Goal: Task Accomplishment & Management: Manage account settings

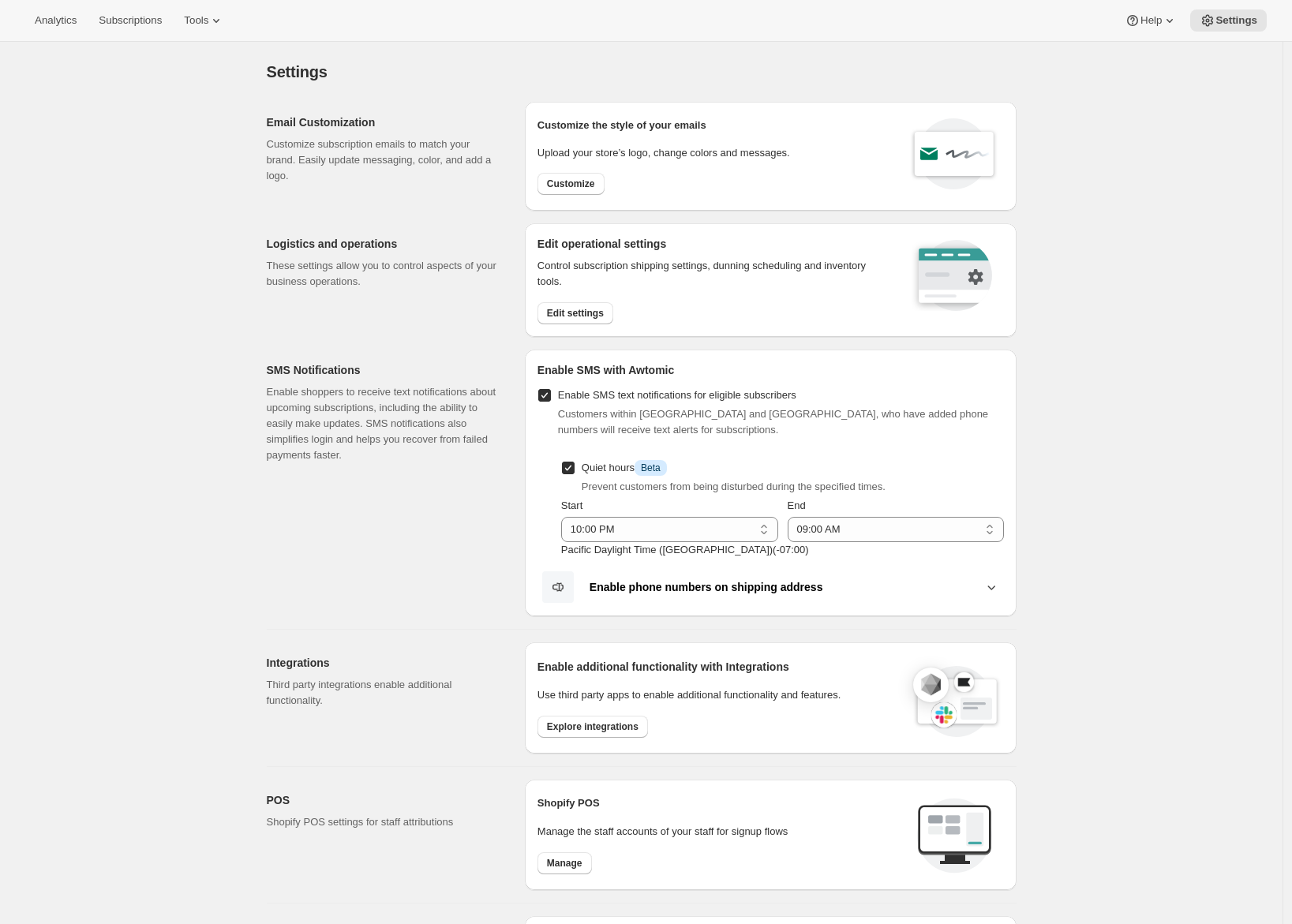
select select "22:00"
select select "09:00"
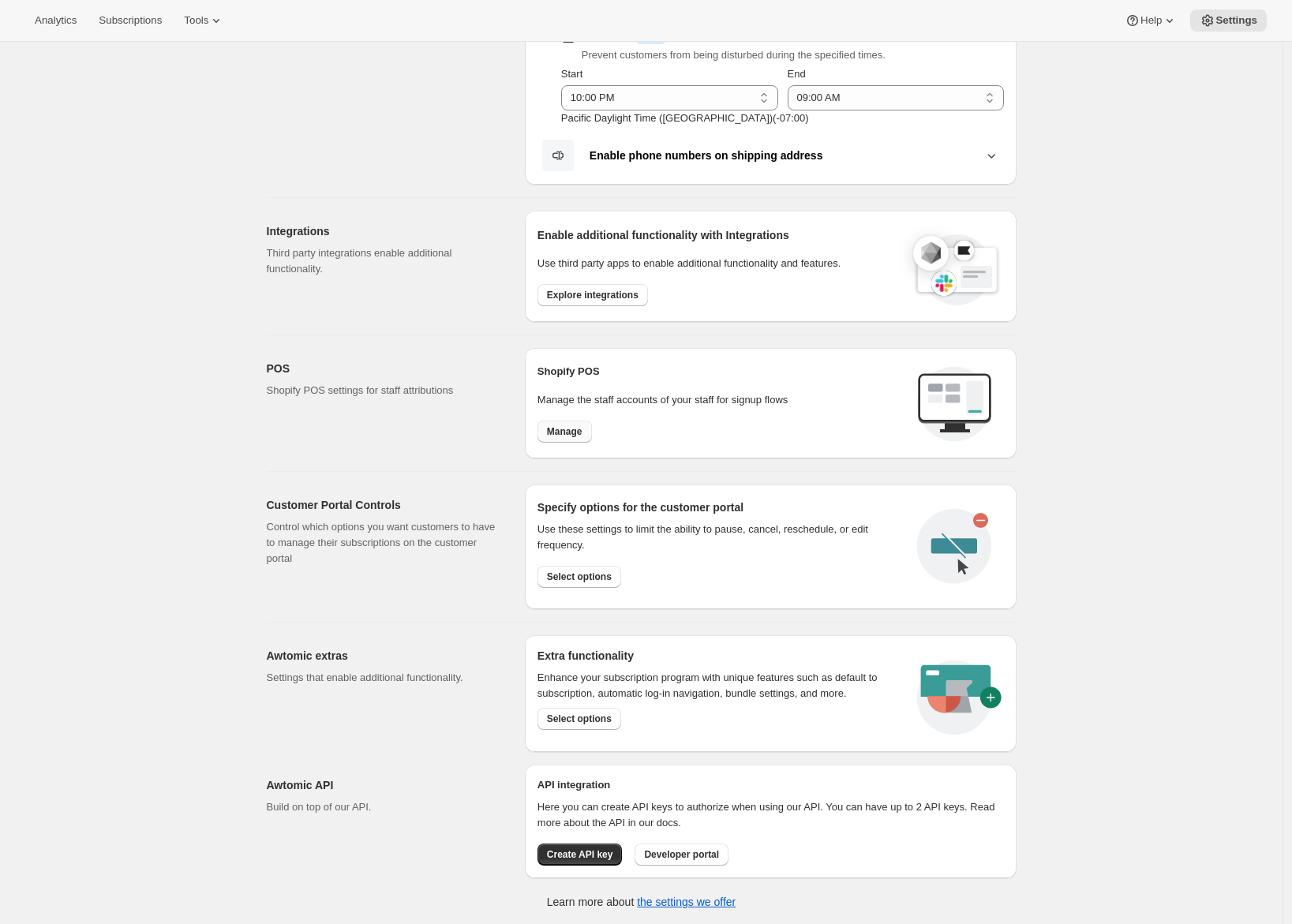
click at [573, 438] on button "Manage" at bounding box center [565, 432] width 55 height 22
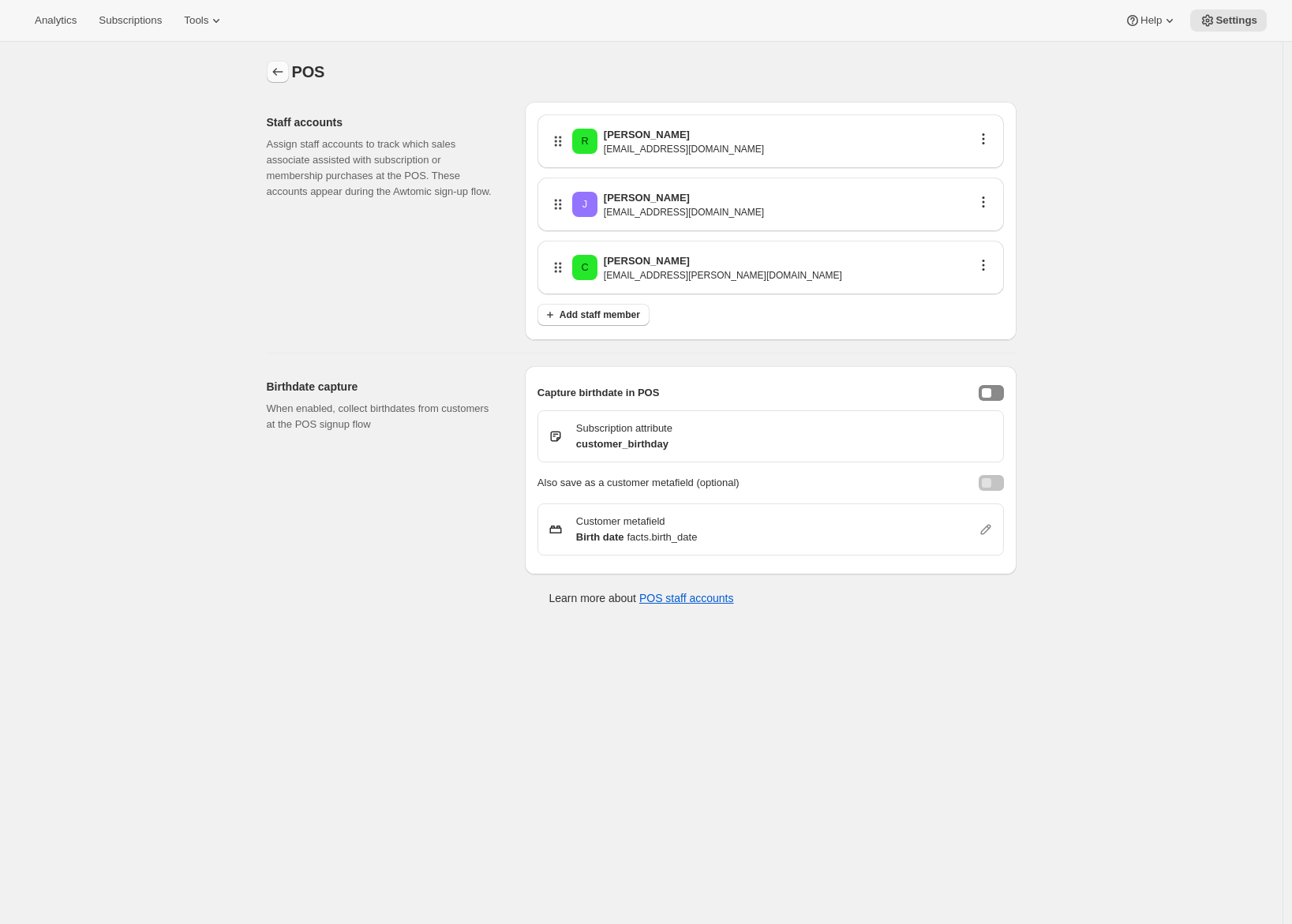
click at [283, 70] on icon "Settings" at bounding box center [278, 71] width 16 height 16
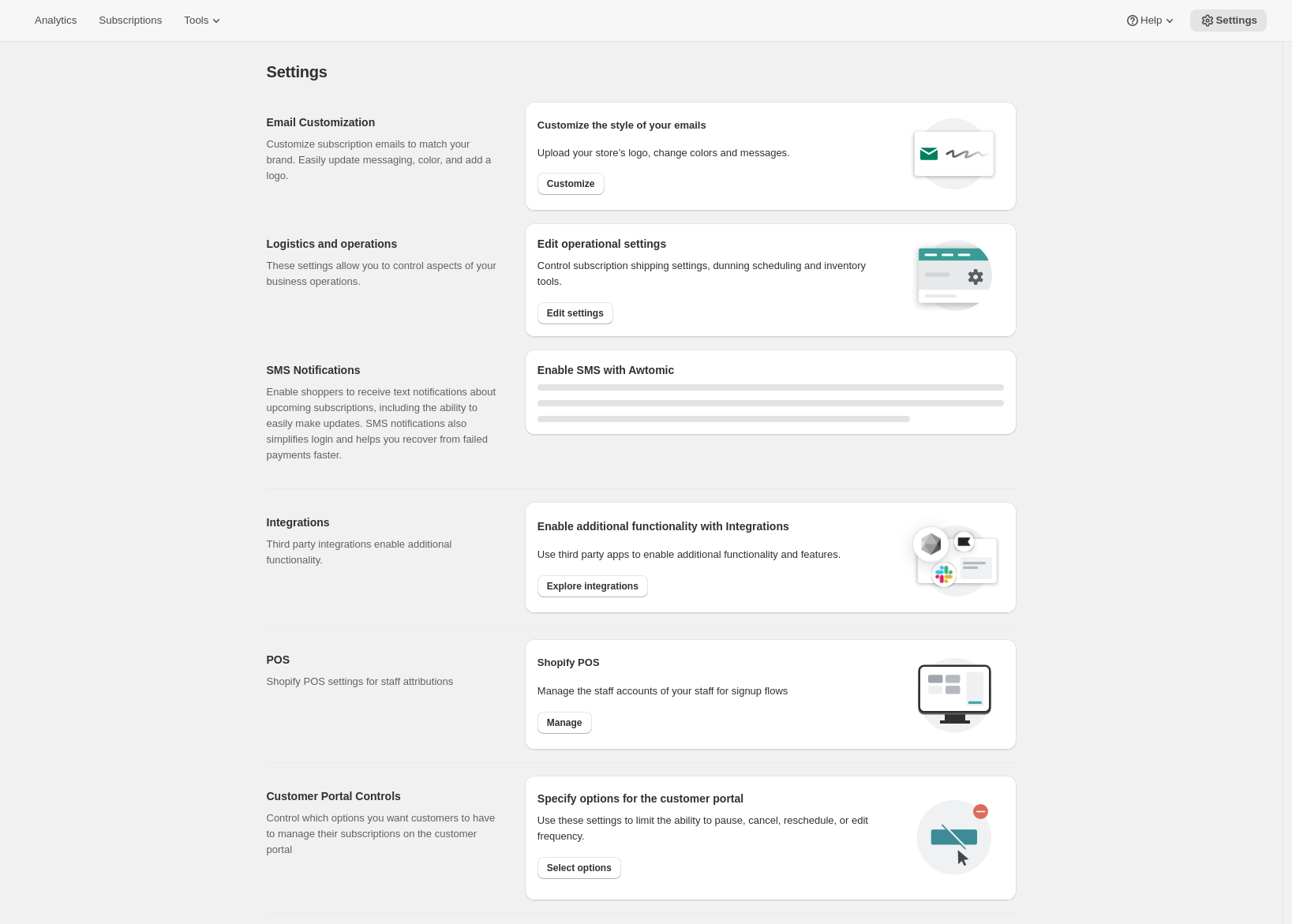
select select "22:00"
select select "09:00"
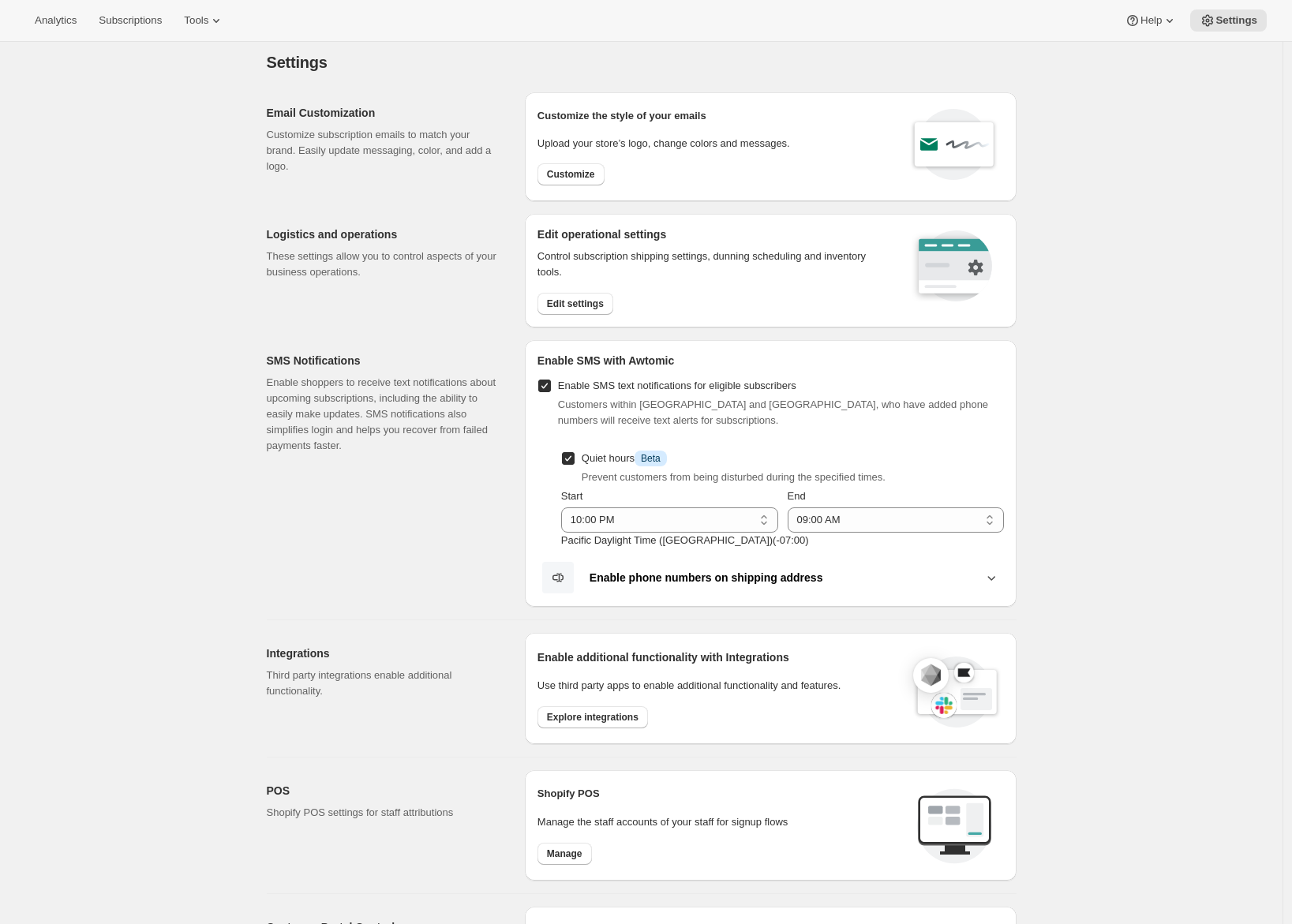
scroll to position [298, 0]
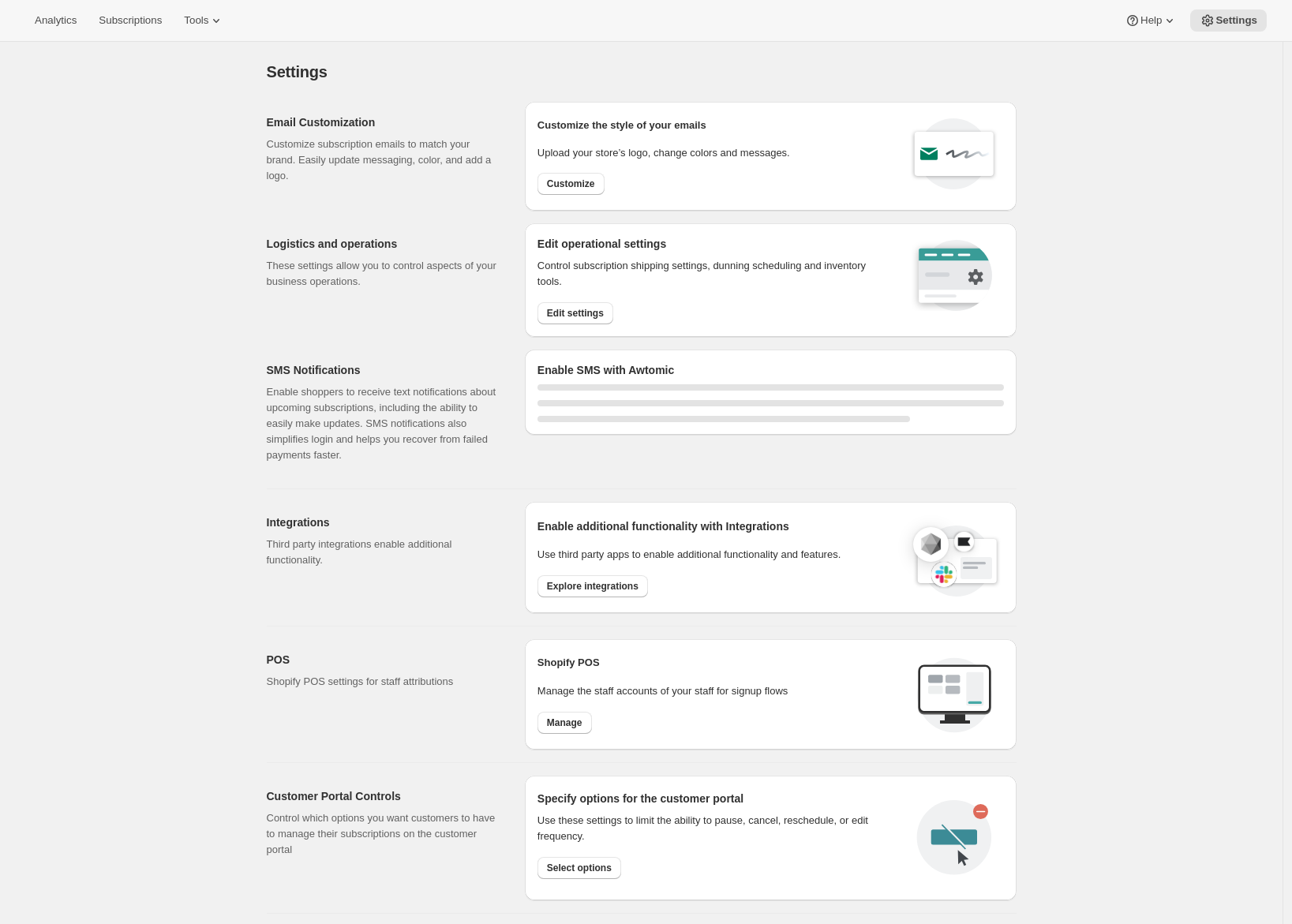
select select "22:00"
select select "09:00"
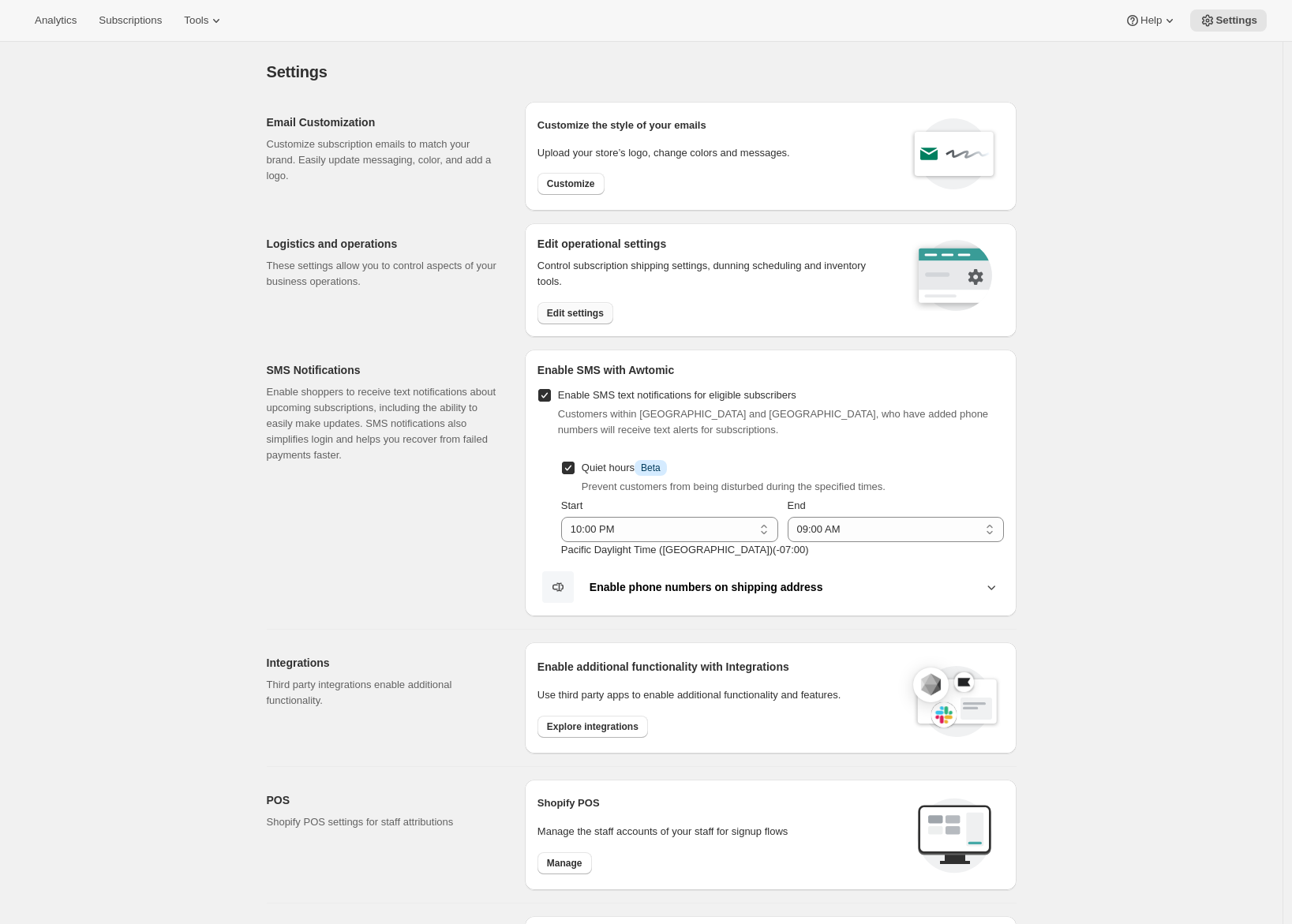
click at [562, 313] on span "Edit settings" at bounding box center [575, 313] width 57 height 12
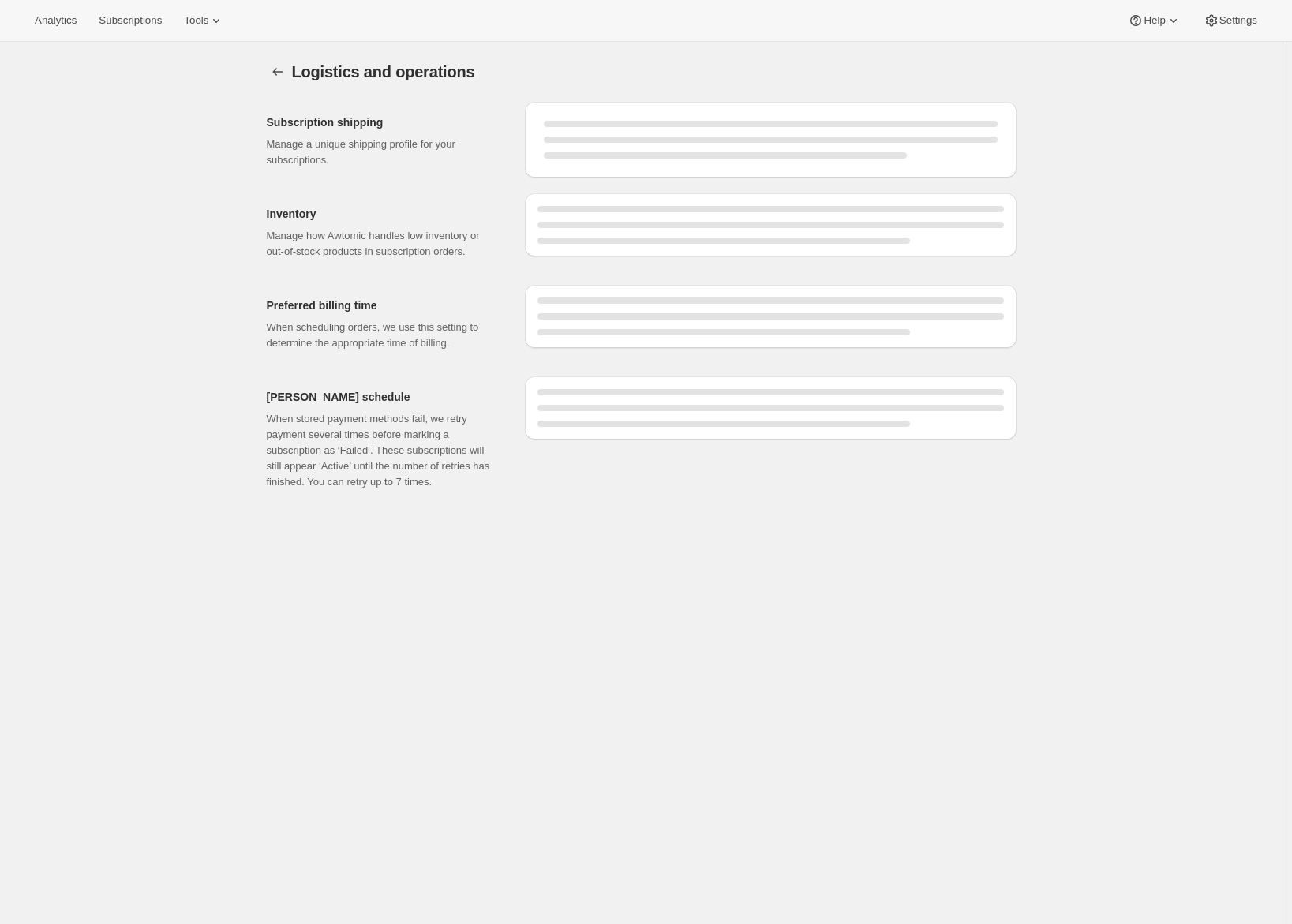
select select "DAY"
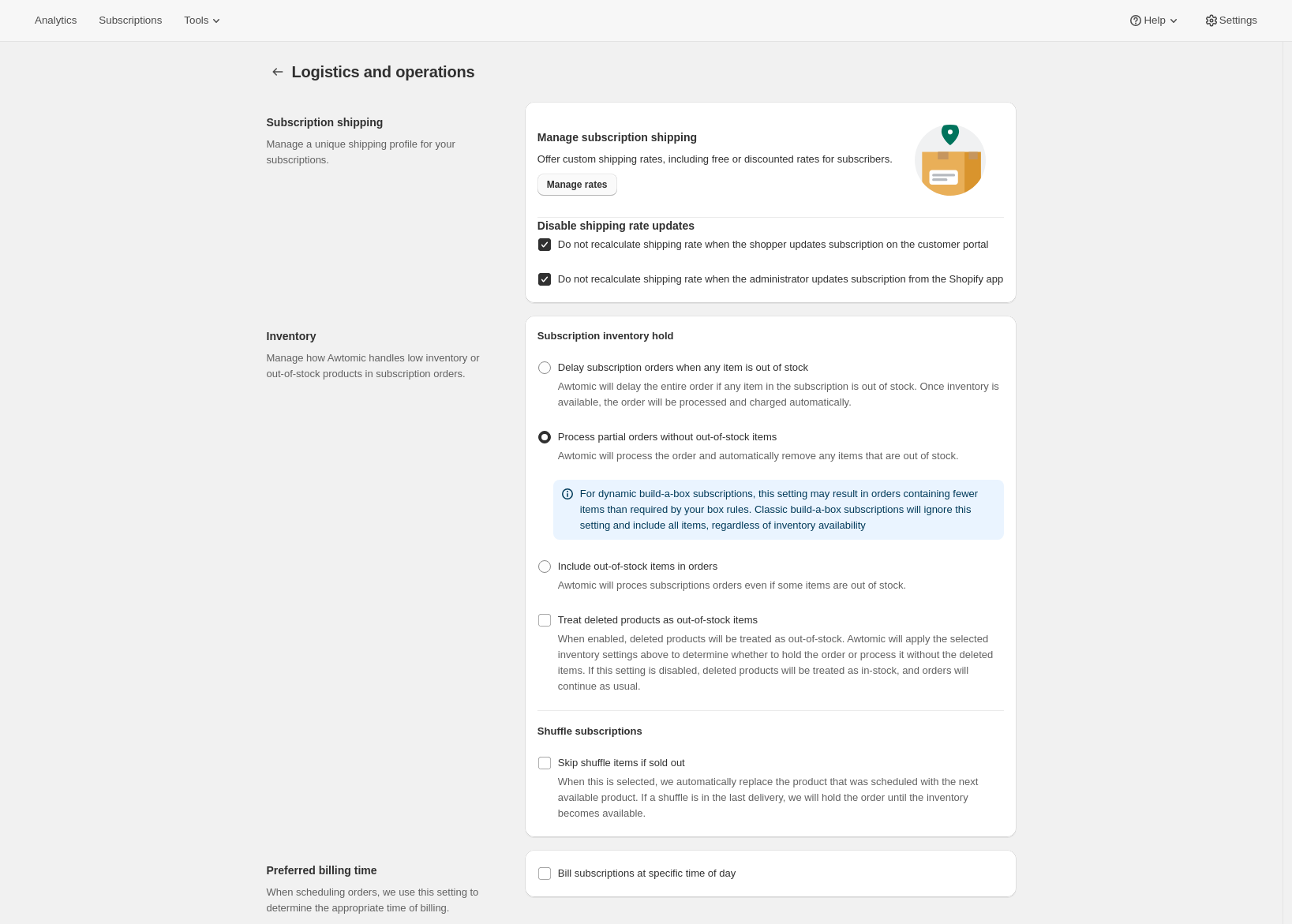
click at [581, 191] on span "Manage rates" at bounding box center [577, 184] width 60 height 12
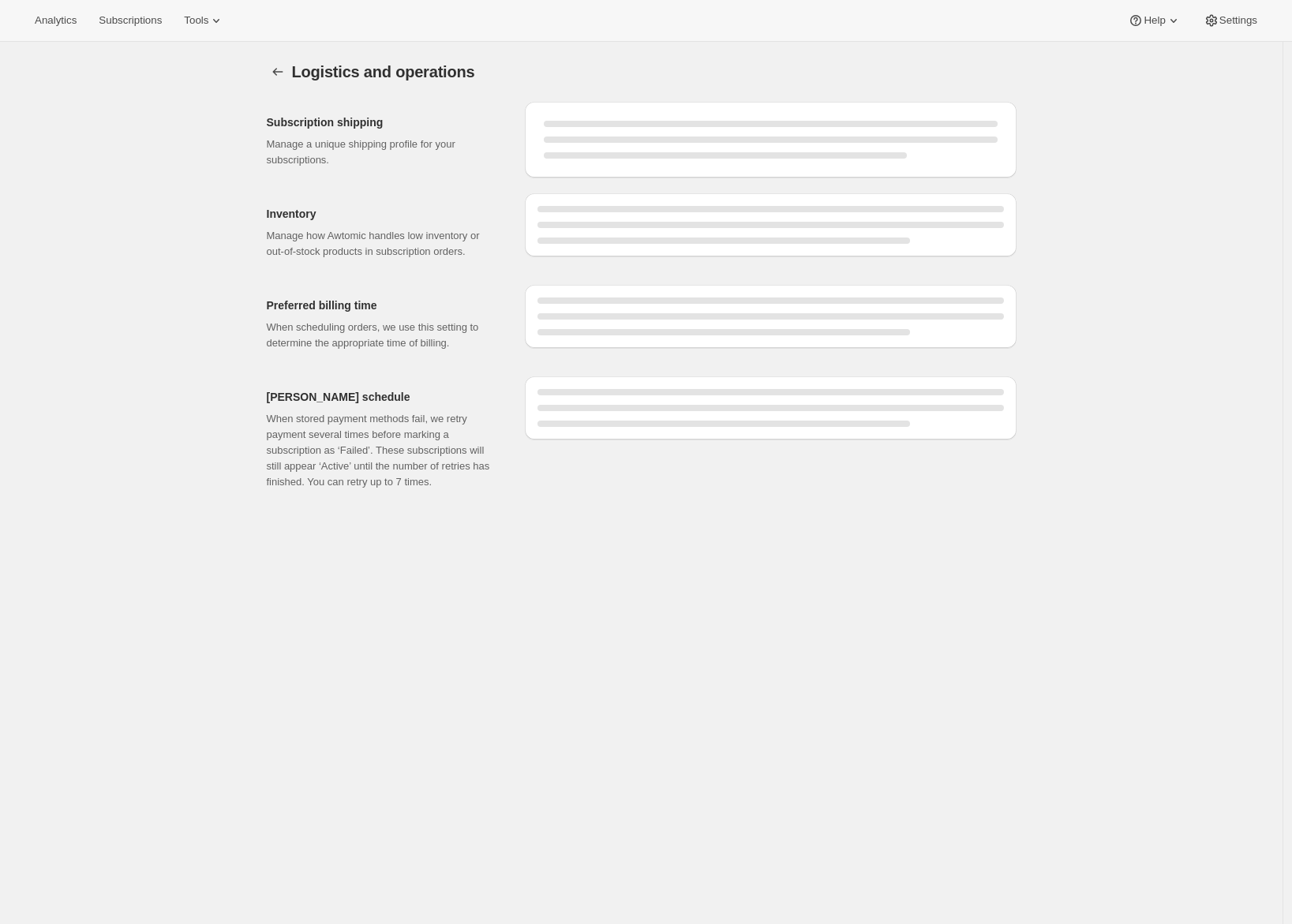
select select "DAY"
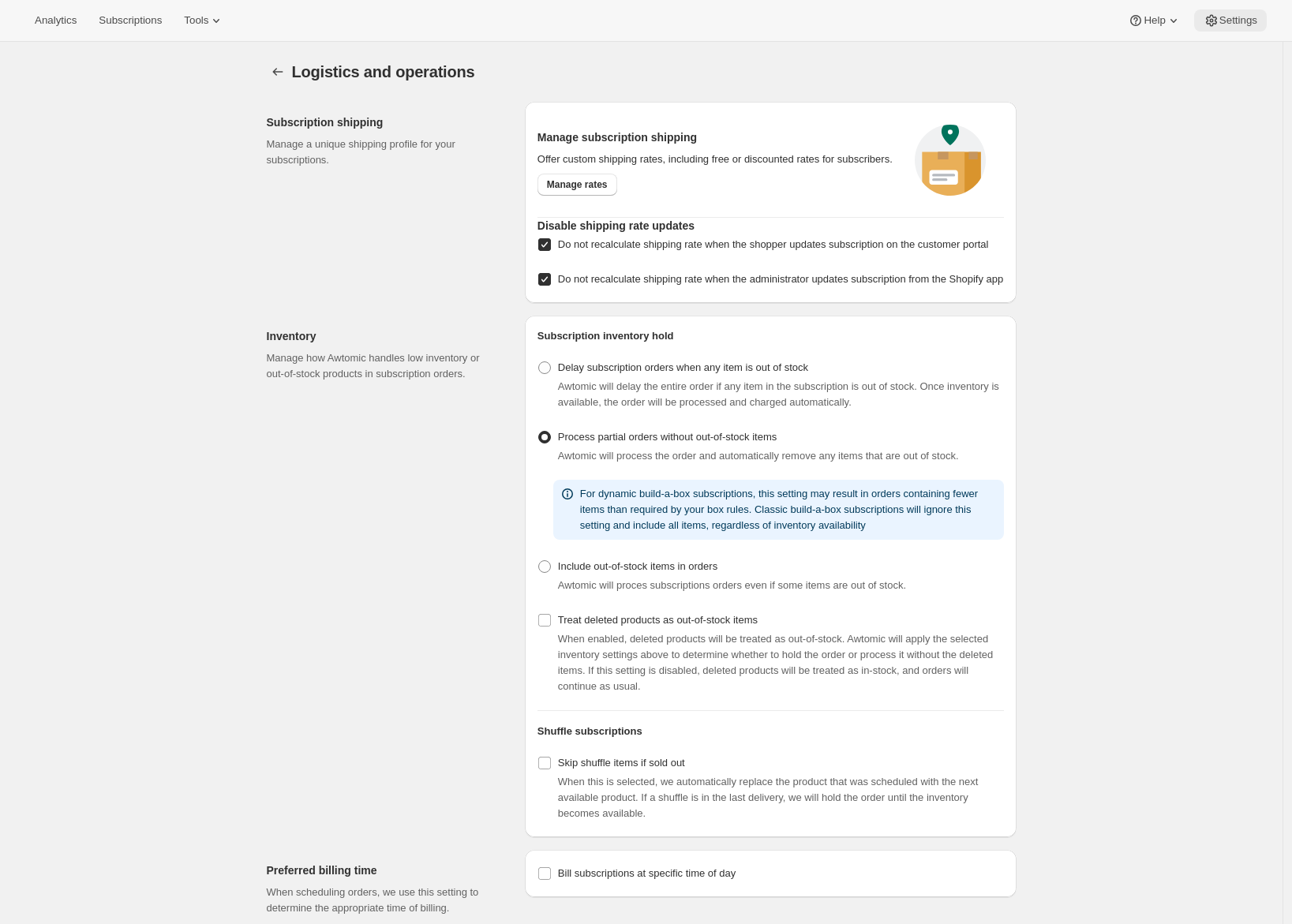
click at [1236, 17] on span "Settings" at bounding box center [1239, 20] width 38 height 12
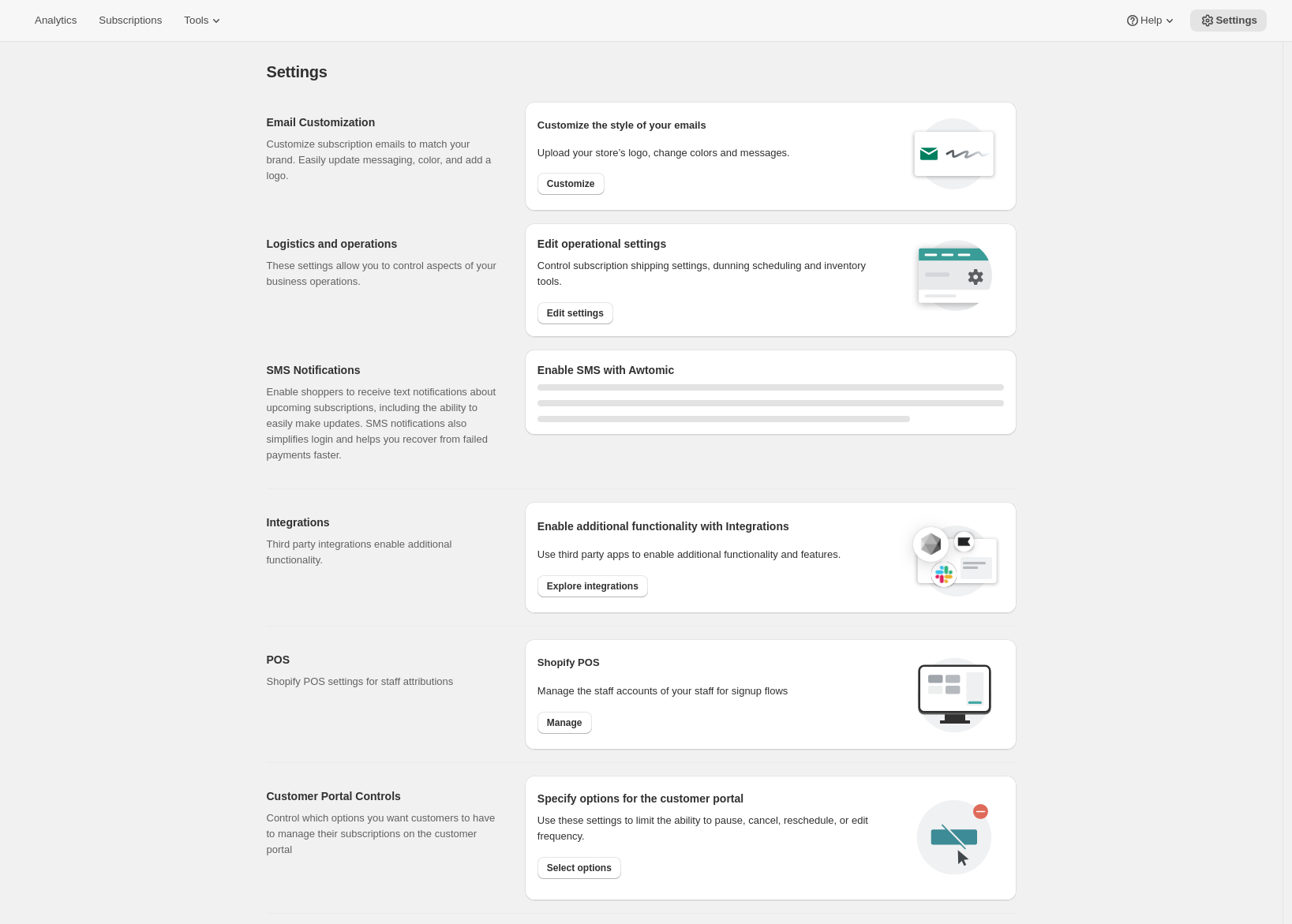
select select "22:00"
select select "09:00"
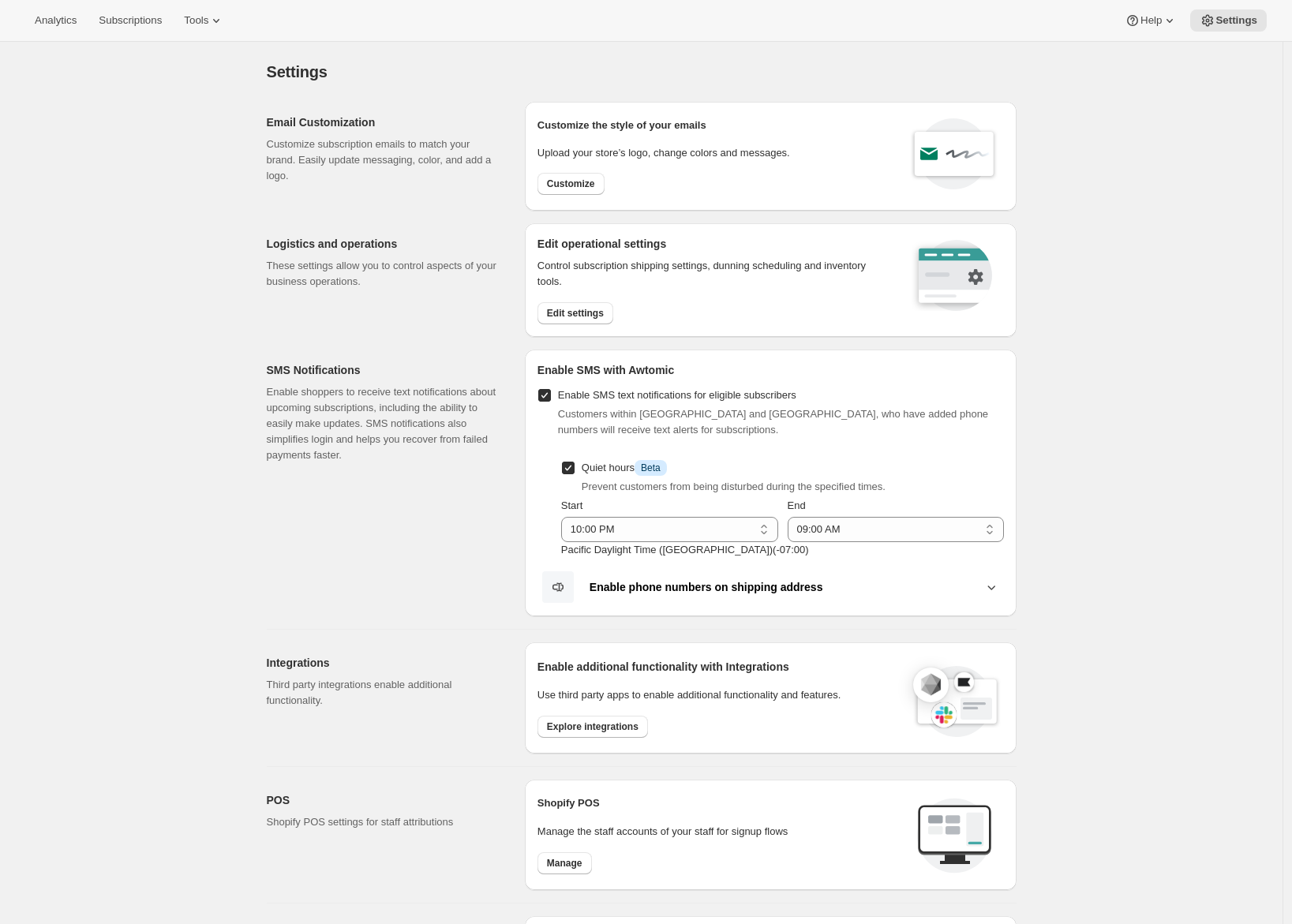
click at [476, 327] on div "Logistics and operations These settings allow you to control aspects of your bu…" at bounding box center [390, 280] width 245 height 114
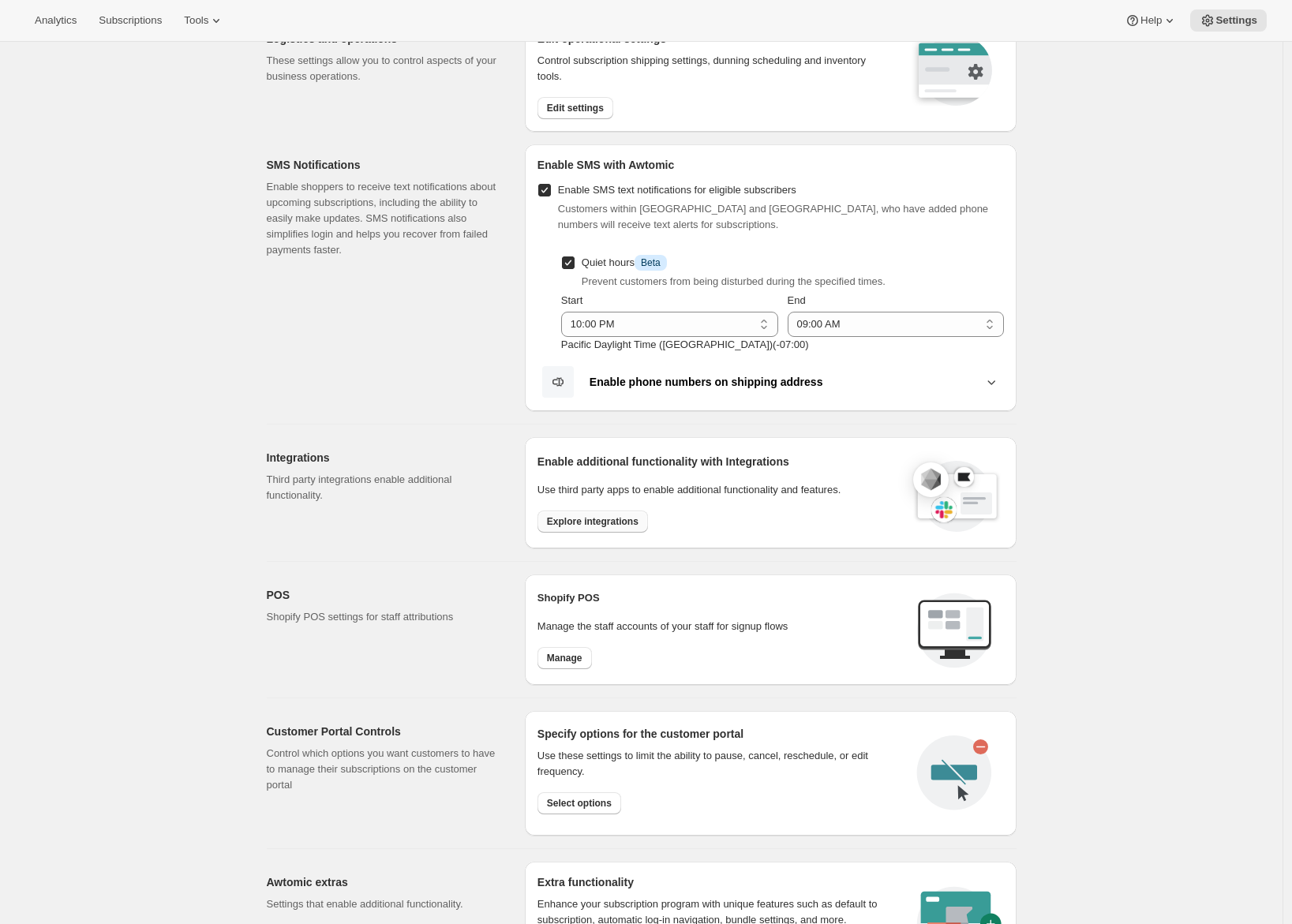
click at [593, 530] on button "Explore integrations" at bounding box center [593, 521] width 110 height 22
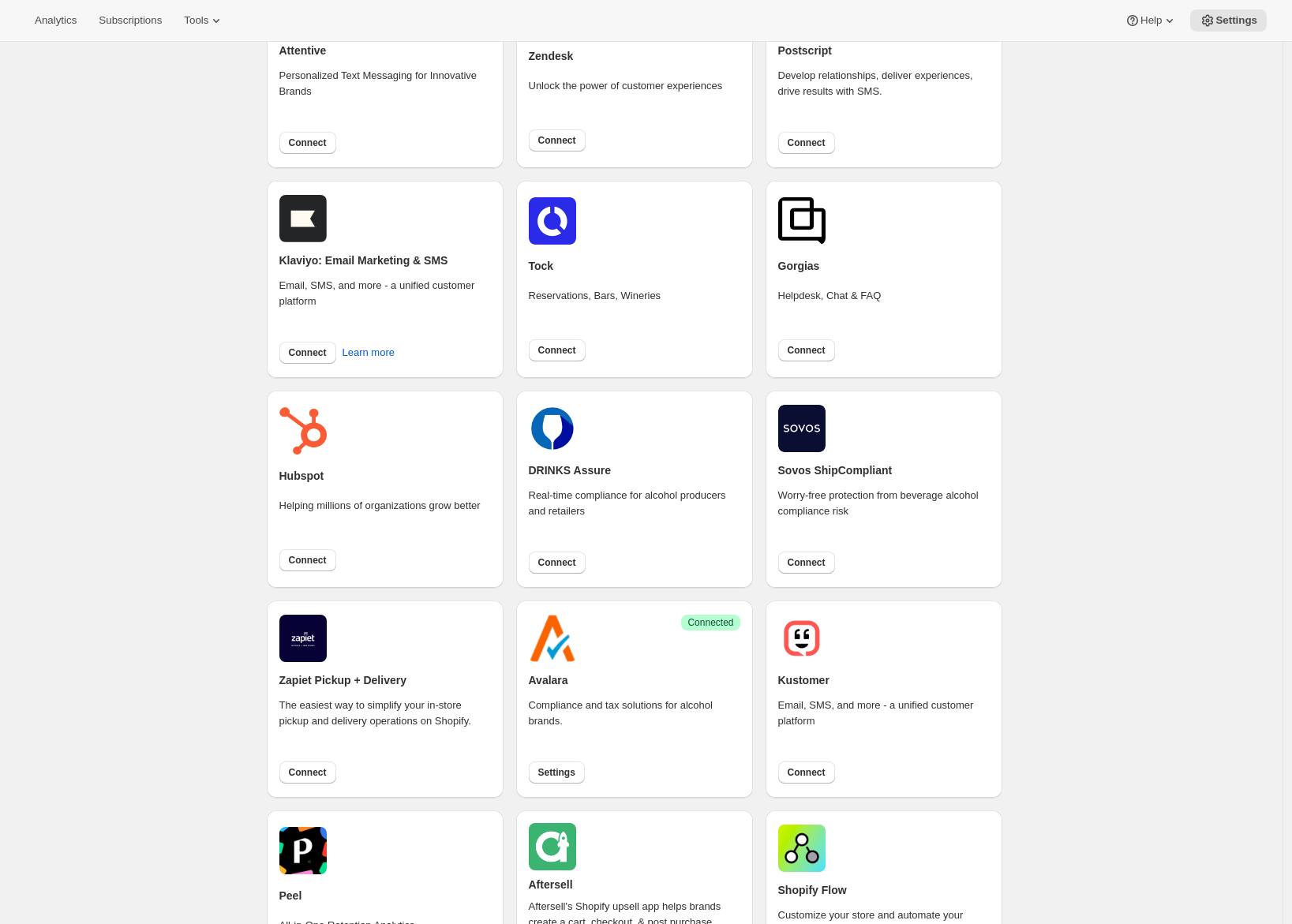
scroll to position [246, 0]
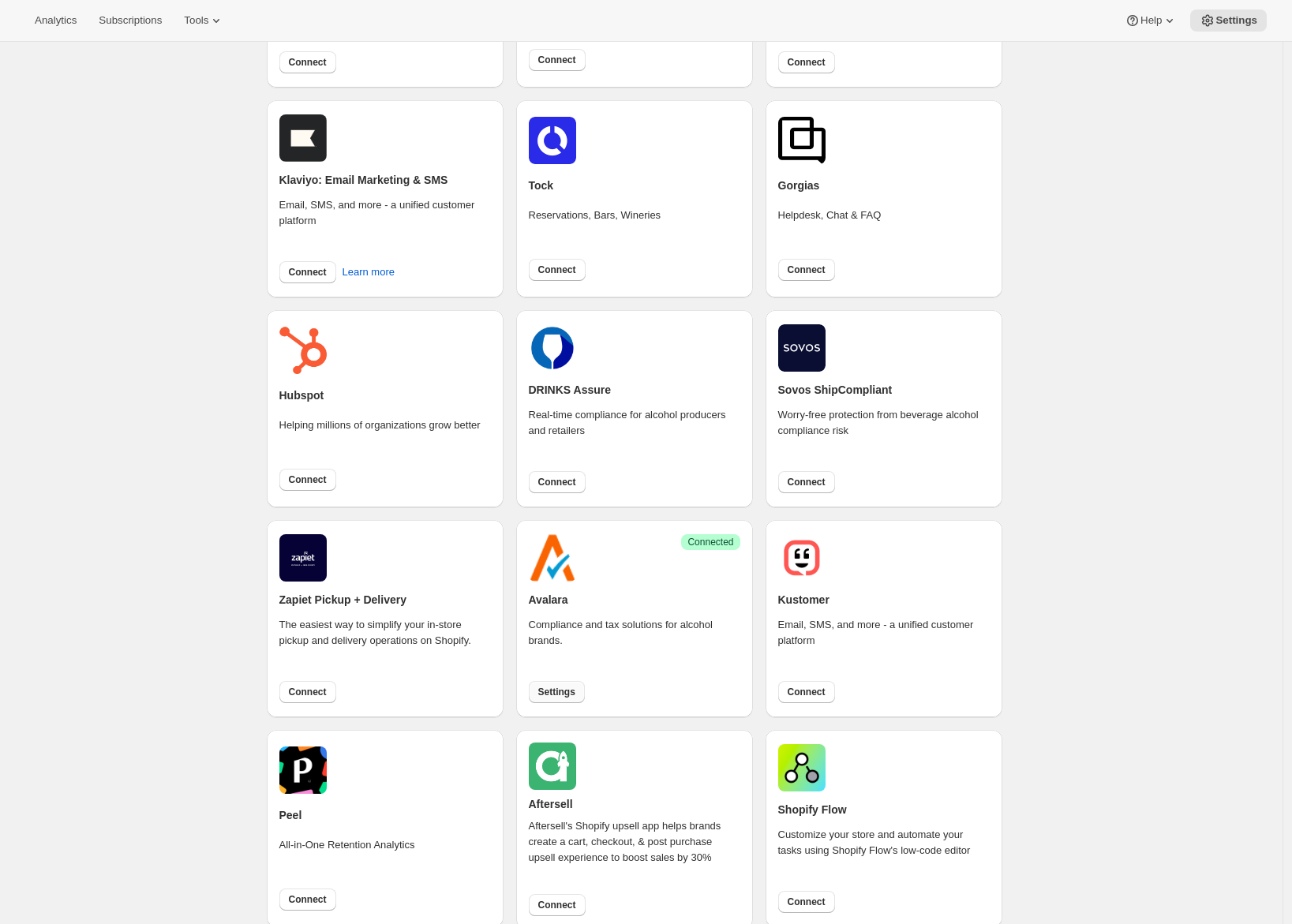
click at [554, 700] on button "Settings" at bounding box center [557, 692] width 56 height 22
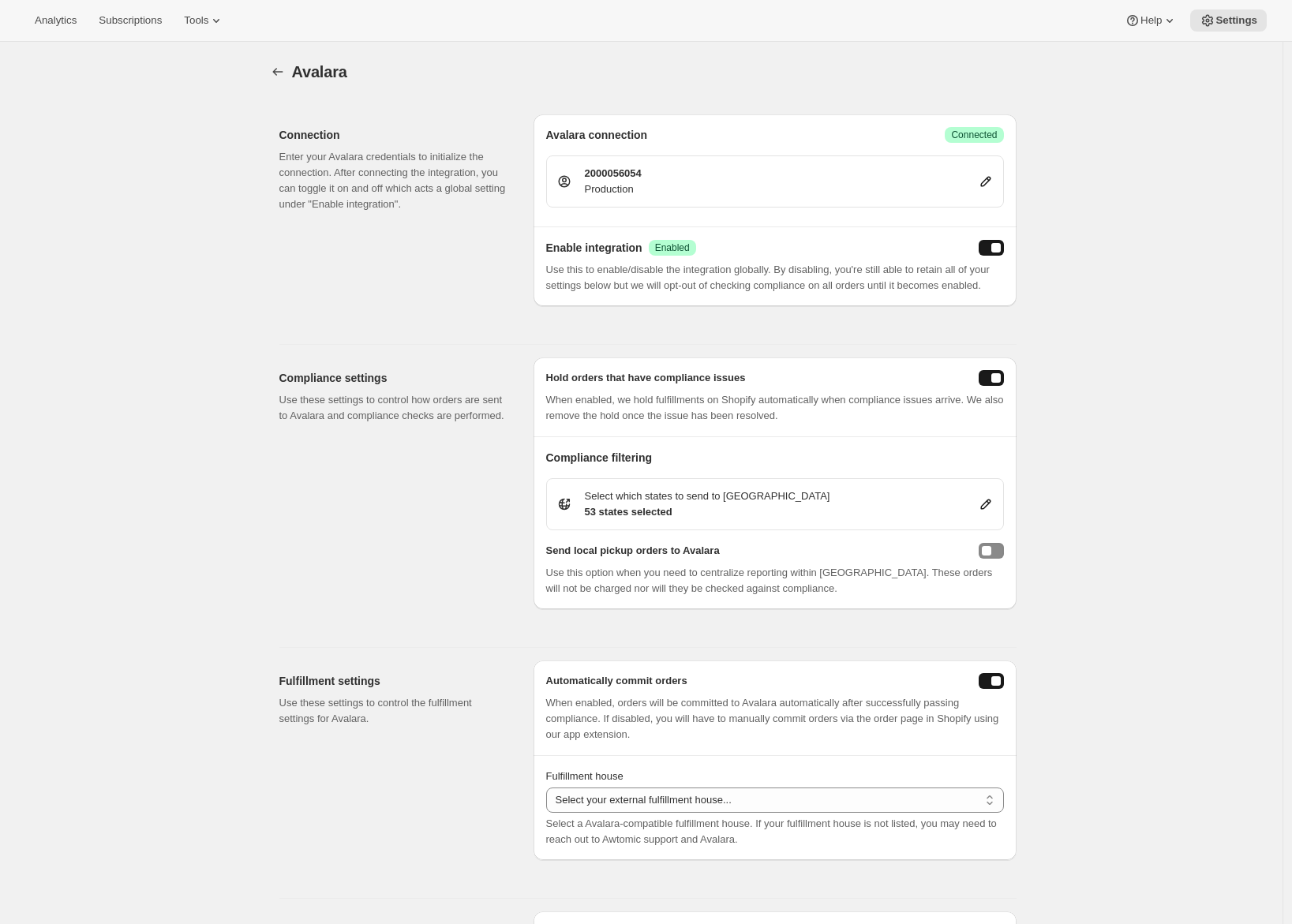
click at [298, 486] on div "Compliance settings Use these settings to control how orders are sent to Avalar…" at bounding box center [399, 484] width 241 height 252
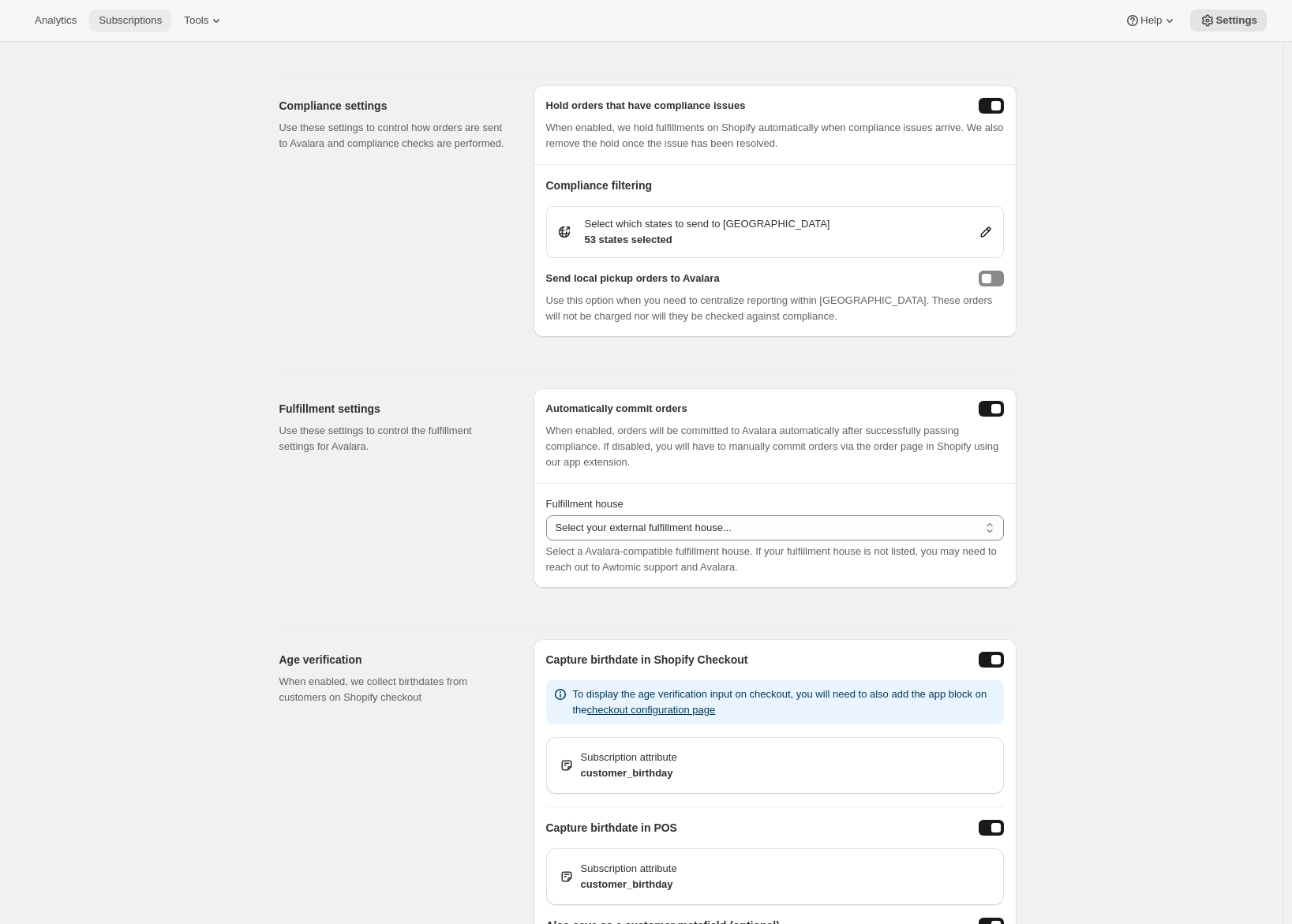
click at [141, 17] on span "Subscriptions" at bounding box center [130, 20] width 63 height 12
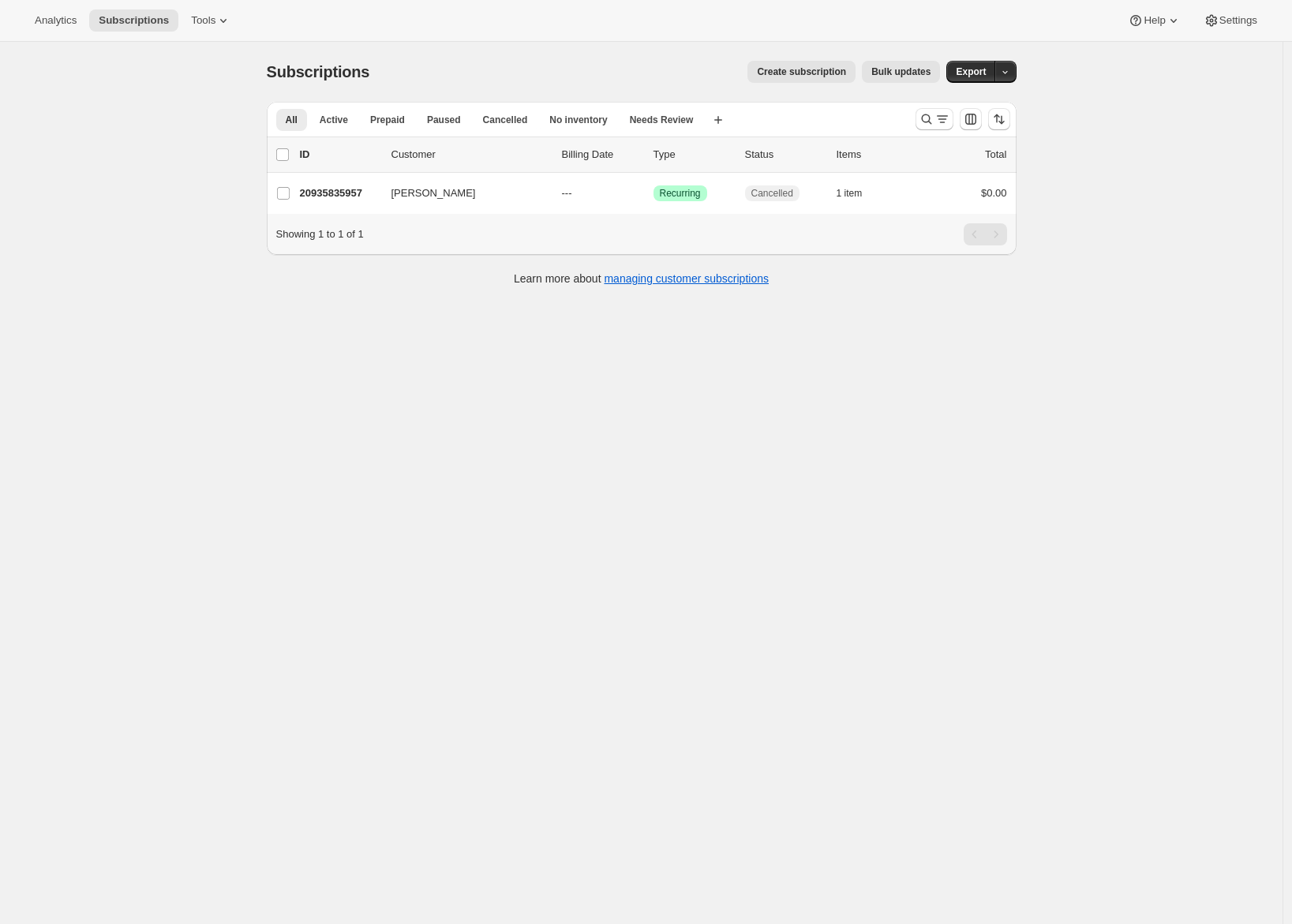
click at [794, 75] on span "Create subscription" at bounding box center [802, 71] width 90 height 12
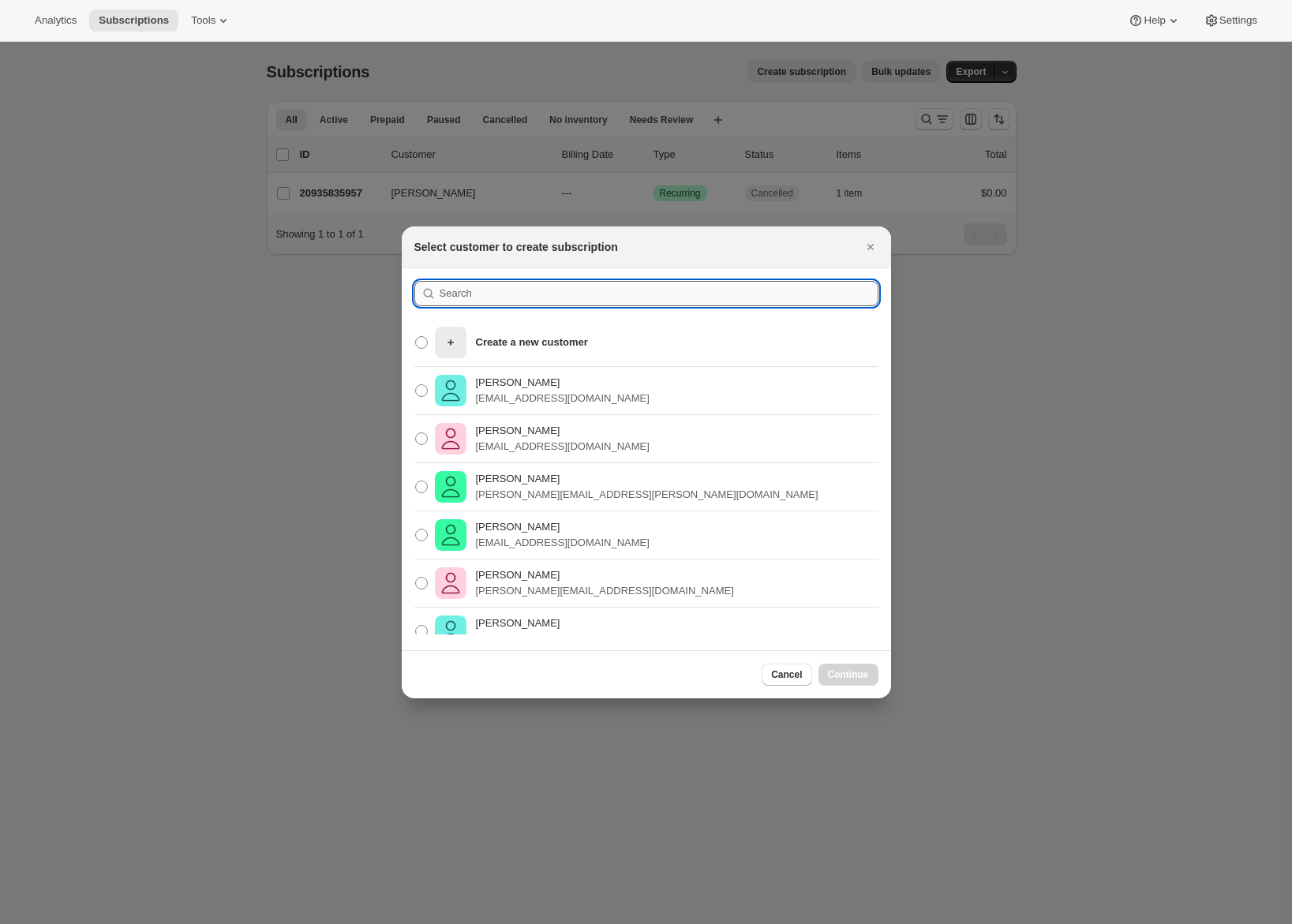
click at [521, 301] on input ":r8:" at bounding box center [660, 293] width 439 height 25
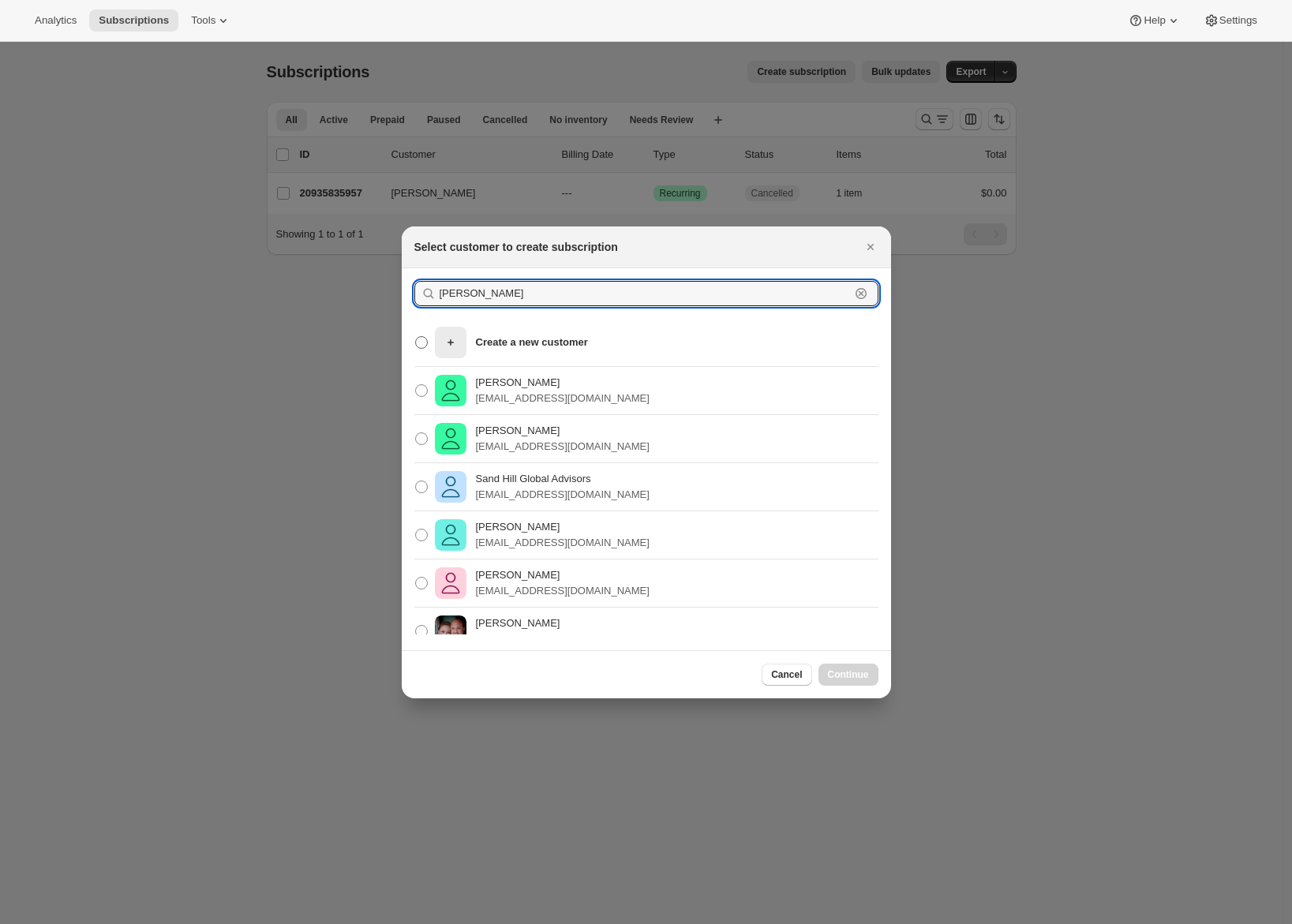
type input "[PERSON_NAME]"
click at [569, 343] on p "Create a new customer" at bounding box center [531, 342] width 112 height 16
click at [416, 337] on input "Create a new customer" at bounding box center [415, 336] width 1 height 1
radio input "true"
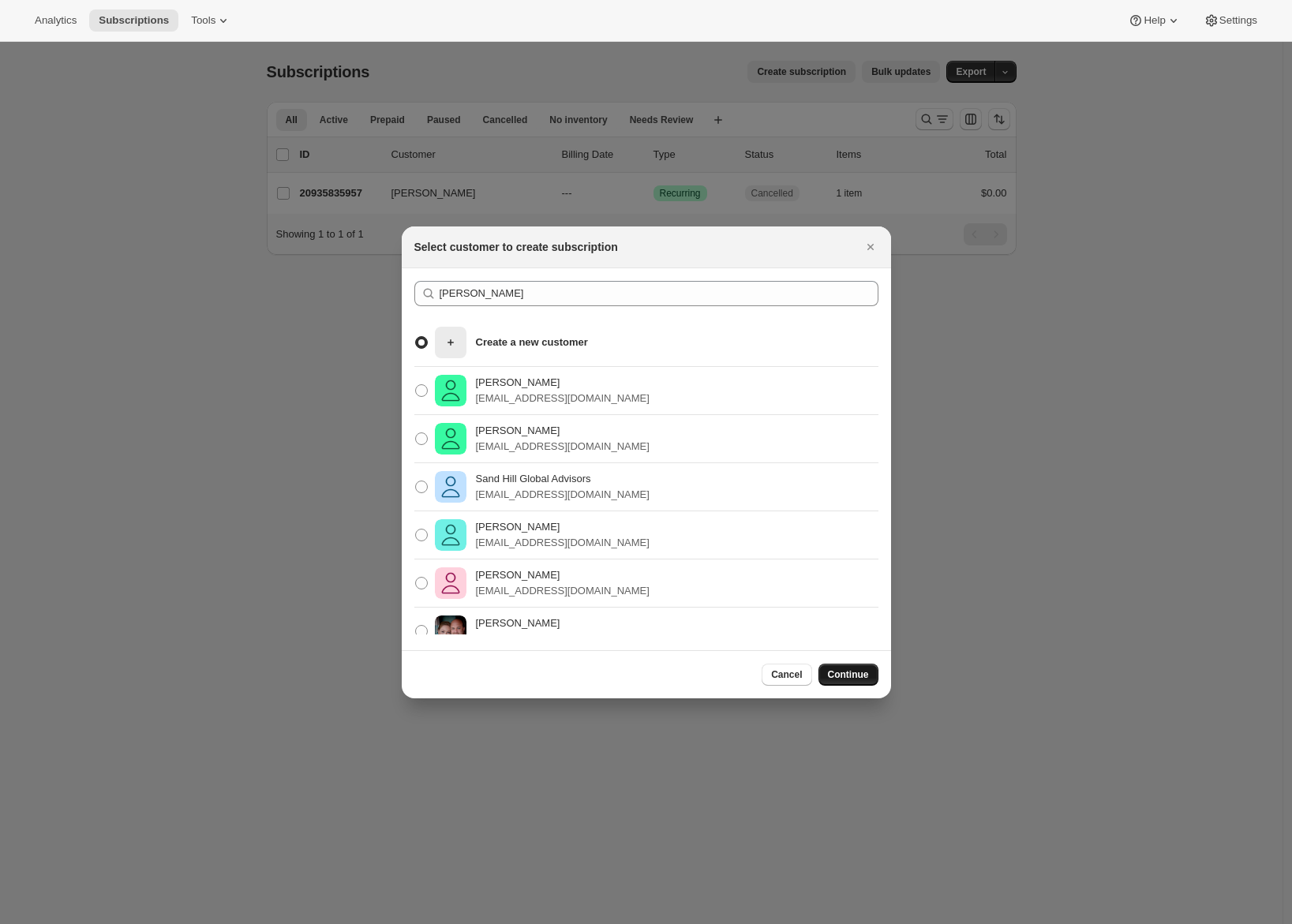
click at [862, 675] on span "Continue" at bounding box center [849, 675] width 41 height 12
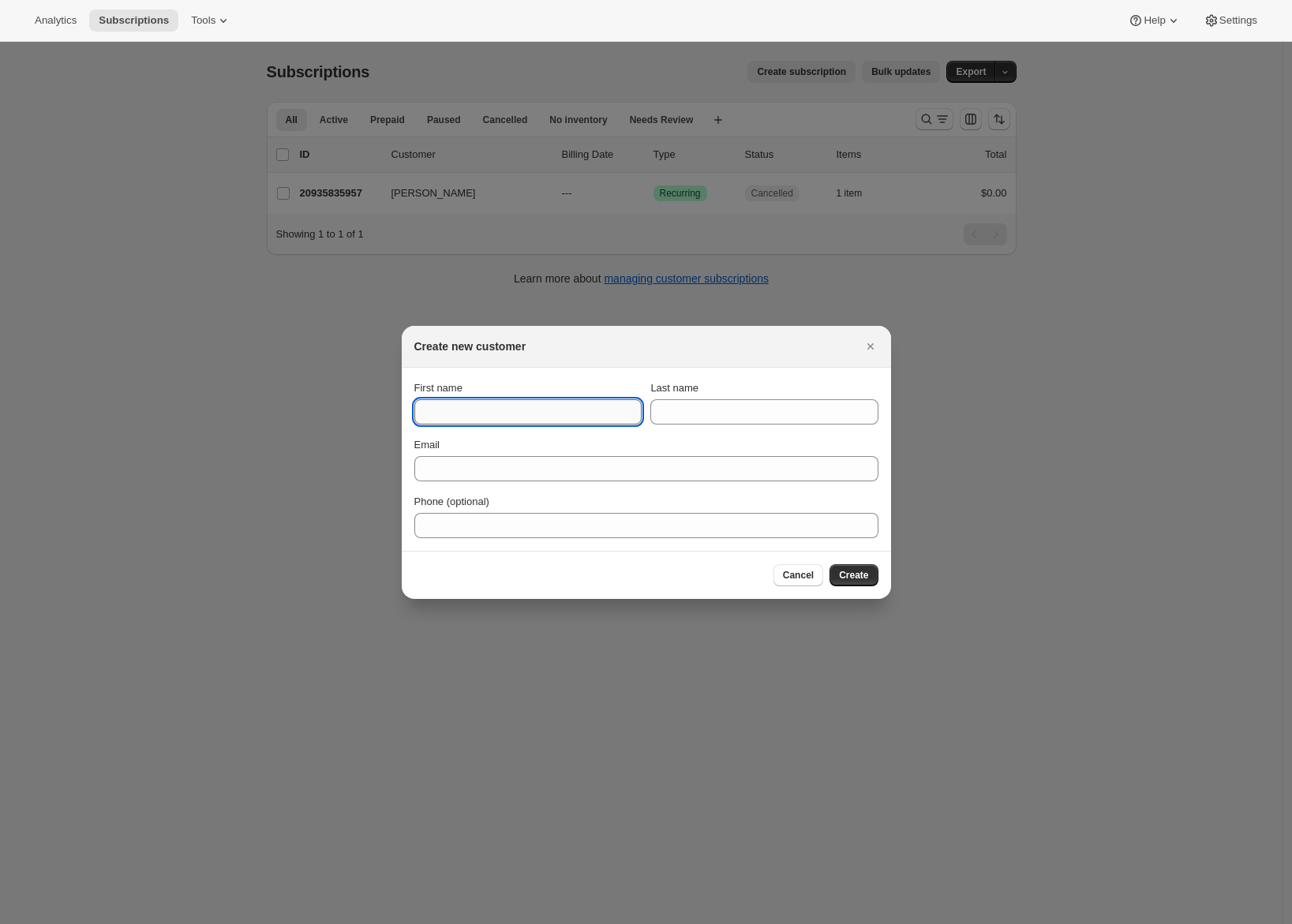
click at [457, 414] on input "First name" at bounding box center [528, 412] width 227 height 25
type input "[PERSON_NAME]"
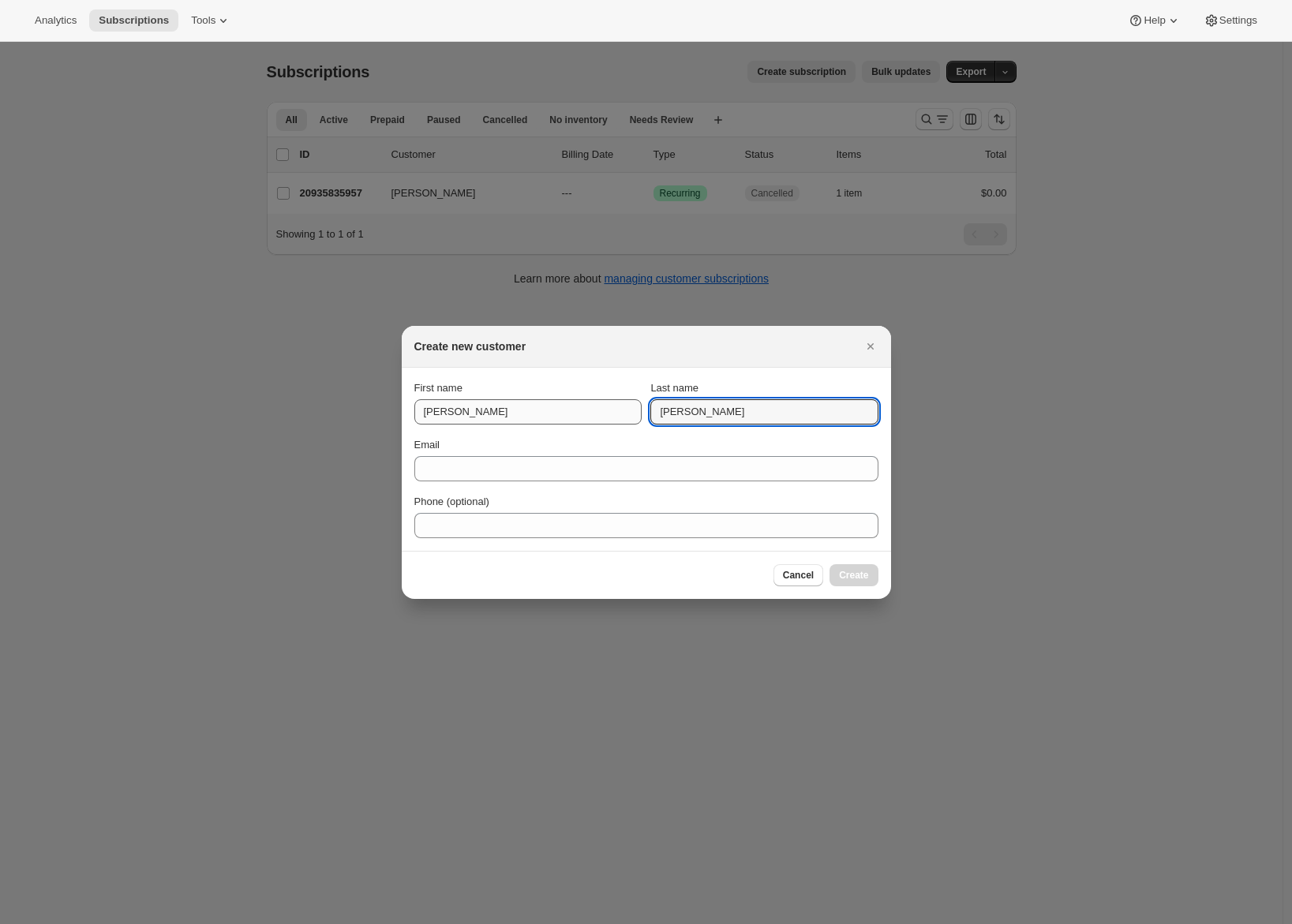
type input "[PERSON_NAME]"
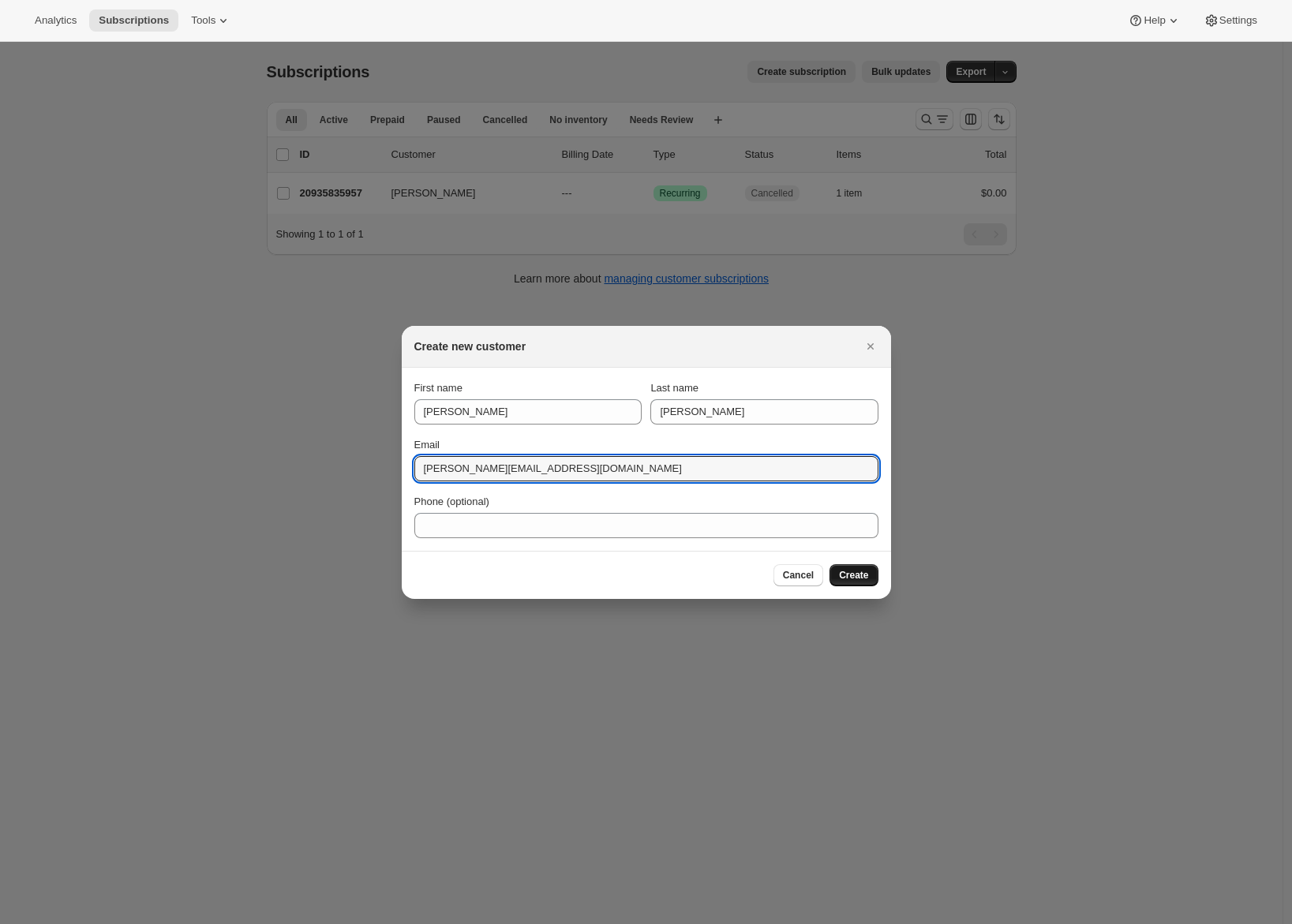
type input "[PERSON_NAME][EMAIL_ADDRESS][DOMAIN_NAME]"
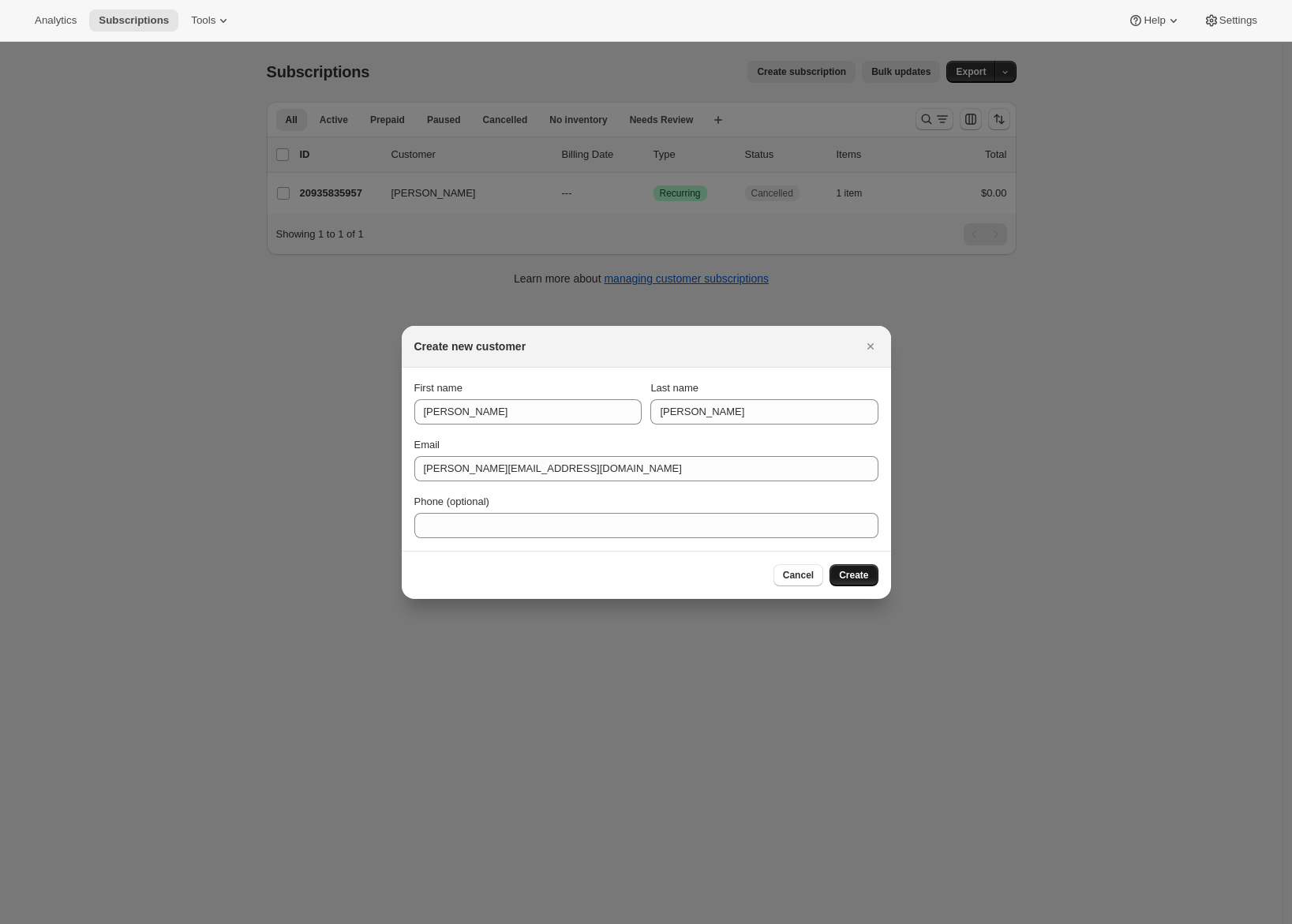
click at [865, 574] on span "Create" at bounding box center [854, 575] width 29 height 12
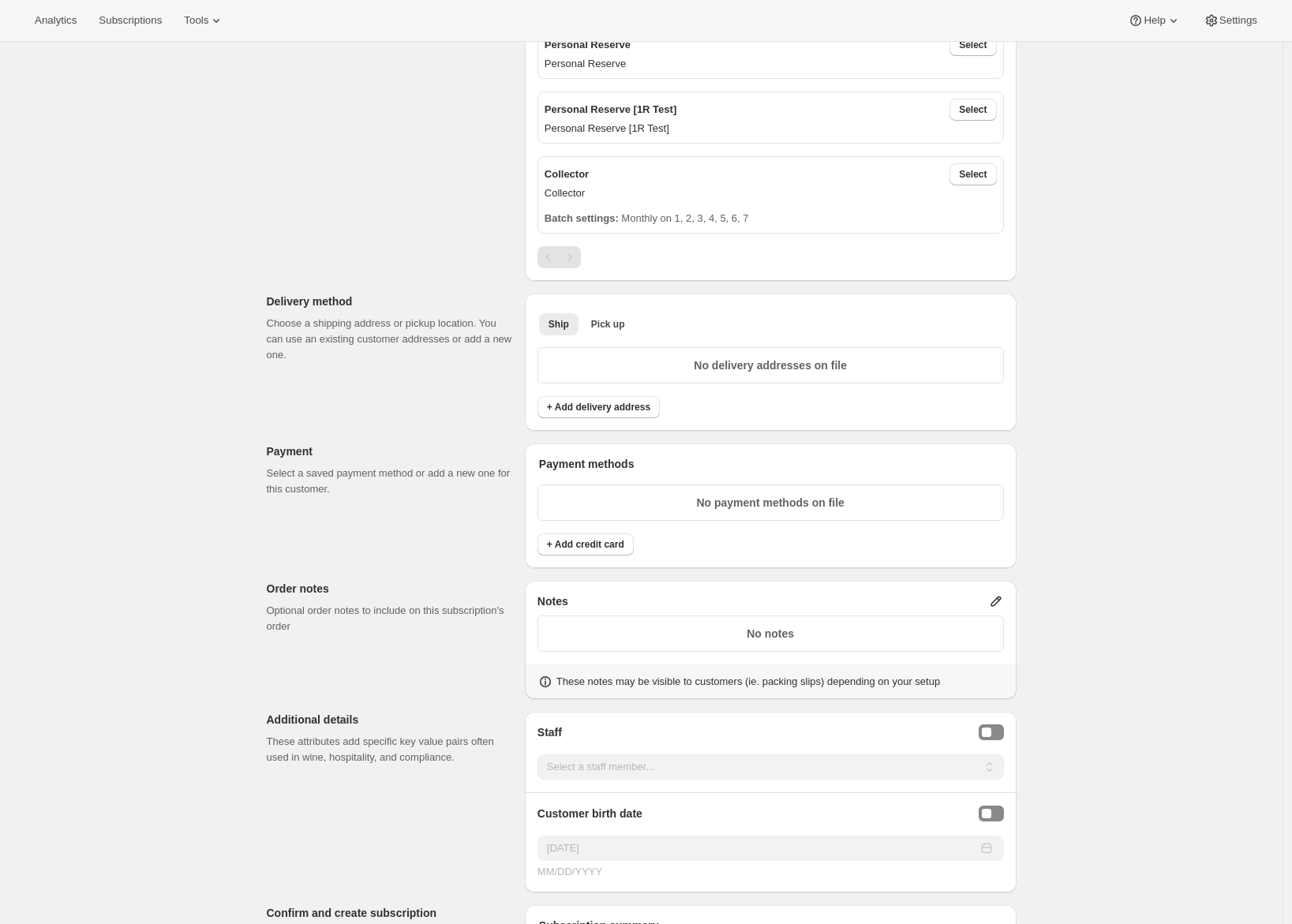
scroll to position [759, 0]
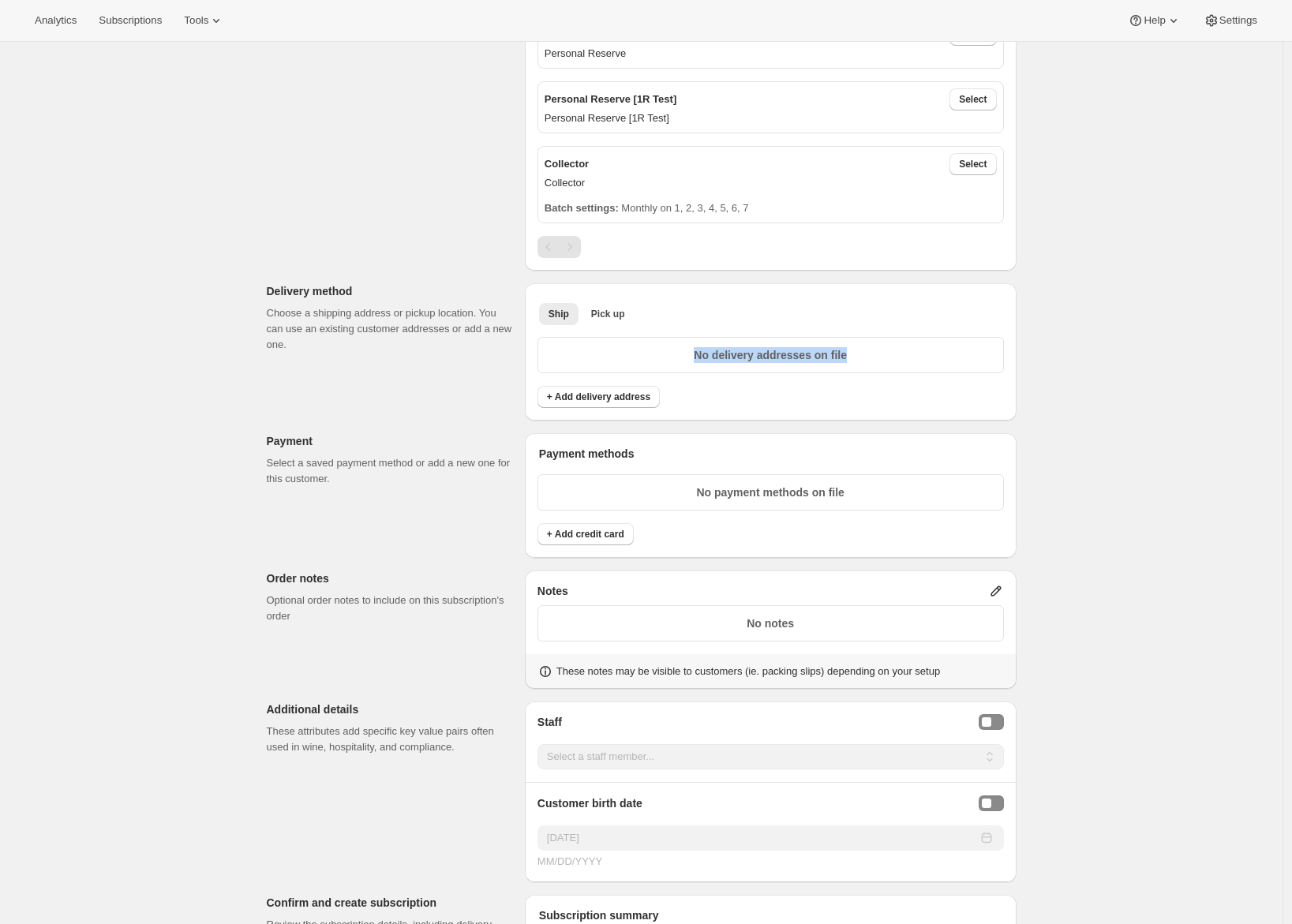
drag, startPoint x: 689, startPoint y: 355, endPoint x: 869, endPoint y: 350, distance: 180.1
click at [869, 350] on p "No delivery addresses on file" at bounding box center [771, 355] width 446 height 16
click at [739, 371] on div "No delivery addresses on file" at bounding box center [771, 356] width 467 height 36
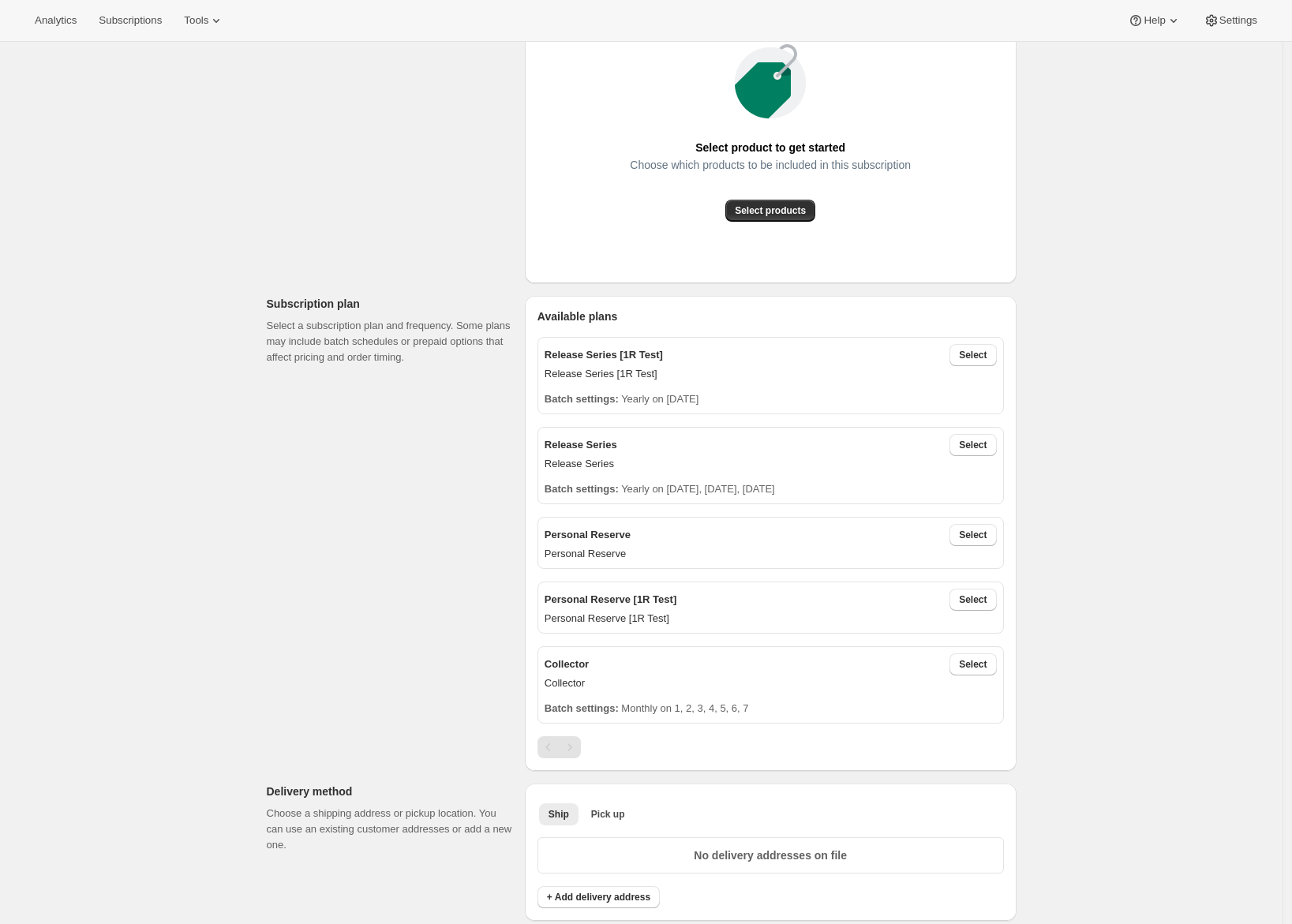
scroll to position [0, 0]
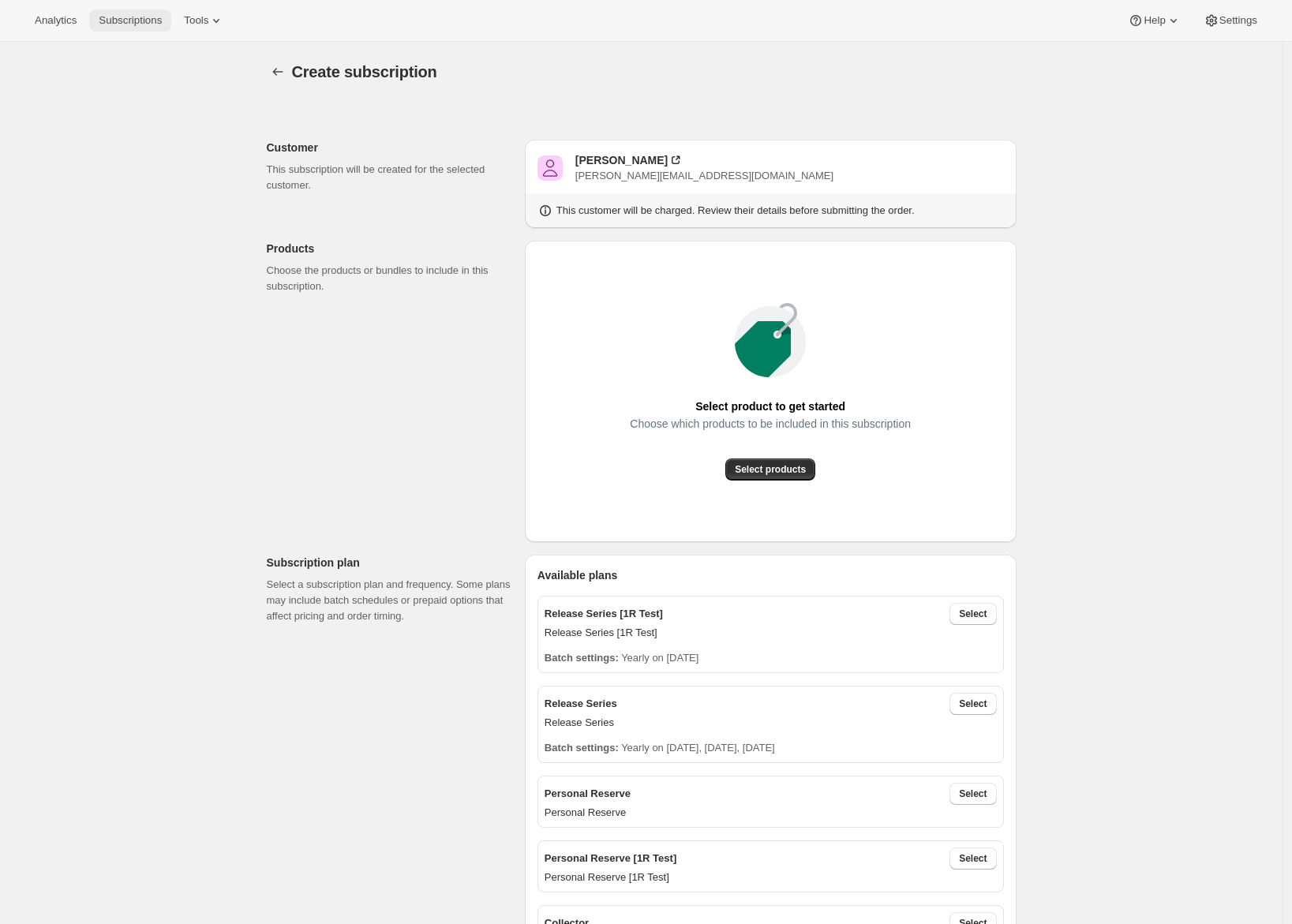
click at [115, 20] on span "Subscriptions" at bounding box center [130, 20] width 63 height 12
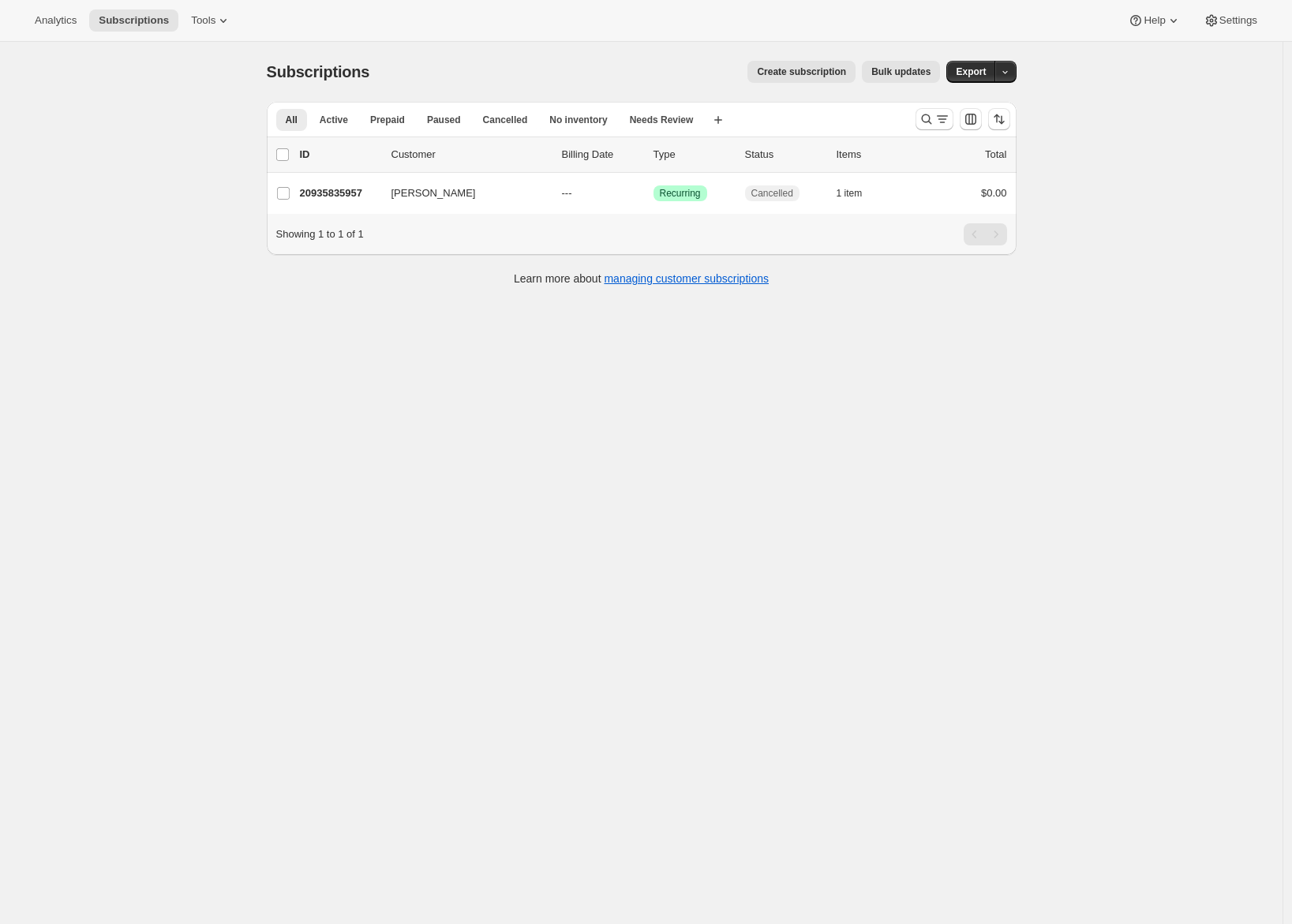
click at [817, 68] on span "Create subscription" at bounding box center [802, 71] width 90 height 12
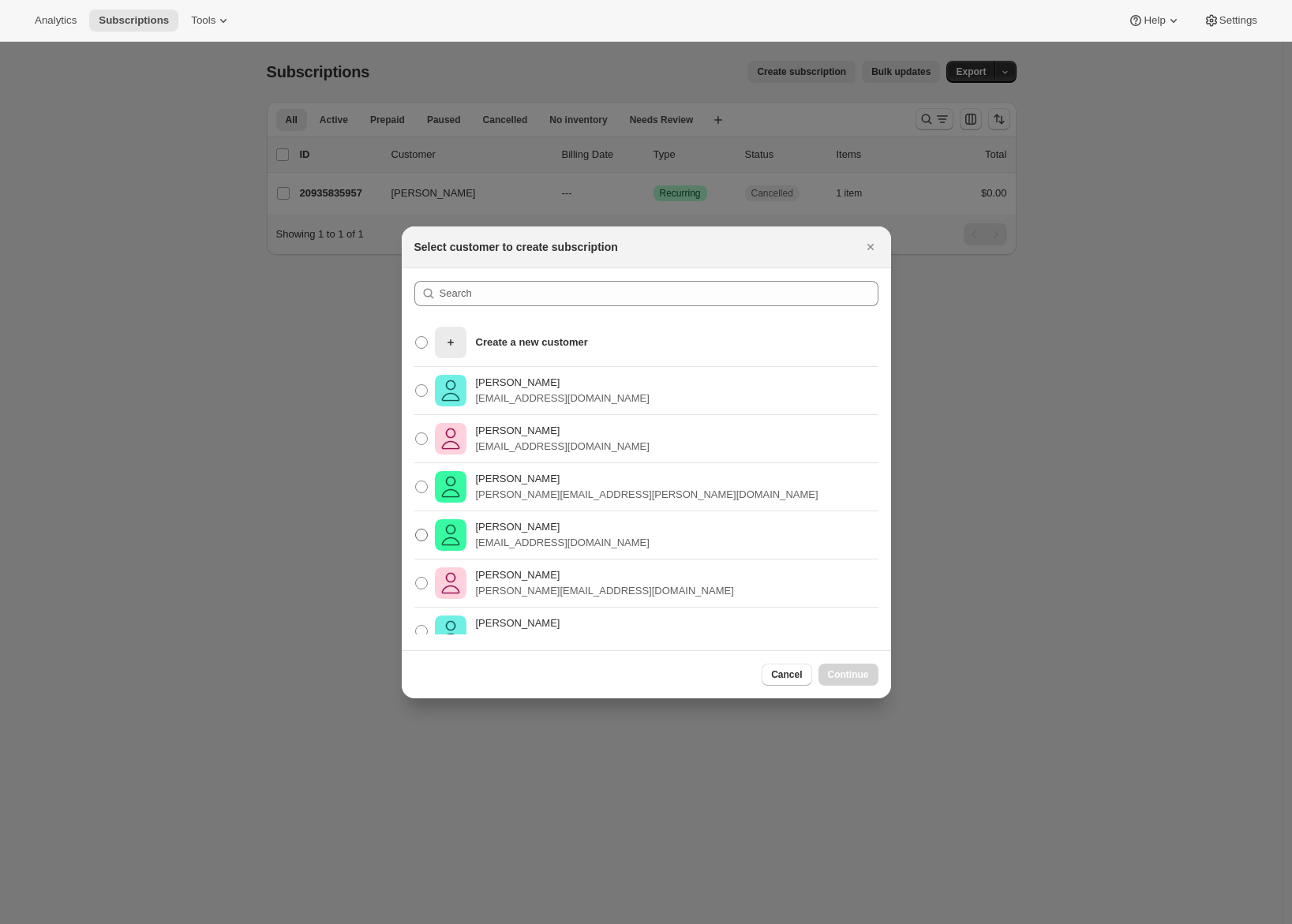
click at [559, 520] on p "Brian Cate" at bounding box center [563, 527] width 174 height 16
click at [416, 529] on input "Brian Cate cate_b@bellsouth.net" at bounding box center [415, 529] width 1 height 1
radio input "true"
click at [862, 671] on span "Continue" at bounding box center [849, 675] width 41 height 12
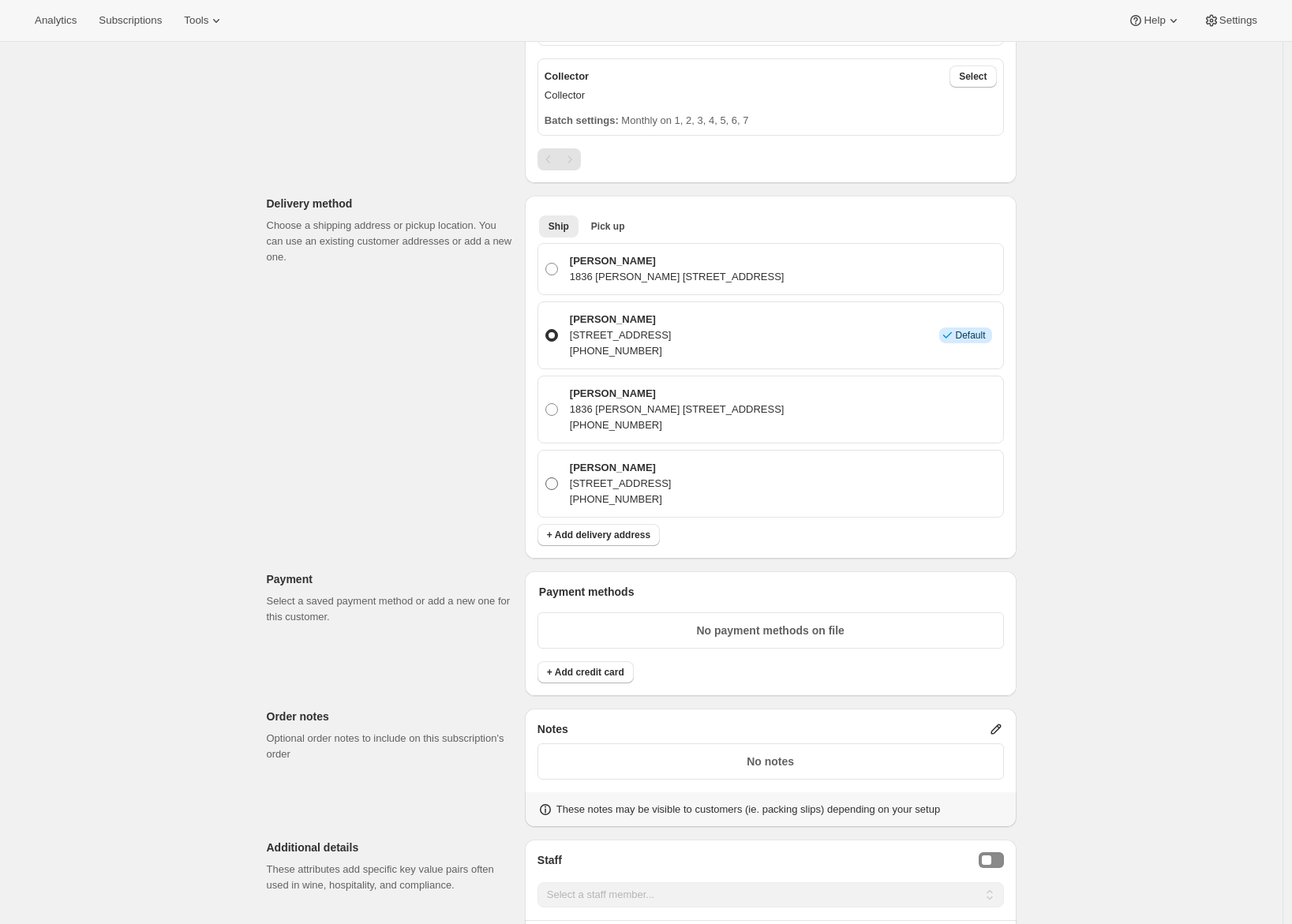
scroll to position [1002, 0]
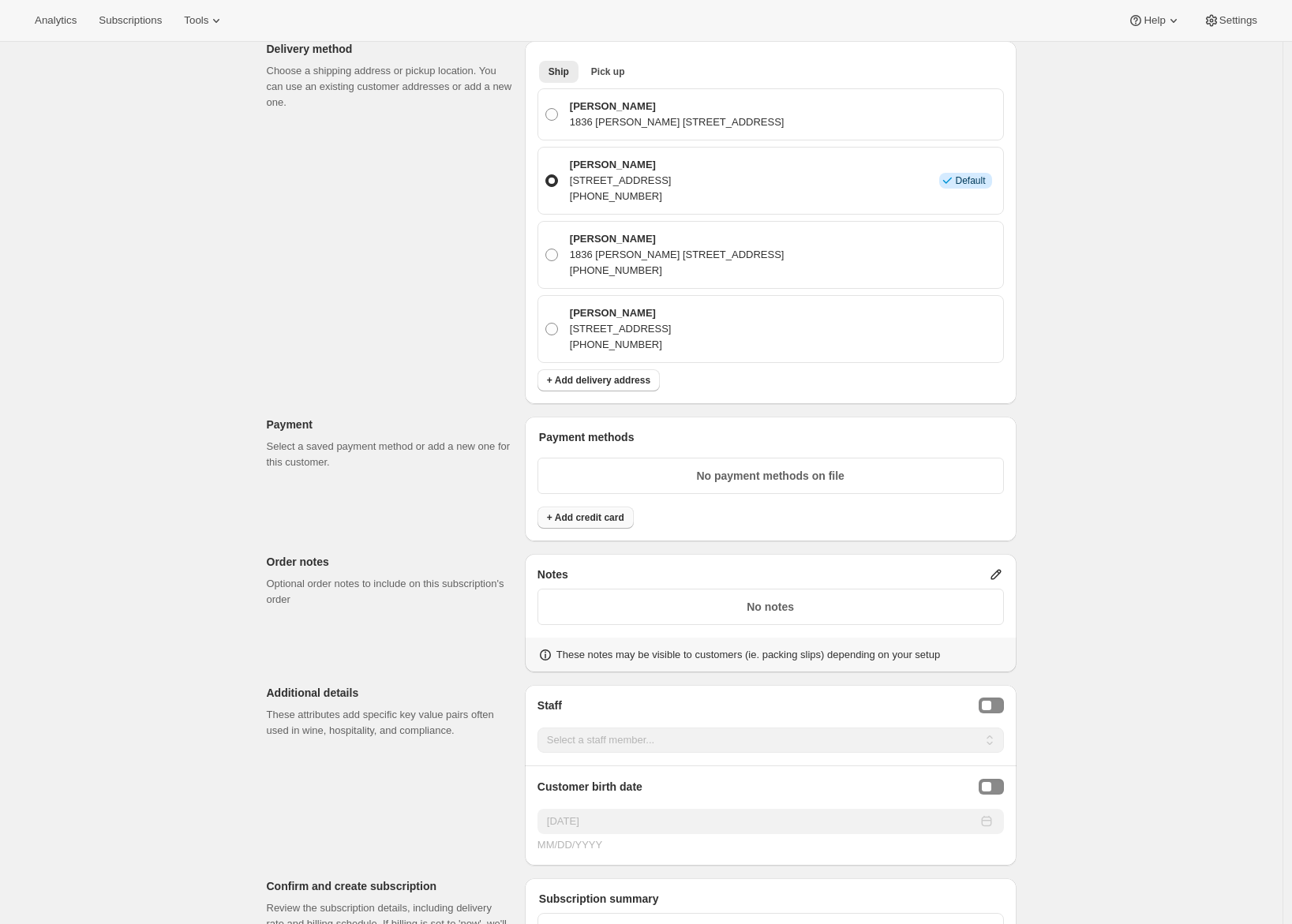
drag, startPoint x: 596, startPoint y: 526, endPoint x: 580, endPoint y: 525, distance: 16.0
click at [580, 525] on button "+ Add credit card" at bounding box center [586, 518] width 96 height 22
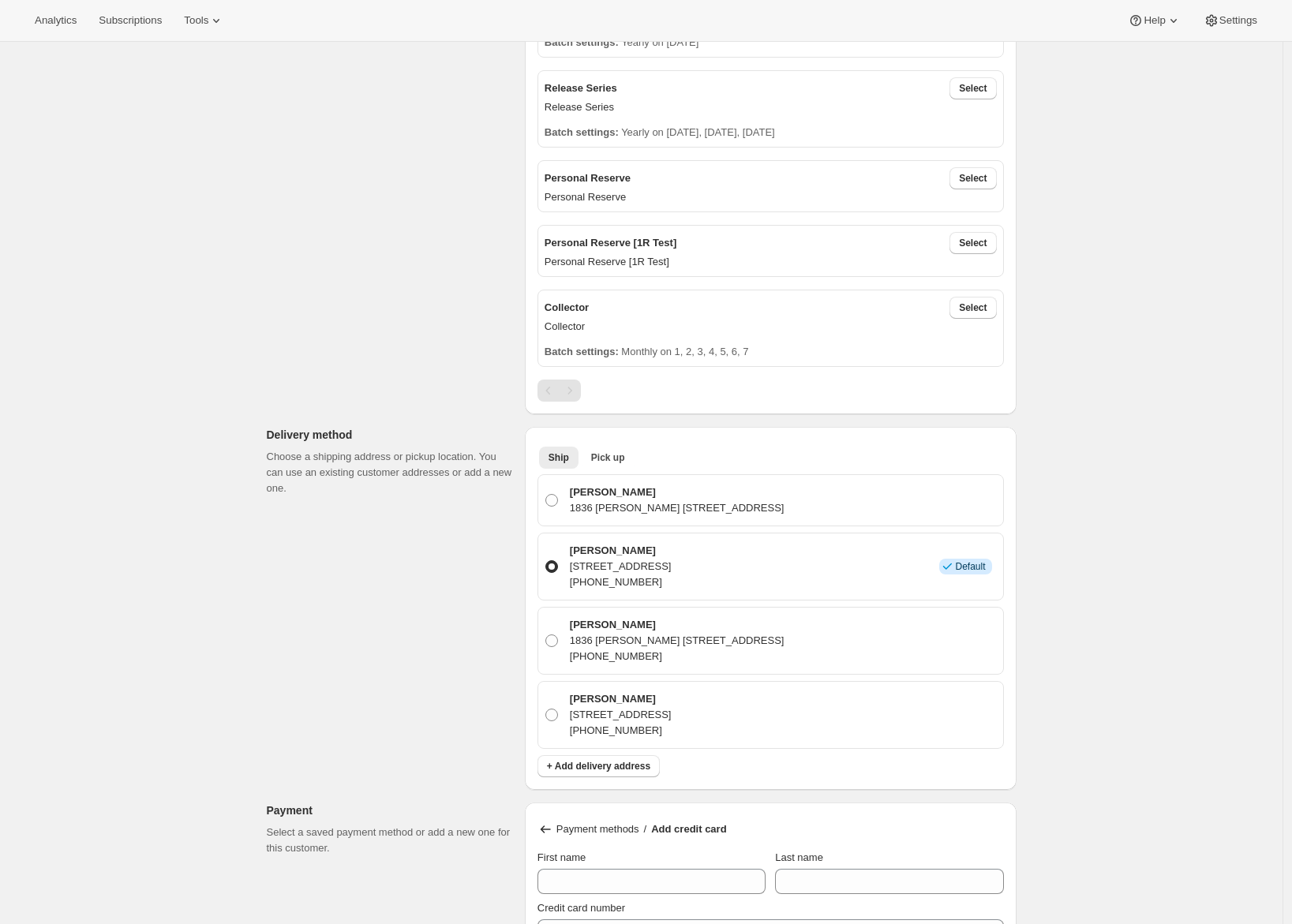
scroll to position [0, 0]
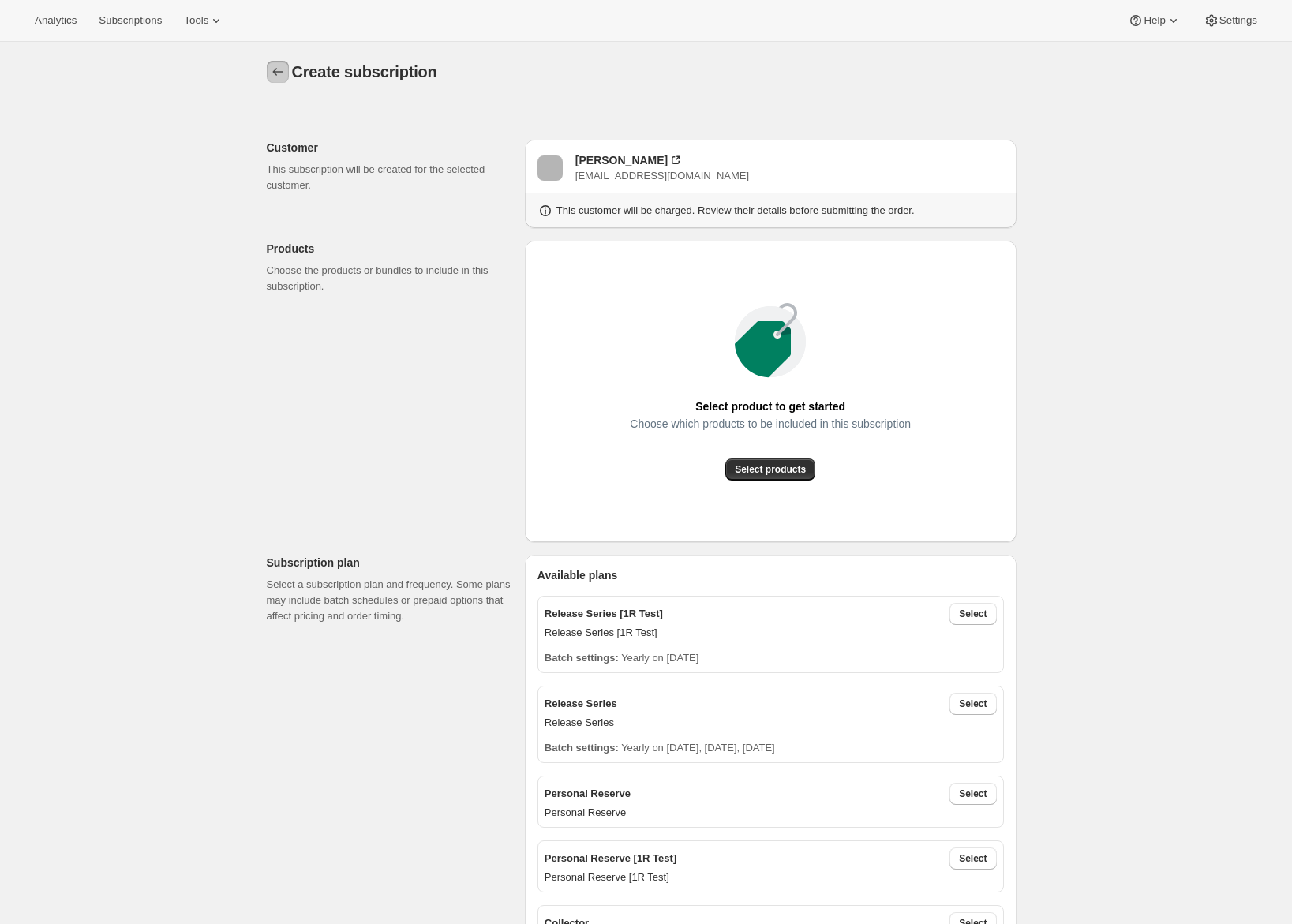
drag, startPoint x: 279, startPoint y: 77, endPoint x: 302, endPoint y: 269, distance: 193.4
click at [281, 72] on icon "button" at bounding box center [278, 71] width 16 height 16
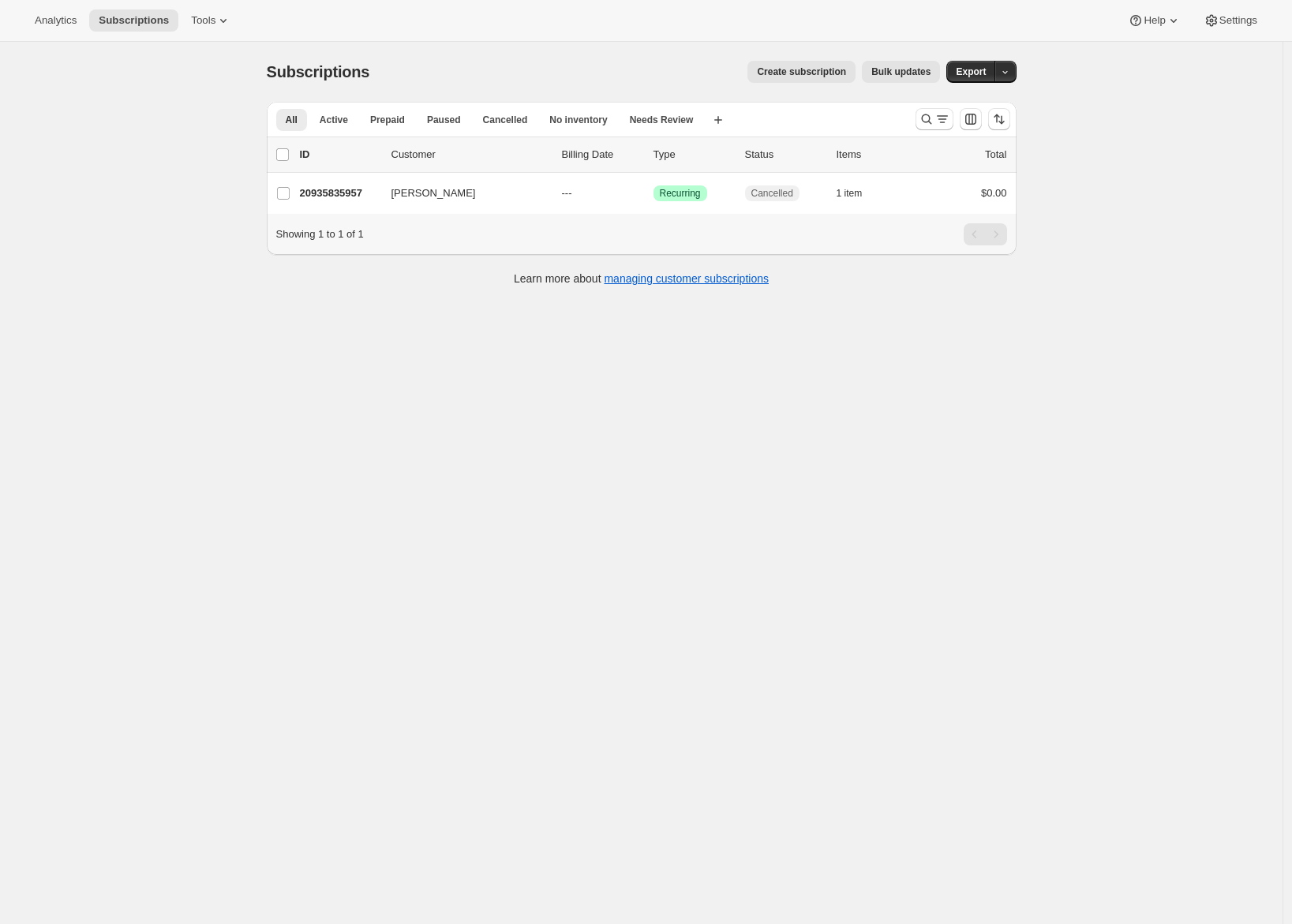
click at [831, 72] on span "Create subscription" at bounding box center [802, 71] width 90 height 12
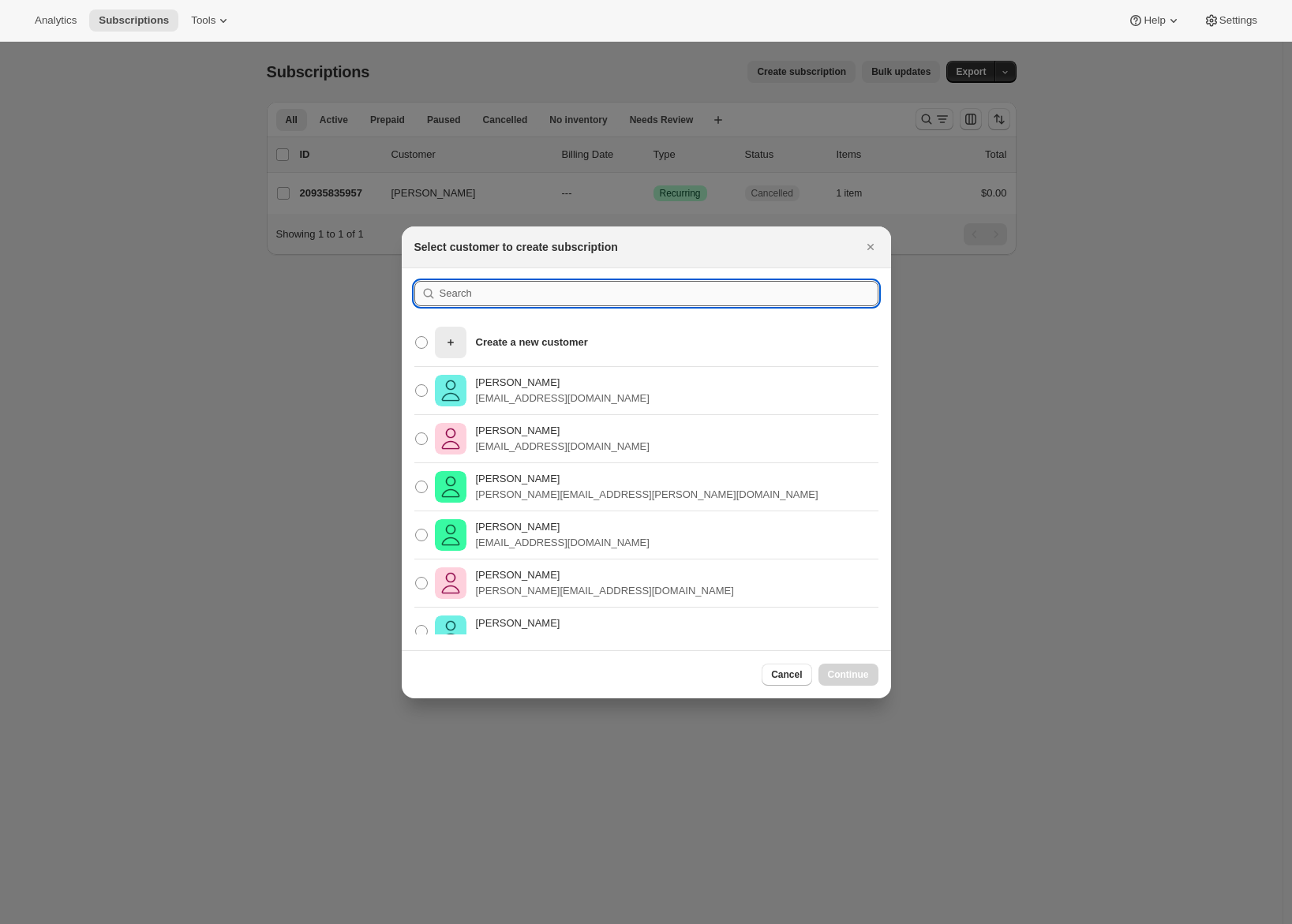
click at [525, 291] on input ":r65:" at bounding box center [660, 293] width 439 height 25
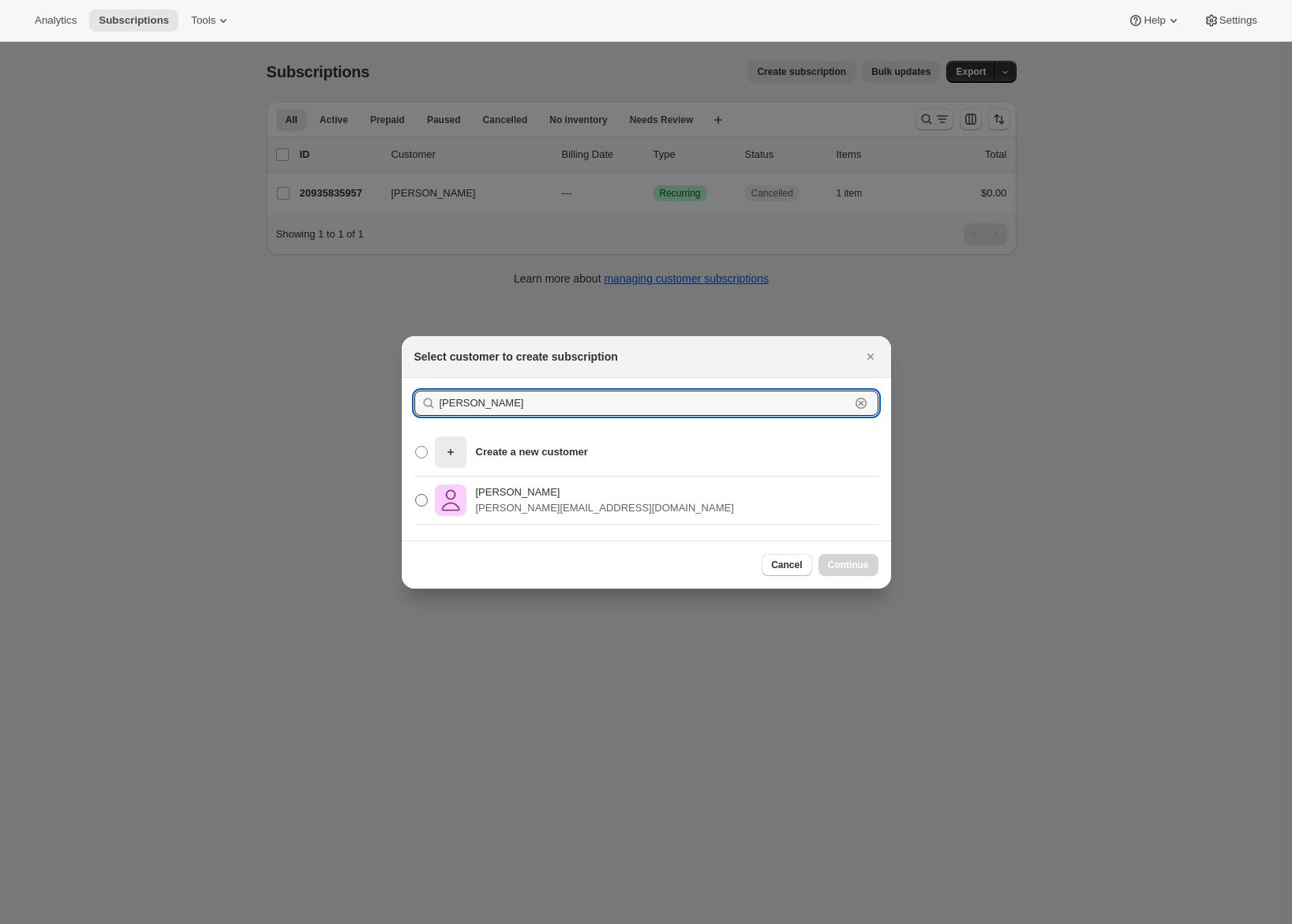
type input "adrian andrade"
click at [548, 494] on p "[PERSON_NAME]" at bounding box center [604, 492] width 258 height 16
click at [416, 494] on input "Adrian Andrade adrian@awtomic.com" at bounding box center [415, 494] width 1 height 1
radio input "true"
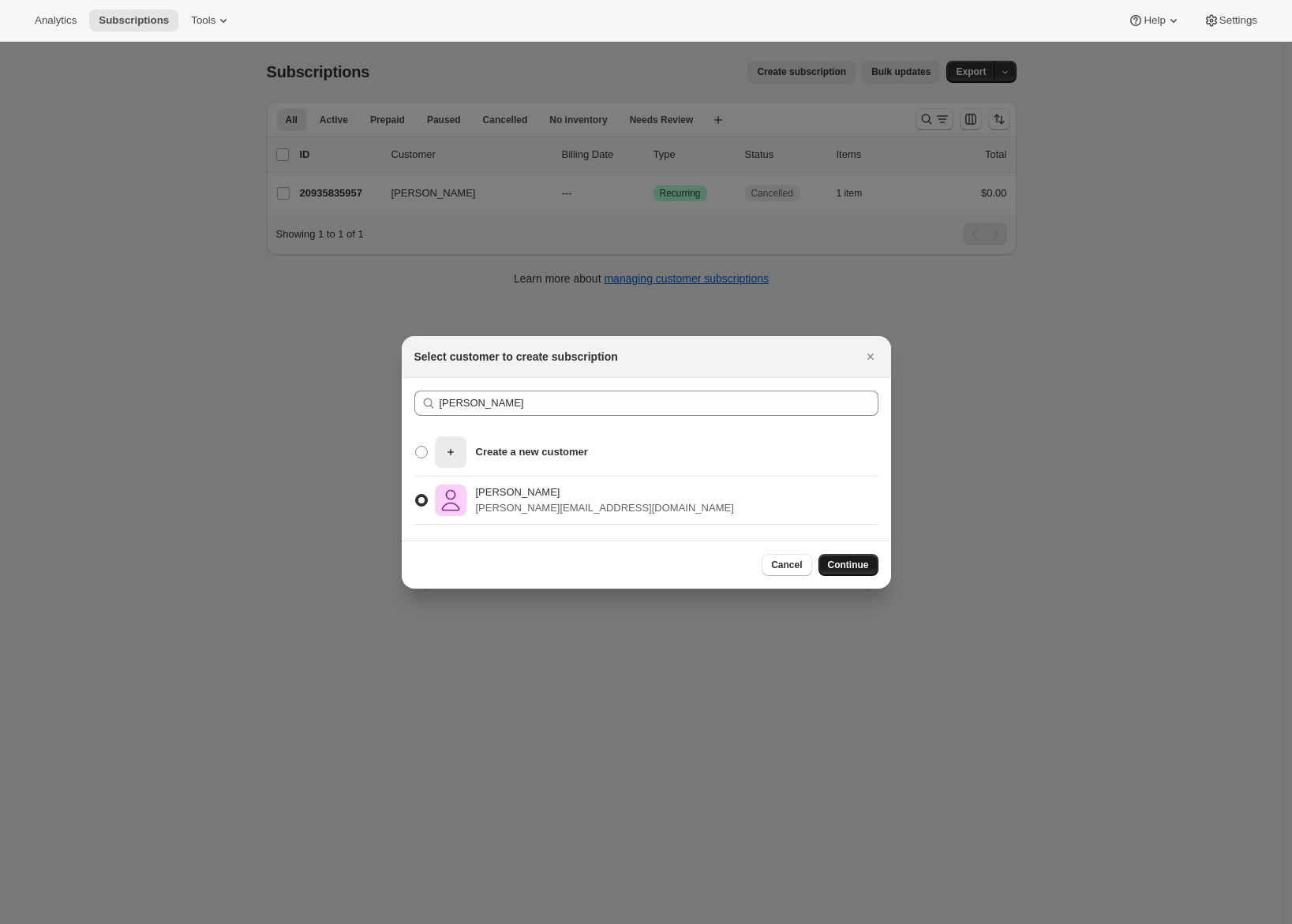
click at [851, 566] on span "Continue" at bounding box center [849, 564] width 41 height 12
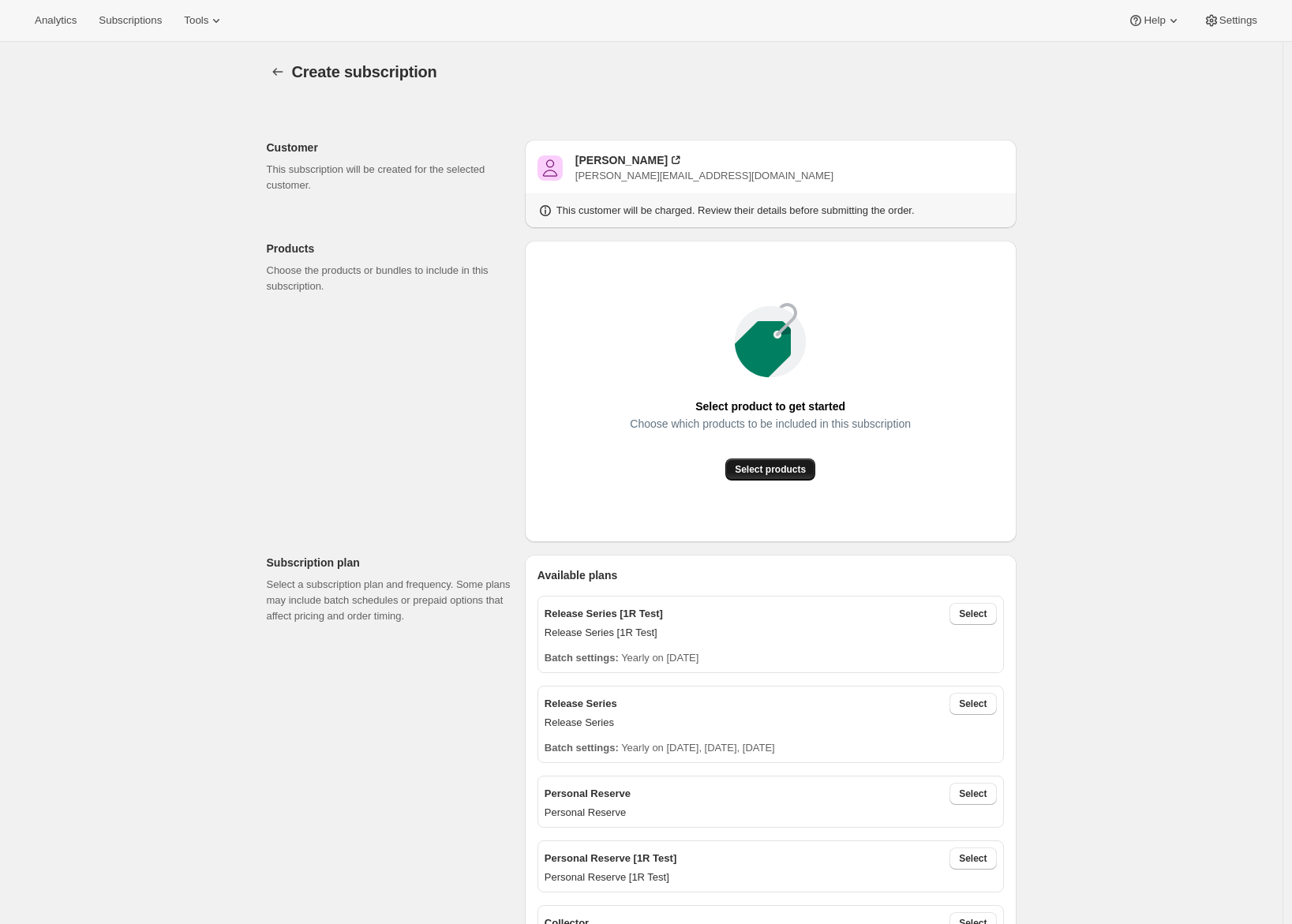
click at [794, 471] on span "Select products" at bounding box center [771, 469] width 71 height 12
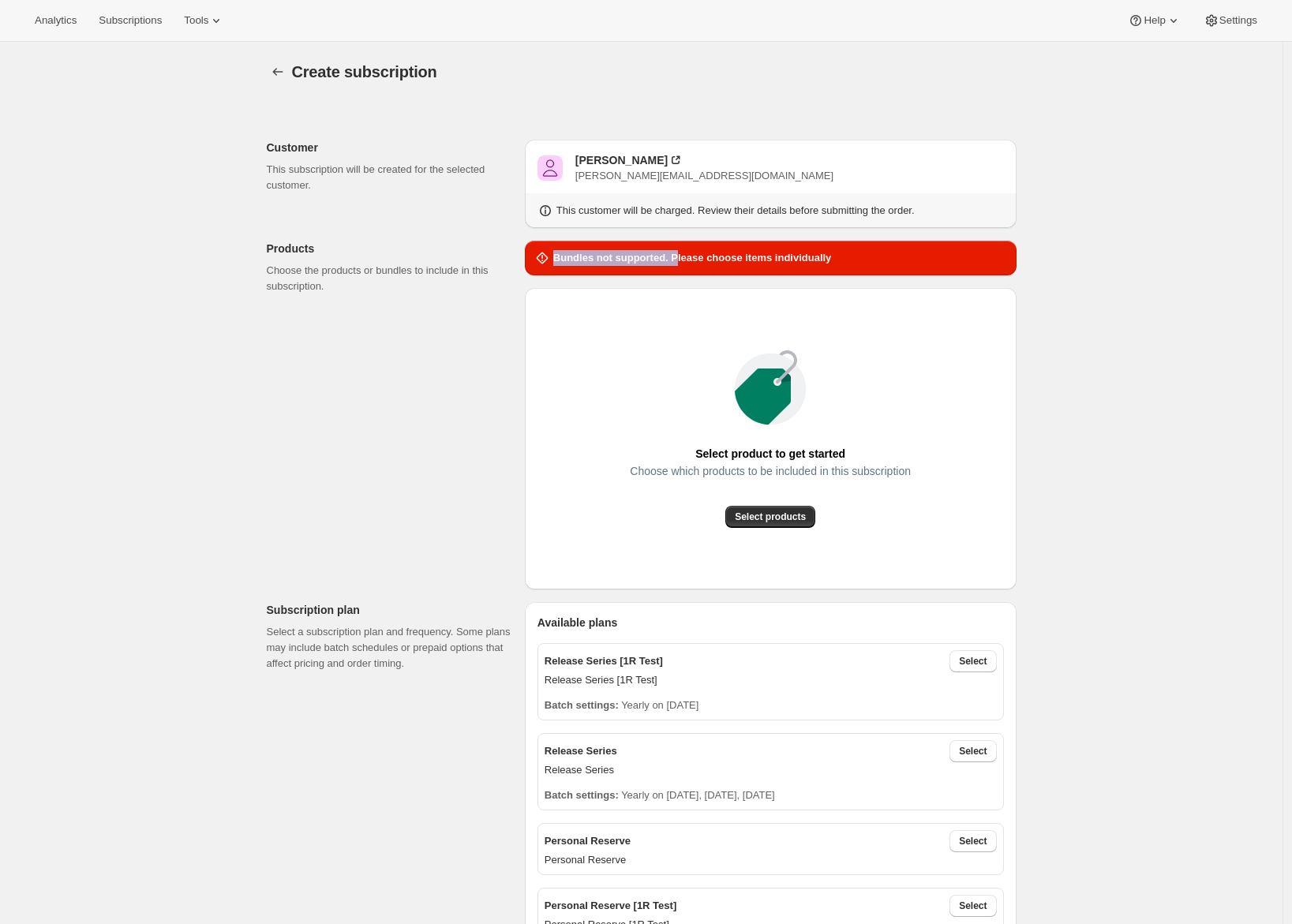
drag, startPoint x: 558, startPoint y: 259, endPoint x: 665, endPoint y: 257, distance: 107.0
click at [693, 256] on div "Bundles not supported. Please choose items individually" at bounding box center [683, 258] width 298 height 16
drag, startPoint x: 364, startPoint y: 327, endPoint x: 372, endPoint y: 324, distance: 8.5
drag, startPoint x: 560, startPoint y: 260, endPoint x: 881, endPoint y: 259, distance: 321.0
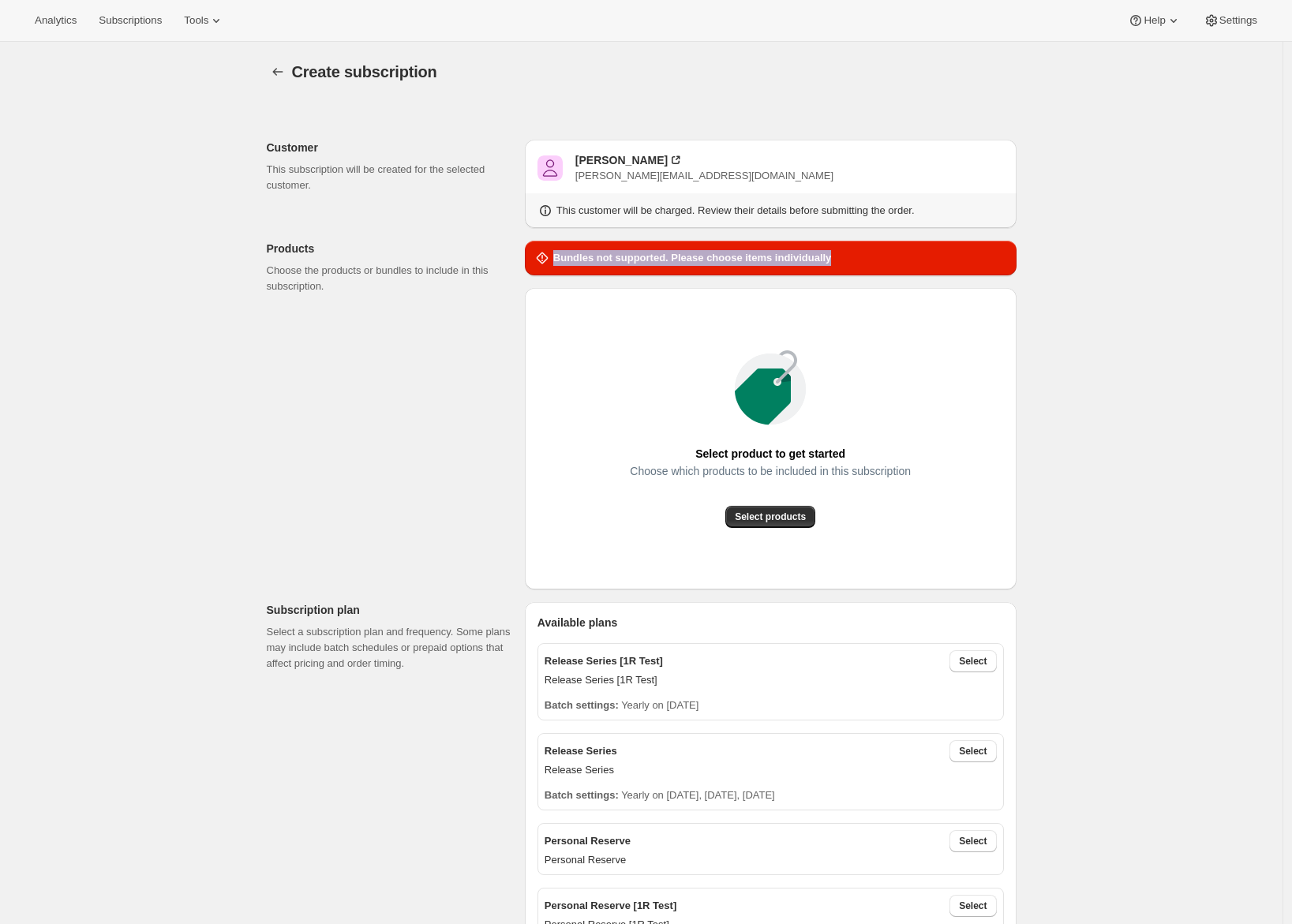
click at [881, 259] on div "Bundles not supported. Please choose items individually" at bounding box center [771, 258] width 473 height 16
click at [743, 516] on span "Select products" at bounding box center [771, 516] width 71 height 12
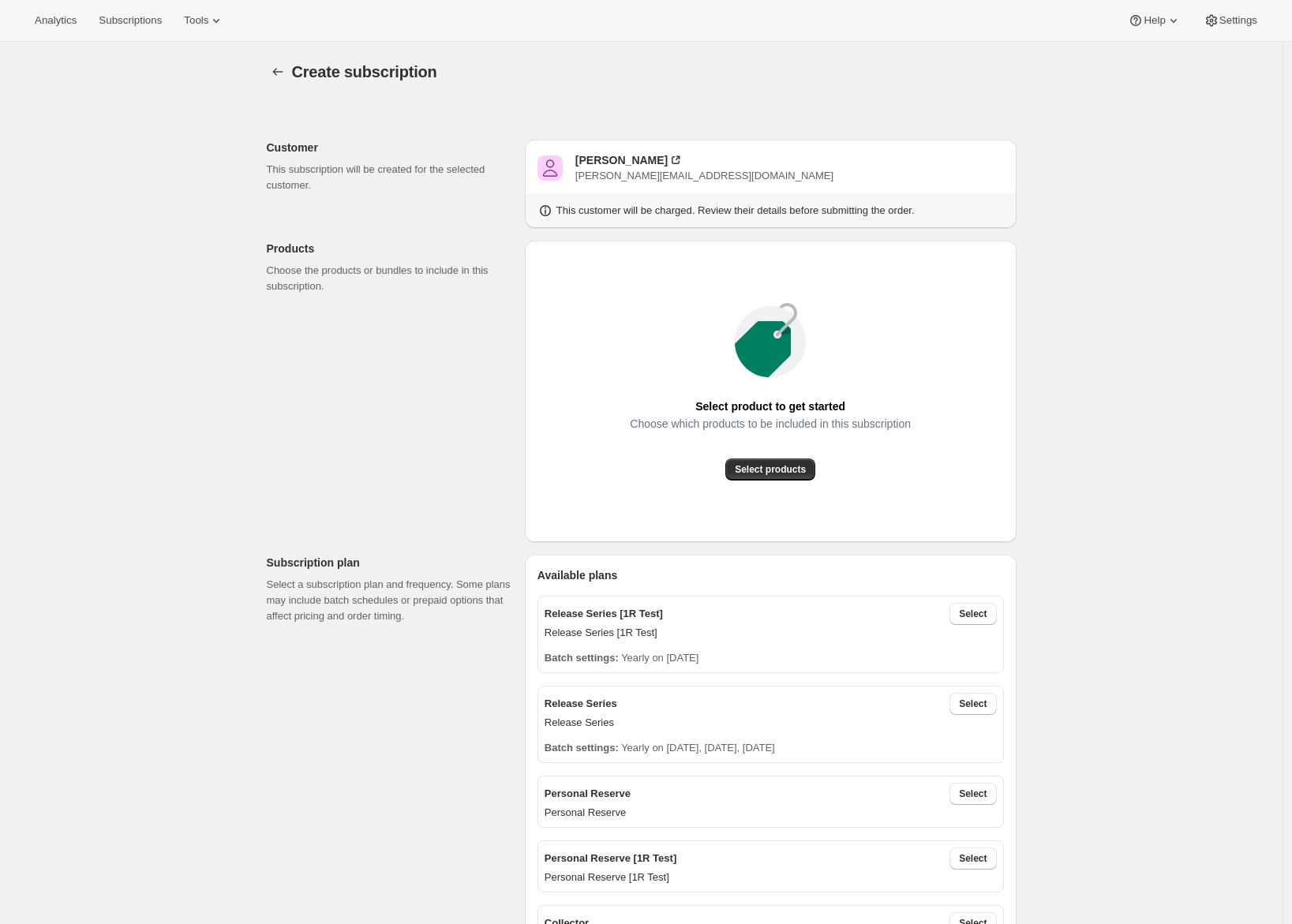
click at [764, 476] on span "Select products" at bounding box center [771, 469] width 71 height 12
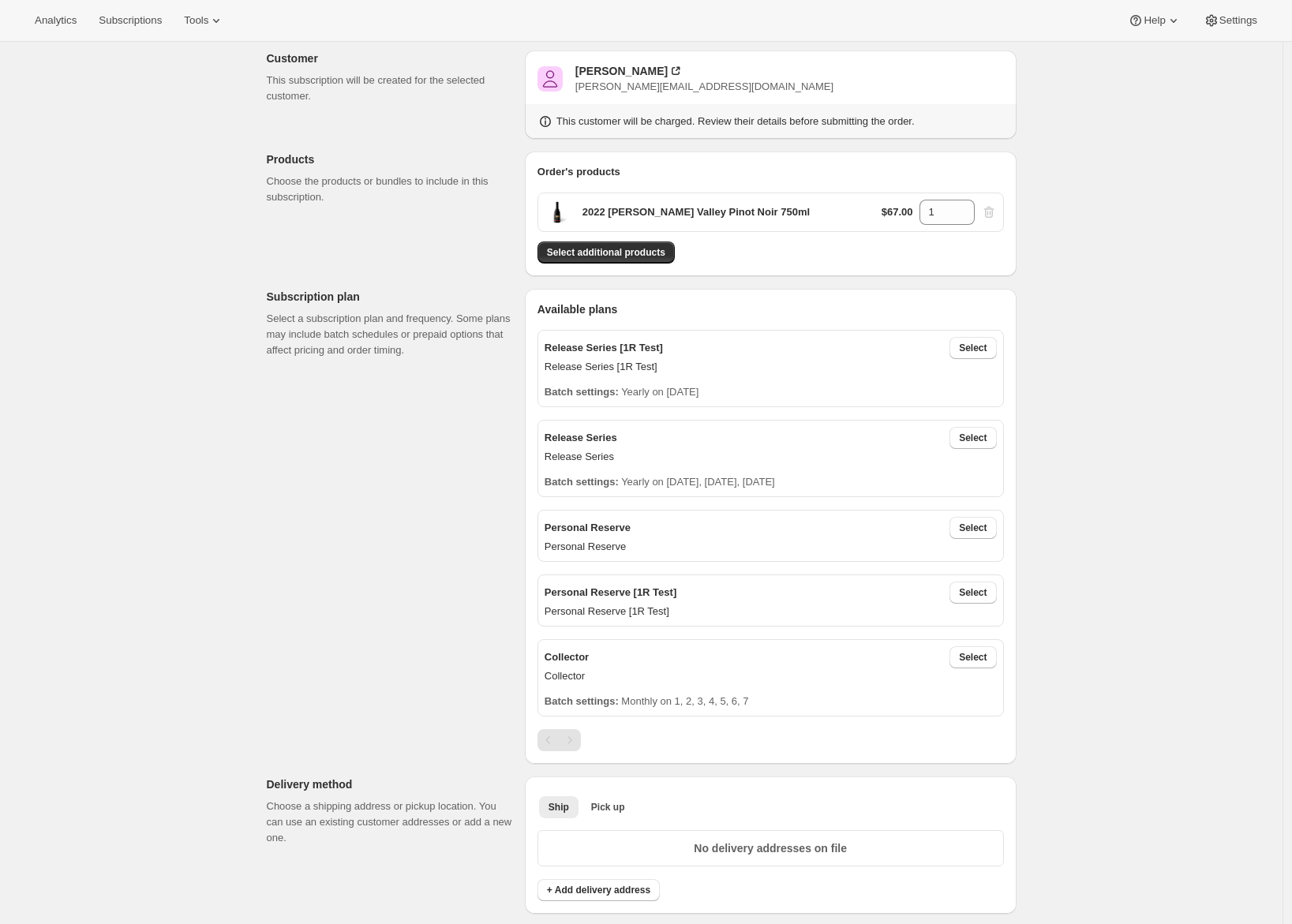
scroll to position [99, 0]
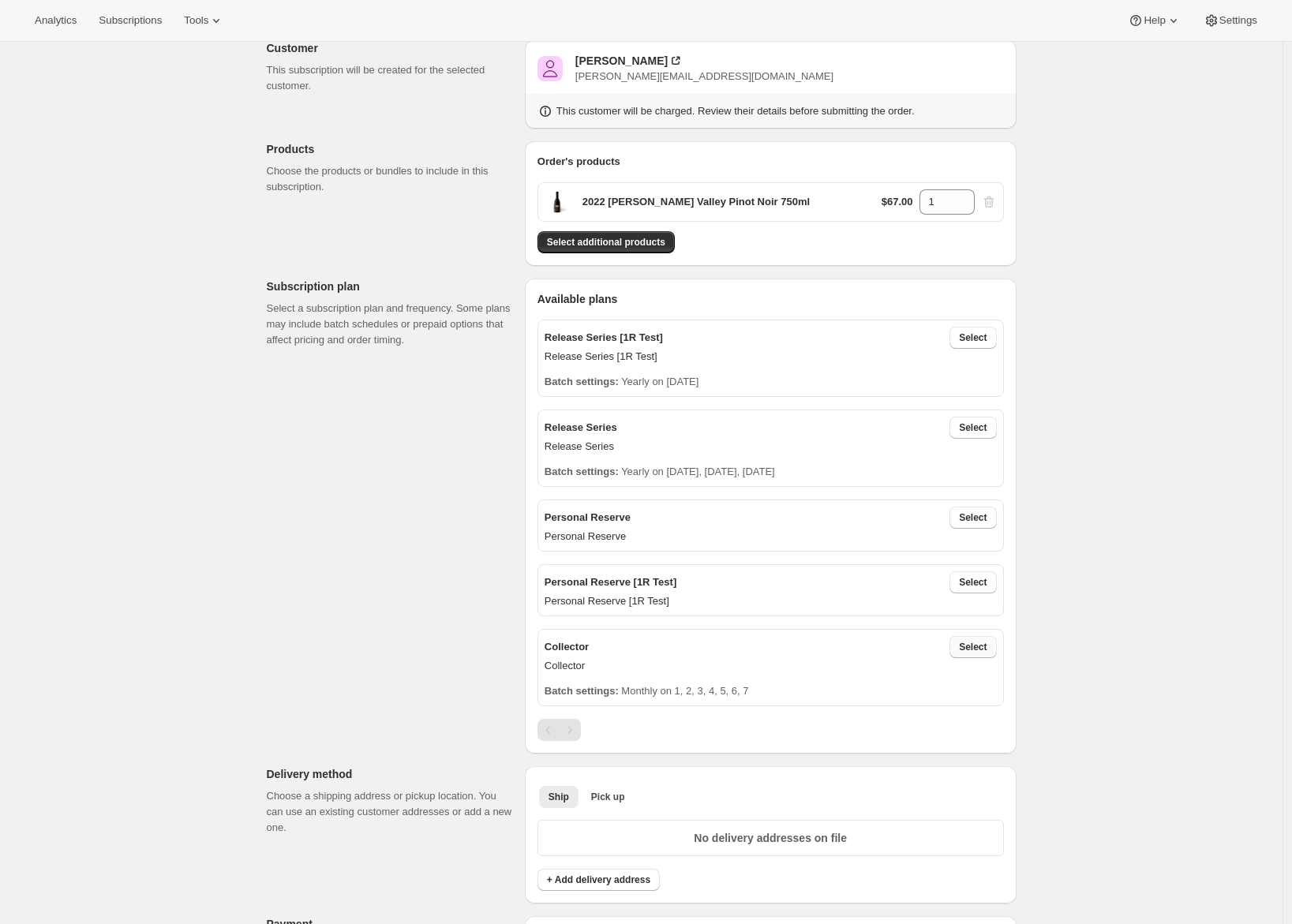
click at [975, 648] on span "Select" at bounding box center [972, 646] width 27 height 12
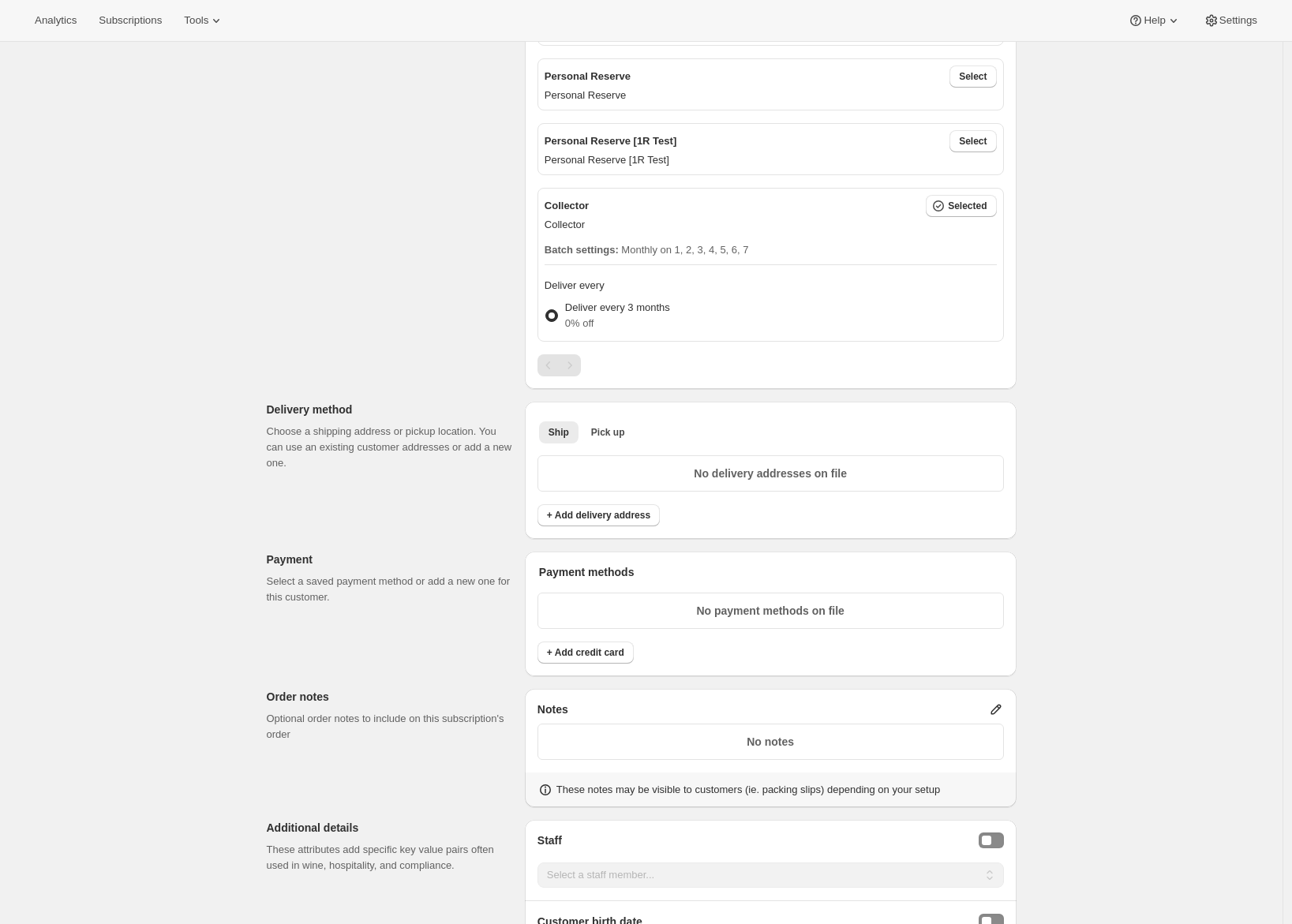
scroll to position [622, 0]
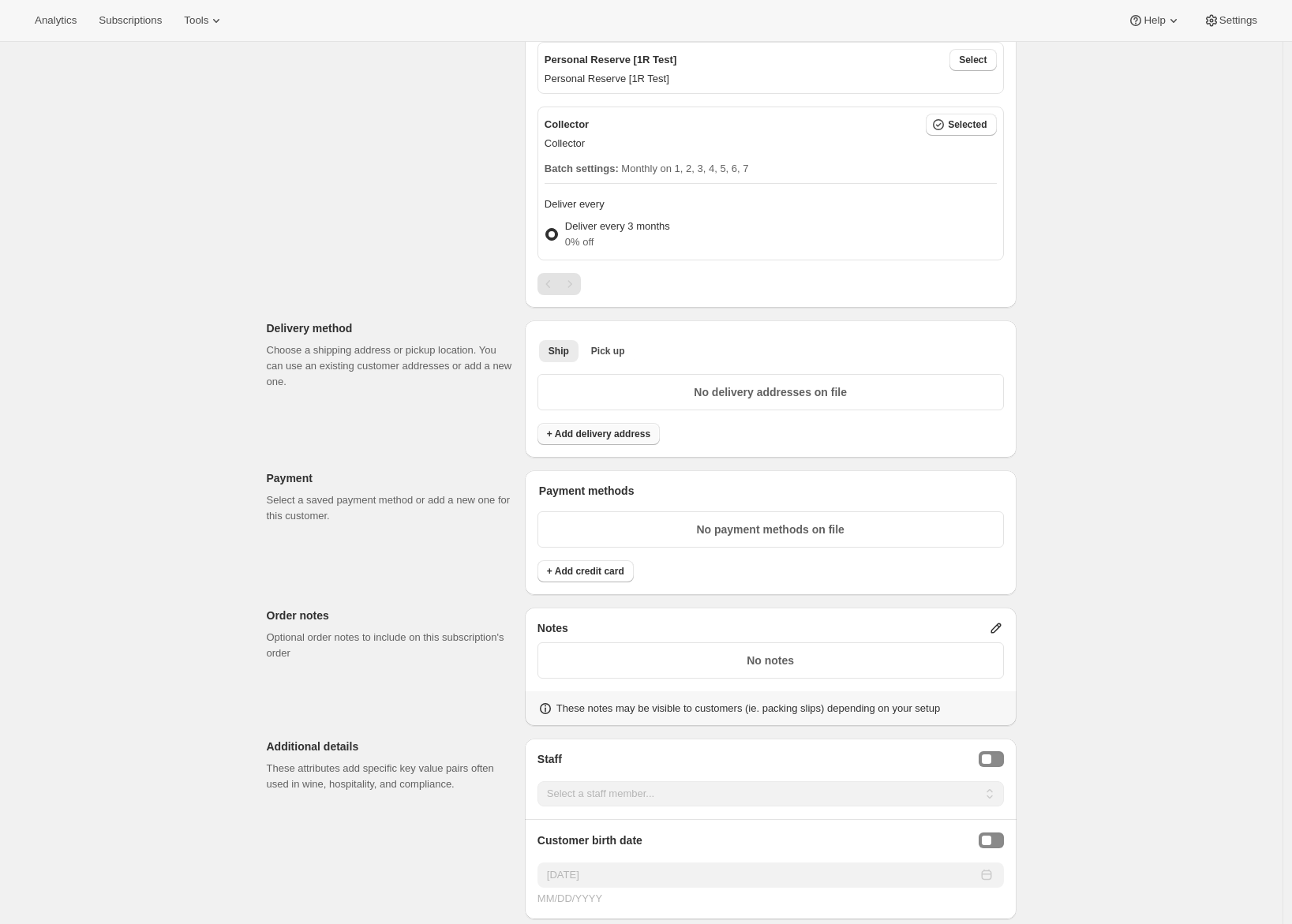
click at [603, 438] on span "+ Add delivery address" at bounding box center [598, 433] width 104 height 12
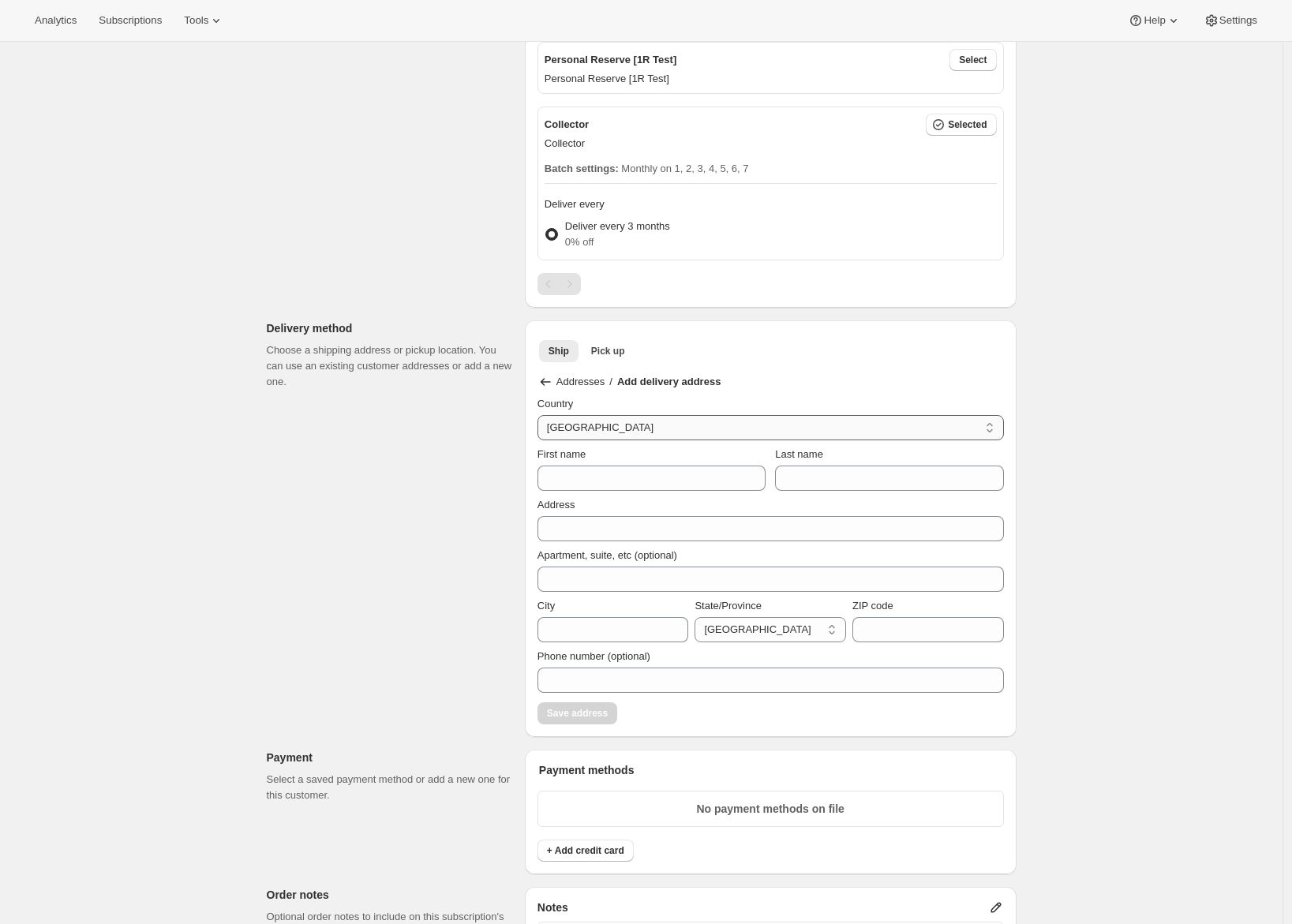
click at [593, 429] on select "Australia Austria Belgium Canada Czech Republic Denmark Finland France Germany …" at bounding box center [771, 428] width 467 height 25
select select "US"
click at [541, 415] on select "Australia Austria Belgium Canada Czech Republic Denmark Finland France Germany …" at bounding box center [771, 428] width 467 height 25
select select "AL"
click at [571, 481] on input "First name" at bounding box center [651, 478] width 228 height 25
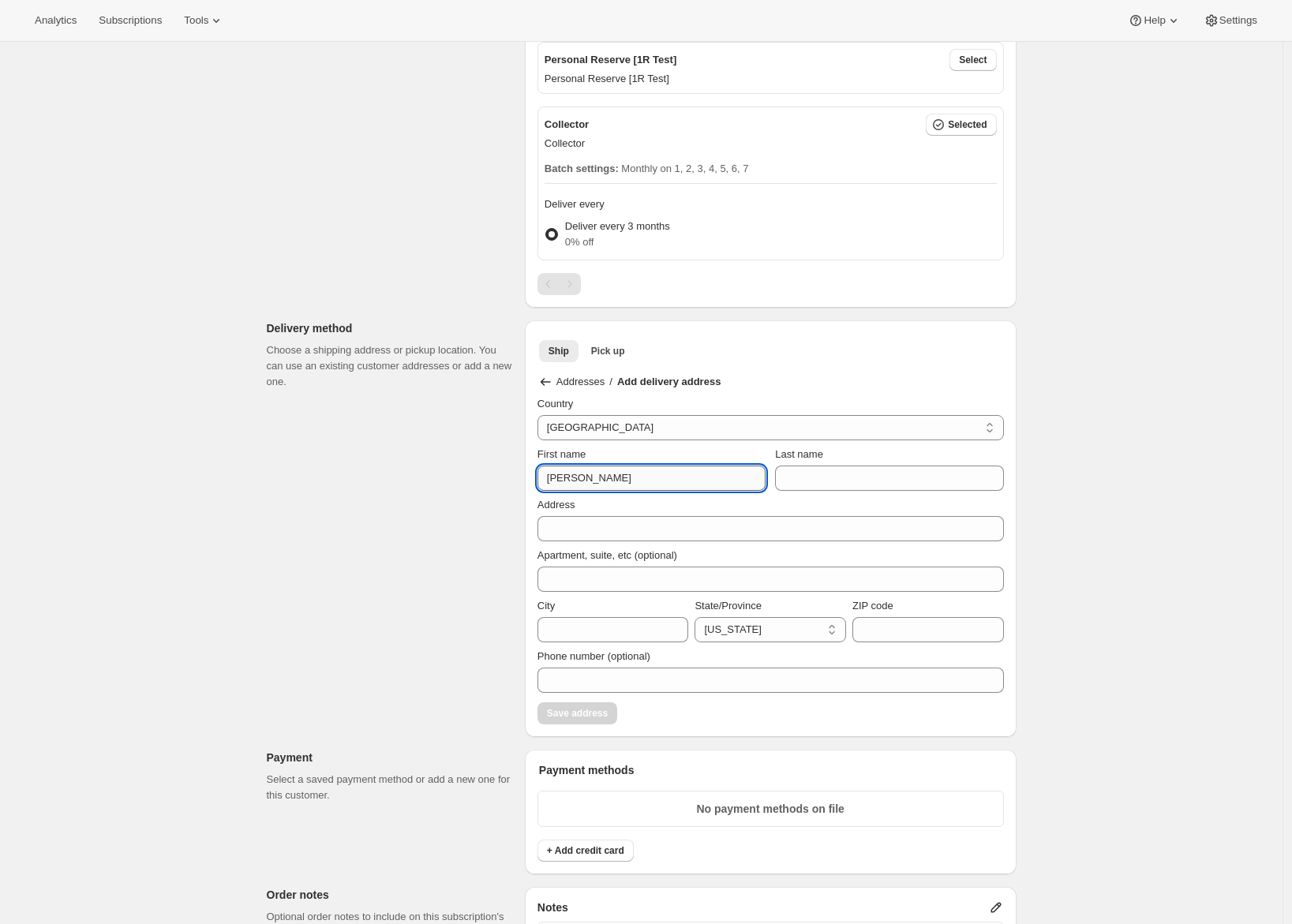
type input "[PERSON_NAME]"
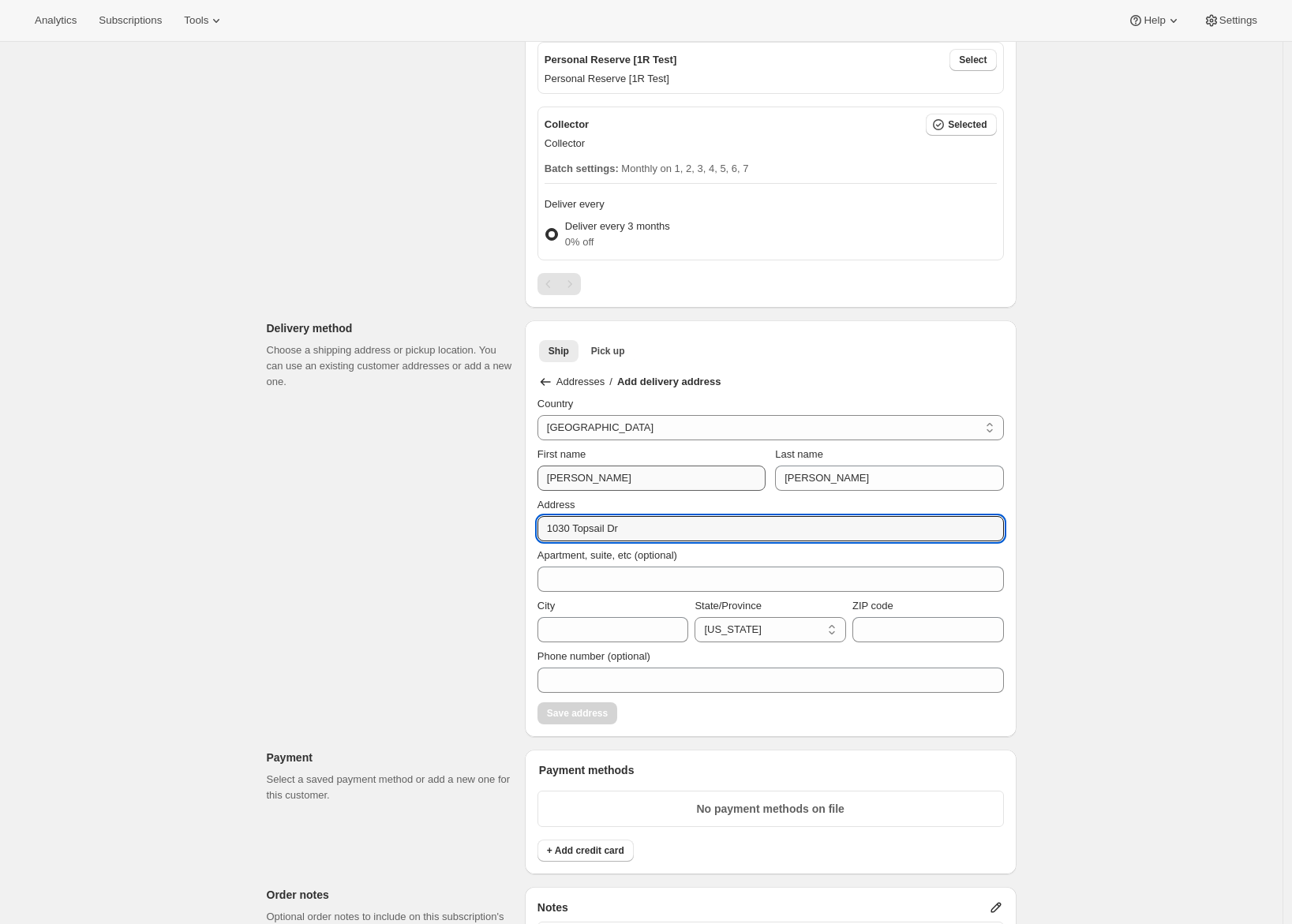
type input "1030 Topsail Dr"
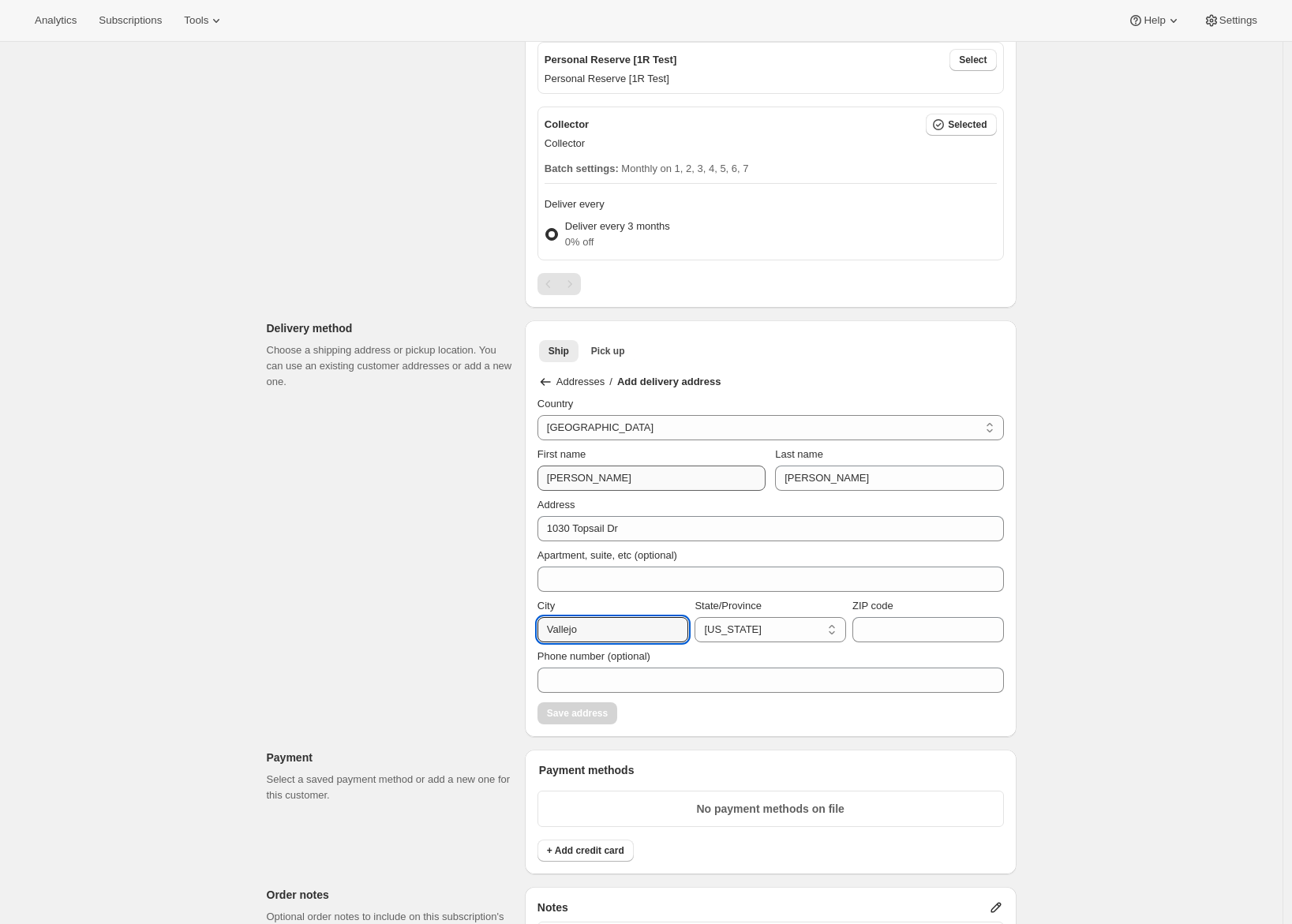
type input "Vallejo"
select select "CA"
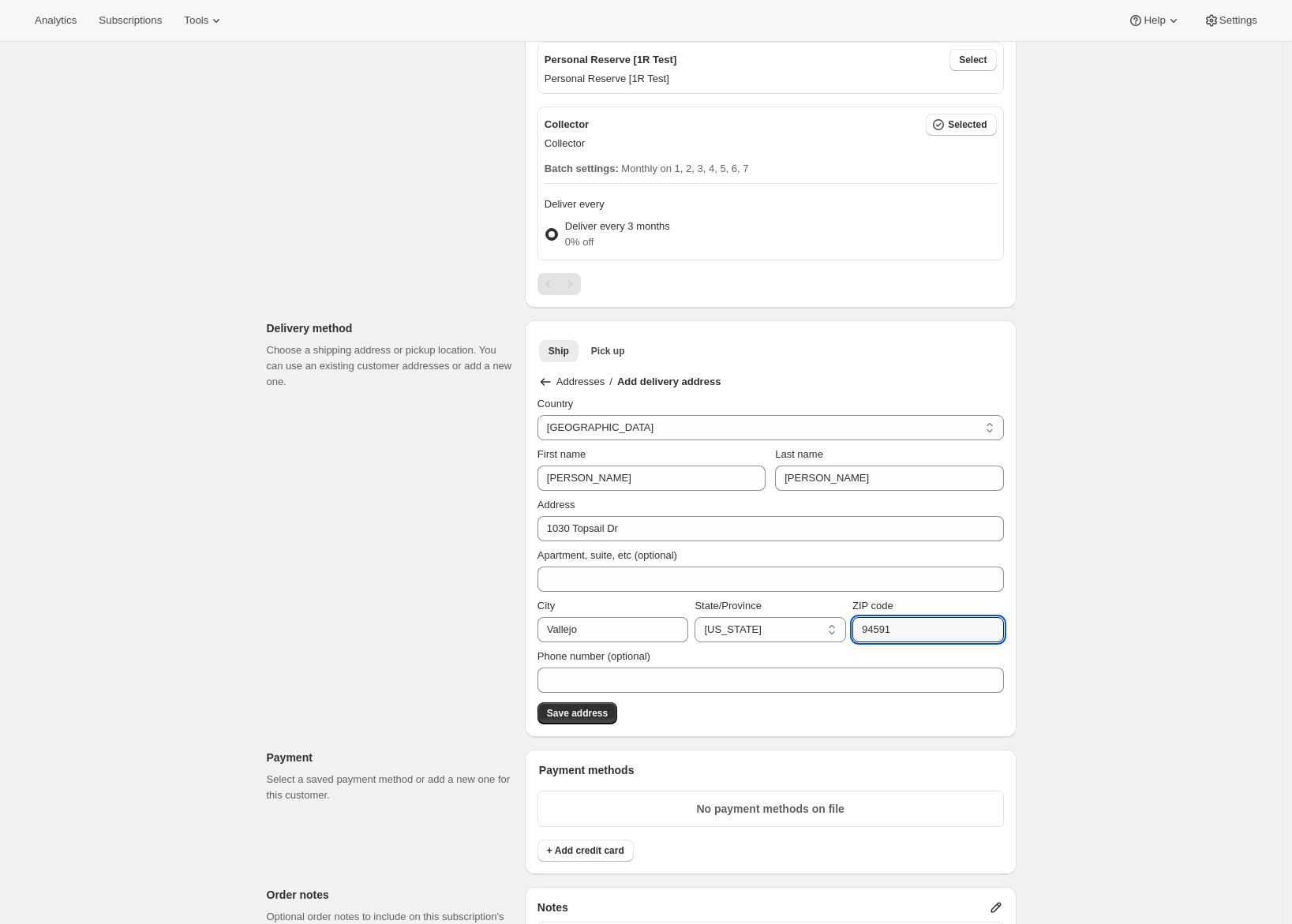
type input "94591"
click at [264, 589] on div "Customer This subscription will be created for the selected customer. Adrian An…" at bounding box center [636, 567] width 762 height 2175
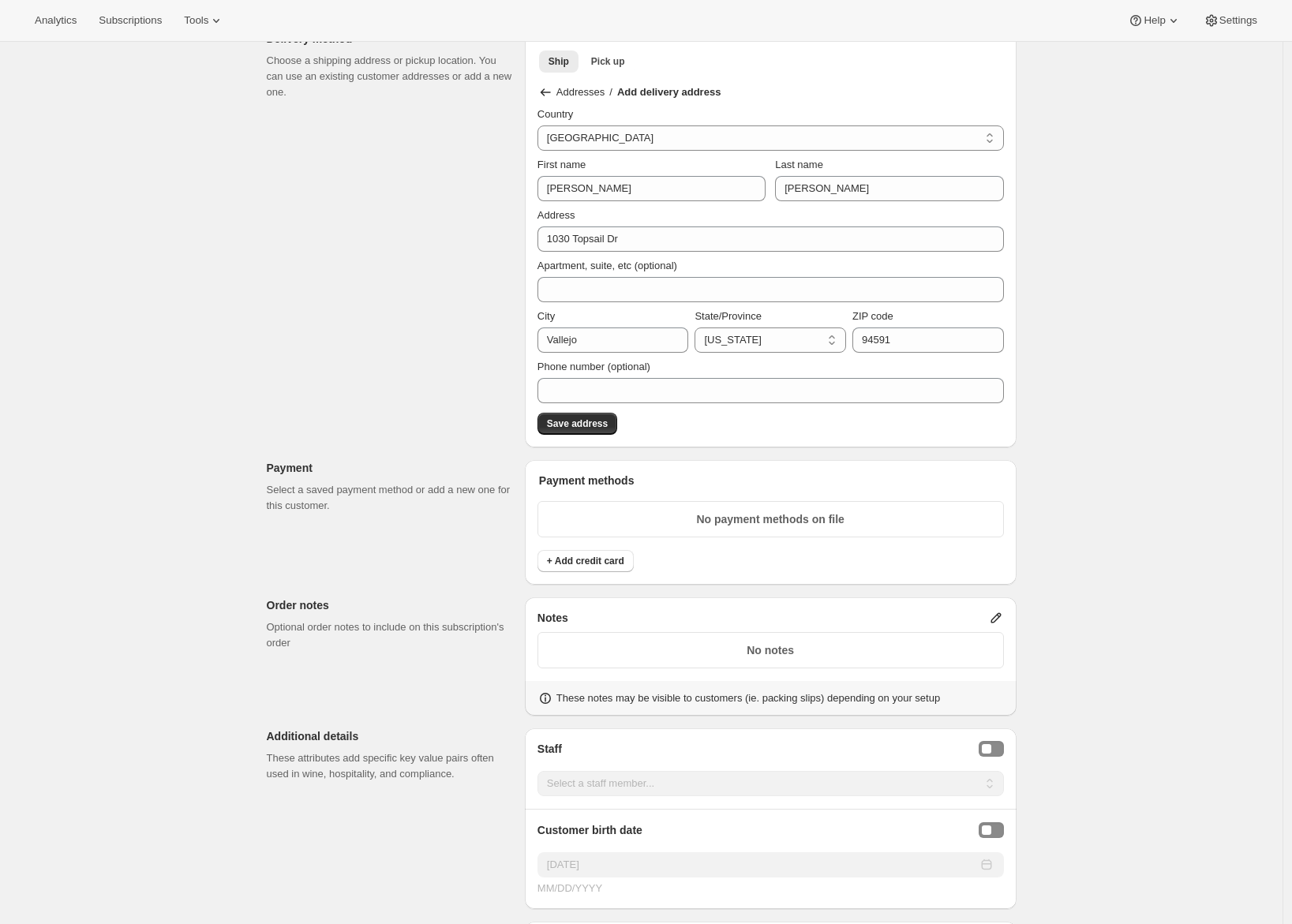
scroll to position [1143, 0]
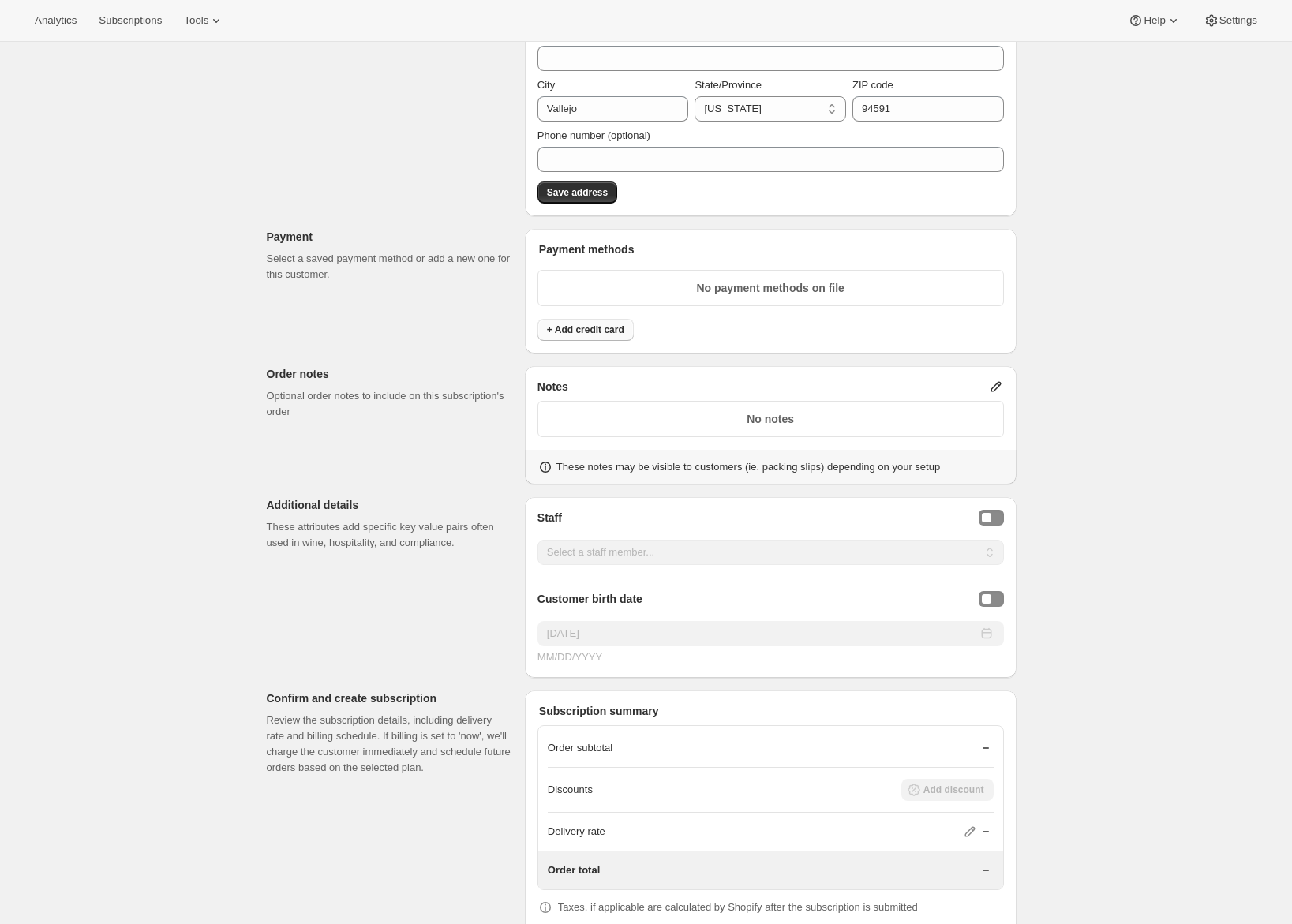
click at [620, 326] on span "+ Add credit card" at bounding box center [585, 330] width 77 height 12
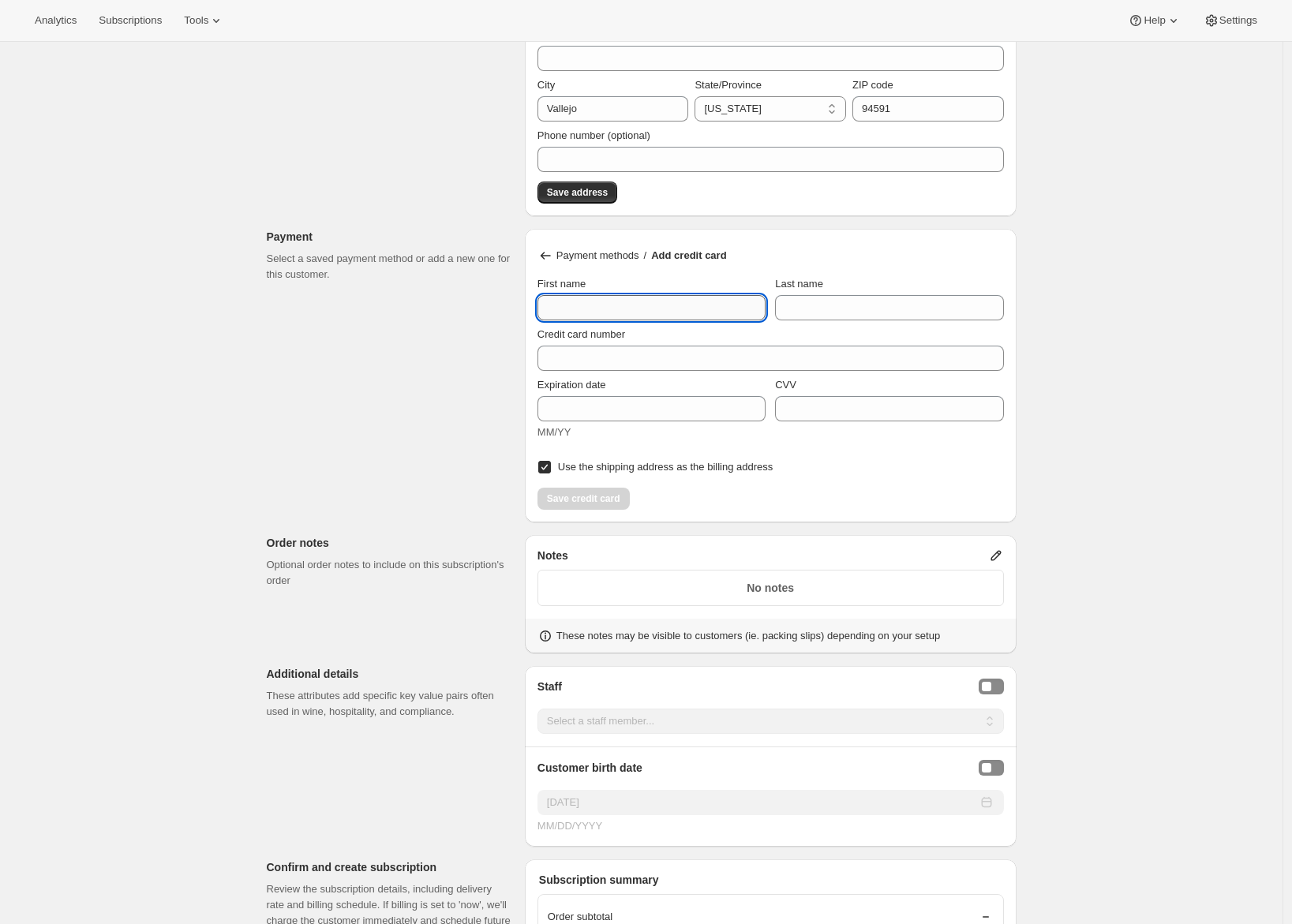
click at [624, 311] on input "First name" at bounding box center [651, 307] width 228 height 25
type input "[PERSON_NAME]"
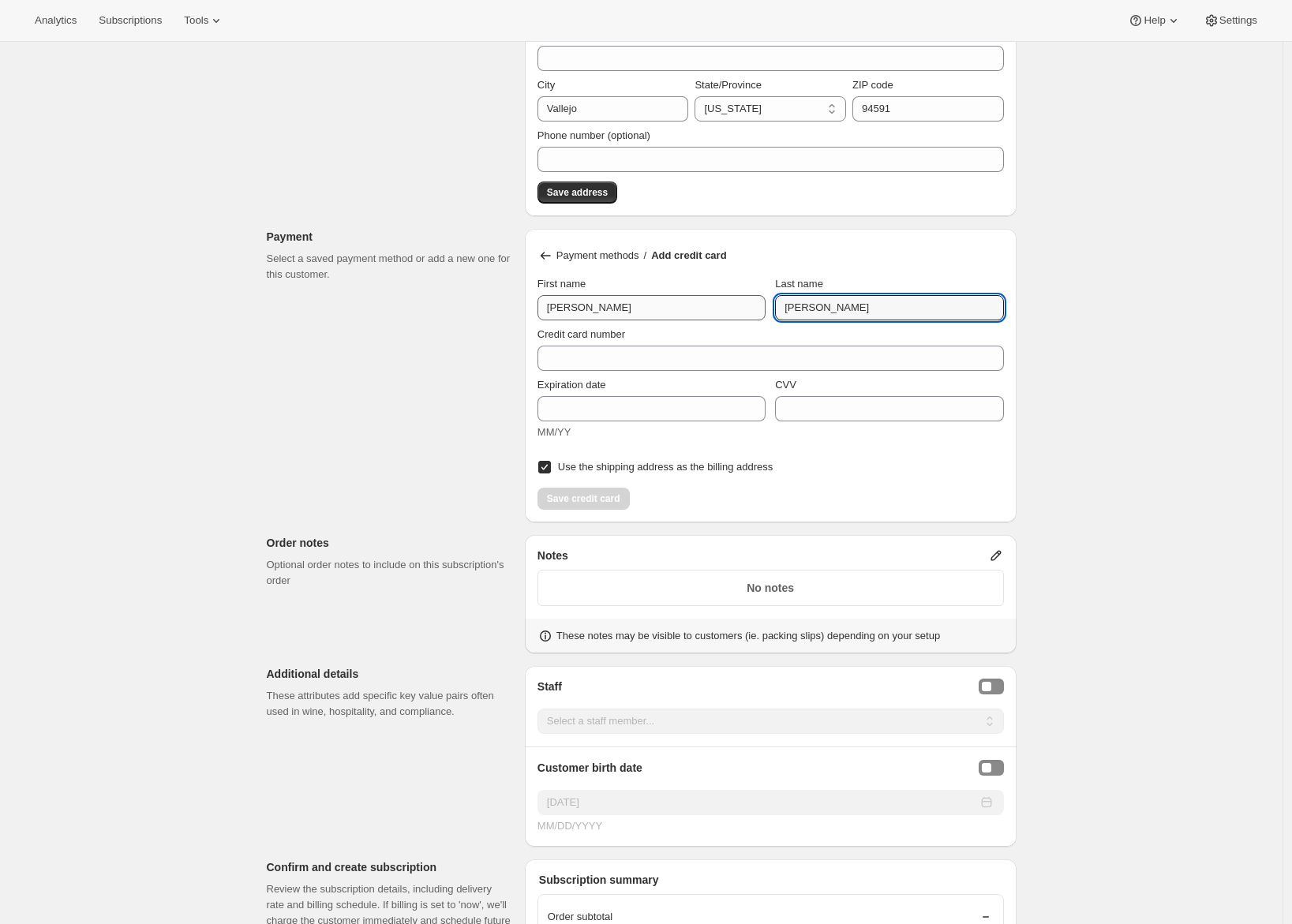
type input "[PERSON_NAME]"
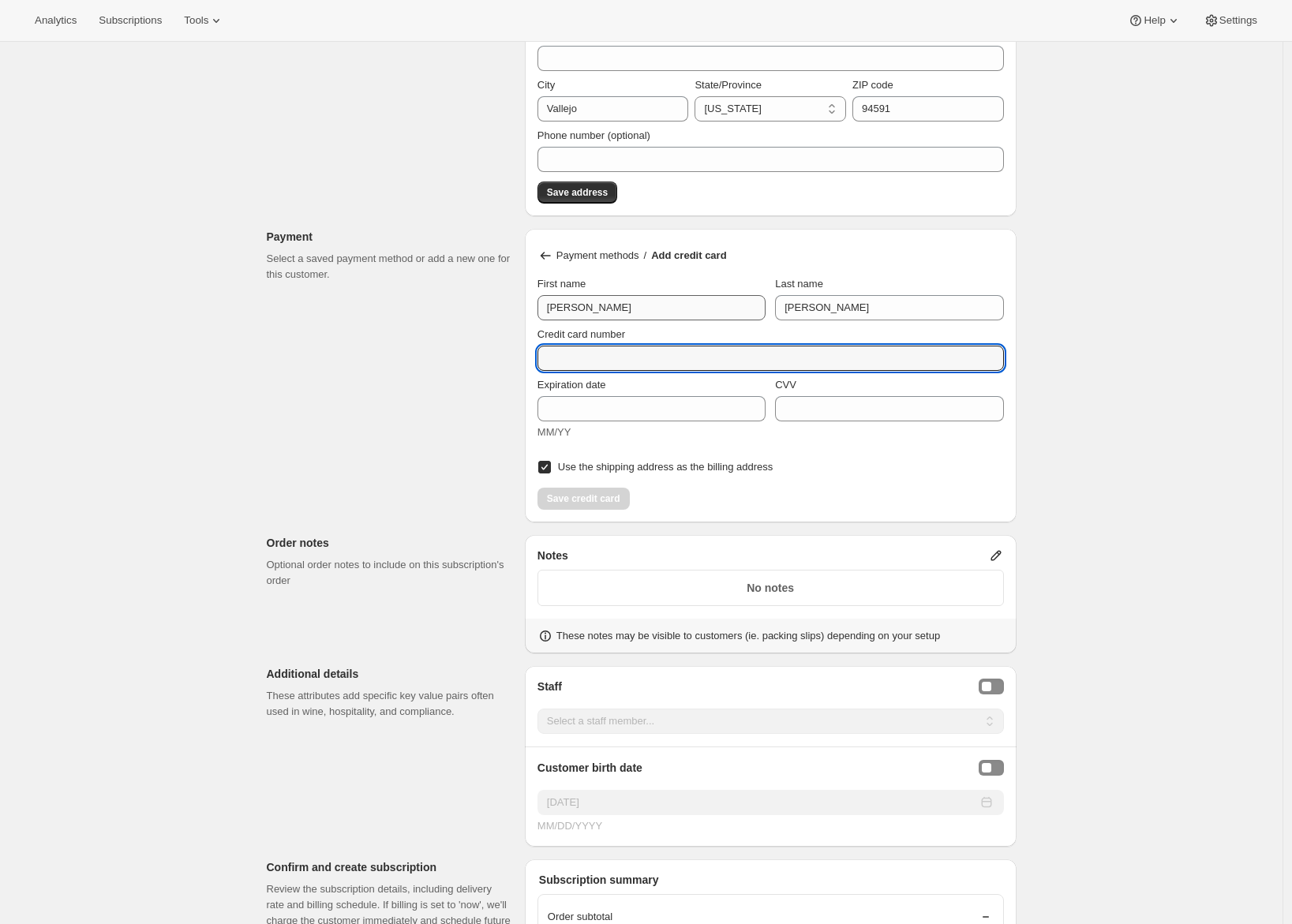
paste input "5563 1016 3909 0285"
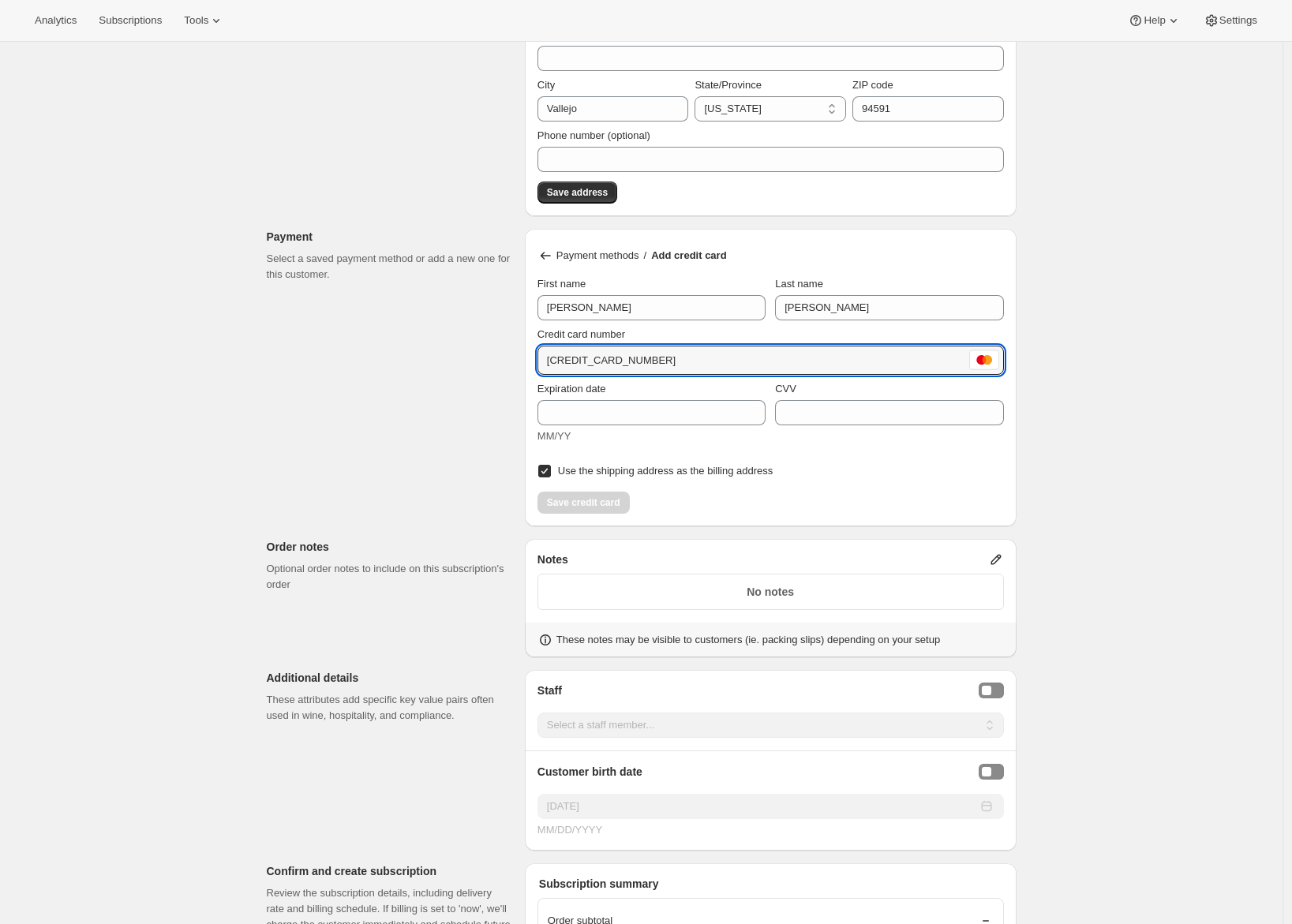
type input "5563 1016 3909 0285"
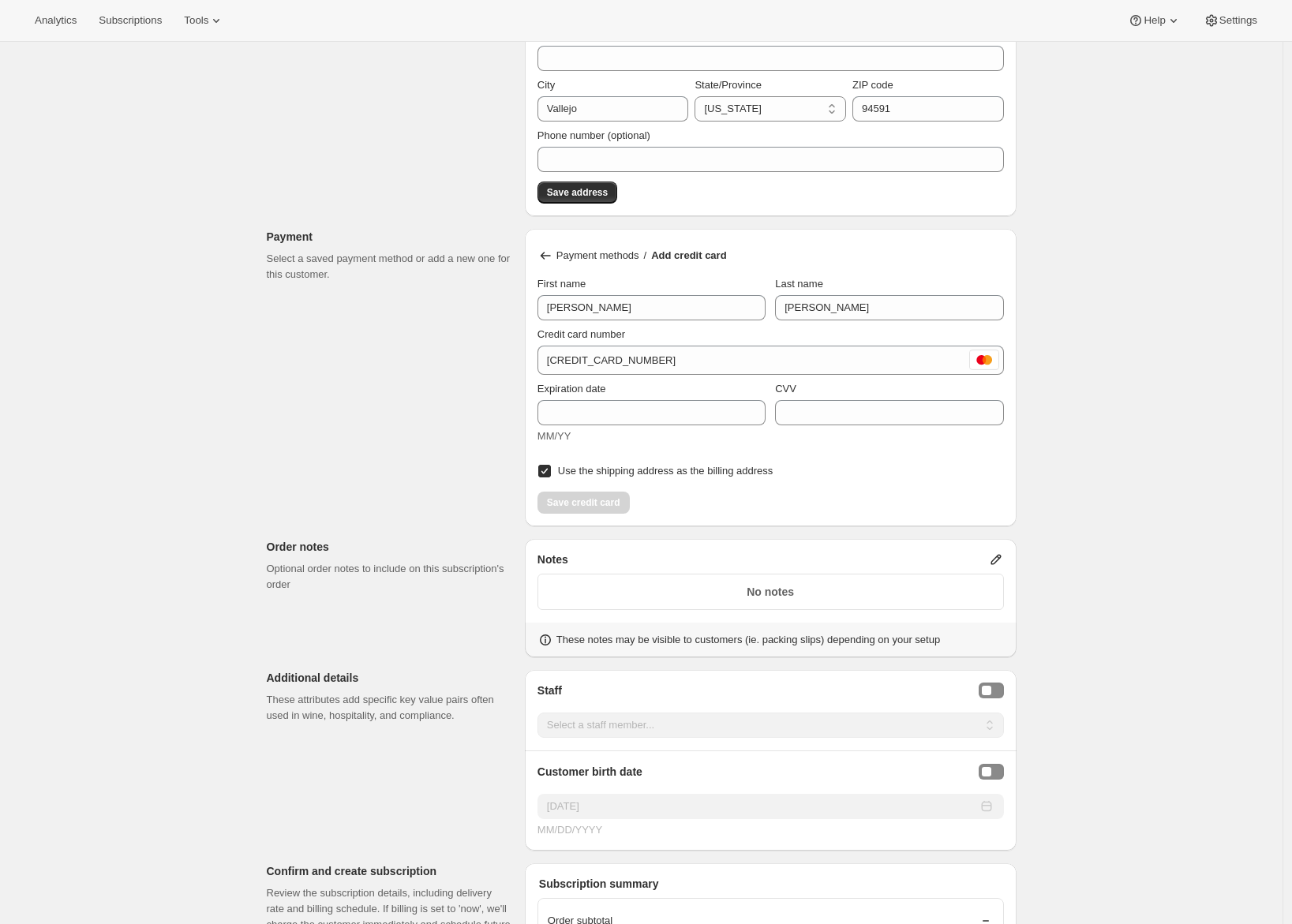
click at [430, 373] on div "Customer This subscription will be created for the selected customer. Adrian An…" at bounding box center [636, 133] width 762 height 2348
click at [651, 415] on input "Expiration date" at bounding box center [651, 413] width 228 height 25
paste input "09/31"
type input "09/31"
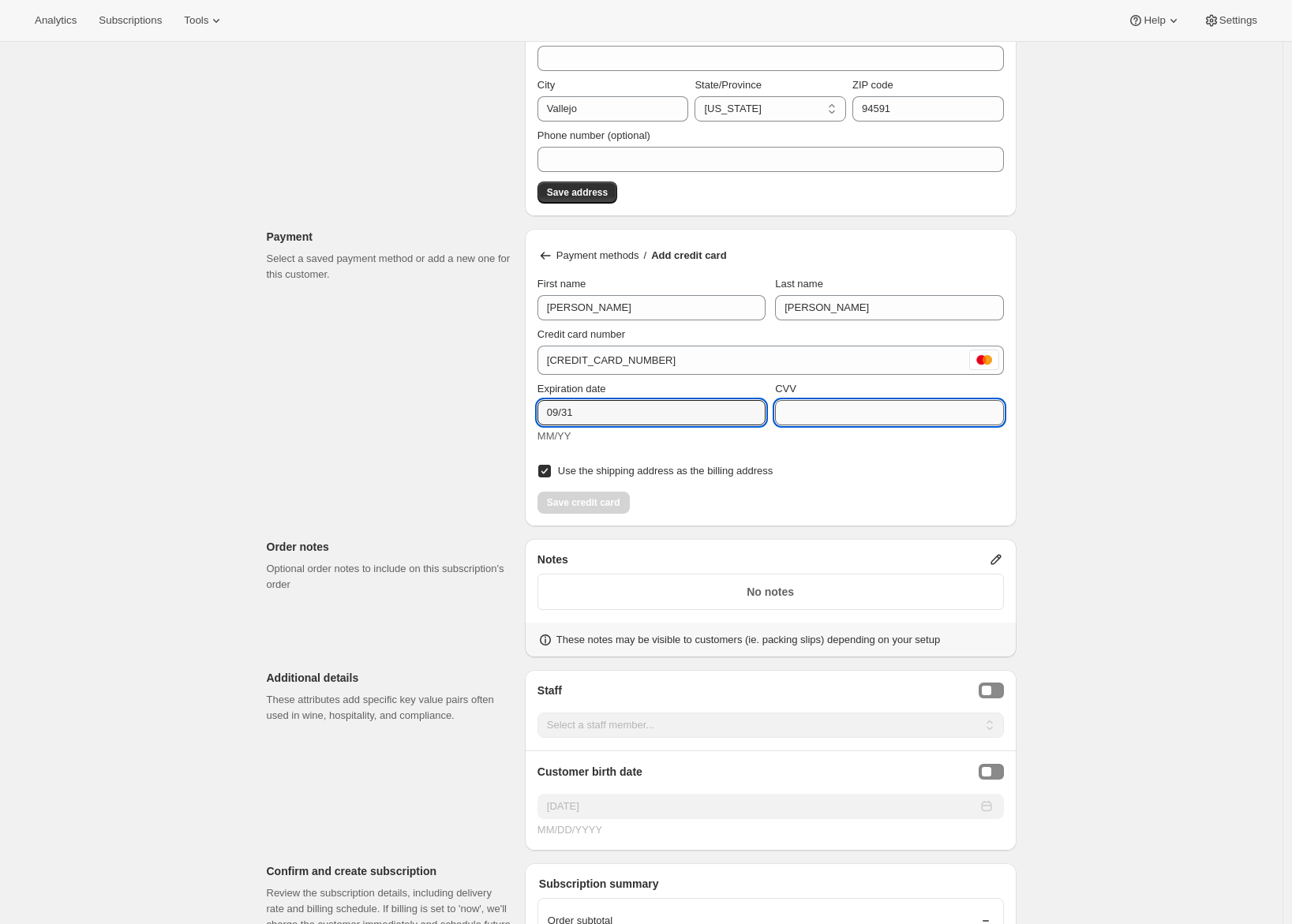
click at [806, 414] on input "CVV" at bounding box center [888, 413] width 228 height 25
paste input "678"
type input "678"
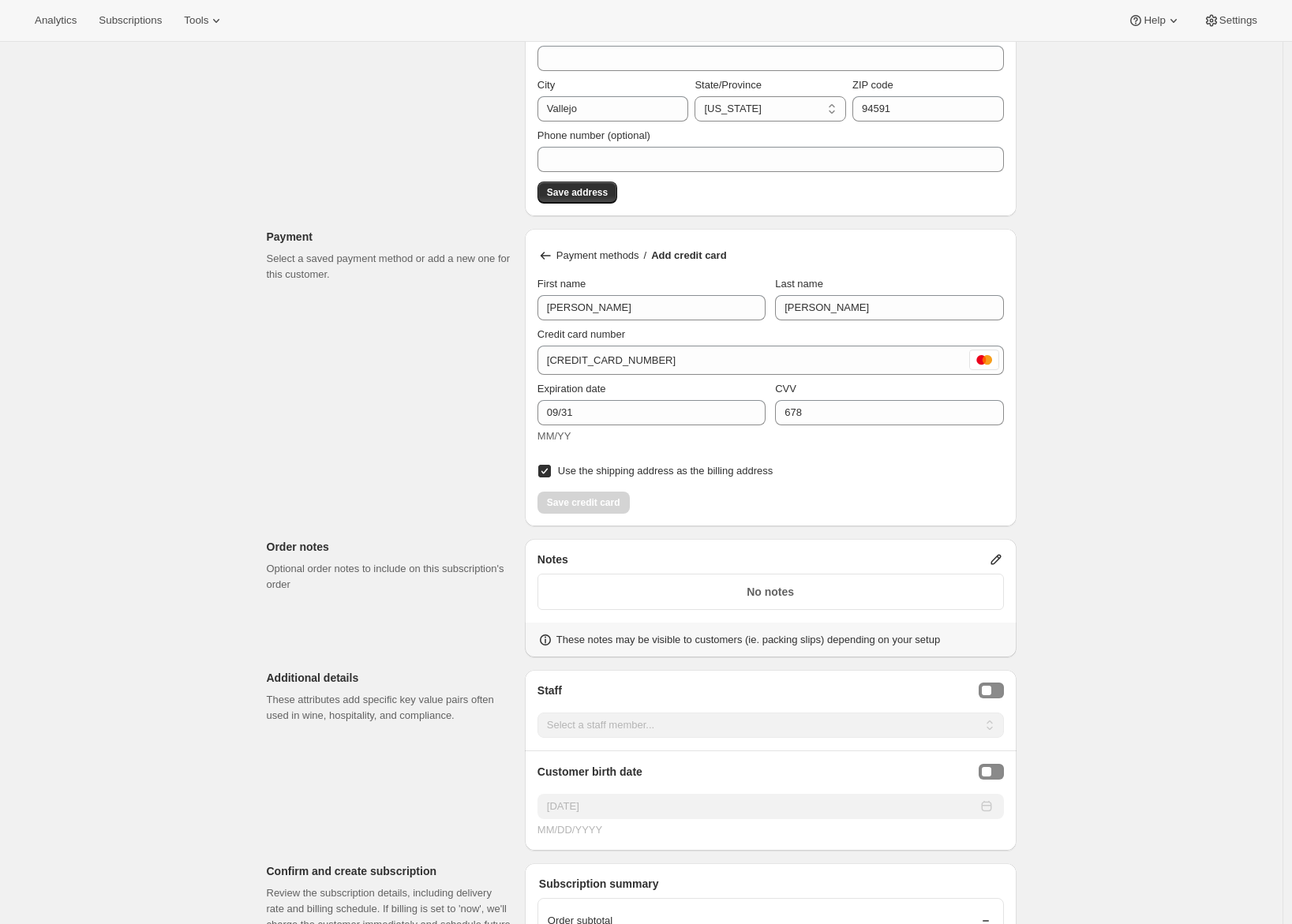
click at [350, 510] on div "Customer This subscription will be created for the selected customer. Adrian An…" at bounding box center [636, 133] width 762 height 2348
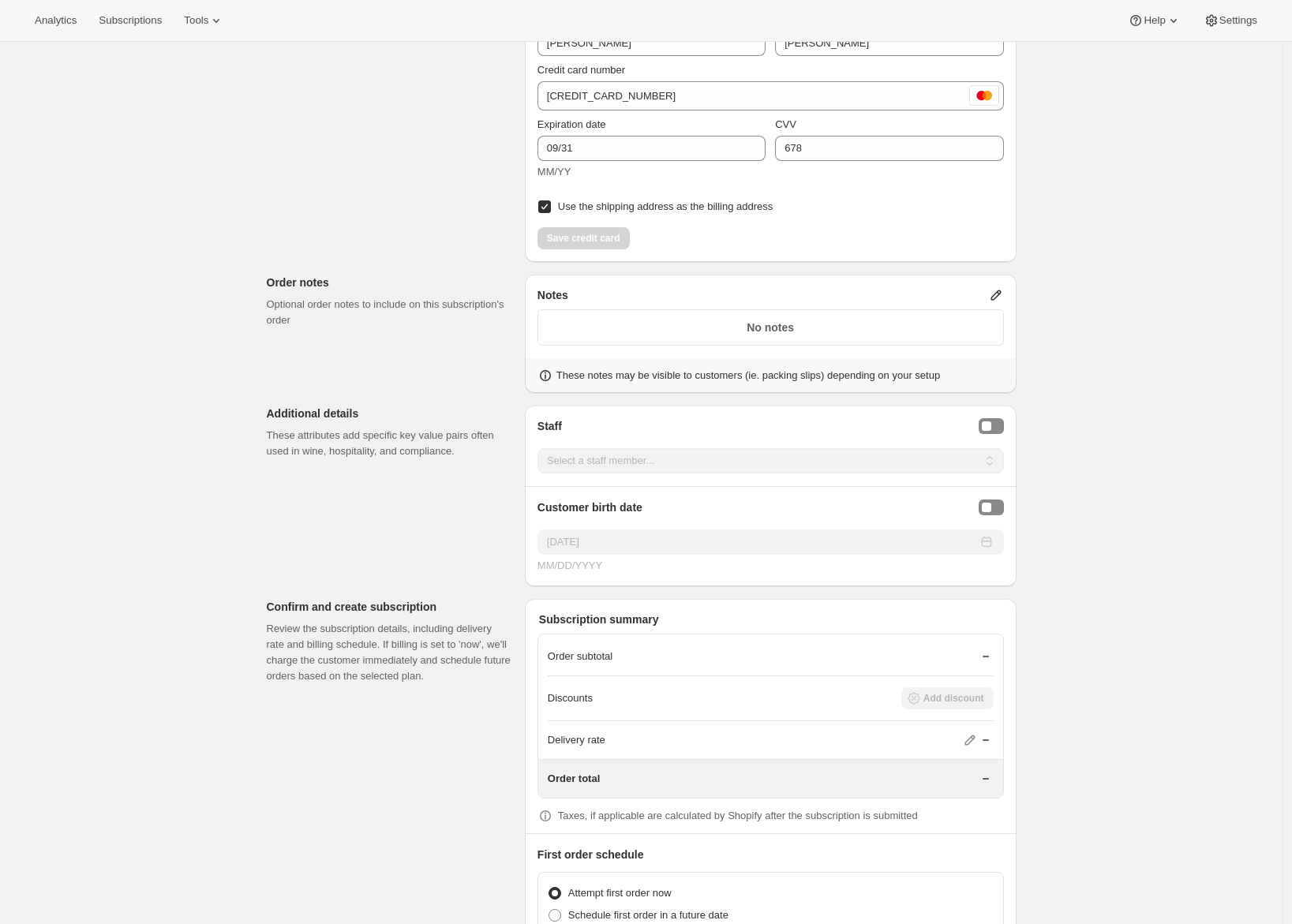
scroll to position [1207, 0]
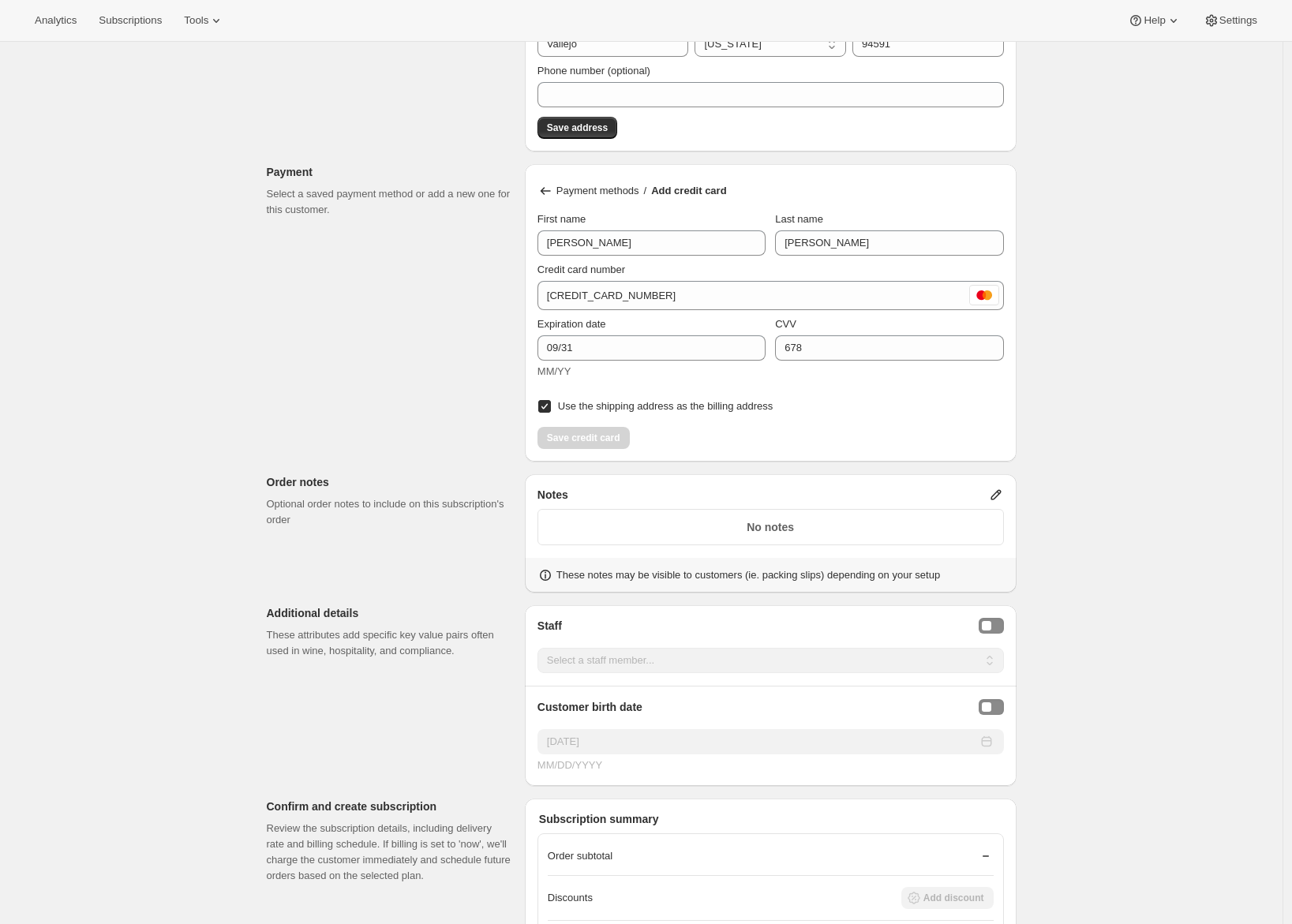
click at [552, 407] on span at bounding box center [544, 406] width 14 height 14
click at [551, 407] on input "Use the shipping address as the billing address" at bounding box center [544, 406] width 12 height 12
checkbox input "false"
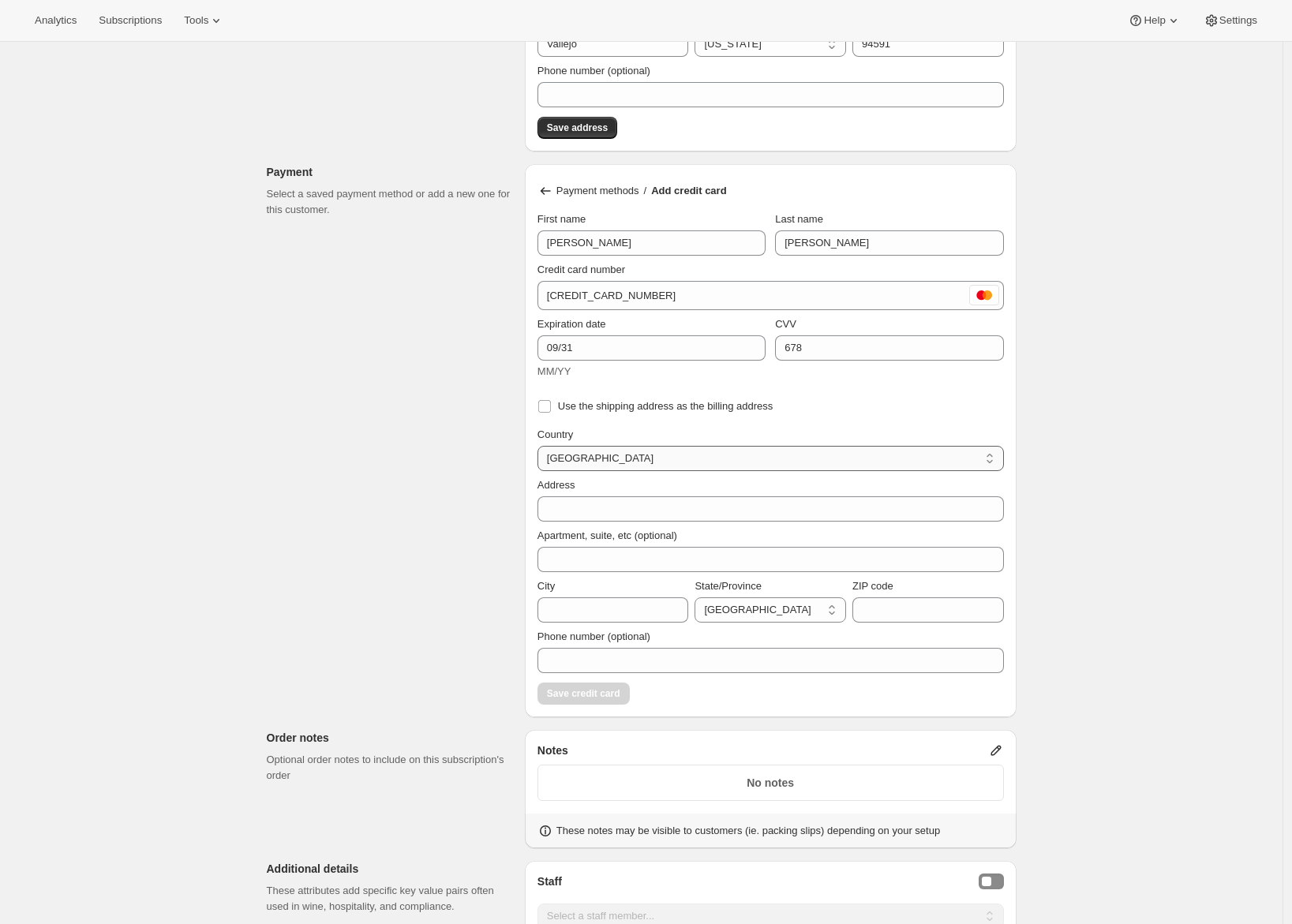
click at [583, 443] on div "Country Australia Austria Belgium Canada Czech Republic Denmark Finland France …" at bounding box center [771, 448] width 467 height 44
click at [585, 457] on select "Australia Austria Belgium Canada Czech Republic Denmark Finland France Germany …" at bounding box center [771, 458] width 467 height 25
select select "US"
click at [541, 446] on select "Australia Austria Belgium Canada Czech Republic Denmark Finland France Germany …" at bounding box center [771, 458] width 467 height 25
select select "AL"
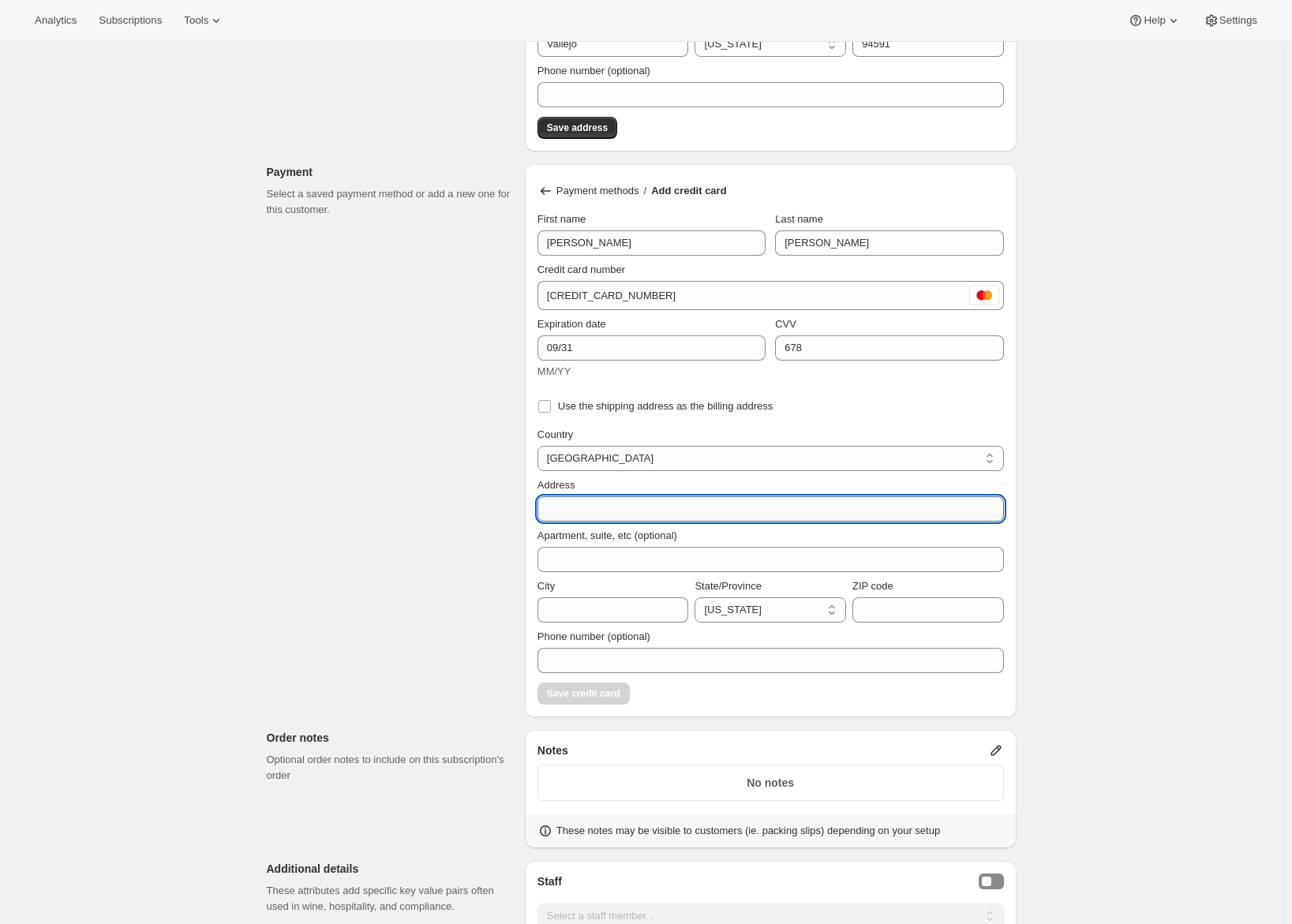
click at [593, 517] on input "Address" at bounding box center [771, 509] width 467 height 25
type input "1030 Topsail Dr"
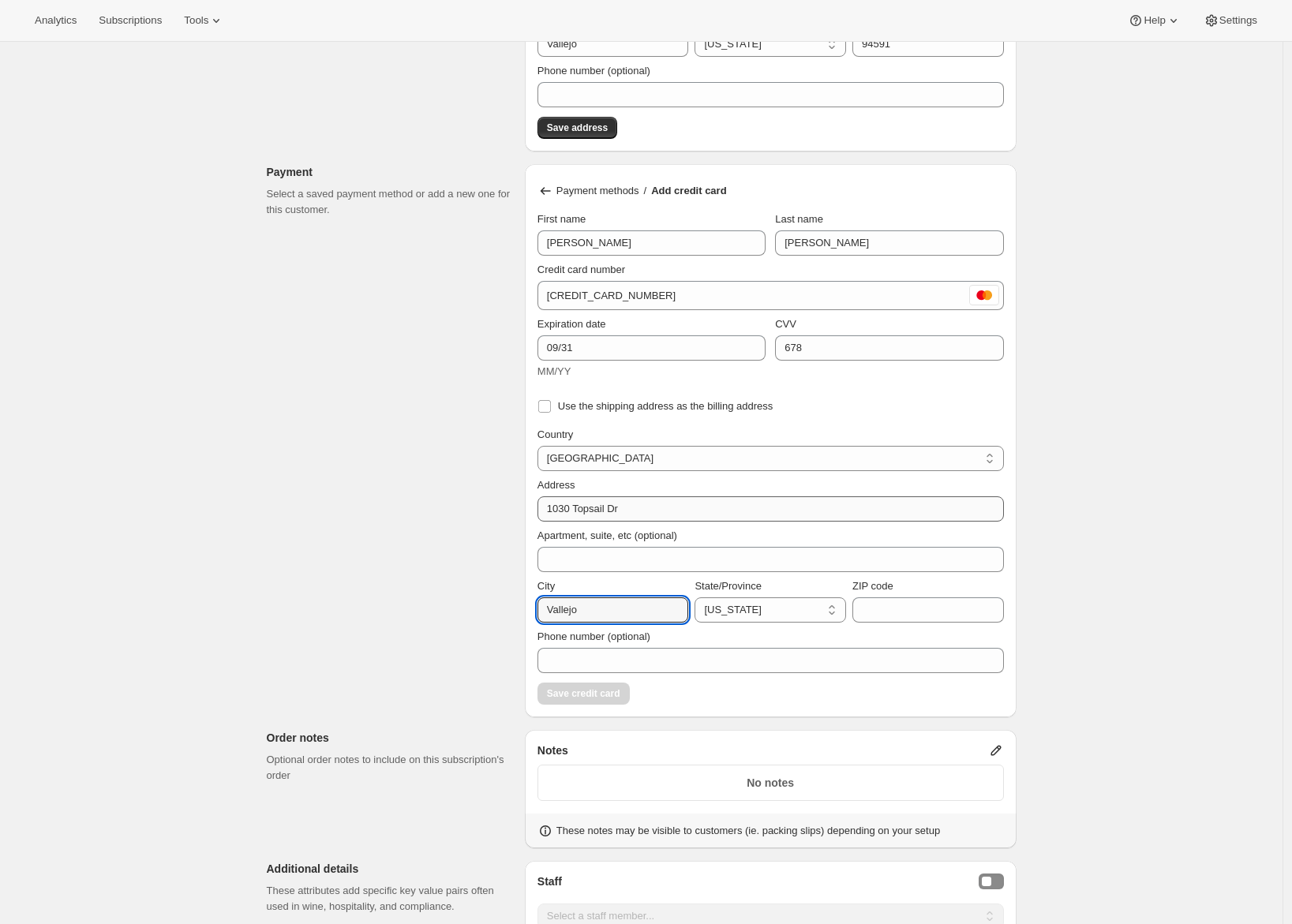
type input "Vallejo"
select select "CA"
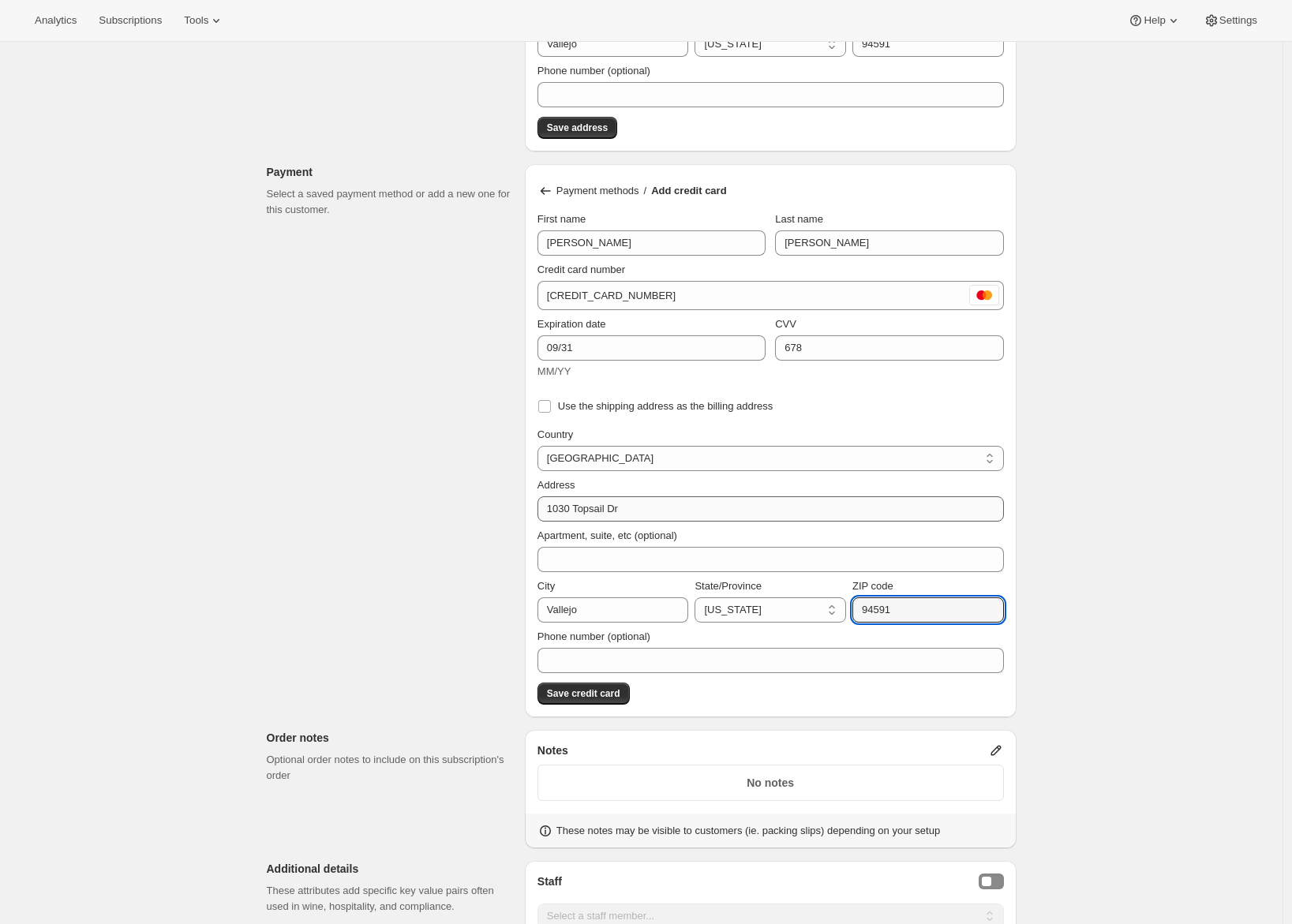
type input "94591"
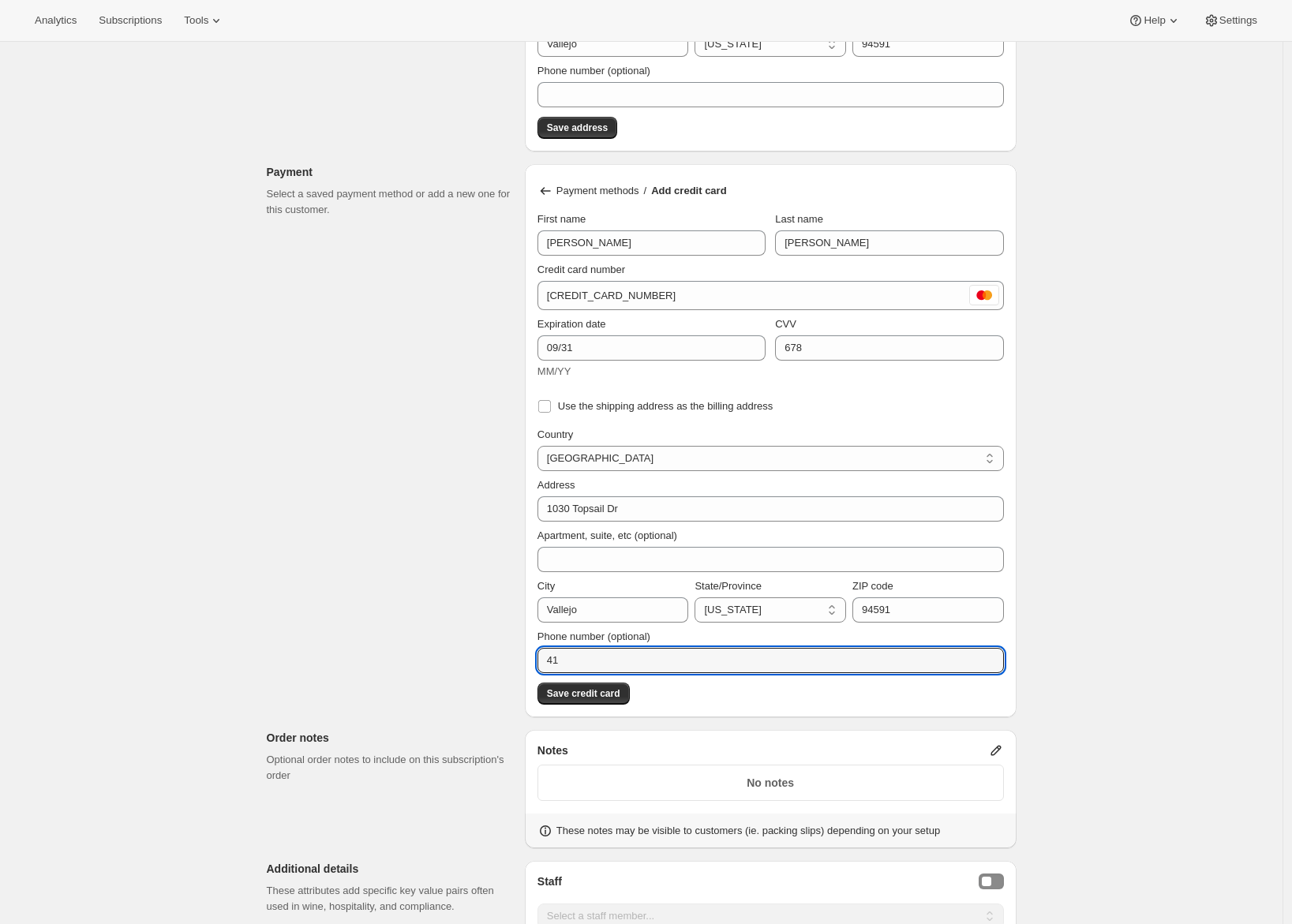
type input "4"
click at [217, 559] on div "Create subscription. This page is ready Create subscription Customer This subsc…" at bounding box center [641, 178] width 1283 height 2688
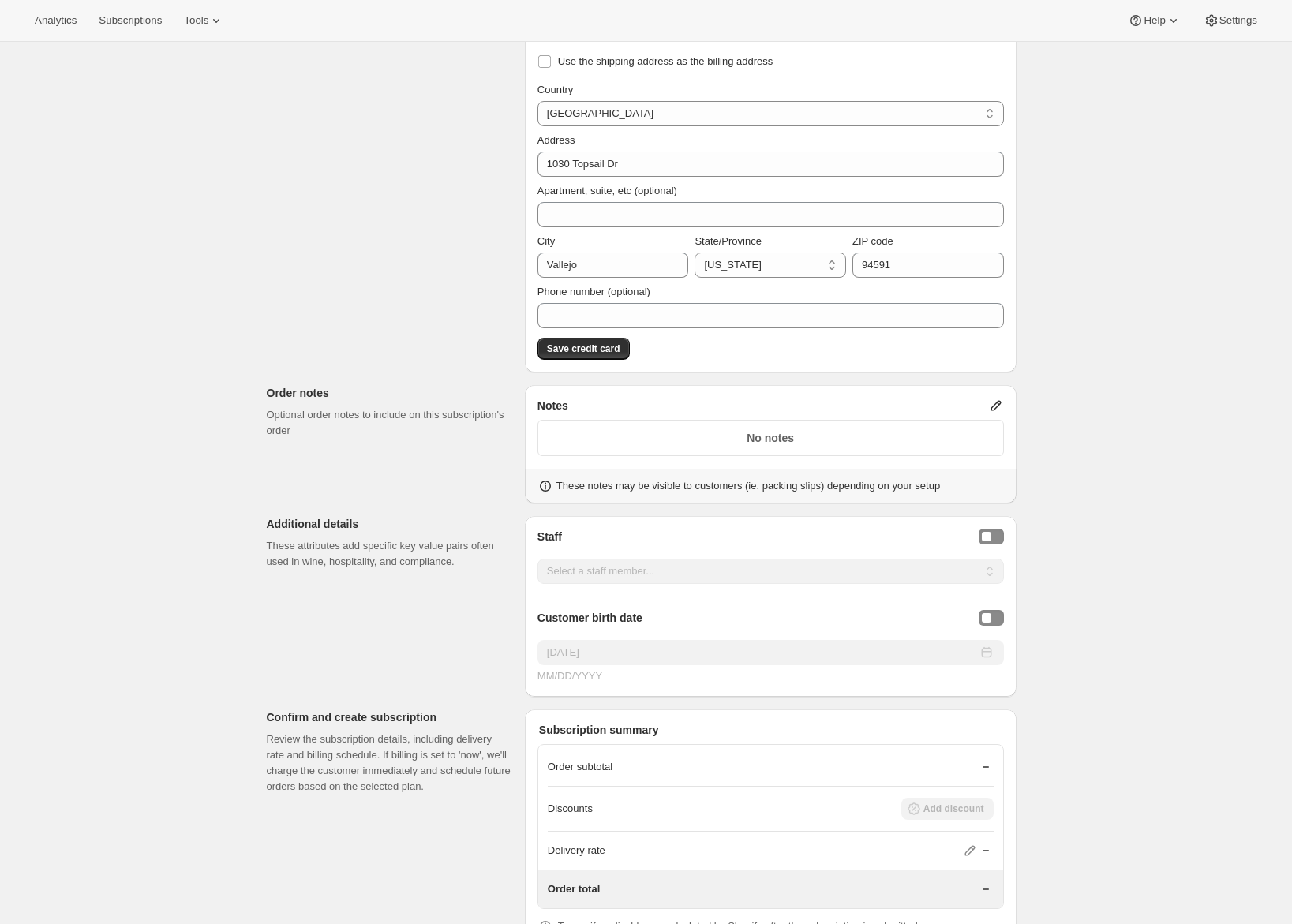
scroll to position [1633, 0]
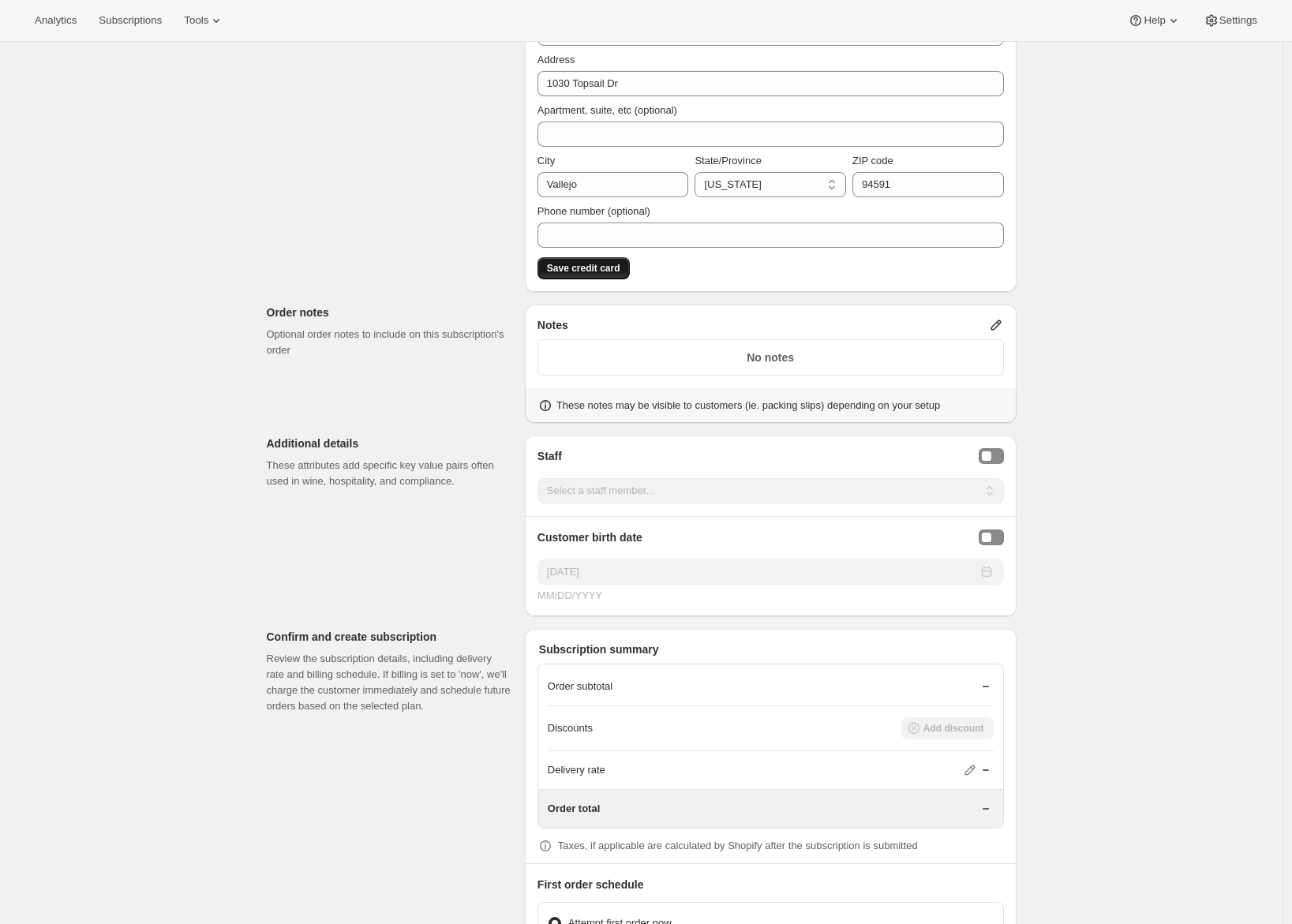
click at [595, 271] on span "Save credit card" at bounding box center [583, 268] width 74 height 12
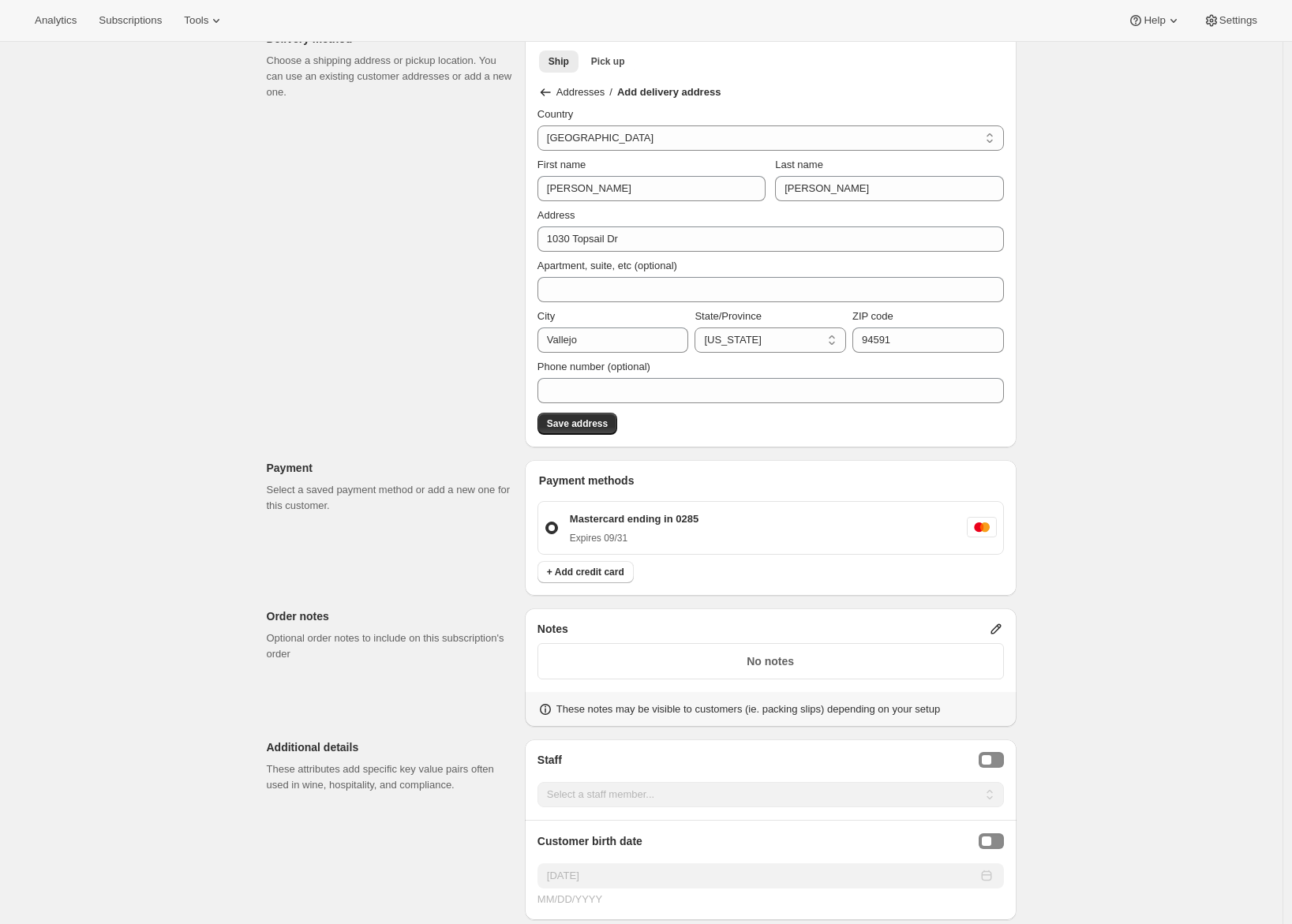
scroll to position [841, 0]
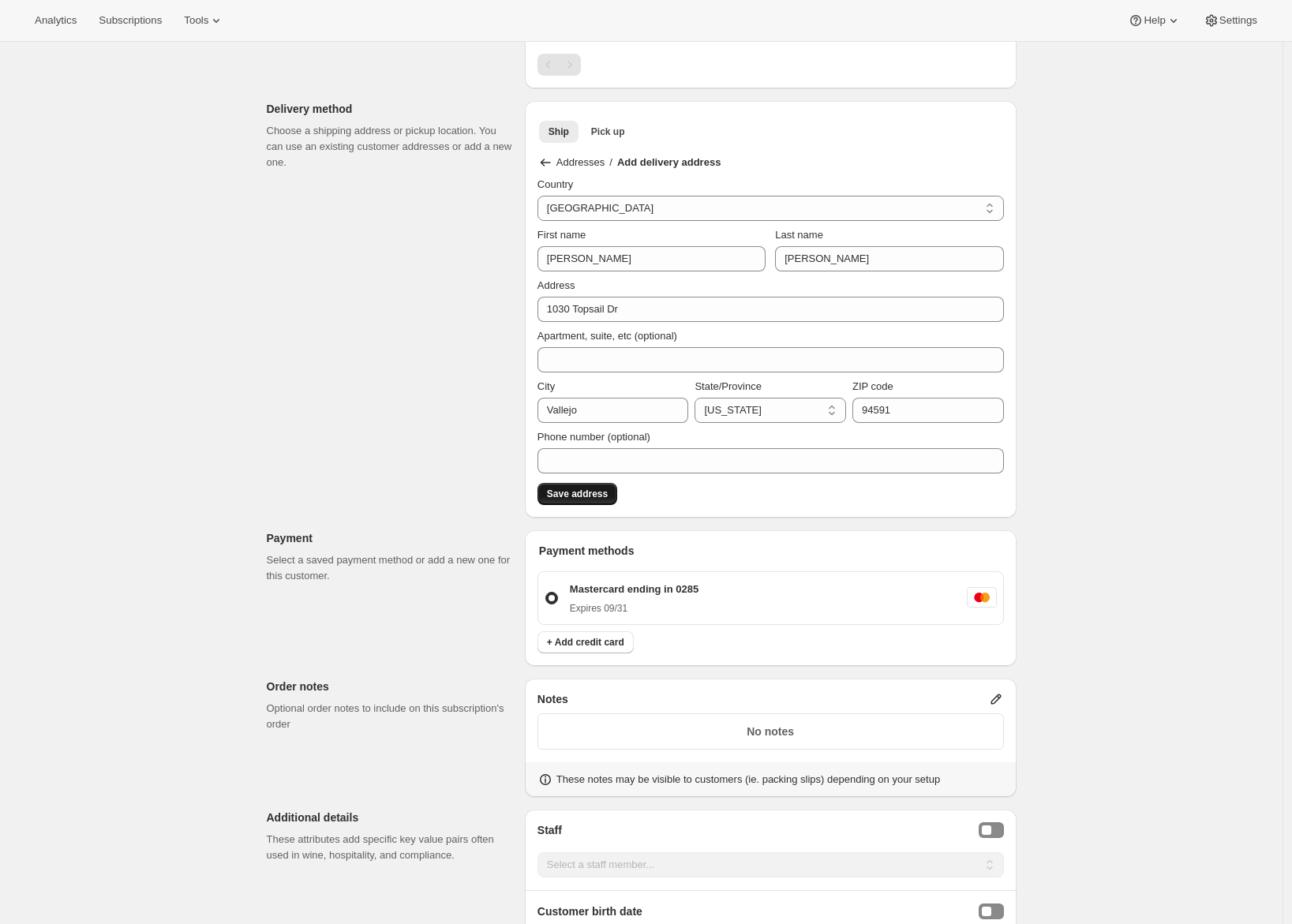
click at [601, 491] on span "Save address" at bounding box center [577, 494] width 60 height 12
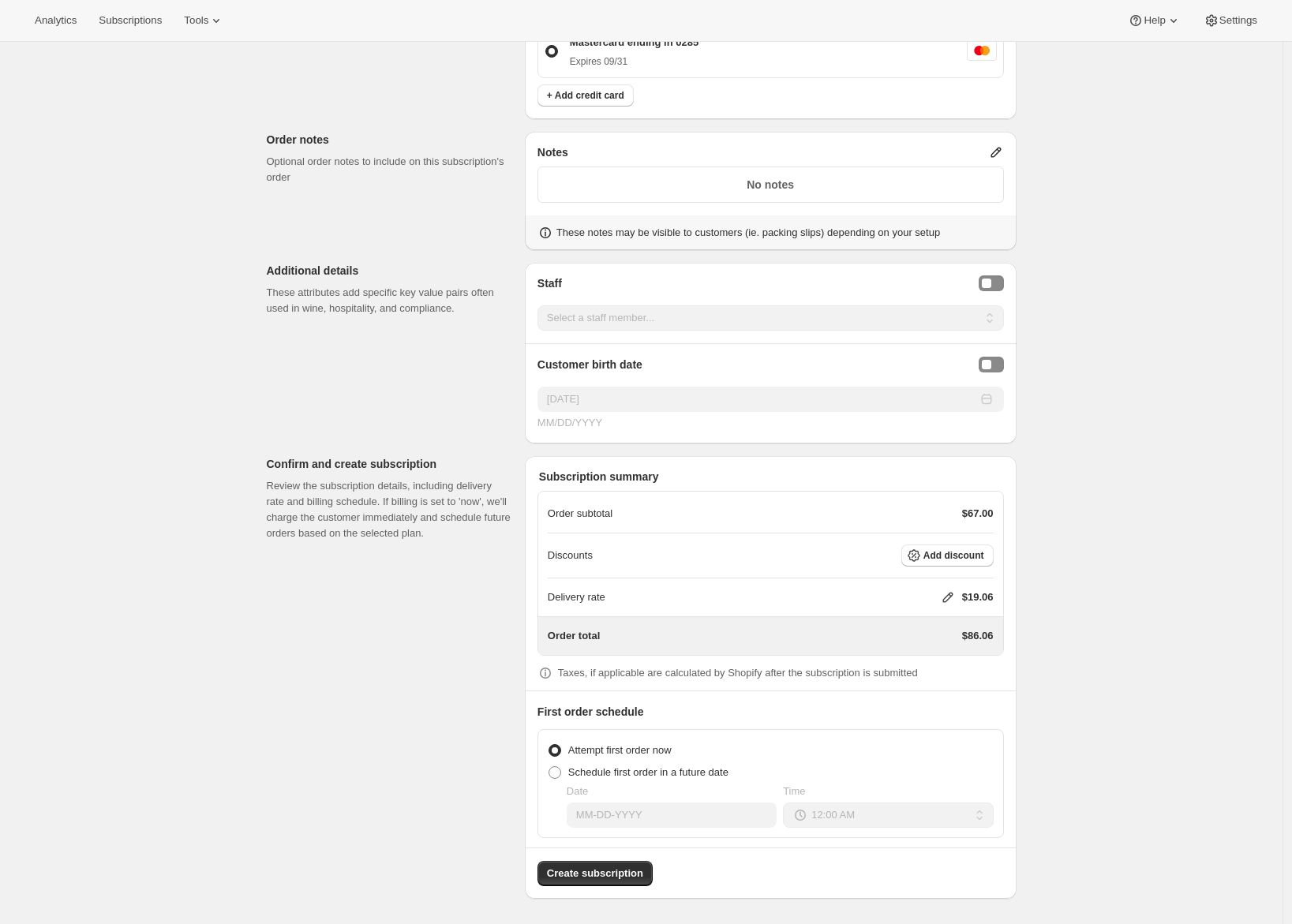
scroll to position [1110, 0]
click at [561, 772] on span at bounding box center [554, 774] width 12 height 12
click at [549, 769] on input "Schedule first order in a future date" at bounding box center [549, 768] width 1 height 1
radio input "true"
click at [561, 747] on span at bounding box center [554, 752] width 12 height 12
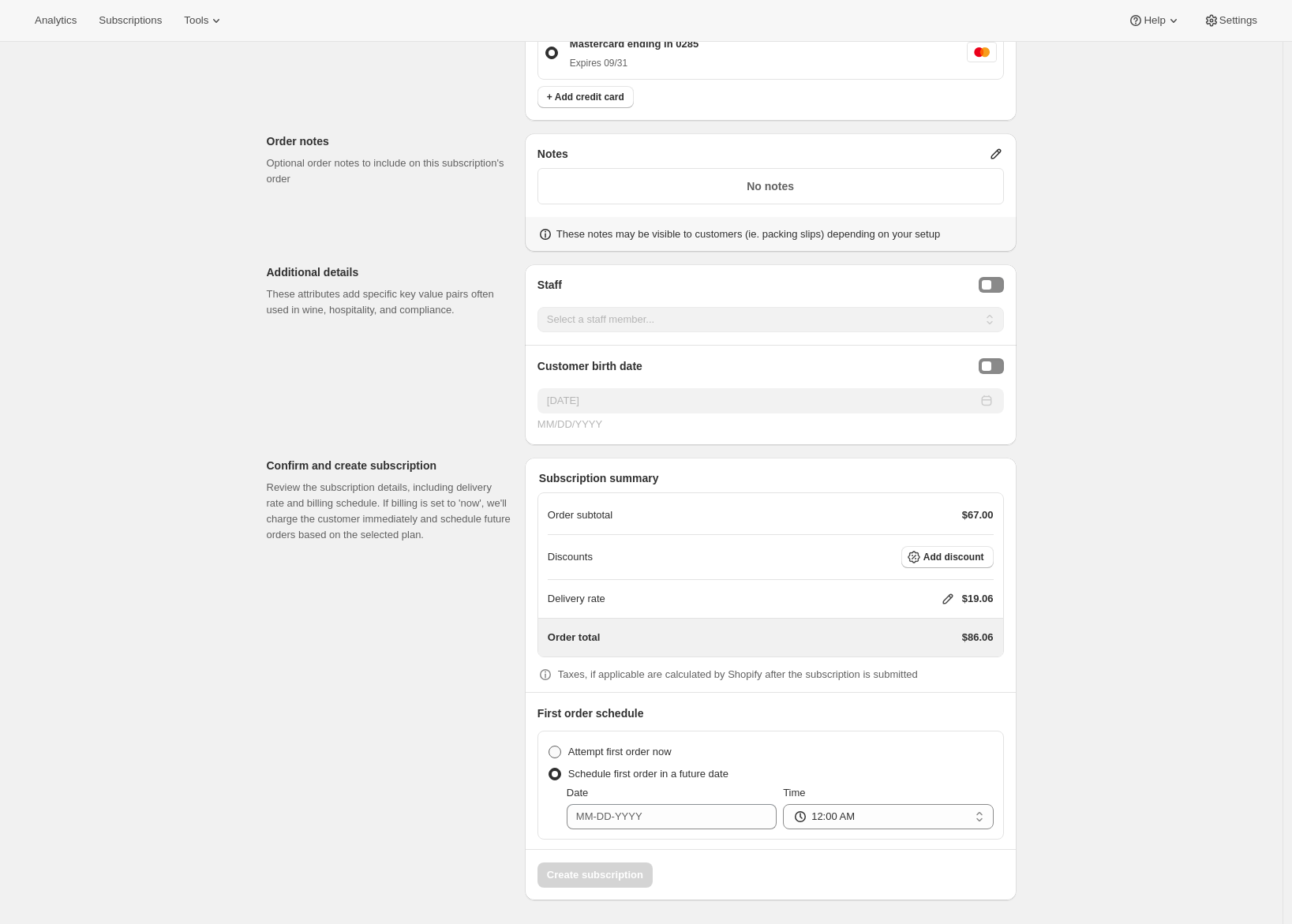
click at [549, 747] on input "Attempt first order now" at bounding box center [549, 746] width 1 height 1
radio input "true"
click at [561, 776] on span at bounding box center [554, 774] width 12 height 12
click at [549, 769] on input "Schedule first order in a future date" at bounding box center [549, 768] width 1 height 1
radio input "true"
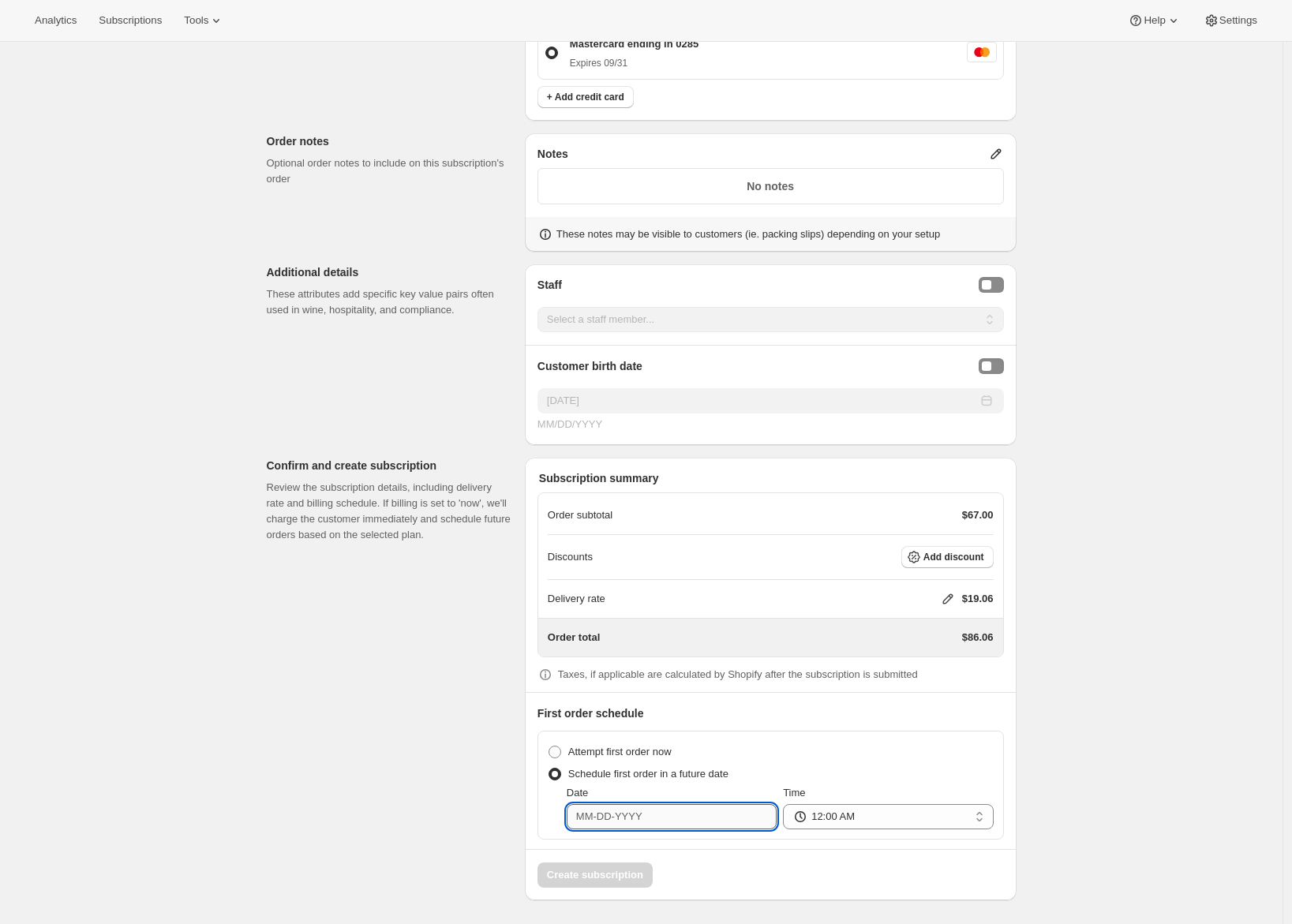
click at [584, 808] on input "Date" at bounding box center [671, 817] width 210 height 25
click at [762, 603] on icon "Show next month, October 2025" at bounding box center [761, 604] width 16 height 16
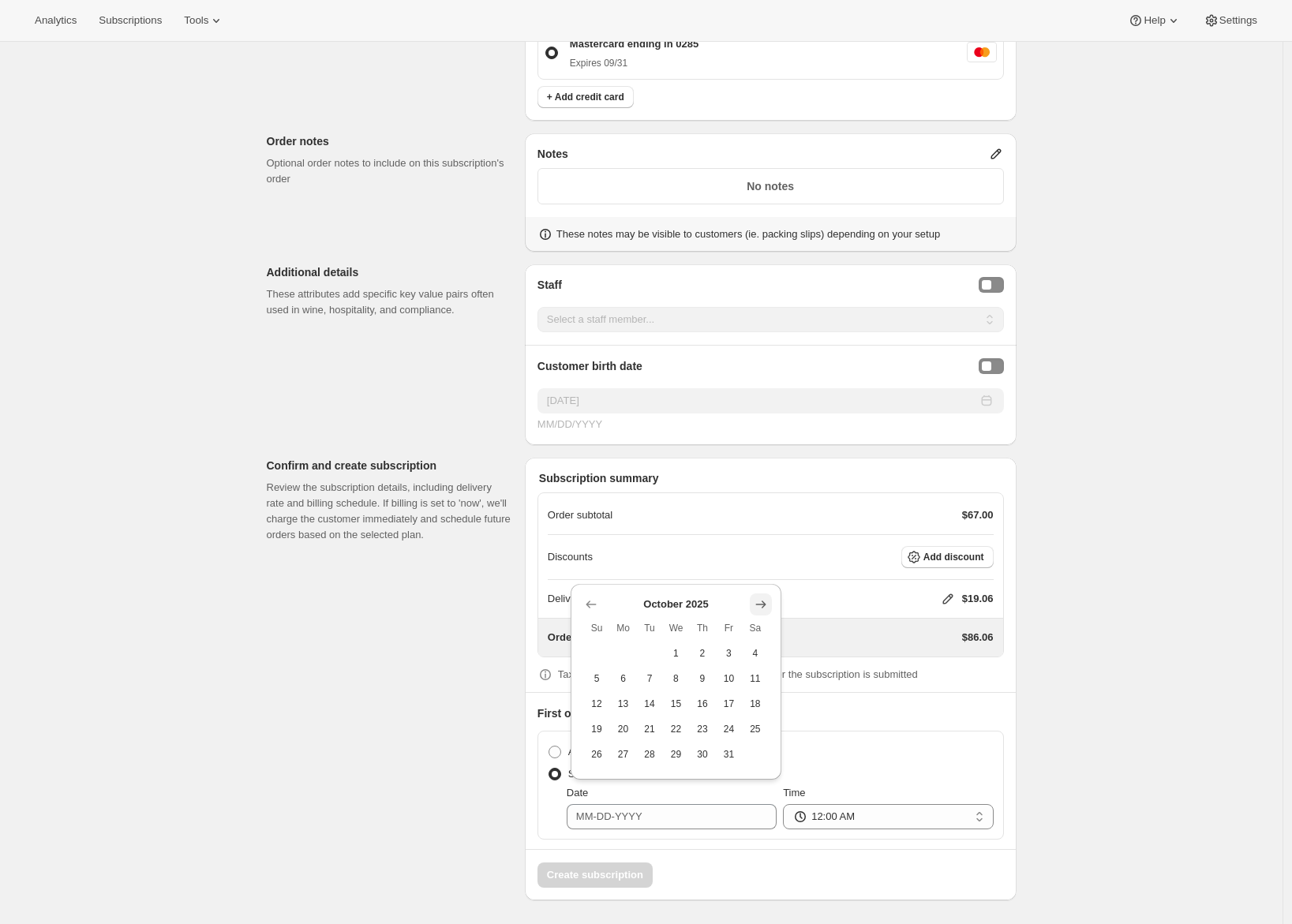
click at [762, 603] on icon "Show next month, November 2025" at bounding box center [761, 604] width 16 height 16
click at [758, 628] on span "1" at bounding box center [755, 628] width 14 height 12
type input "11-01-2025"
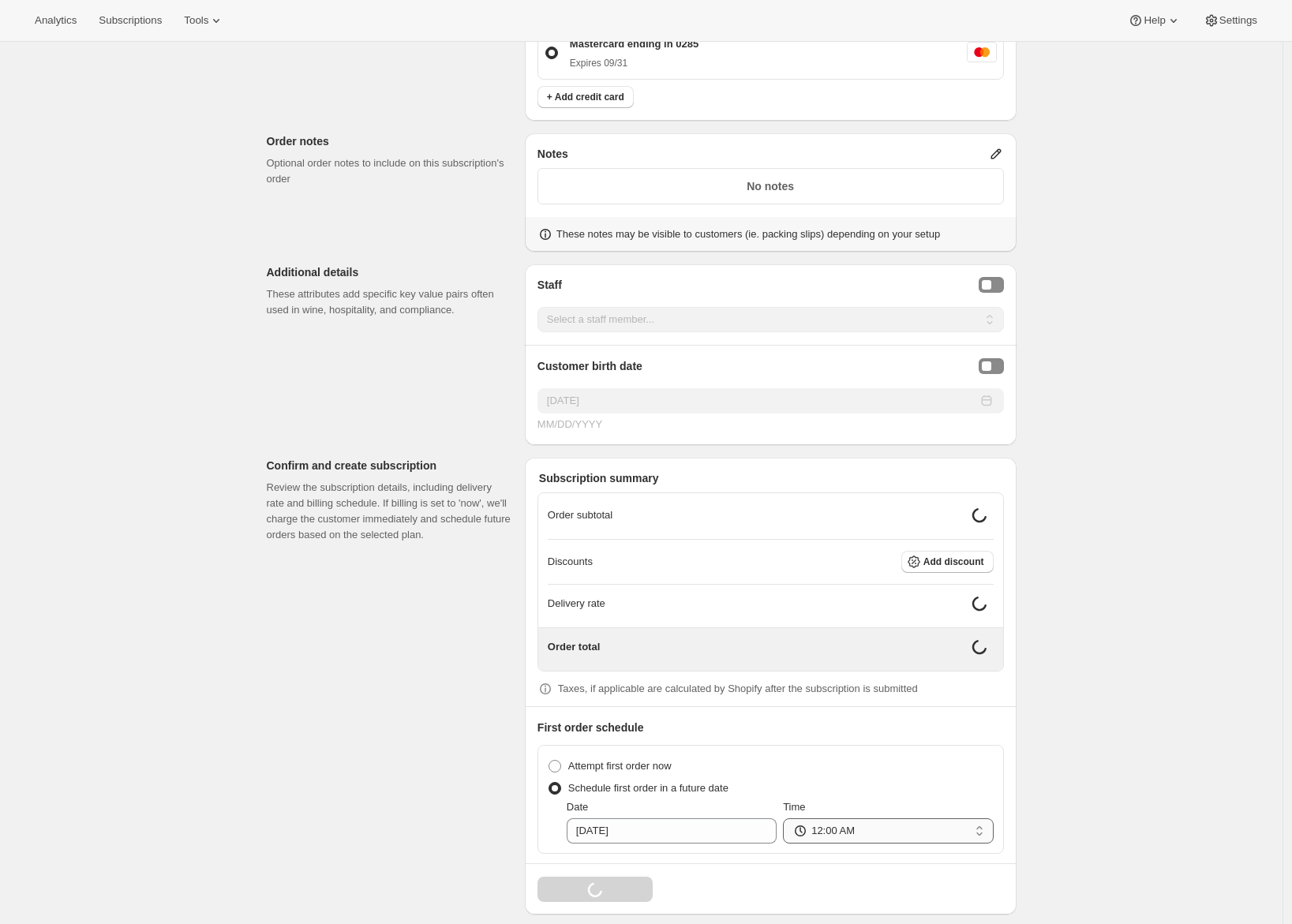
click at [855, 825] on select "12:00 AM 01:00 AM 02:00 AM 03:00 AM 04:00 AM 05:00 AM 06:00 AM 07:00 AM 08:00 A…" at bounding box center [888, 831] width 210 height 25
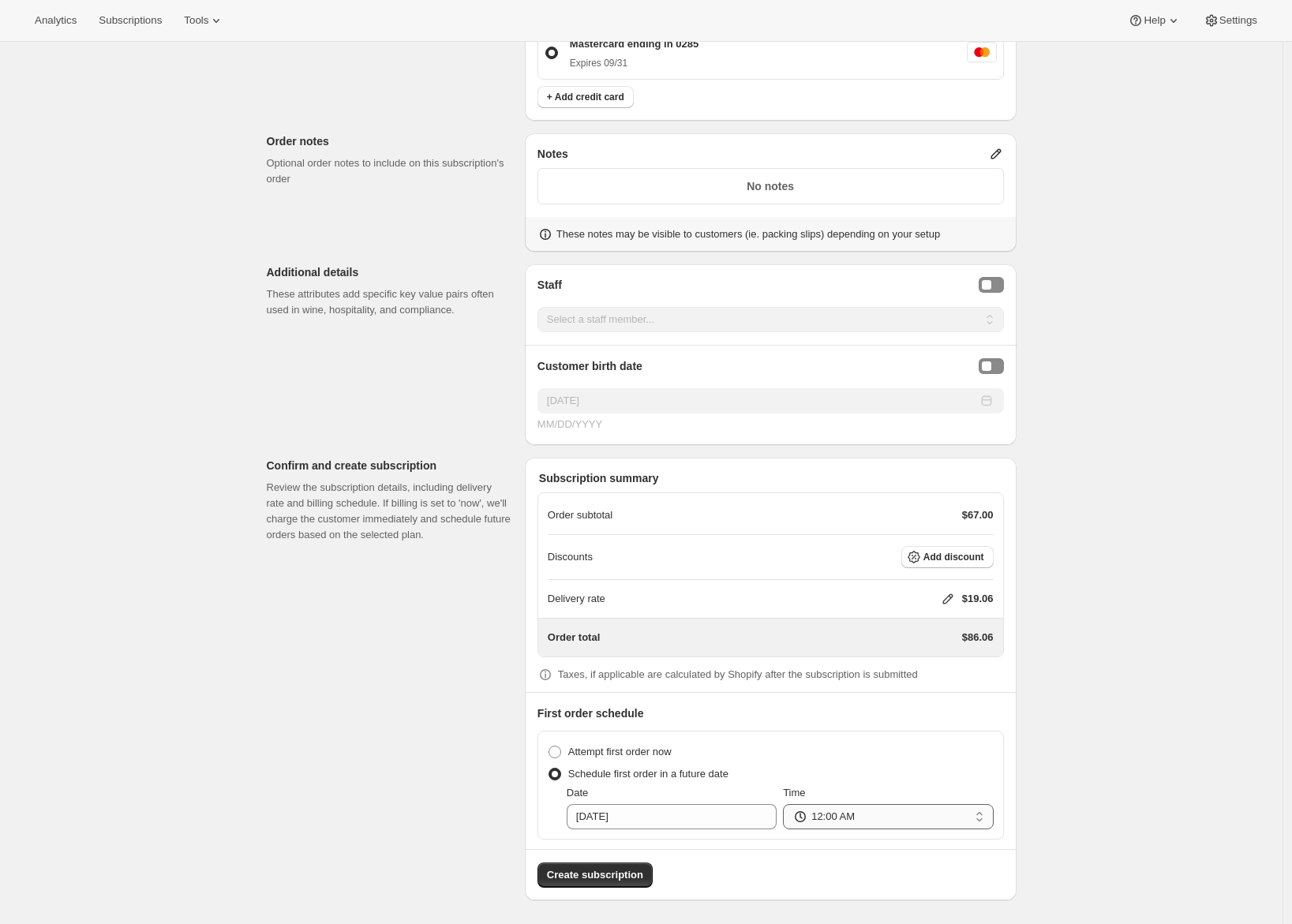
select select "08:00"
click at [787, 805] on select "12:00 AM 01:00 AM 02:00 AM 03:00 AM 04:00 AM 05:00 AM 06:00 AM 07:00 AM 08:00 A…" at bounding box center [888, 817] width 210 height 25
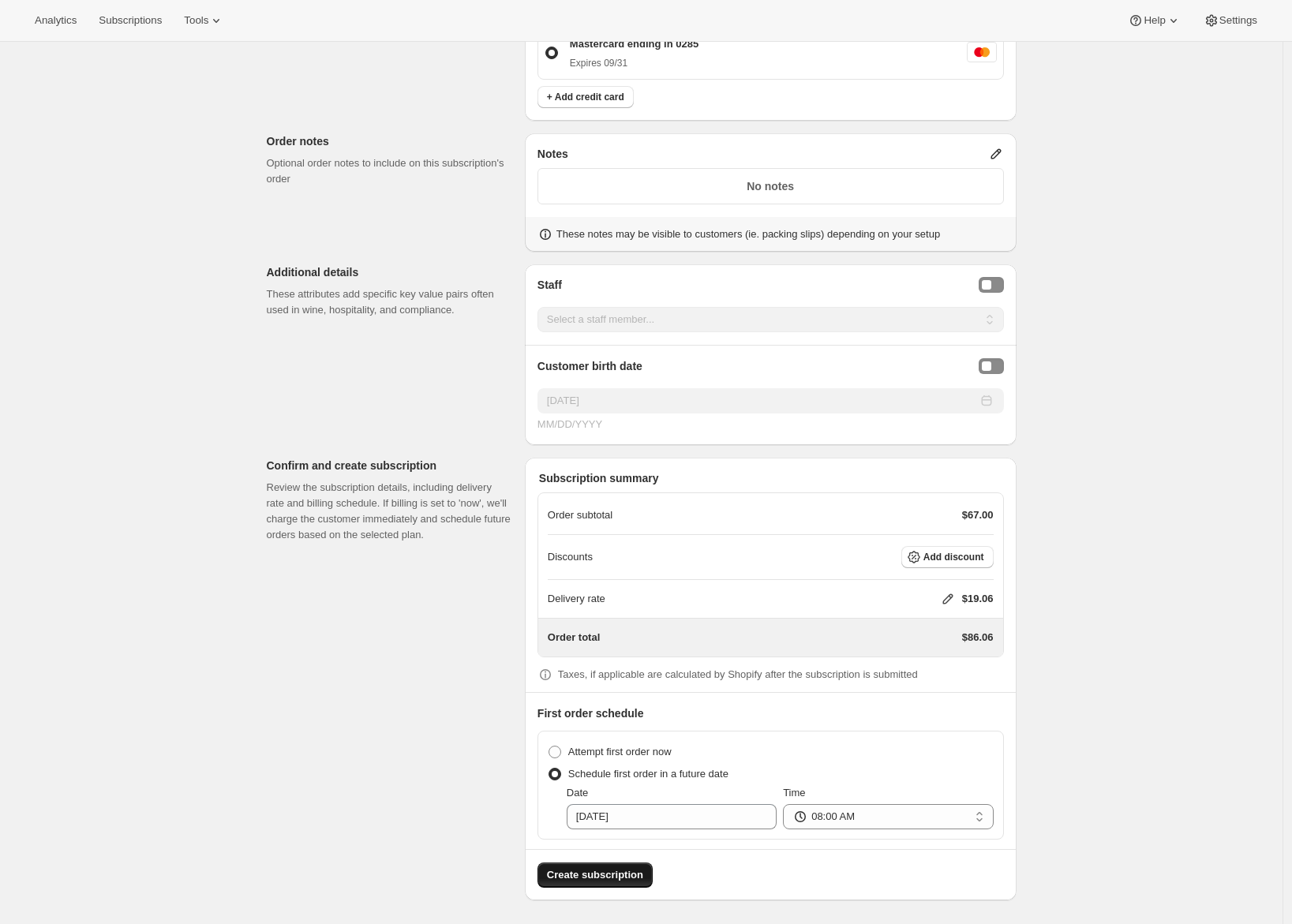
click at [586, 878] on span "Create subscription" at bounding box center [595, 875] width 96 height 16
click at [586, 878] on div "Loading Create subscription" at bounding box center [771, 868] width 491 height 39
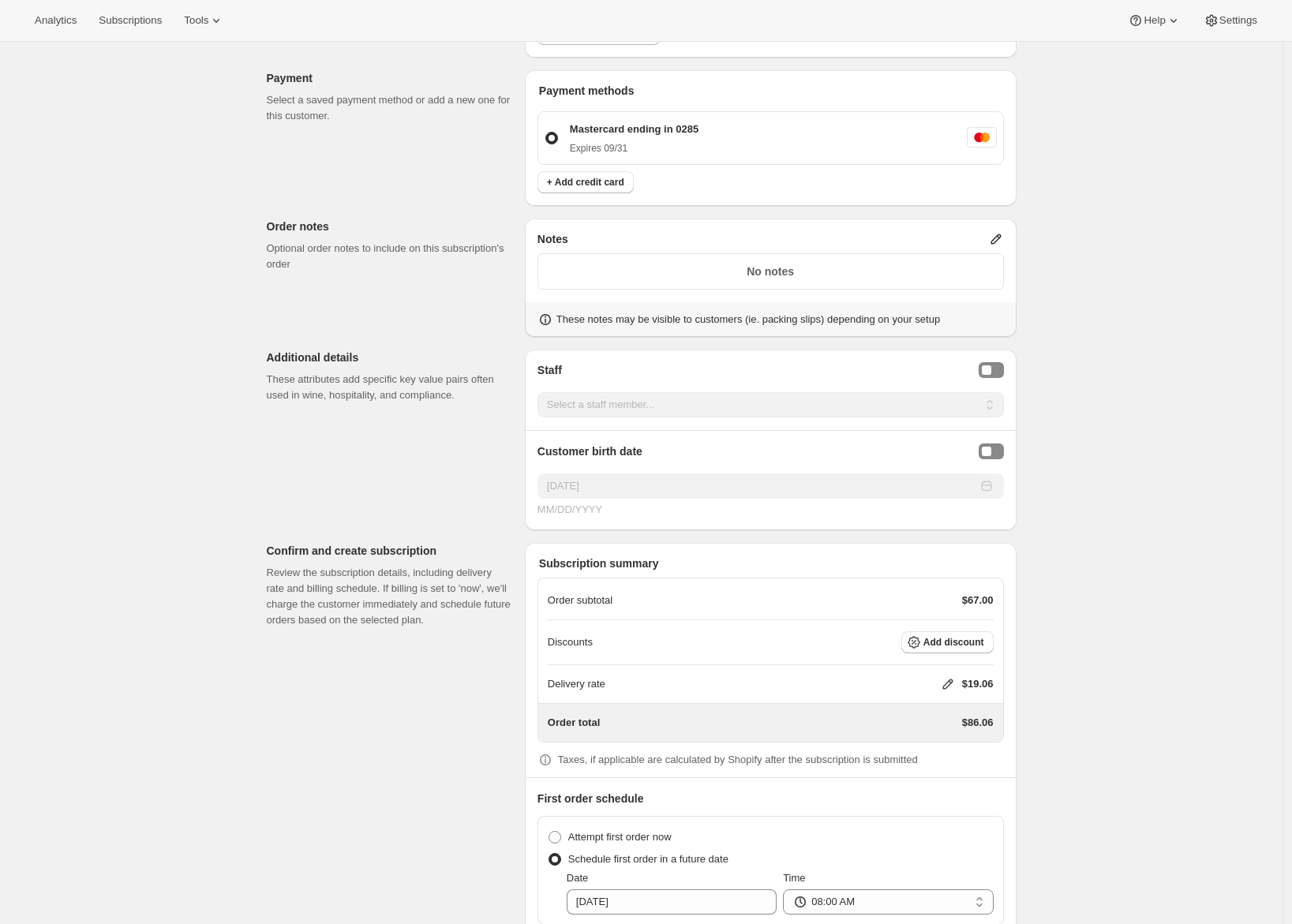
scroll to position [0, 0]
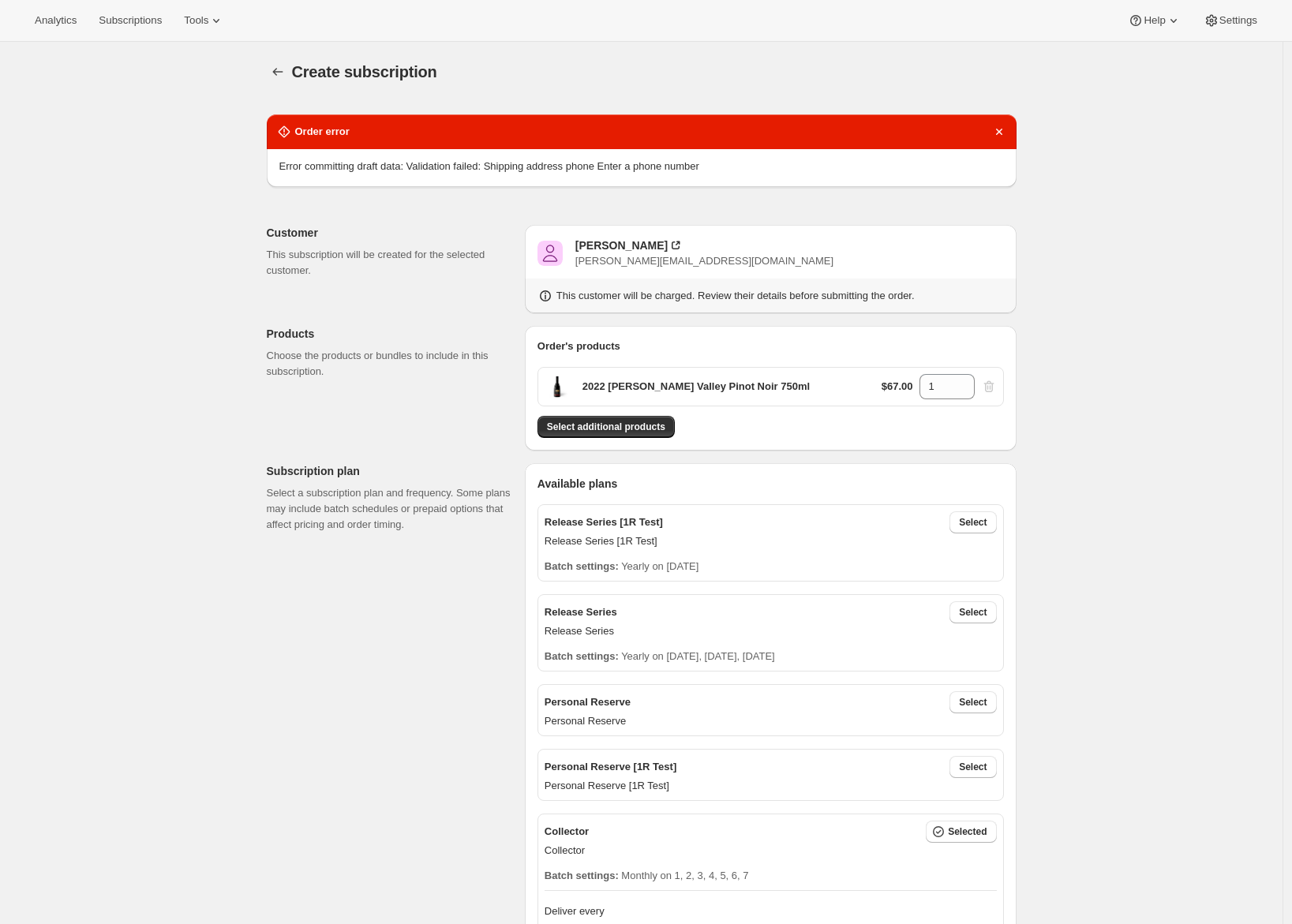
drag, startPoint x: 480, startPoint y: 167, endPoint x: 607, endPoint y: 167, distance: 127.0
click at [607, 167] on span "Error committing draft data: Validation failed: Shipping address phone Enter a …" at bounding box center [489, 166] width 420 height 12
drag, startPoint x: 344, startPoint y: 266, endPoint x: 325, endPoint y: 232, distance: 38.9
click at [344, 266] on p "This subscription will be created for the selected customer." at bounding box center [390, 263] width 245 height 31
drag, startPoint x: 285, startPoint y: 165, endPoint x: 729, endPoint y: 163, distance: 444.0
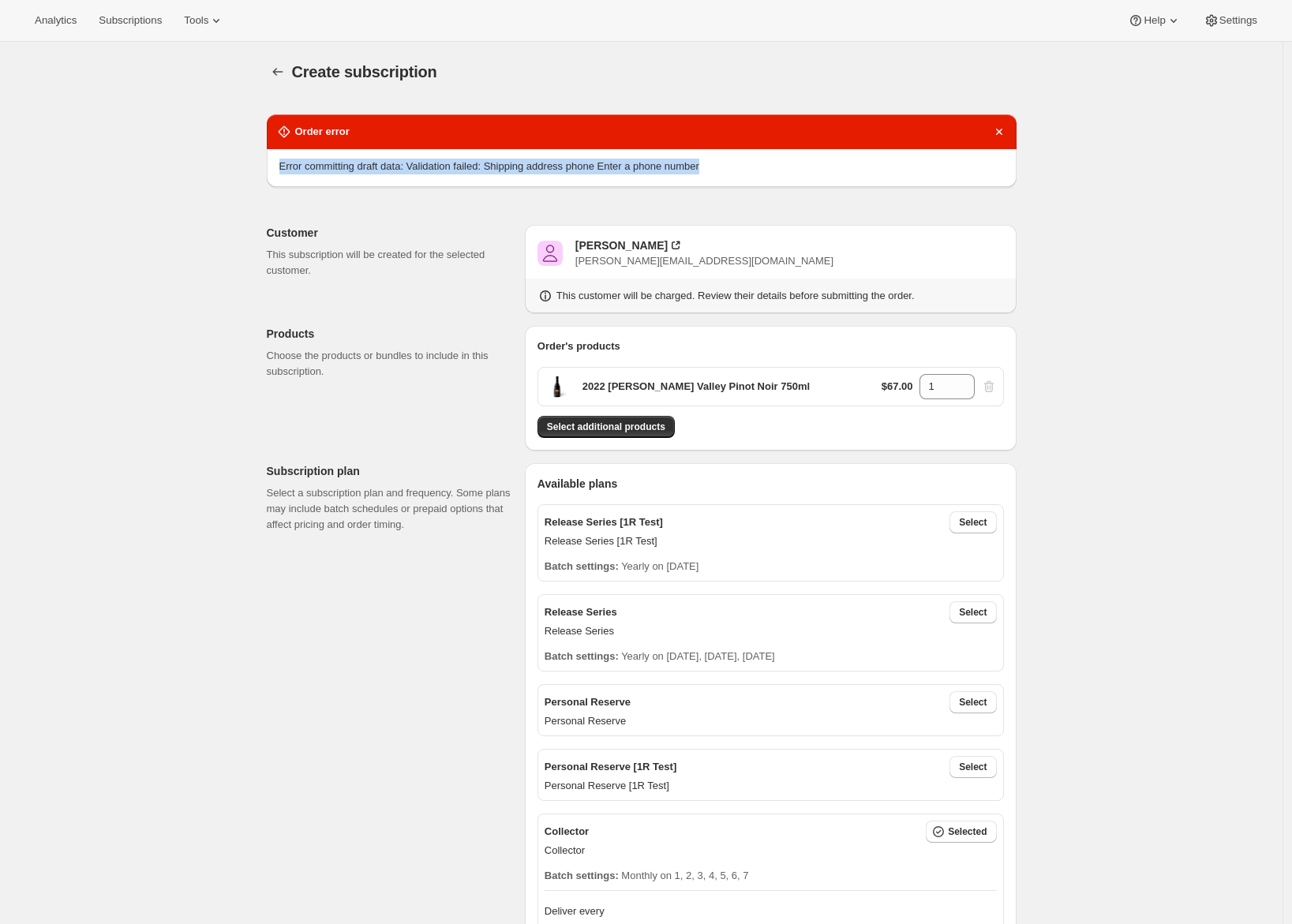
click at [699, 163] on span "Error committing draft data: Validation failed: Shipping address phone Enter a …" at bounding box center [489, 166] width 420 height 12
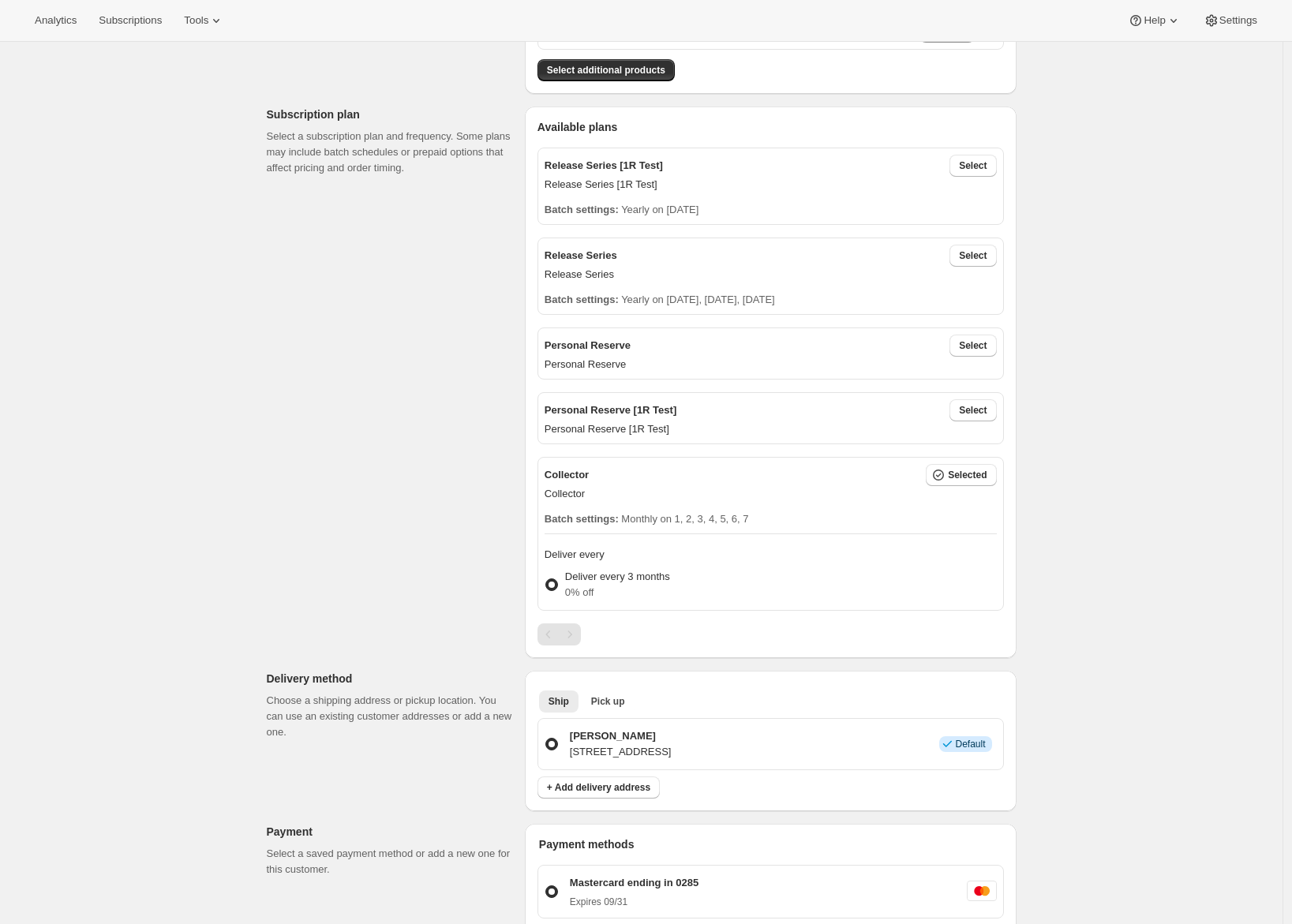
click at [115, 806] on div "Create subscription. This page is ready Create subscription Order error Error c…" at bounding box center [641, 725] width 1283 height 2080
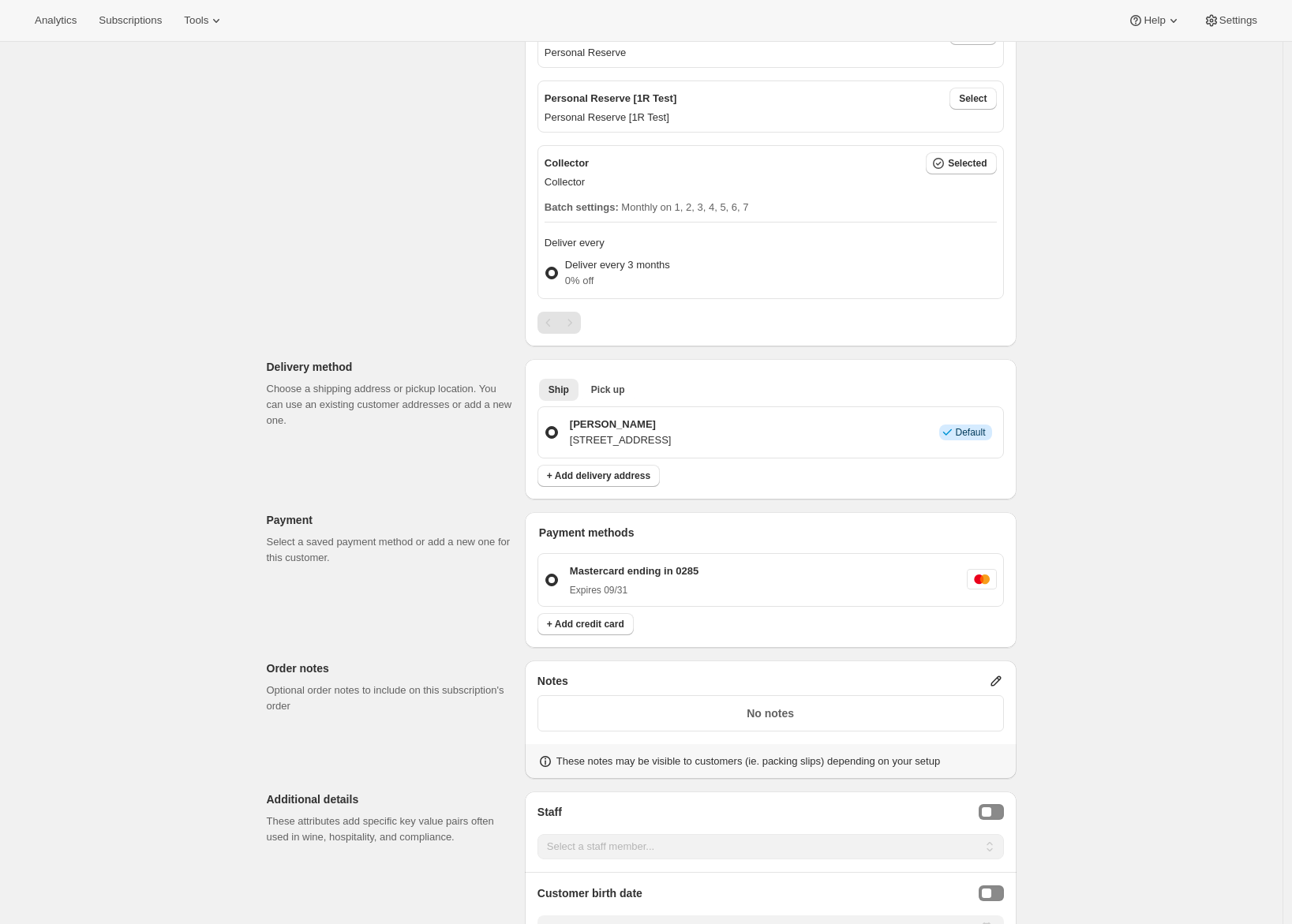
click at [672, 438] on p "1030 Topsail Dr, Vallejo, CA, 94591, United States" at bounding box center [621, 440] width 102 height 16
click at [546, 427] on input "Adrian Andrade 1030 Topsail Dr, Vallejo, CA, 94591, United States Info Default" at bounding box center [545, 426] width 1 height 1
click at [630, 472] on span "+ Add delivery address" at bounding box center [598, 476] width 104 height 12
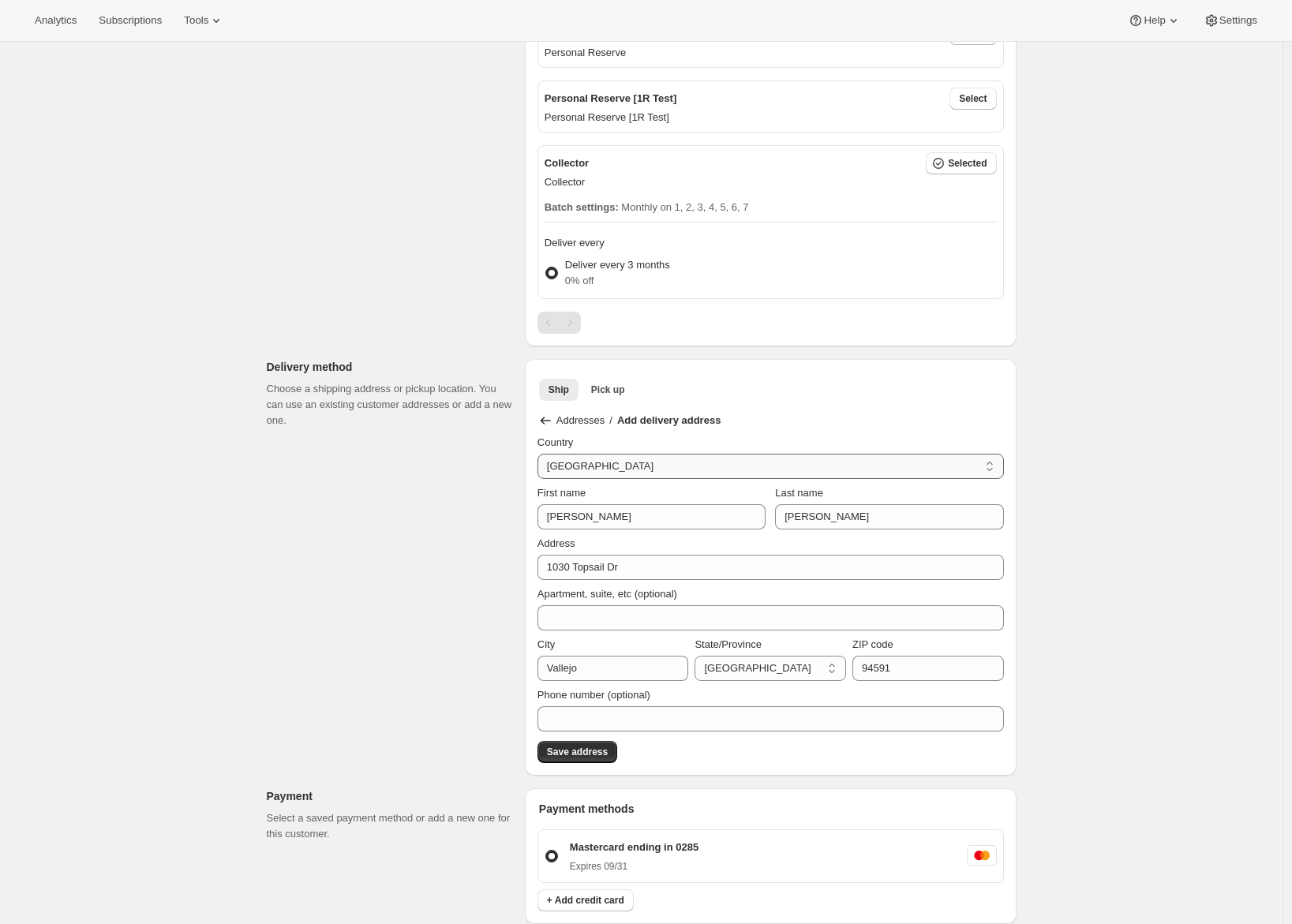
click at [568, 461] on select "Australia Austria Belgium Canada Czech Republic Denmark Finland France Germany …" at bounding box center [771, 467] width 467 height 25
select select "US"
click at [541, 454] on select "Australia Austria Belgium Canada Czech Republic Denmark Finland France Germany …" at bounding box center [771, 467] width 467 height 25
select select "AL"
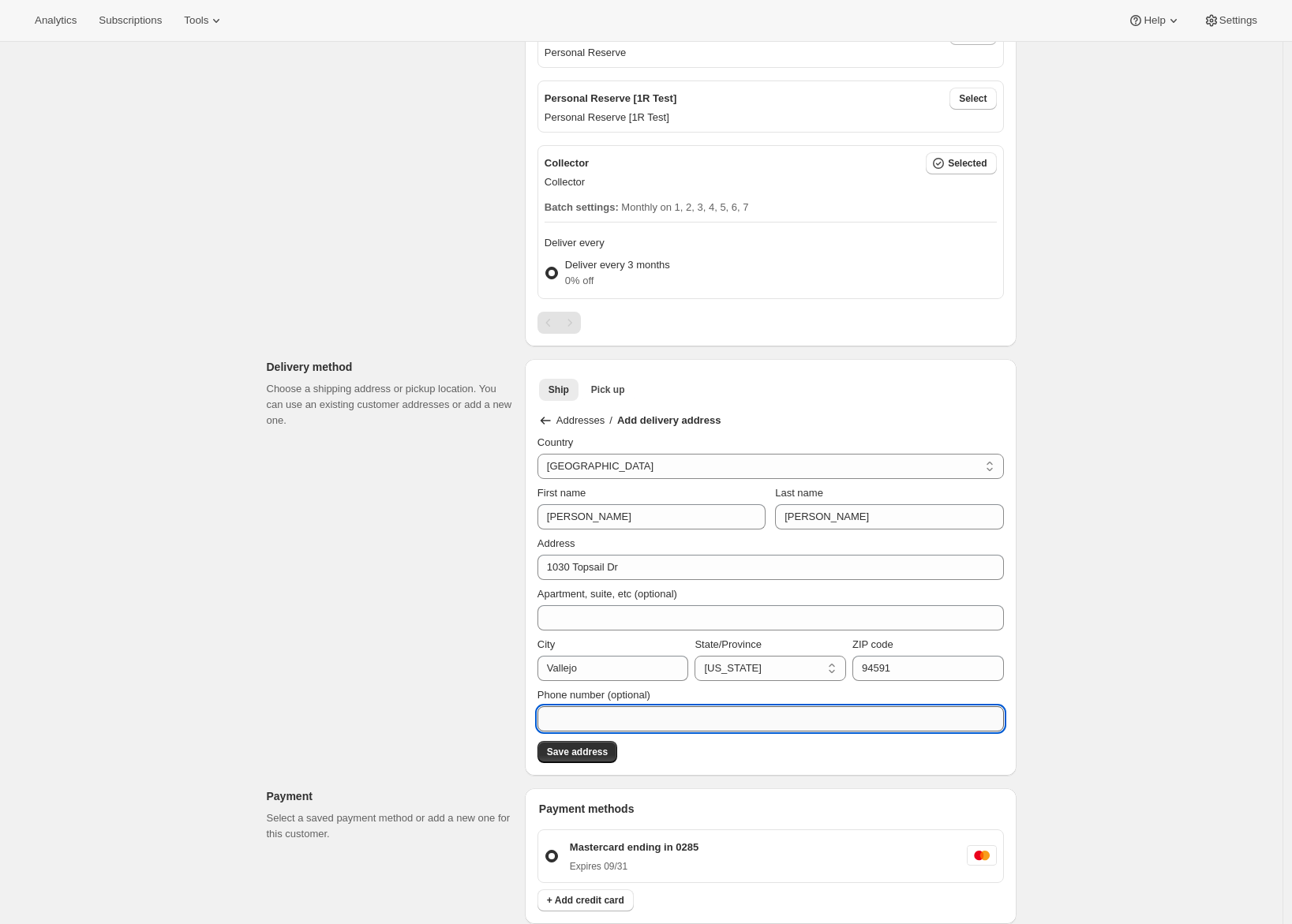
click at [575, 722] on input "Phone number (optional)" at bounding box center [771, 719] width 467 height 25
type input "4156296612"
click at [471, 718] on div "Order error Error committing draft data: Validation failed: Shipping address ph…" at bounding box center [636, 568] width 762 height 2271
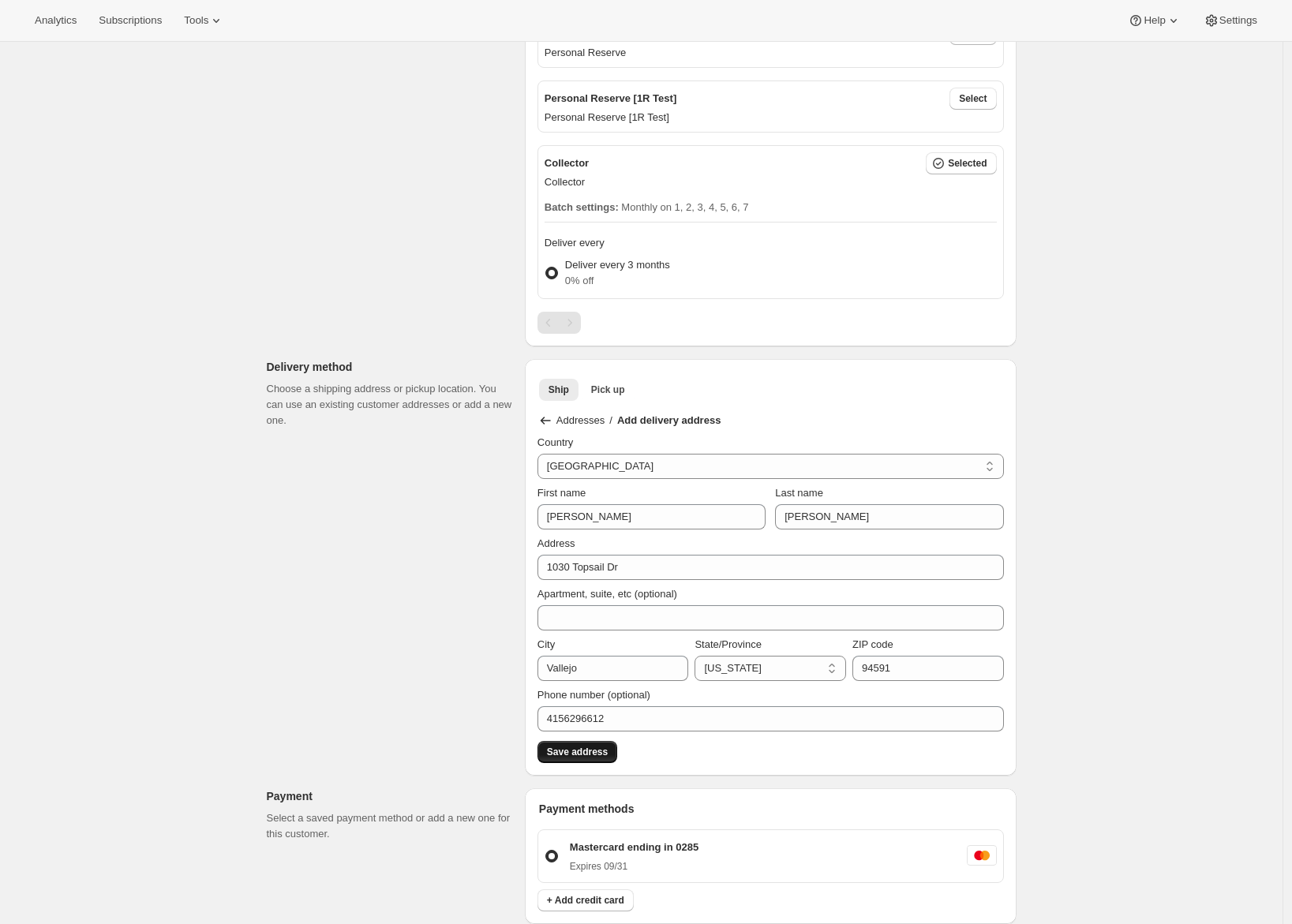
click at [601, 751] on span "Save address" at bounding box center [577, 752] width 60 height 12
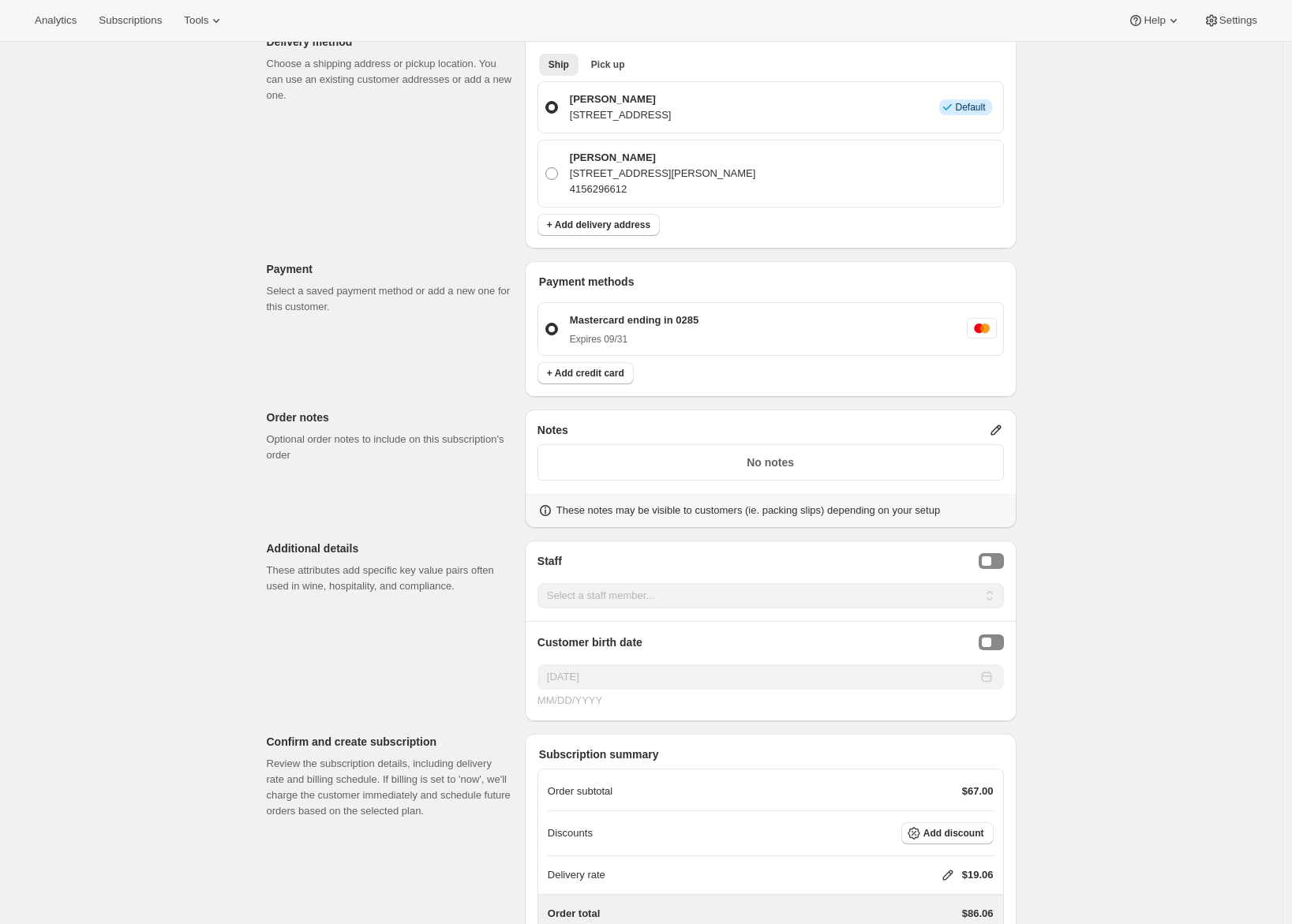
scroll to position [1270, 0]
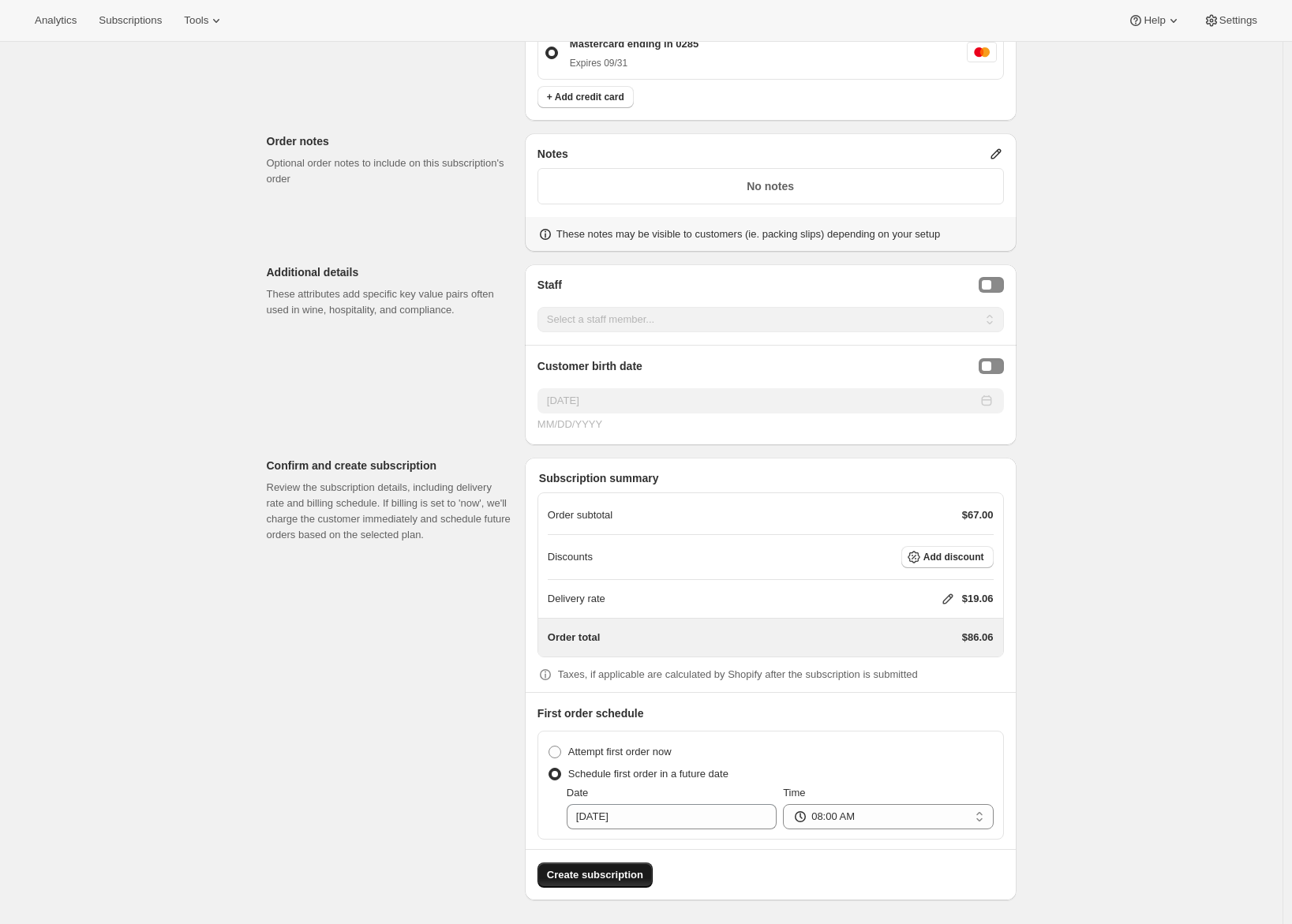
click at [574, 873] on span "Create subscription" at bounding box center [595, 875] width 96 height 16
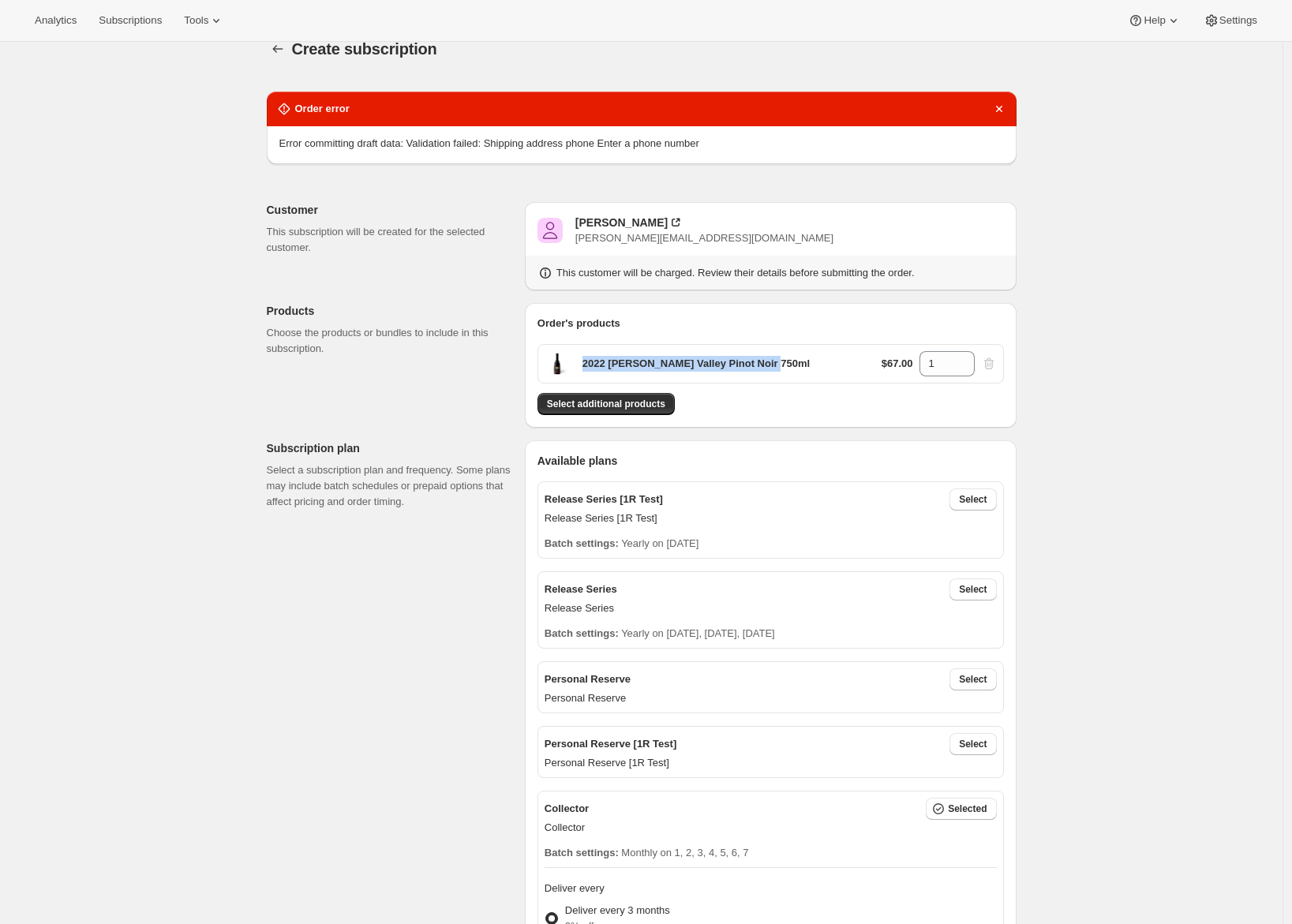
drag, startPoint x: 782, startPoint y: 361, endPoint x: 615, endPoint y: 353, distance: 167.2
click at [615, 353] on div "2022 Anderson Valley Pinot Noir 750ml $67.00 1" at bounding box center [771, 364] width 467 height 40
copy p "2022 Anderson Valley Pinot Noir 750ml"
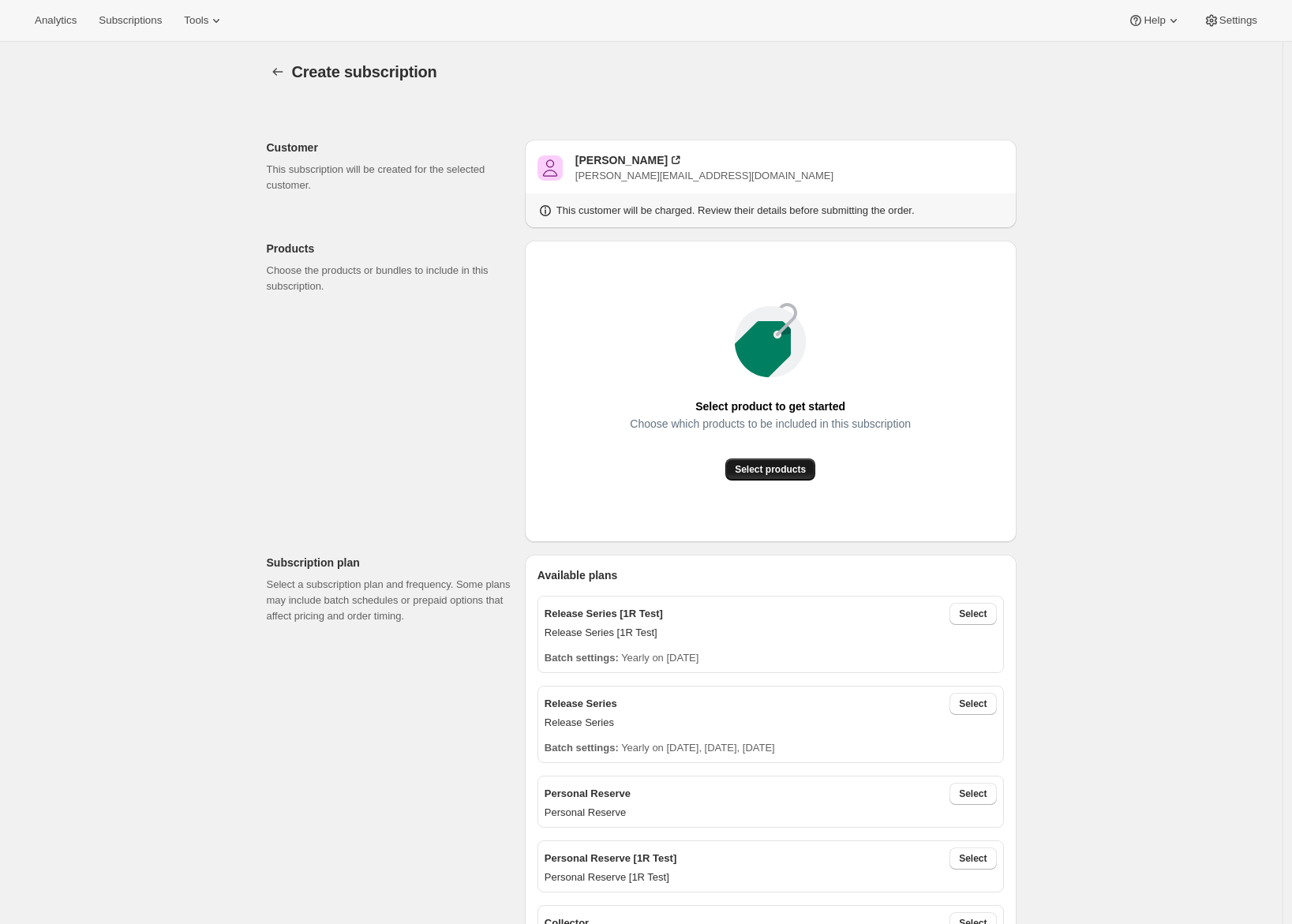
click at [757, 471] on span "Select products" at bounding box center [771, 469] width 71 height 12
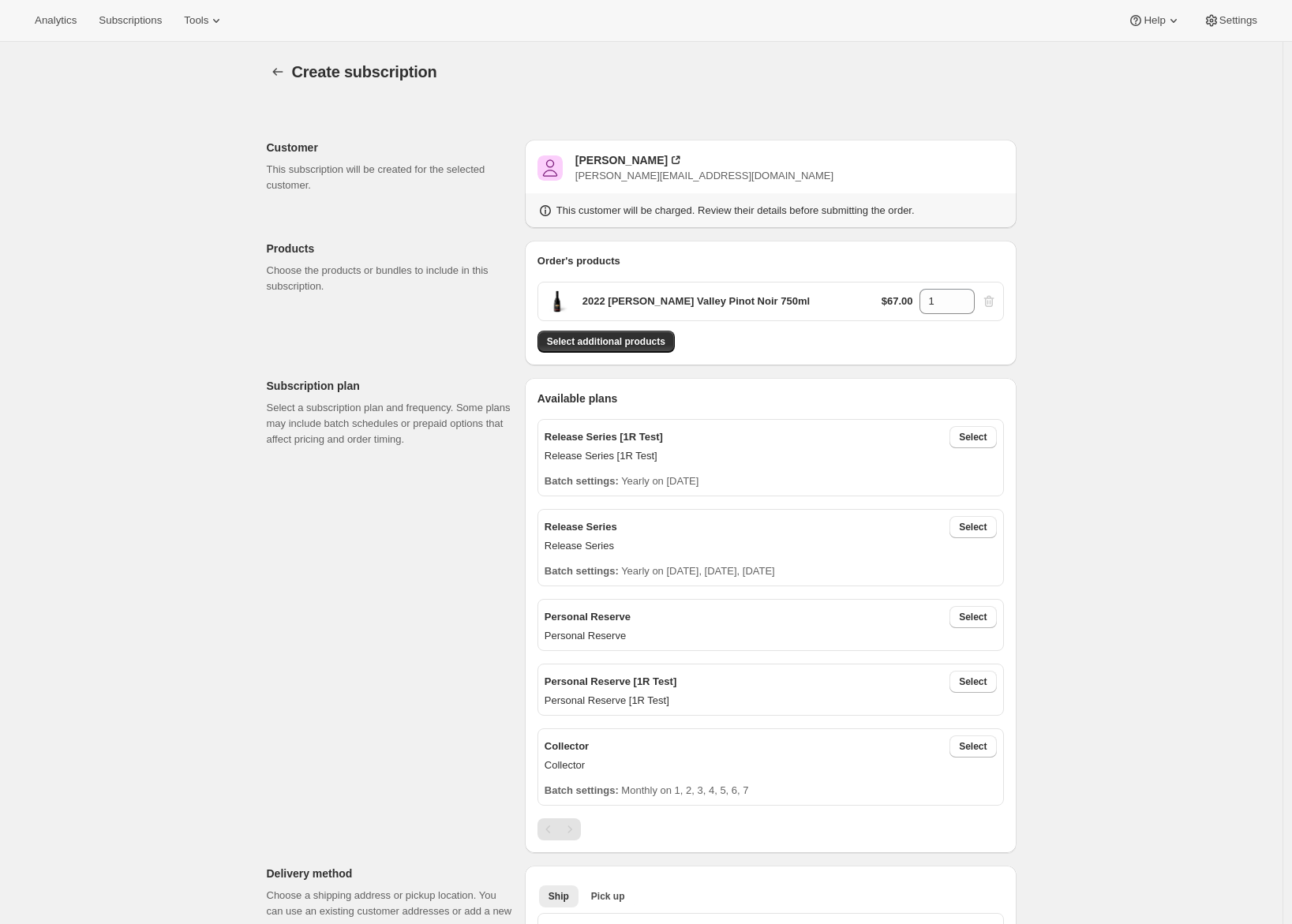
scroll to position [473, 0]
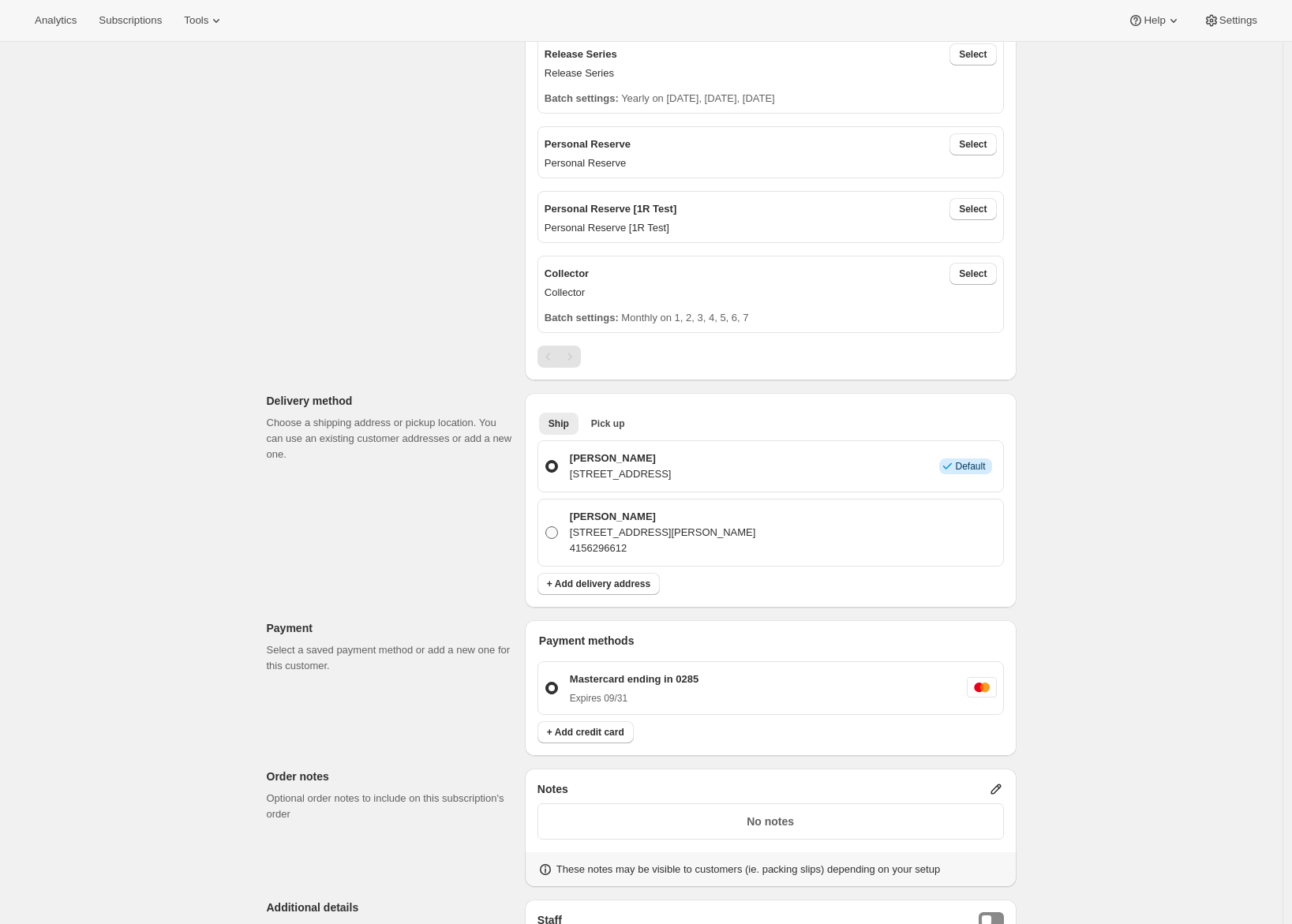
click at [558, 532] on span at bounding box center [551, 532] width 12 height 12
click at [546, 527] on input "Adrian Andrade 1030 Topsail Dr, Vallejo, AL, 94591, United States 4156296612" at bounding box center [545, 526] width 1 height 1
radio input "true"
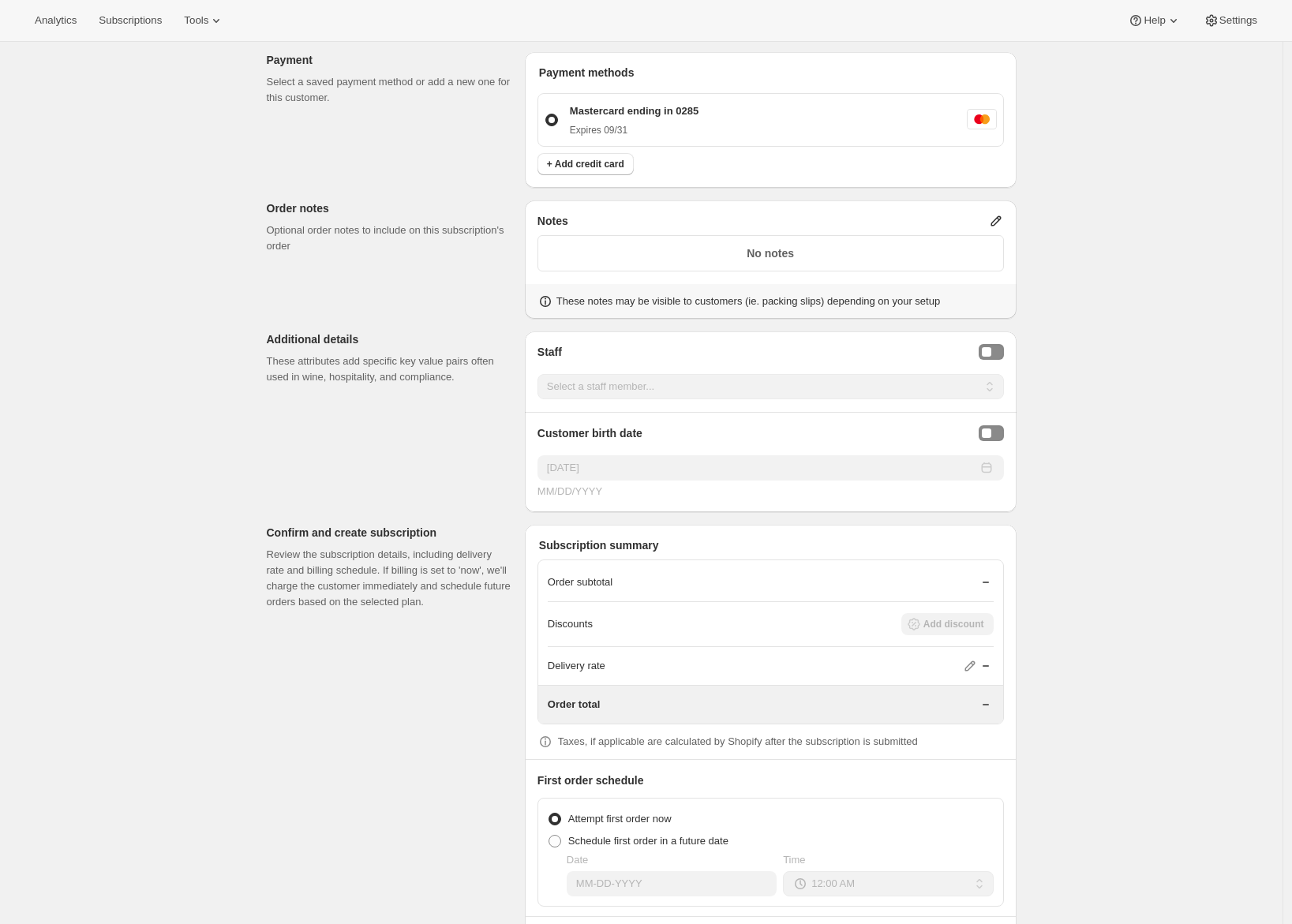
scroll to position [1108, 0]
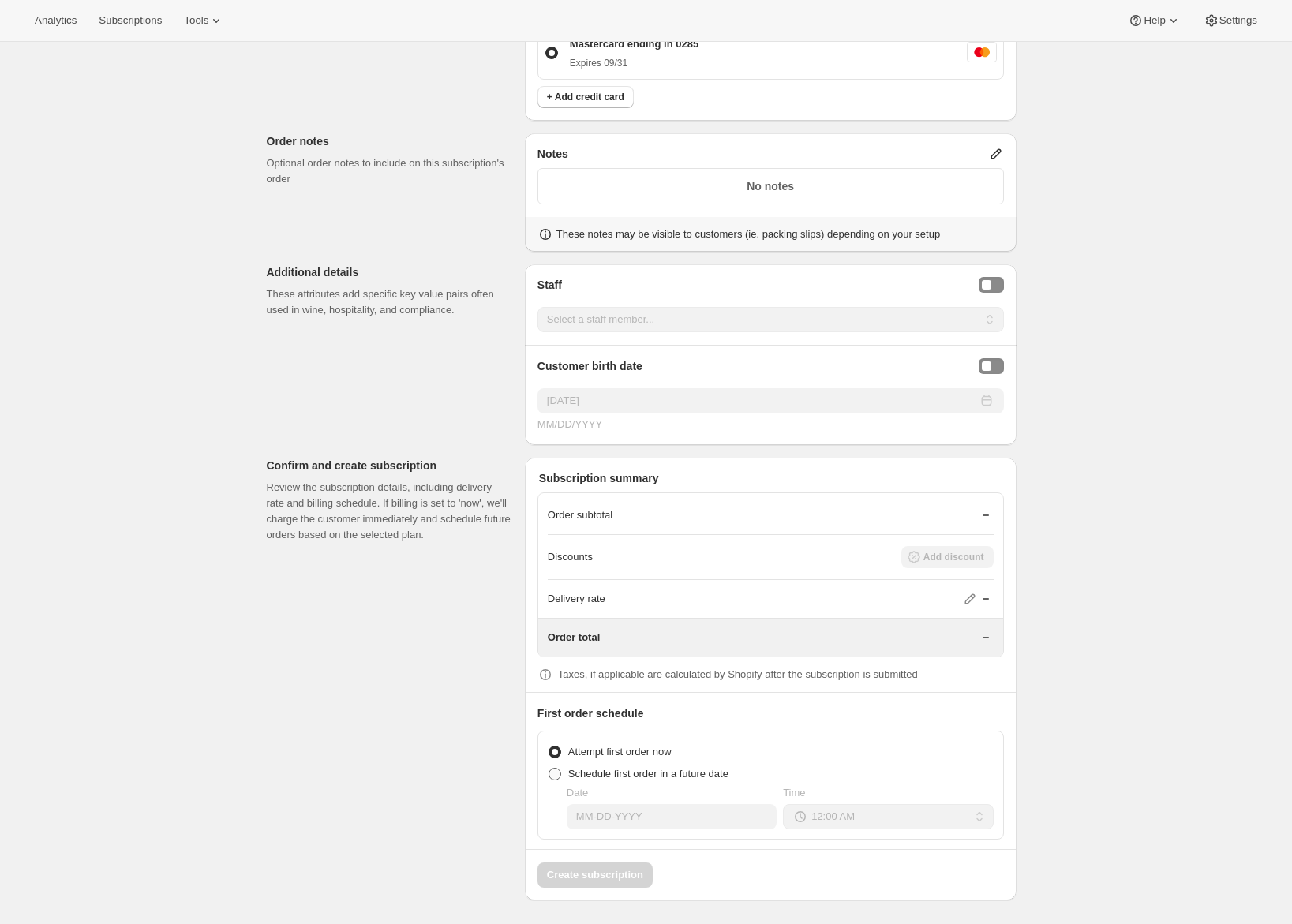
click at [598, 772] on span "Schedule first order in a future date" at bounding box center [648, 774] width 160 height 12
click at [549, 769] on input "Schedule first order in a future date" at bounding box center [549, 768] width 1 height 1
radio input "true"
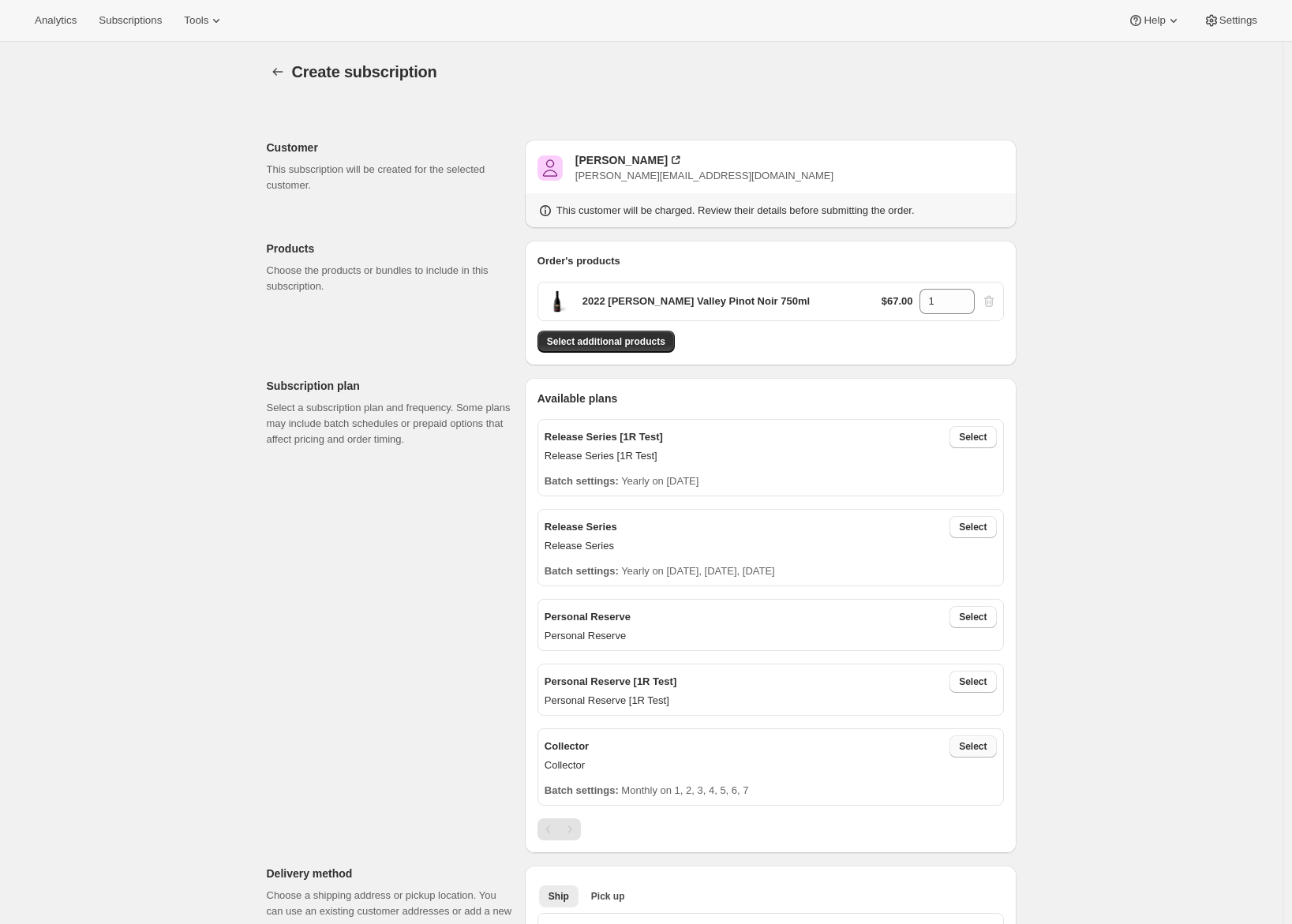
click at [967, 743] on span "Select" at bounding box center [972, 747] width 27 height 12
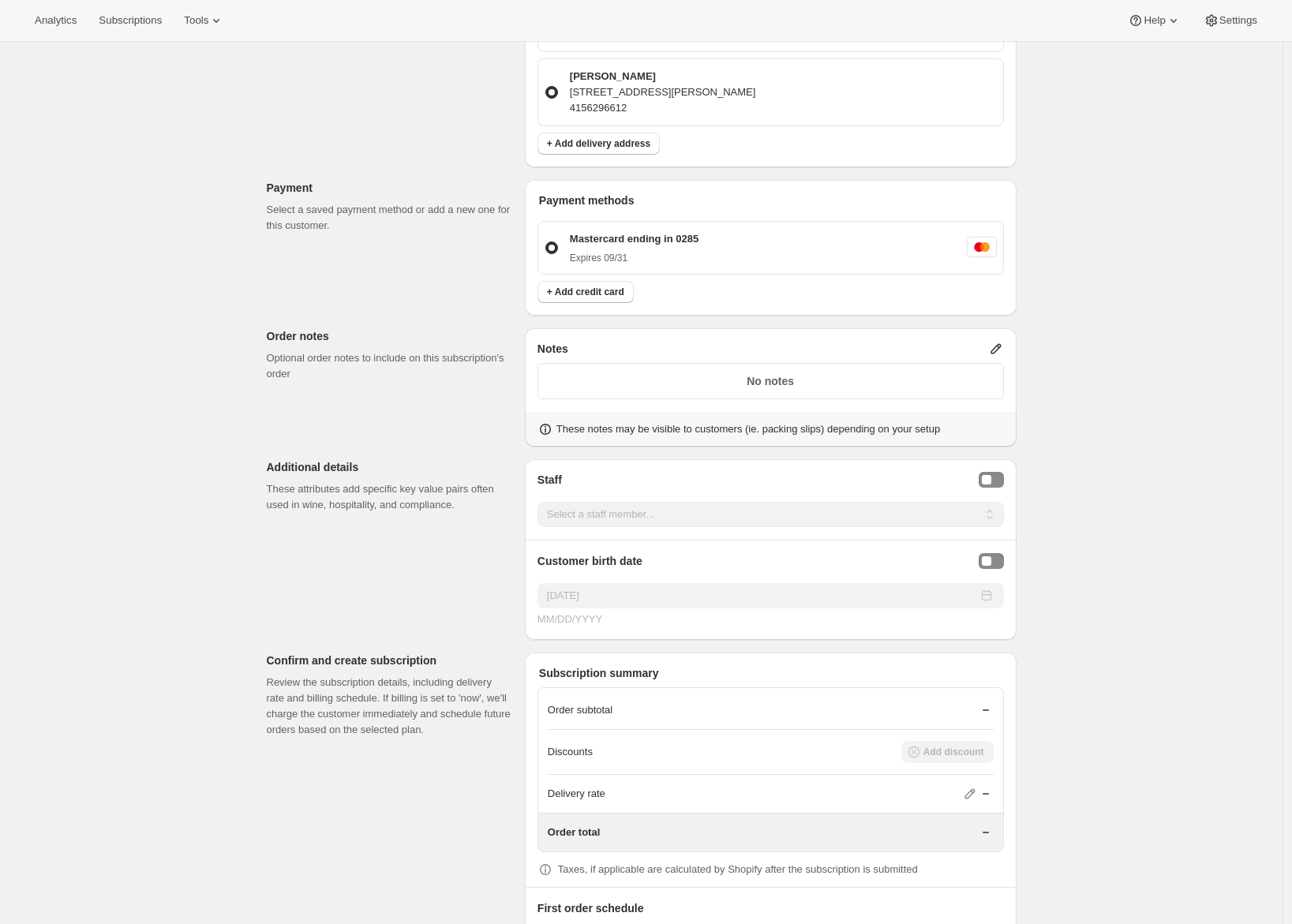
scroll to position [1185, 0]
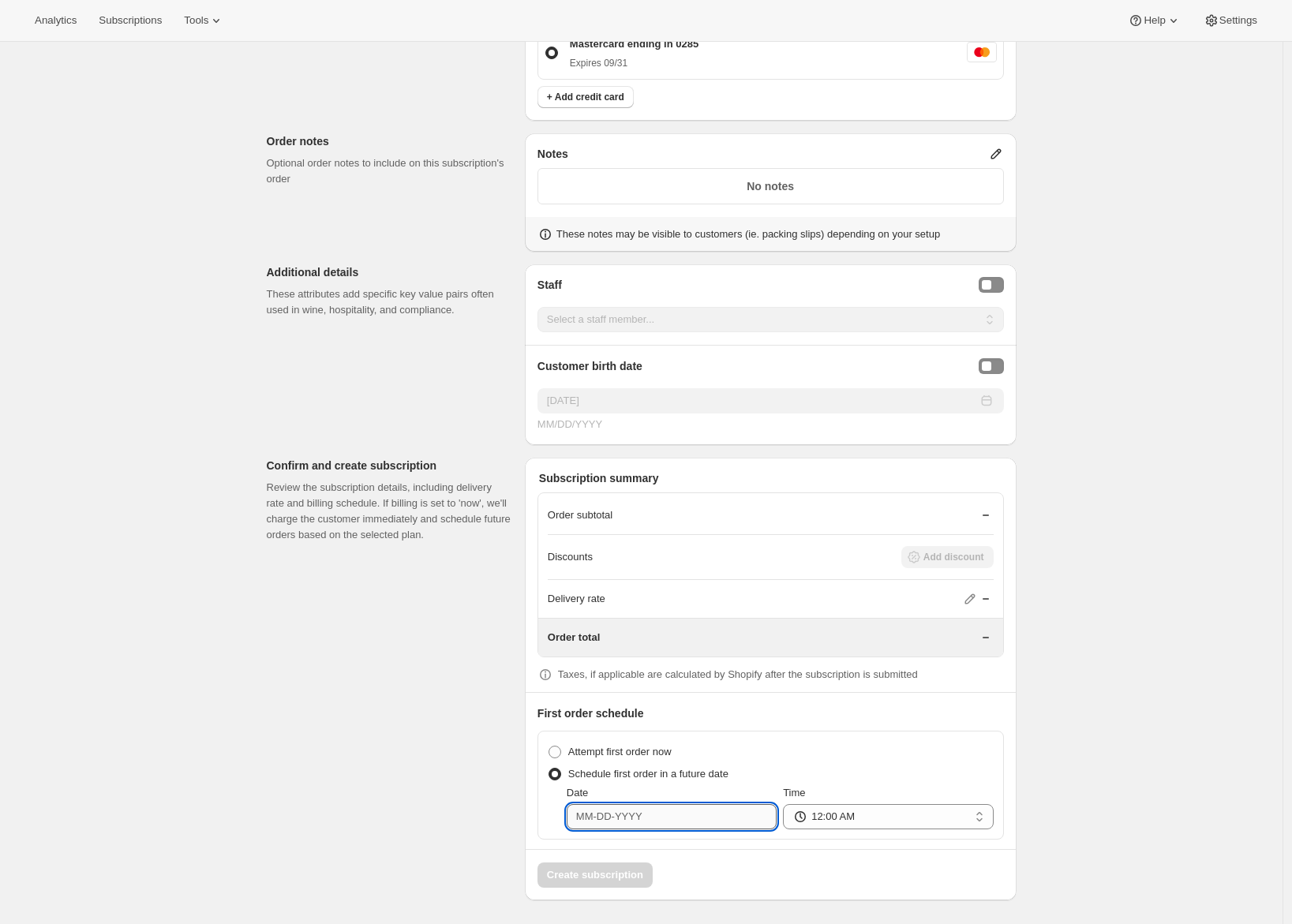
click at [686, 809] on input "Date" at bounding box center [671, 817] width 210 height 25
click at [762, 608] on icon "Show next month, October 2025" at bounding box center [761, 604] width 16 height 16
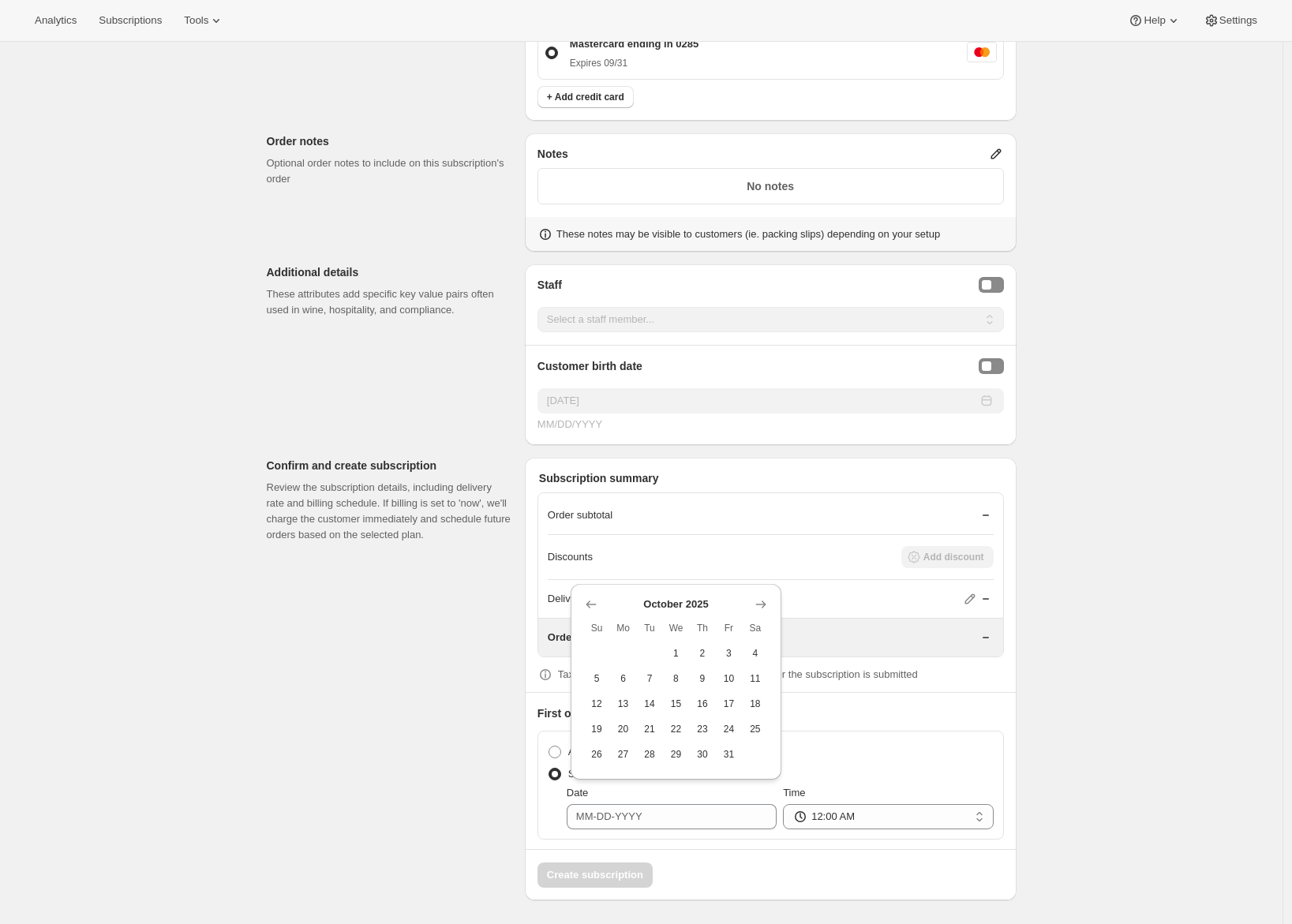
click at [760, 605] on icon "Show next month, November 2025" at bounding box center [761, 604] width 16 height 16
click at [752, 624] on span "1" at bounding box center [755, 628] width 14 height 12
type input "11-01-2025"
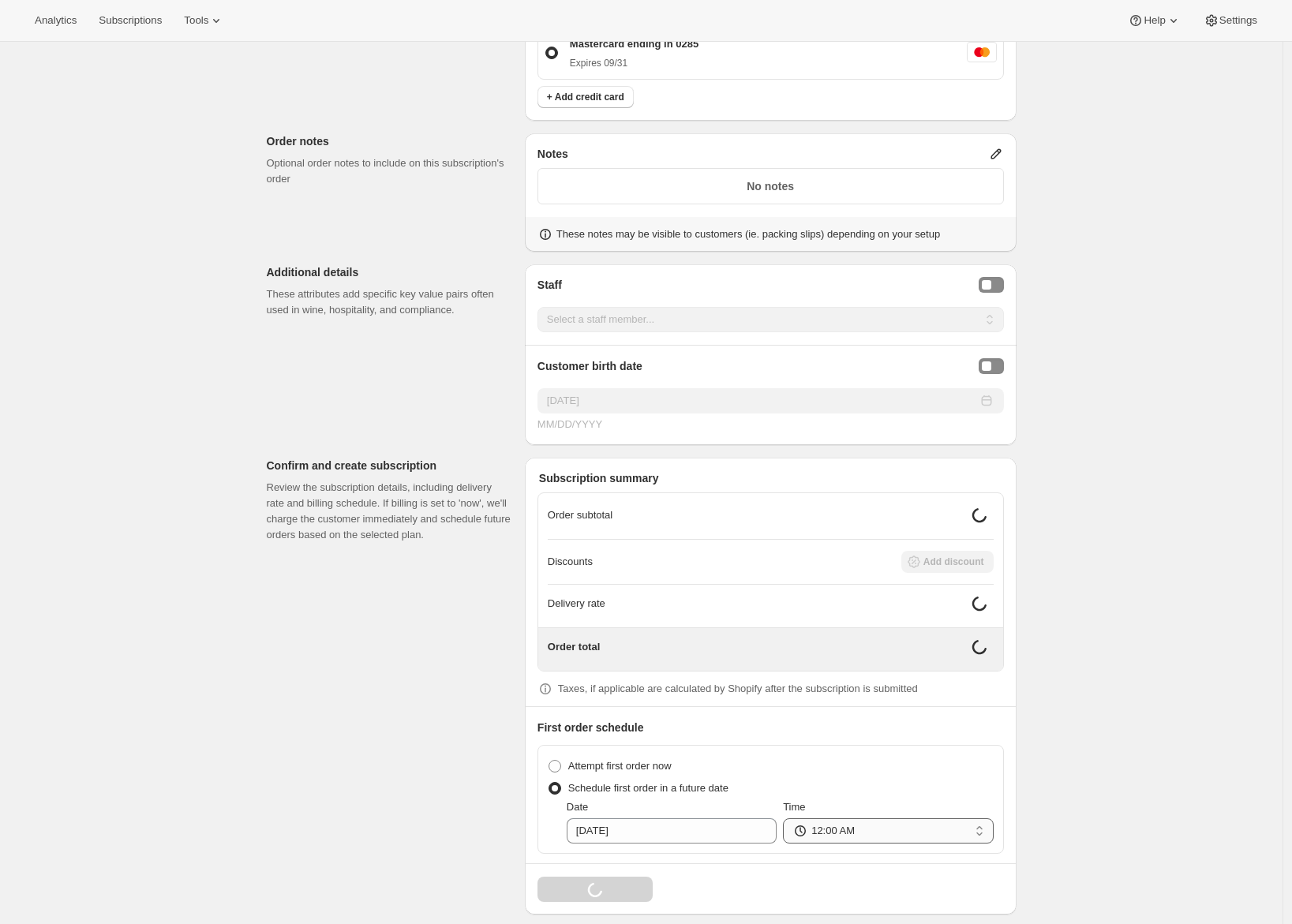
click at [849, 819] on select "12:00 AM 01:00 AM 02:00 AM 03:00 AM 04:00 AM 05:00 AM 06:00 AM 07:00 AM 08:00 A…" at bounding box center [888, 831] width 210 height 25
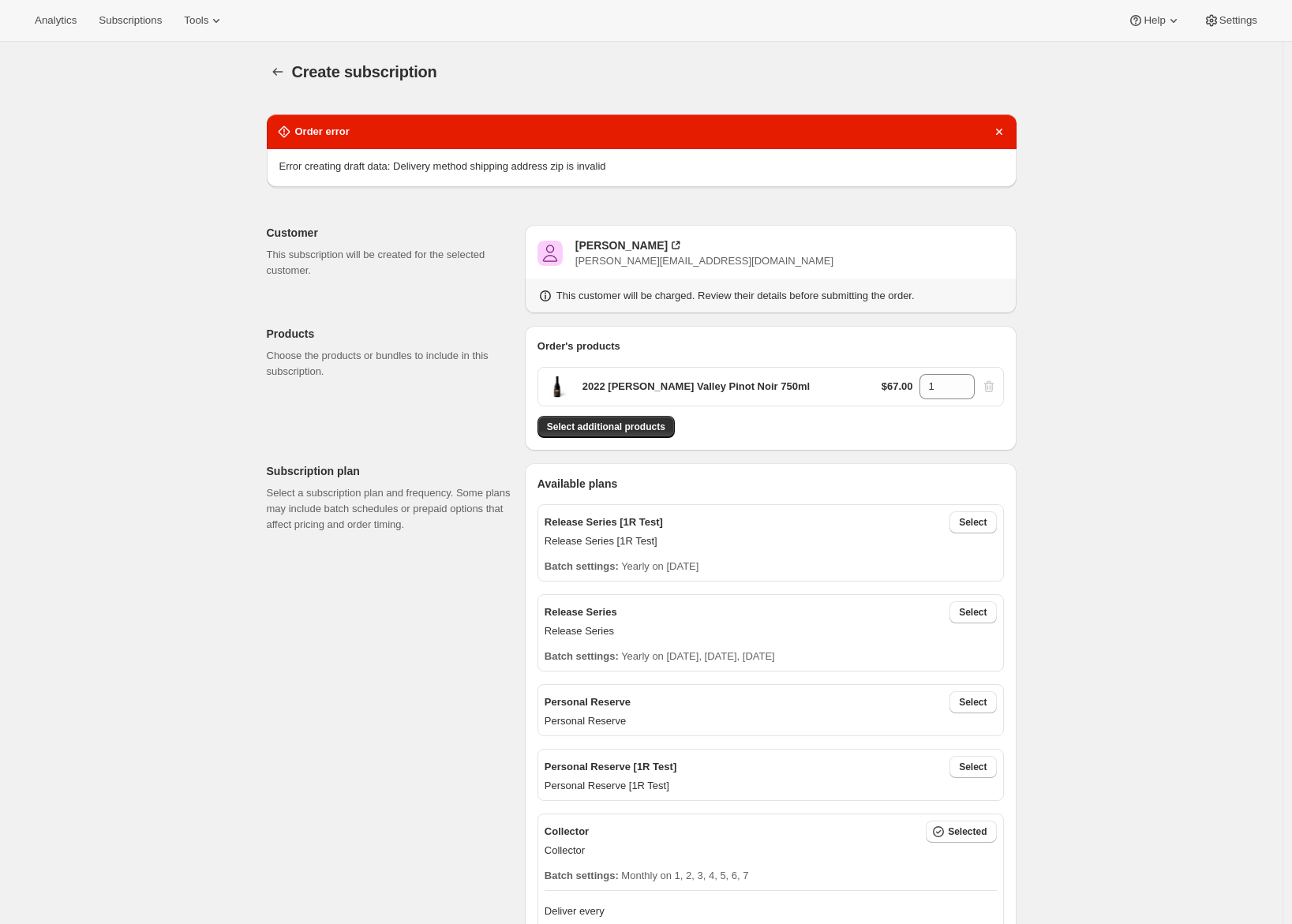
select select "08:00"
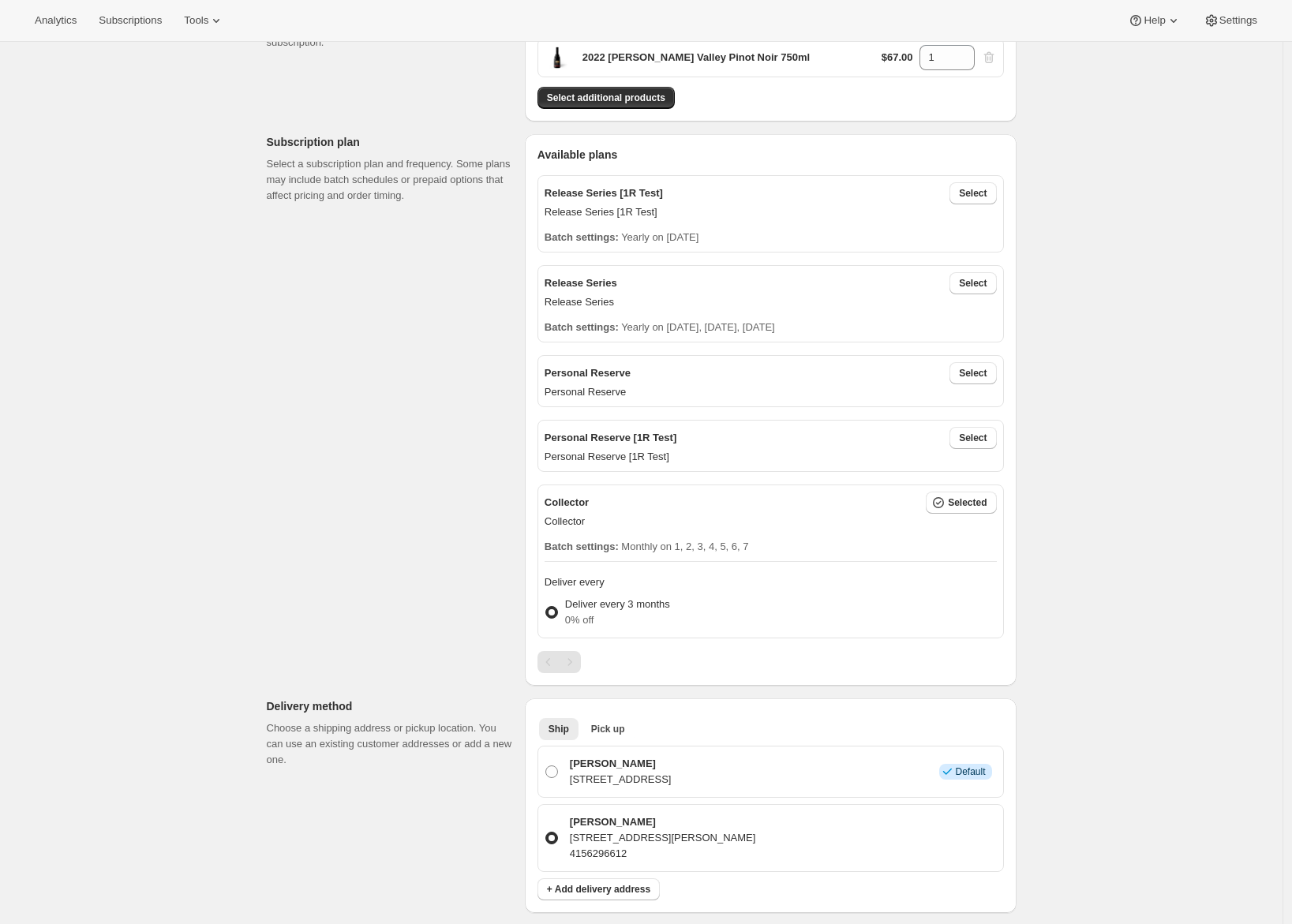
scroll to position [707, 0]
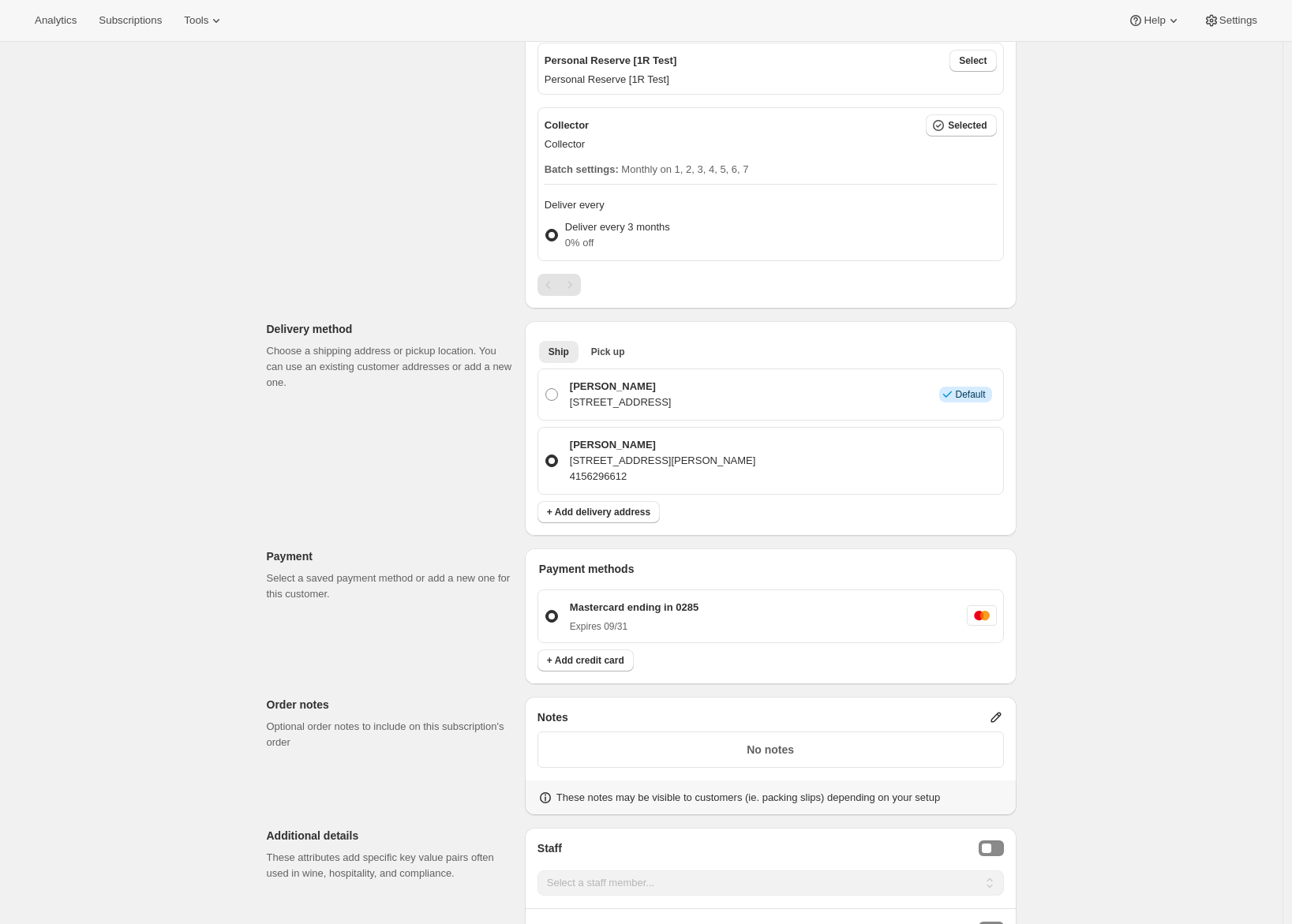
click at [692, 465] on p "1030 Topsail Dr, Vallejo, AL, 94591, United States" at bounding box center [663, 461] width 186 height 16
click at [546, 456] on input "Adrian Andrade 1030 Topsail Dr, Vallejo, AL, 94591, United States 4156296612" at bounding box center [545, 455] width 1 height 1
click at [607, 513] on span "+ Add delivery address" at bounding box center [598, 512] width 104 height 12
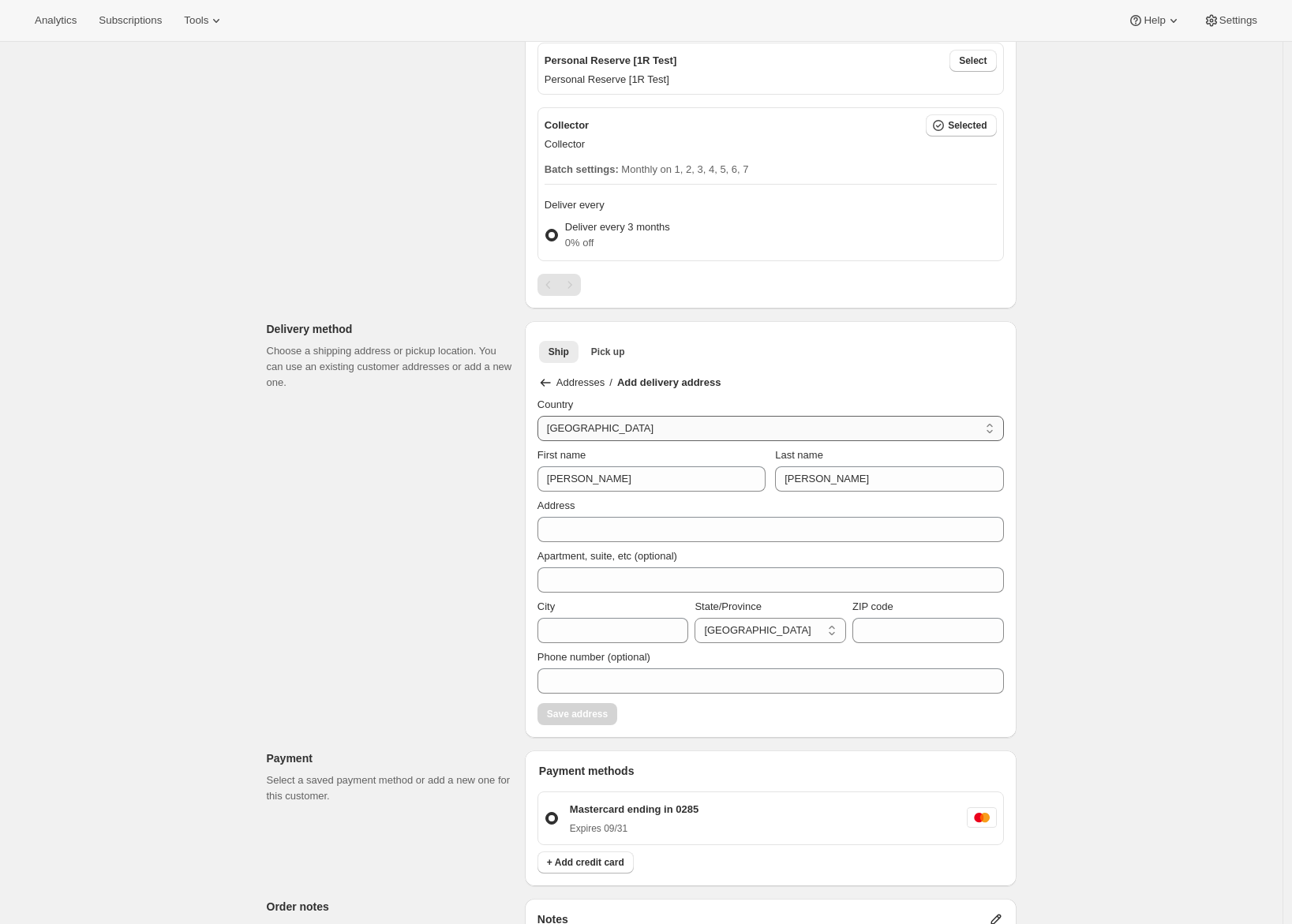
click at [589, 427] on select "Australia Austria Belgium Canada Czech Republic Denmark Finland France Germany …" at bounding box center [771, 428] width 467 height 25
select select "US"
click at [541, 416] on select "Australia Austria Belgium Canada Czech Republic Denmark Finland France Germany …" at bounding box center [771, 428] width 467 height 25
select select "AL"
click at [587, 634] on input "City" at bounding box center [613, 631] width 152 height 25
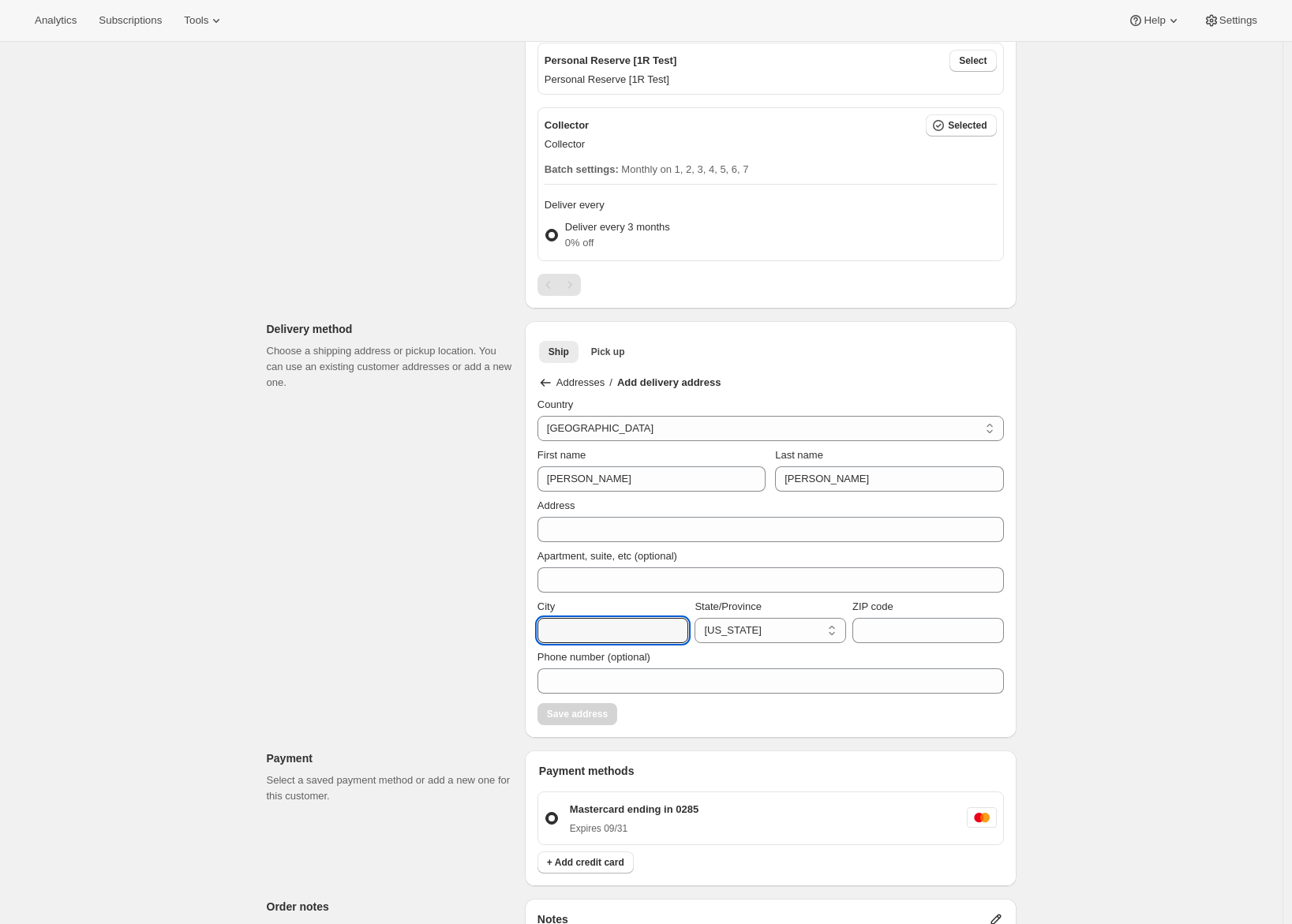
type input "Vallejo"
click at [787, 631] on select "Alabama Alaska American Samoa Arizona Arkansas California Colorado Connecticut …" at bounding box center [770, 631] width 152 height 25
select select "CA"
click at [699, 618] on select "Alabama Alaska American Samoa Arizona Arkansas California Colorado Connecticut …" at bounding box center [770, 631] width 152 height 25
click at [890, 626] on input "ZIP code" at bounding box center [928, 631] width 152 height 25
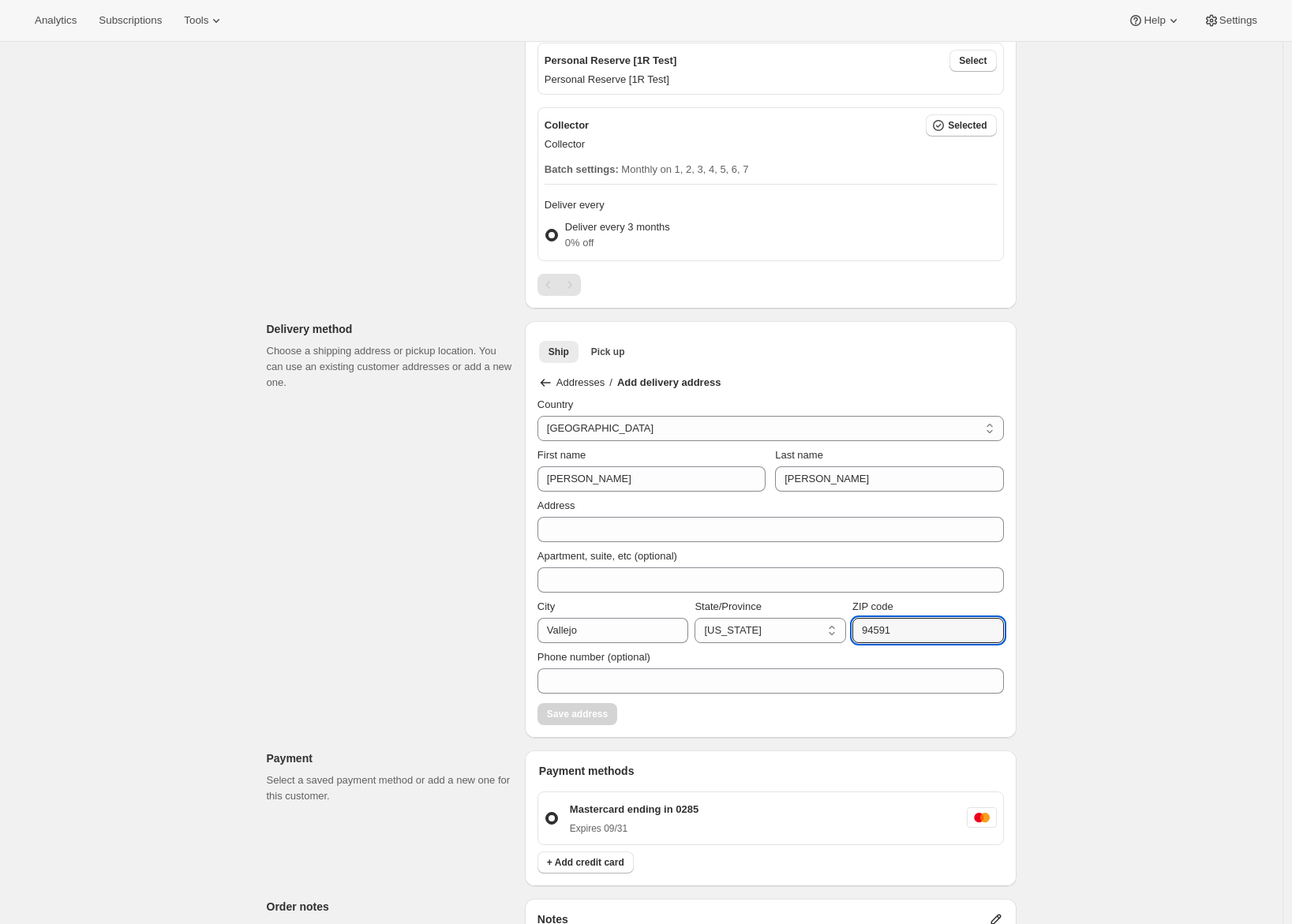
type input "94591"
click at [496, 624] on div "Order error Error creating draft data: Delivery method shipping address zip is …" at bounding box center [636, 530] width 762 height 2271
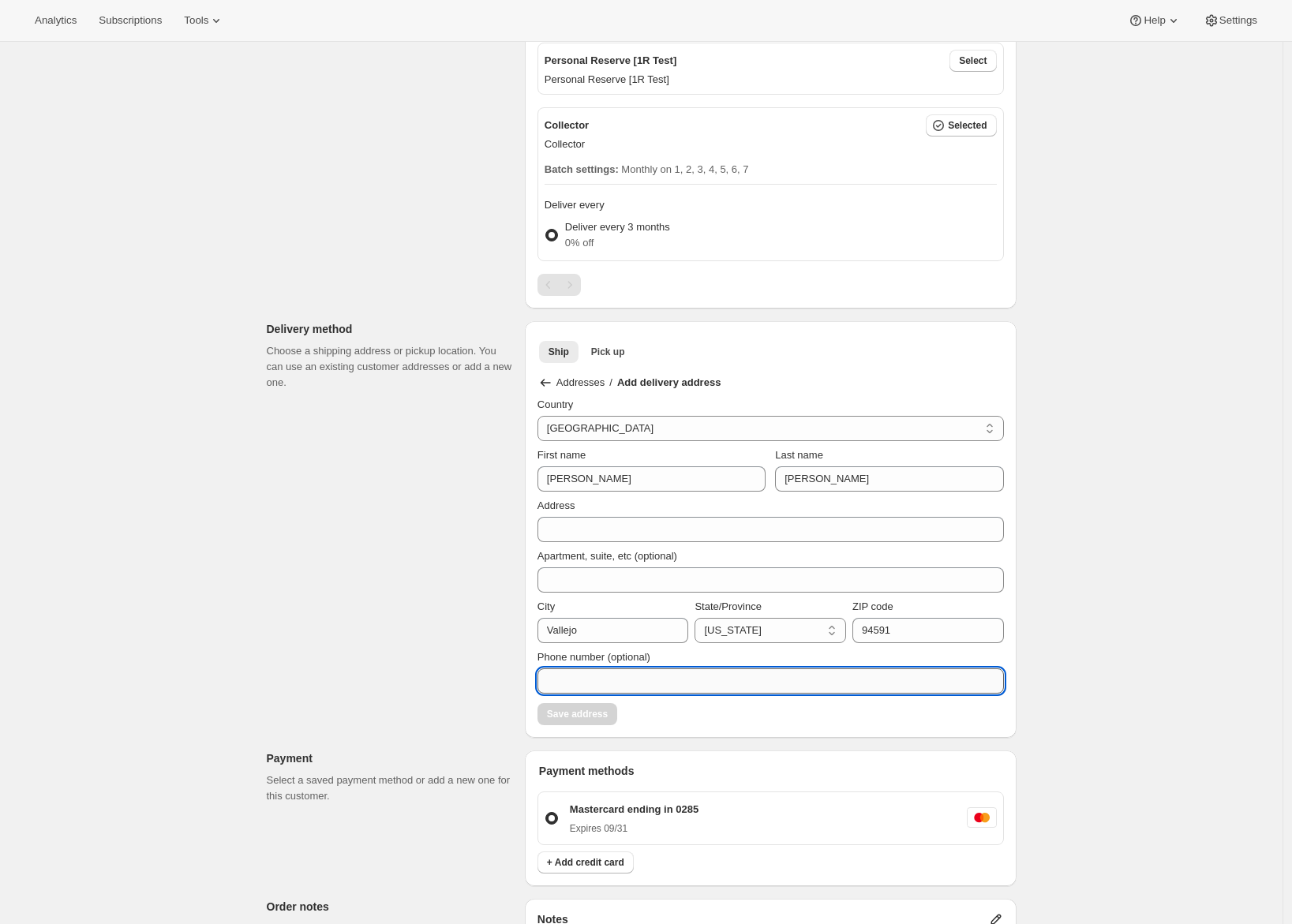
click at [598, 679] on input "Phone number (optional)" at bounding box center [771, 681] width 467 height 25
type input "4156296612"
click at [477, 676] on div "Order error Error creating draft data: Delivery method shipping address zip is …" at bounding box center [636, 530] width 762 height 2271
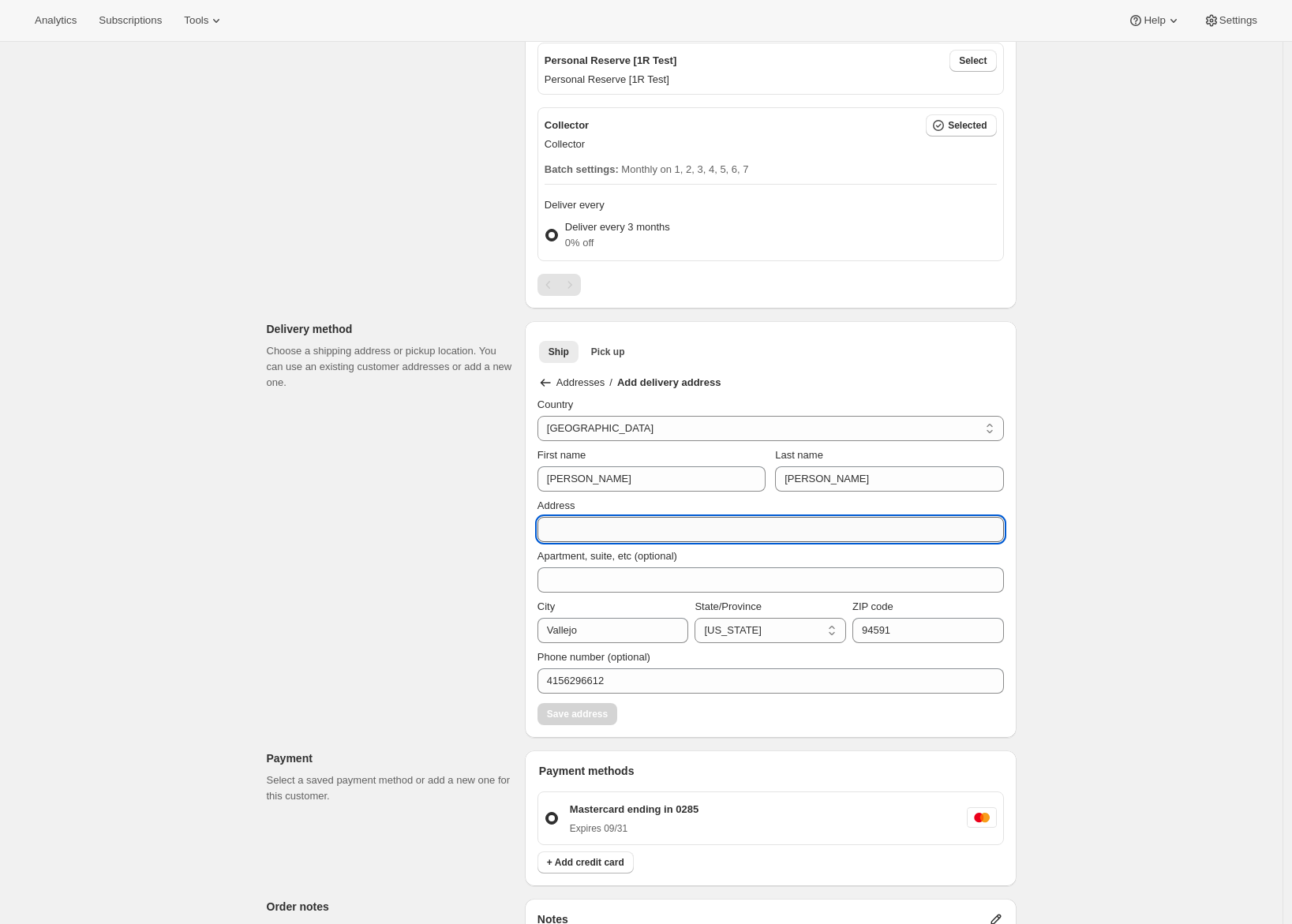
click at [607, 539] on input "Address" at bounding box center [771, 530] width 467 height 25
type input "1030 Topsail Dr"
click at [462, 570] on div "Order error Error creating draft data: Delivery method shipping address zip is …" at bounding box center [636, 530] width 762 height 2271
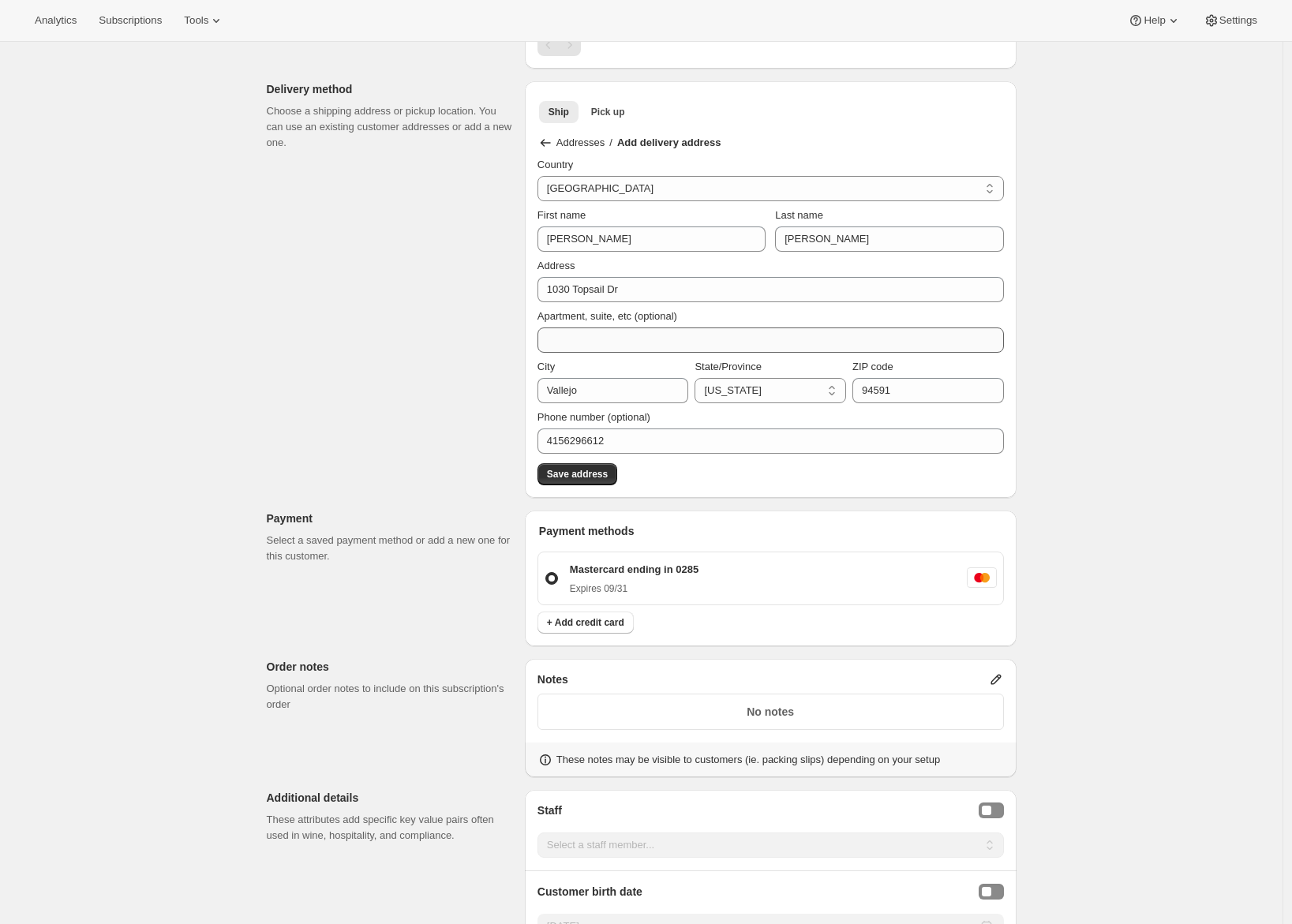
scroll to position [1028, 0]
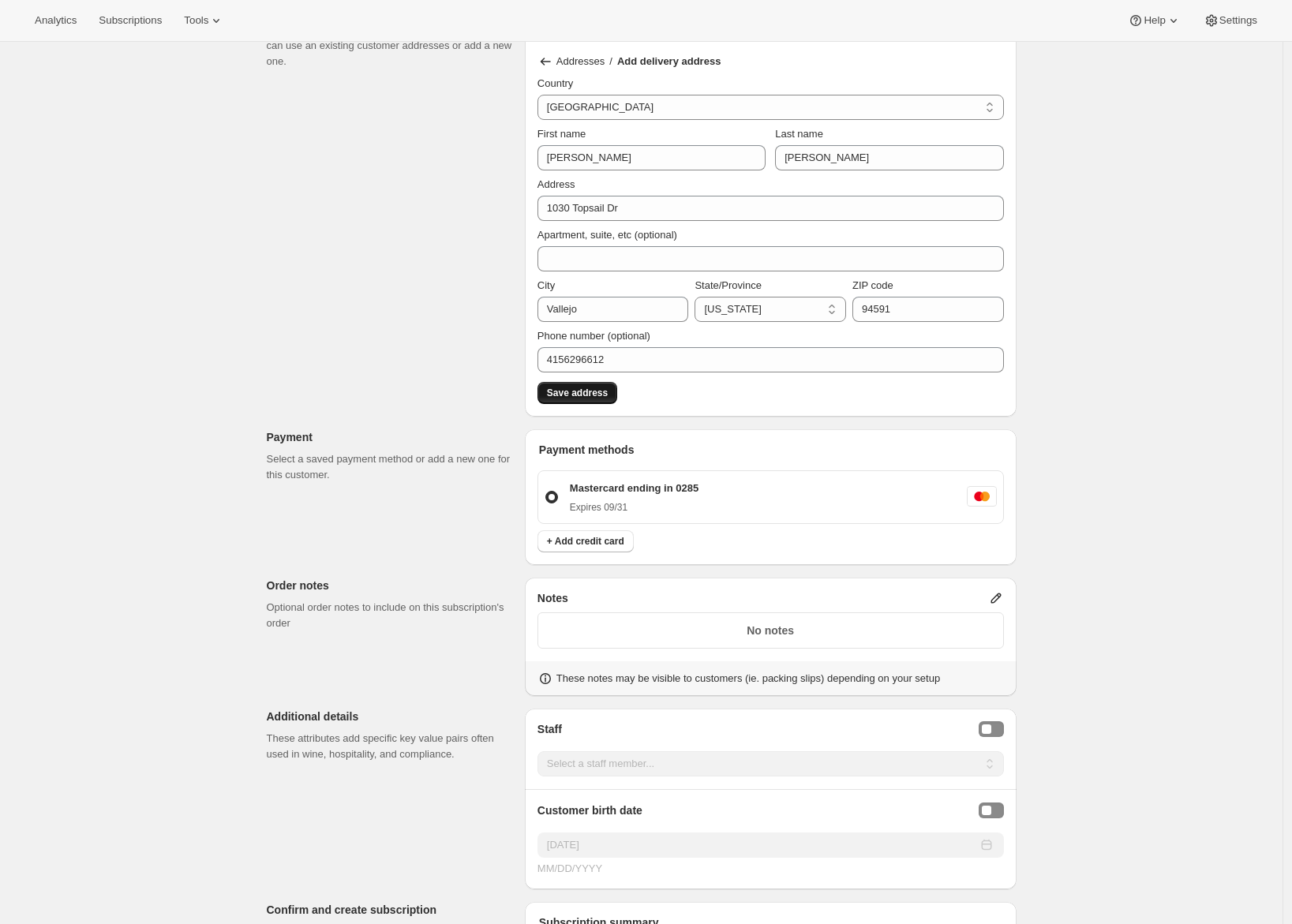
click at [578, 394] on span "Save address" at bounding box center [577, 393] width 60 height 12
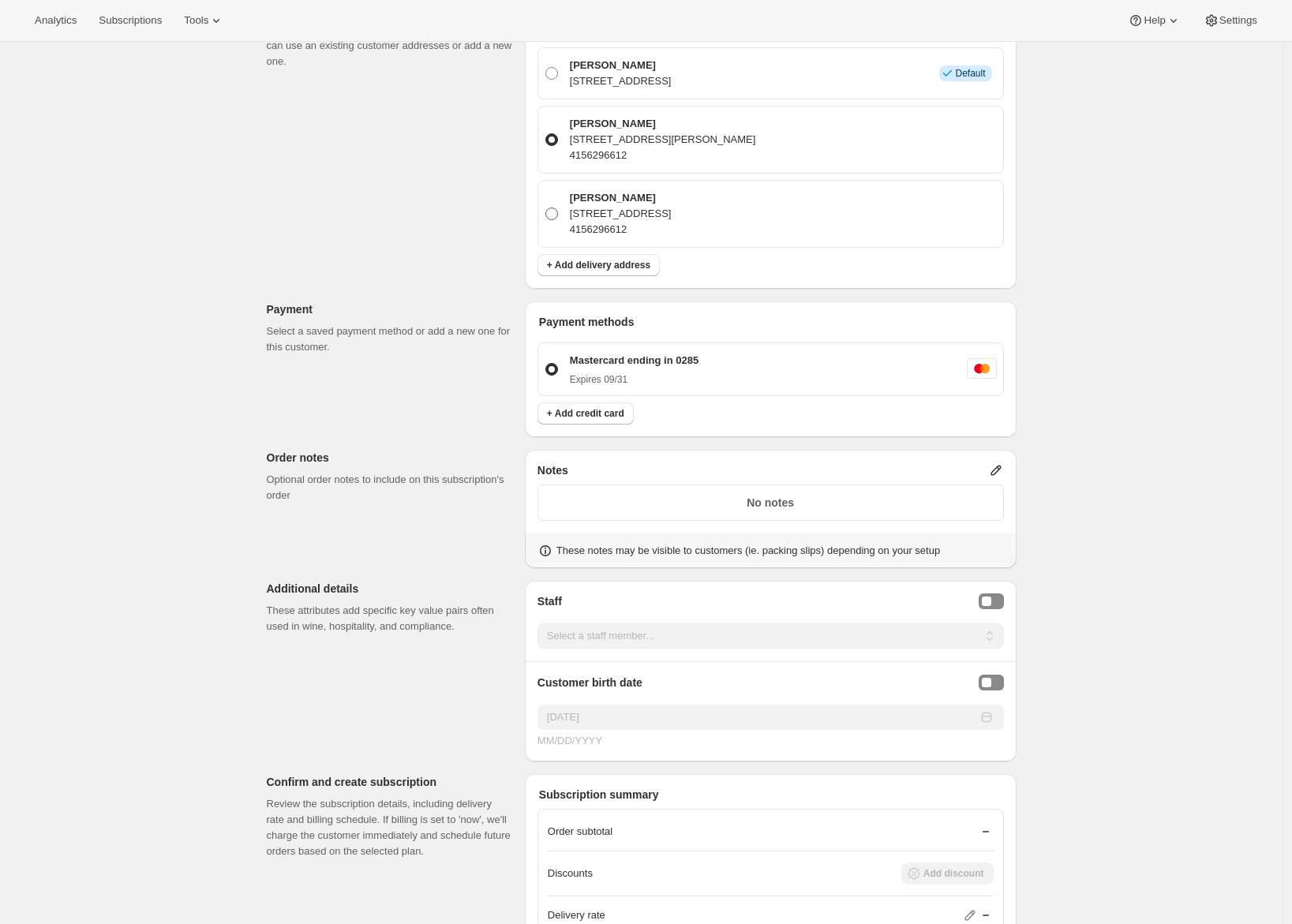
click at [551, 211] on span at bounding box center [551, 214] width 12 height 12
click at [546, 208] on input "Adrian Andrade 1030 Topsail Dr, Vallejo, CA, 94591, United States 4156296612" at bounding box center [545, 208] width 1 height 1
radio input "true"
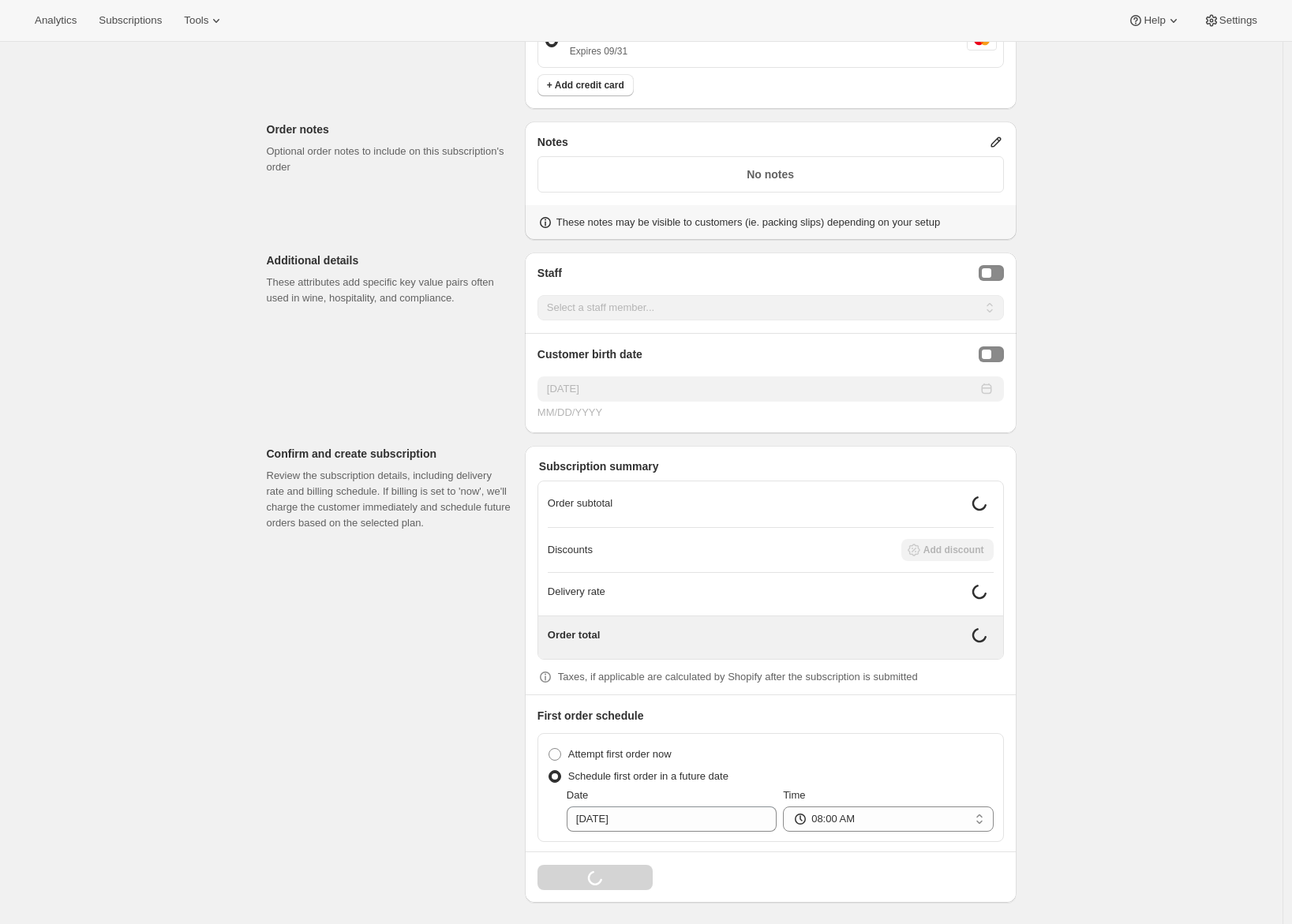
scroll to position [0, 0]
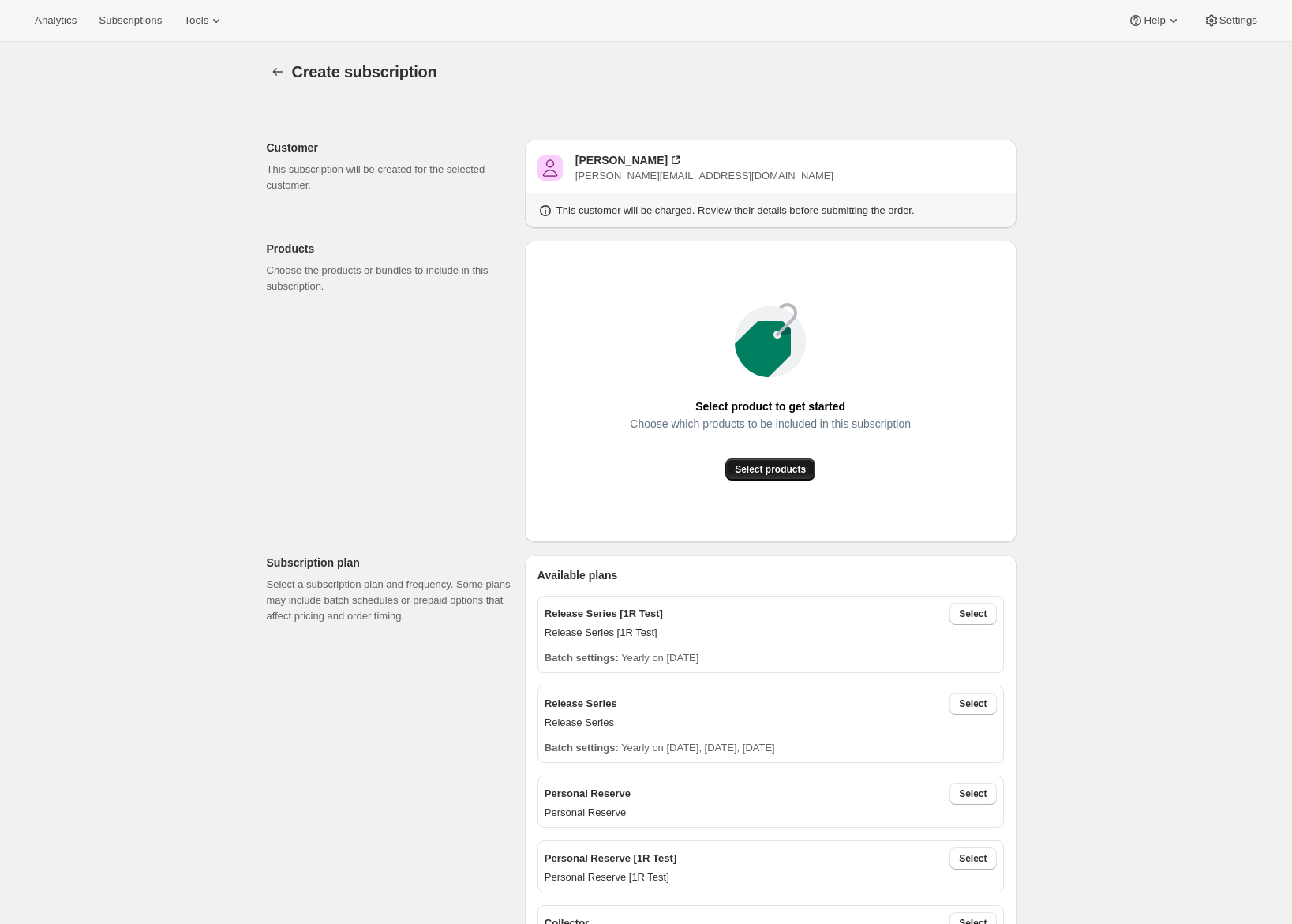
click at [762, 472] on span "Select products" at bounding box center [771, 469] width 71 height 12
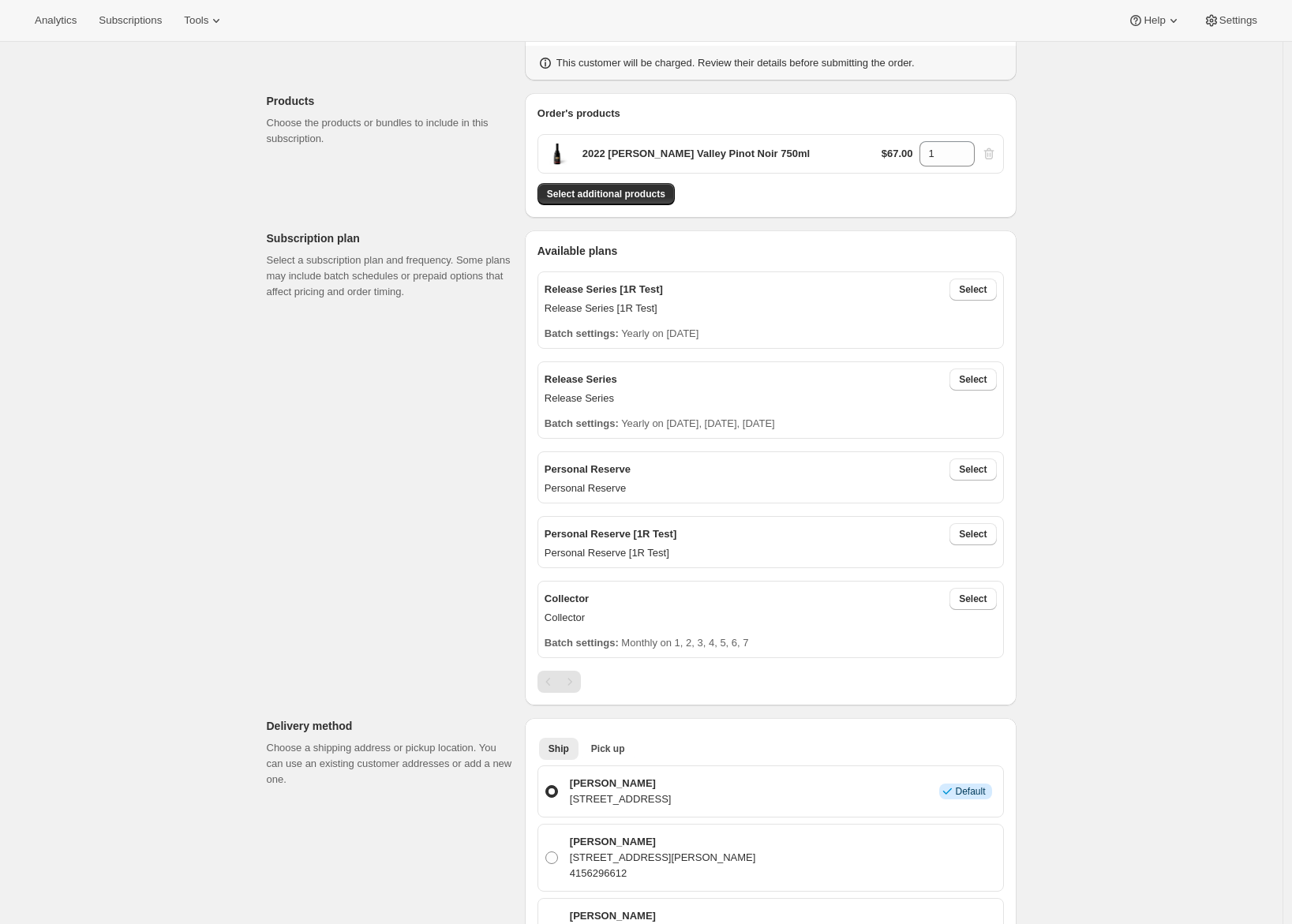
scroll to position [229, 0]
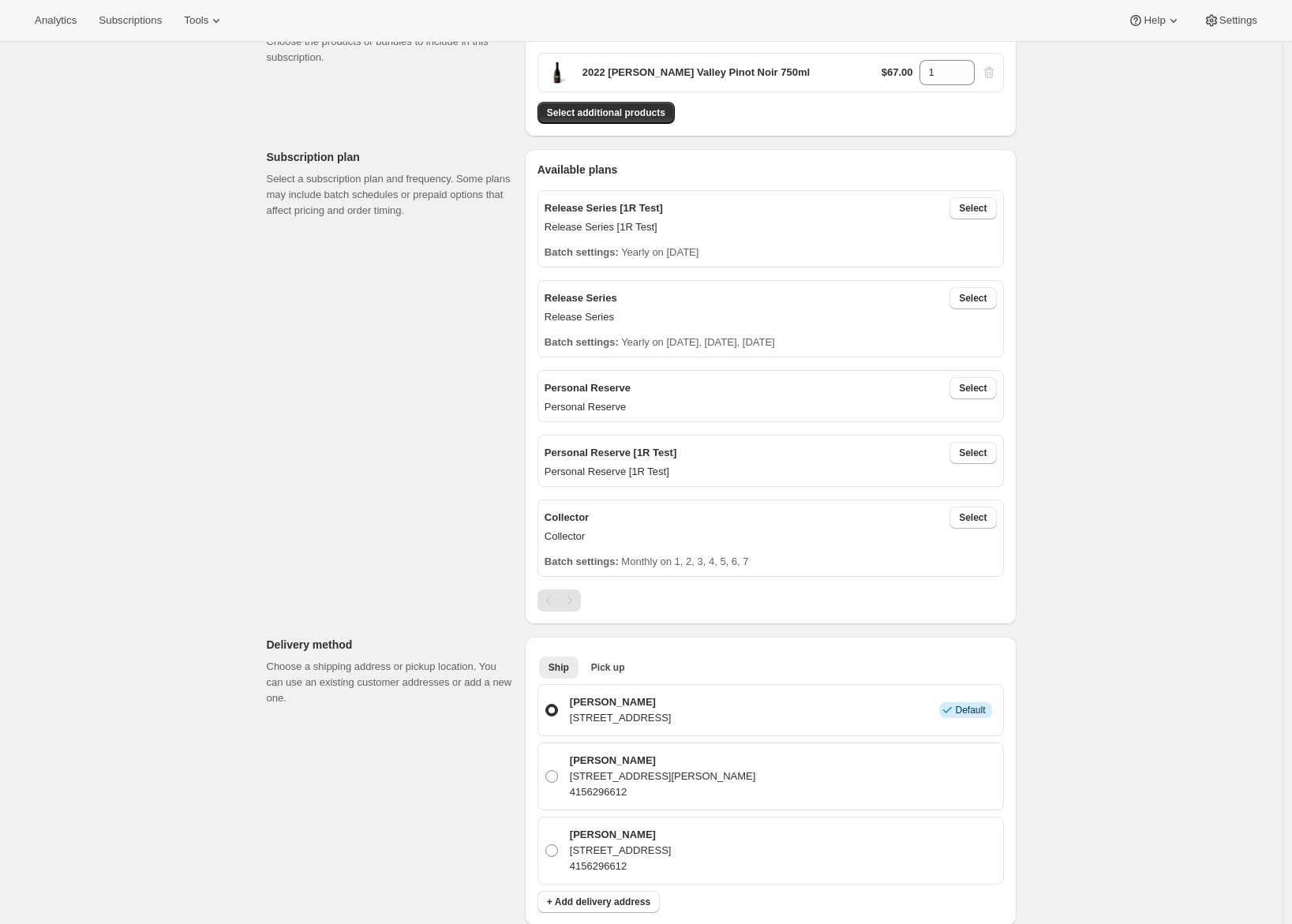
drag, startPoint x: 985, startPoint y: 519, endPoint x: 965, endPoint y: 533, distance: 24.4
click at [985, 519] on span "Select" at bounding box center [972, 517] width 27 height 12
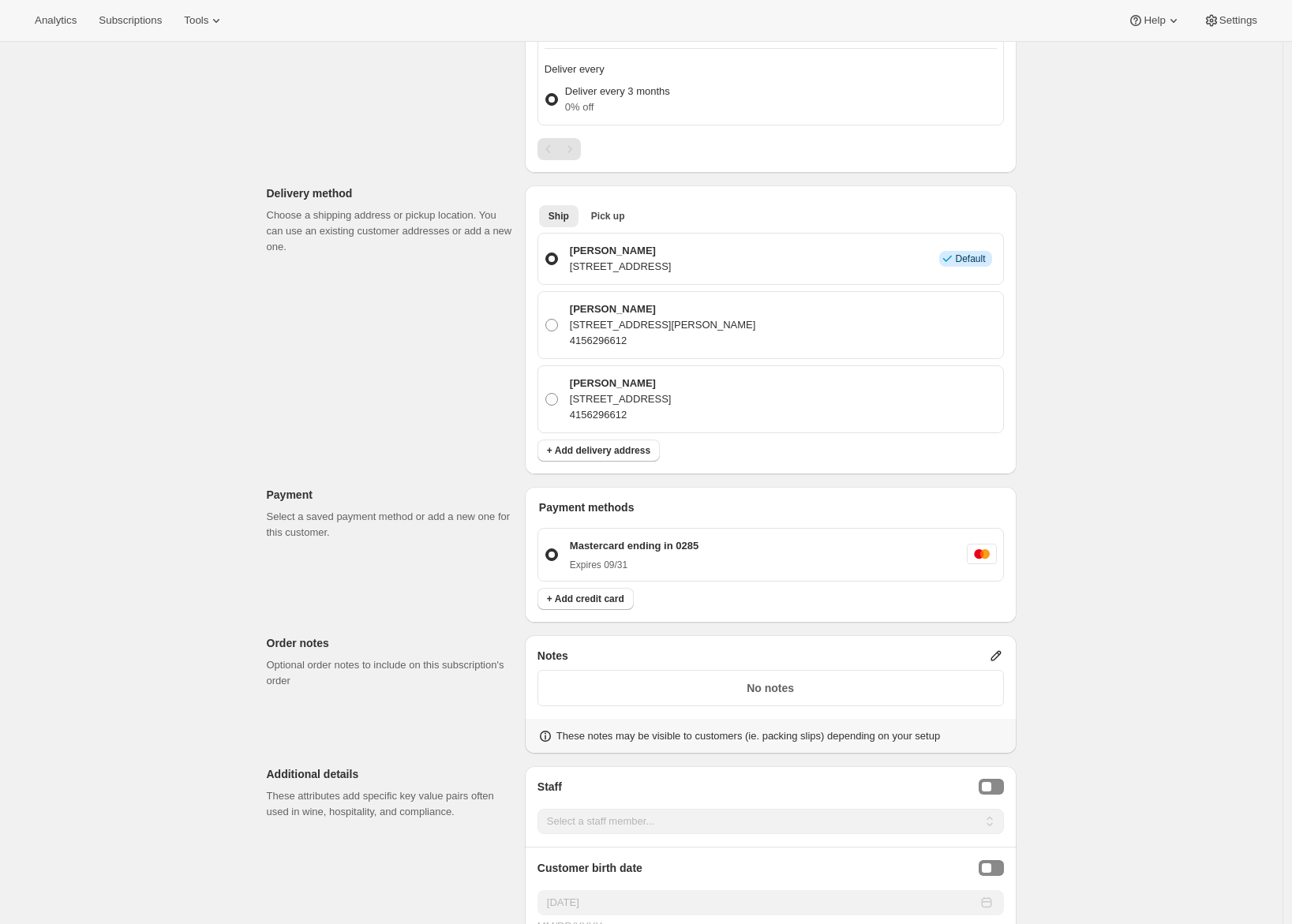
scroll to position [675, 0]
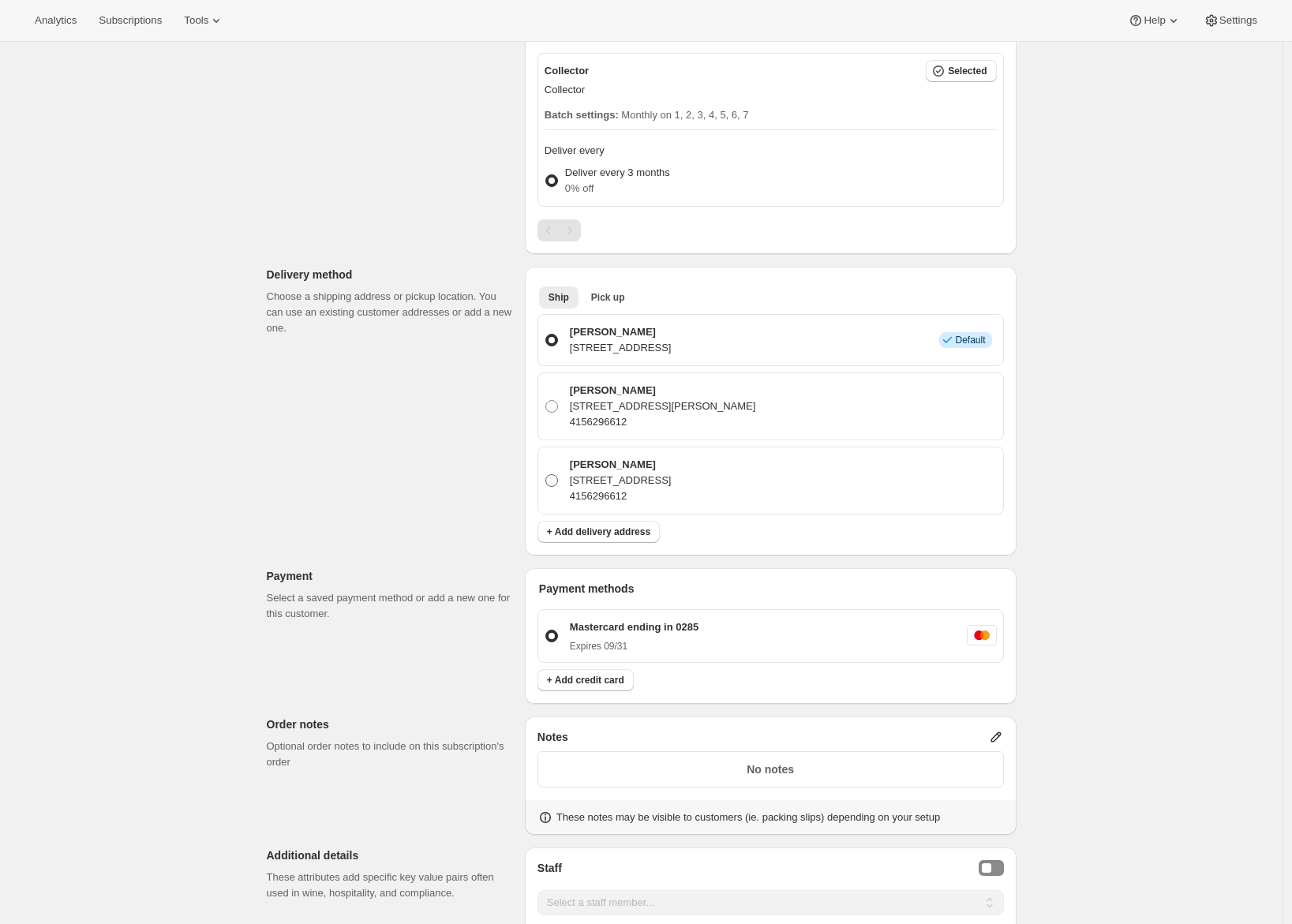
click at [626, 481] on p "[STREET_ADDRESS]" at bounding box center [621, 481] width 102 height 16
click at [546, 475] on input "[PERSON_NAME] [STREET_ADDRESS][PERSON_NAME] 4156296612" at bounding box center [545, 475] width 1 height 1
radio input "true"
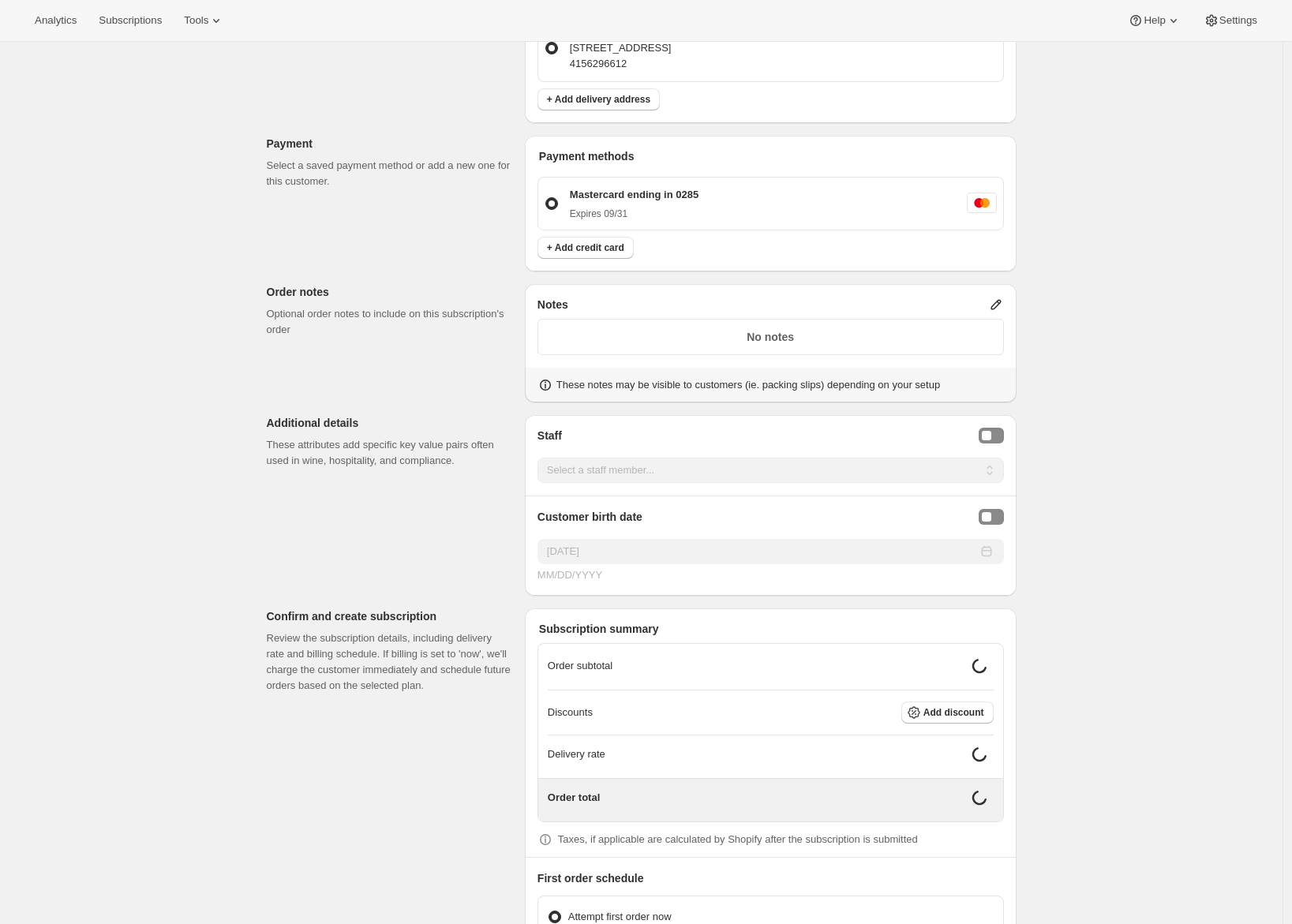
scroll to position [1271, 0]
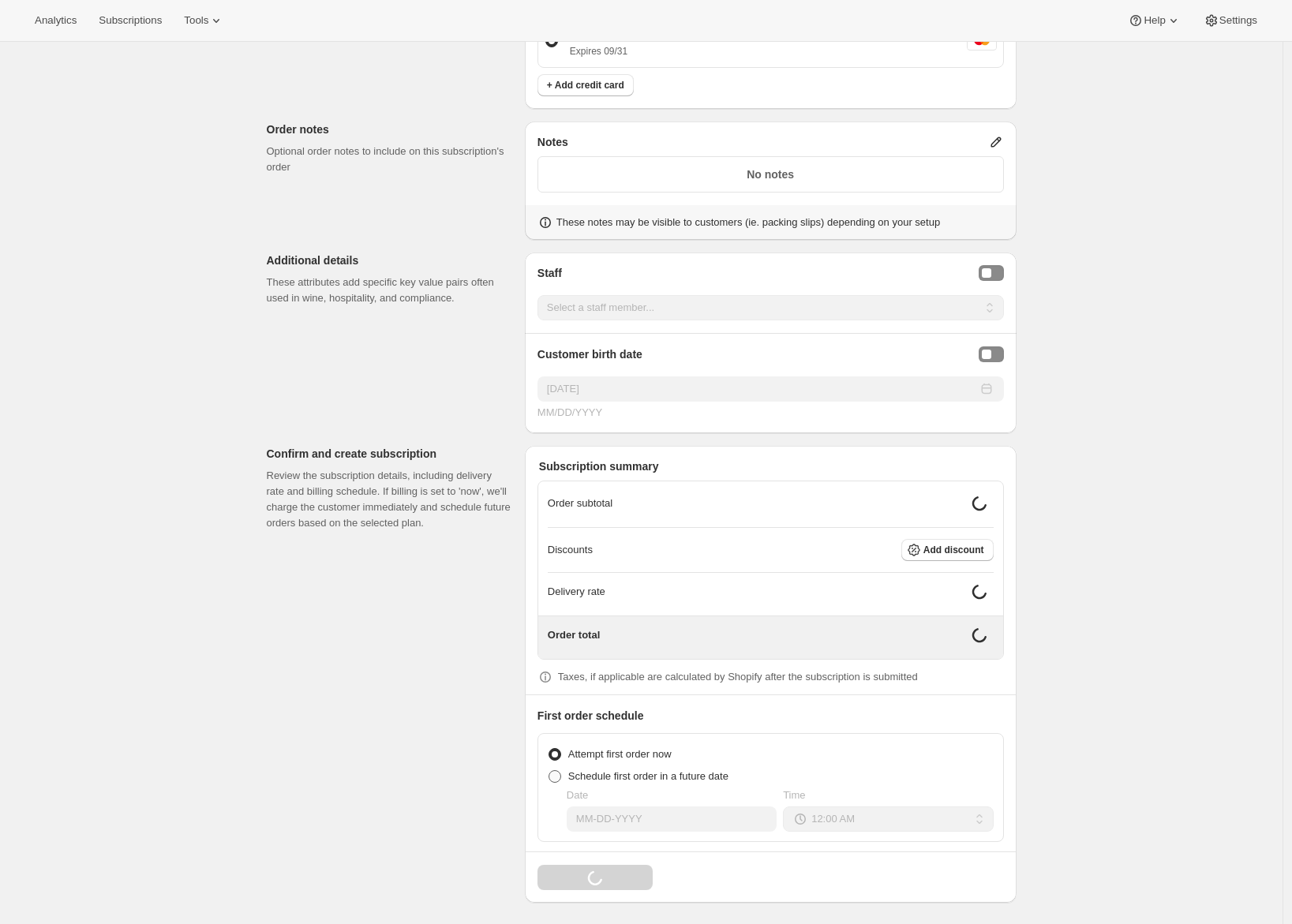
click at [586, 772] on span "Schedule first order in a future date" at bounding box center [648, 776] width 160 height 12
click at [549, 772] on input "Schedule first order in a future date" at bounding box center [549, 771] width 1 height 1
radio input "true"
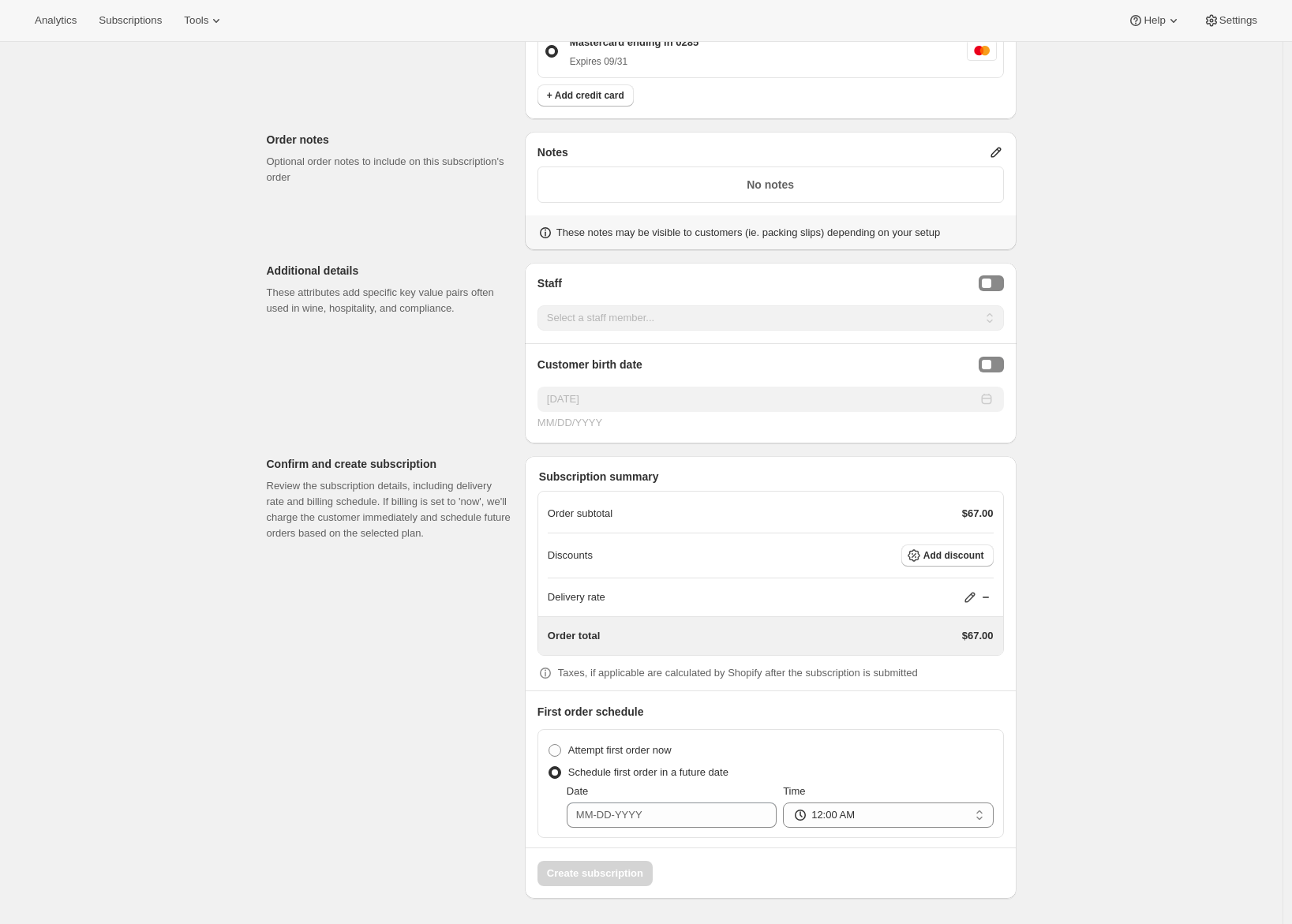
scroll to position [1259, 0]
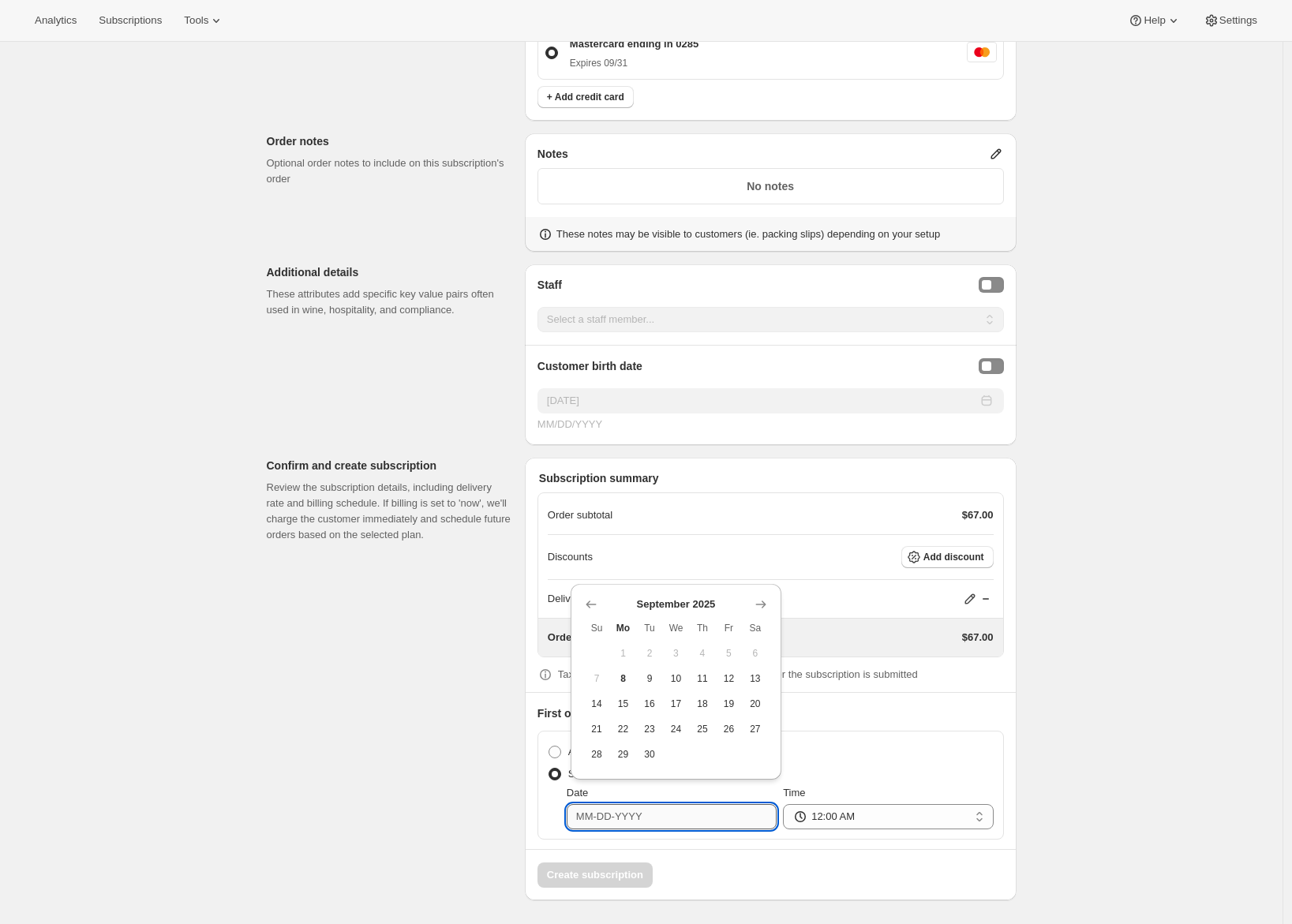
click at [617, 815] on input "Date" at bounding box center [671, 817] width 210 height 25
click at [764, 602] on icon "Show next month, October 2025" at bounding box center [761, 604] width 16 height 16
click at [764, 603] on icon "Show next month, November 2025" at bounding box center [761, 605] width 10 height 8
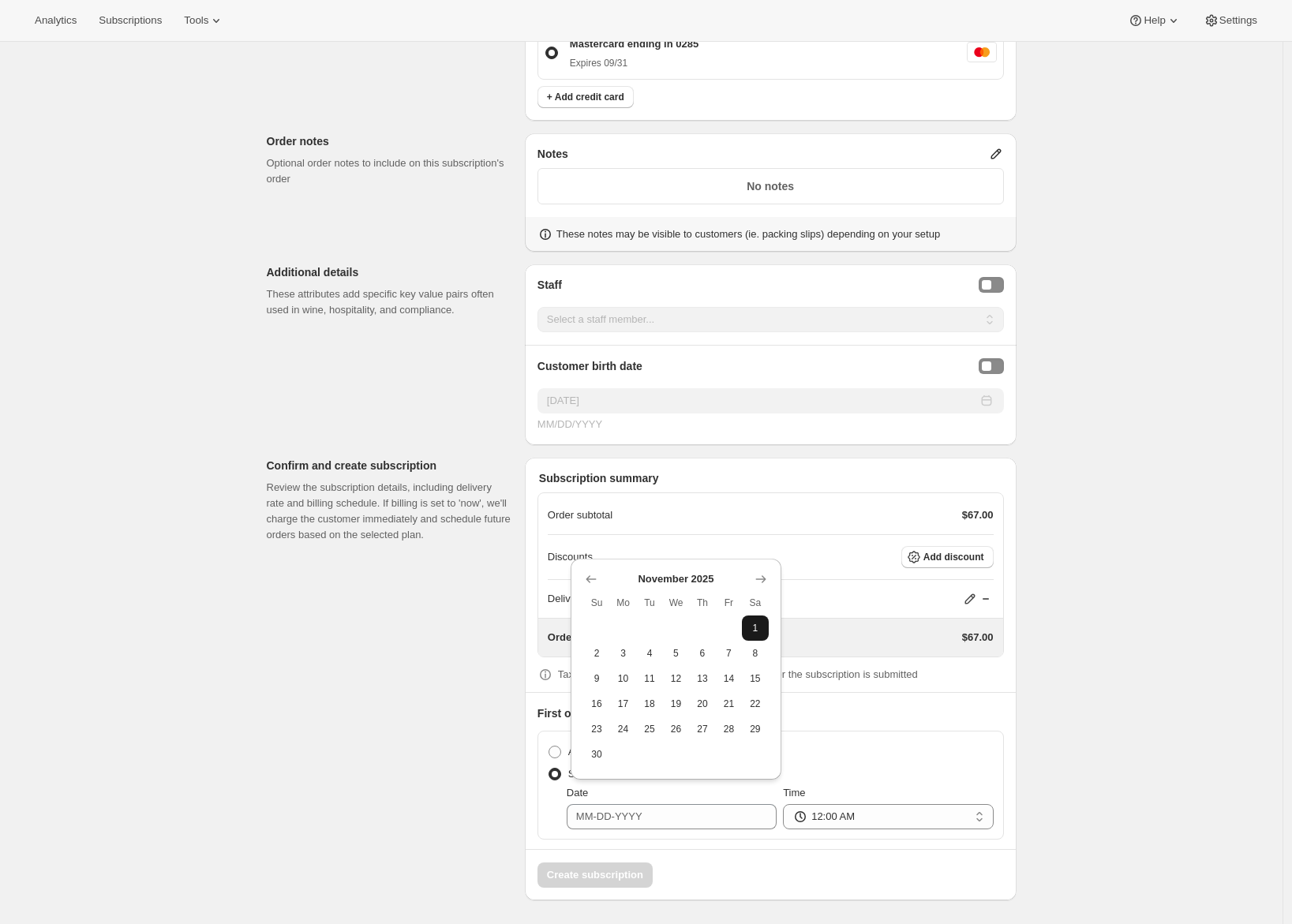
click at [753, 625] on span "1" at bounding box center [755, 628] width 14 height 12
type input "[DATE]"
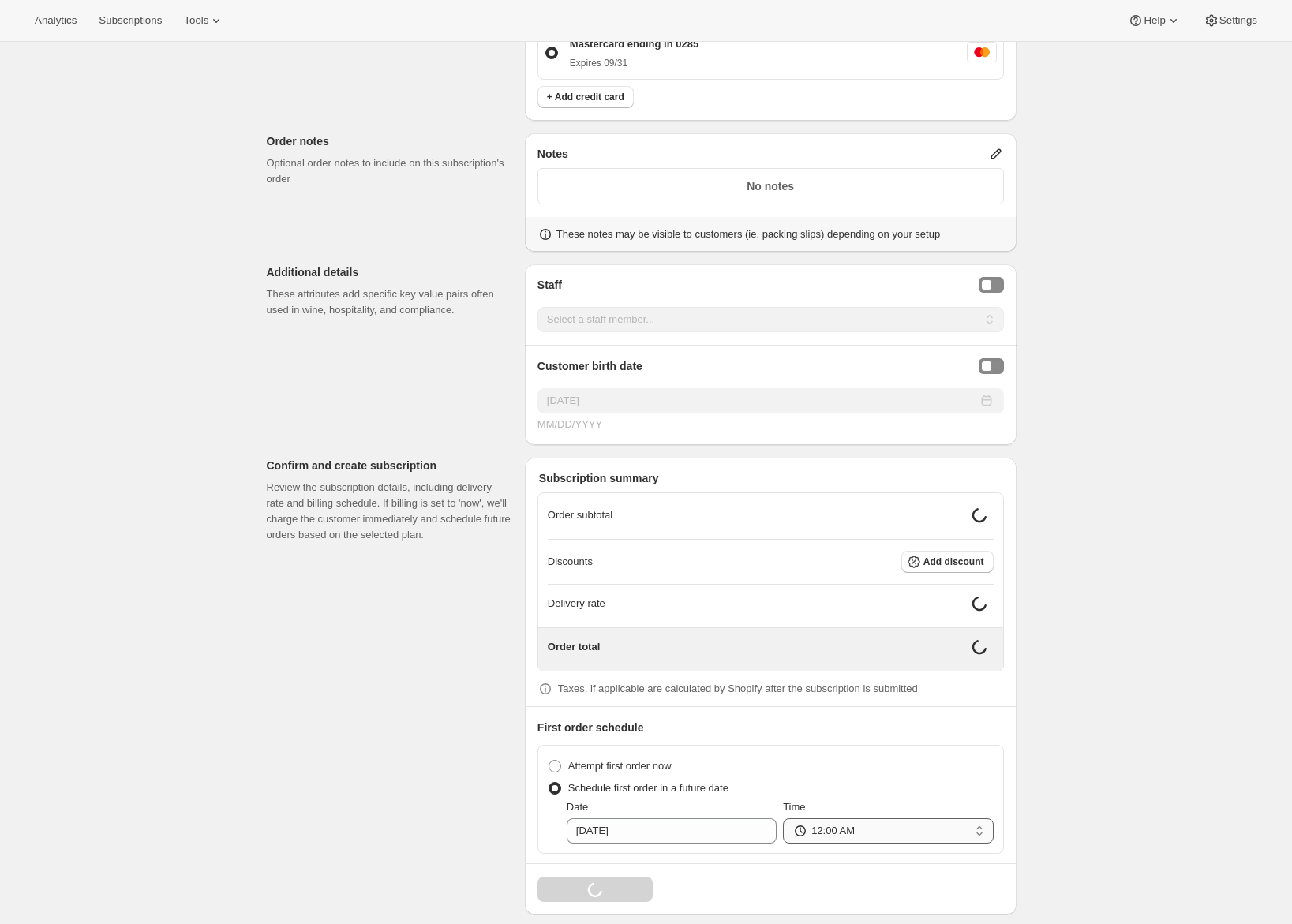
click at [844, 825] on select "12:00 AM 01:00 AM 02:00 AM 03:00 AM 04:00 AM 05:00 AM 06:00 AM 07:00 AM 08:00 A…" at bounding box center [888, 831] width 210 height 25
select select "08:00"
click at [787, 819] on select "12:00 AM 01:00 AM 02:00 AM 03:00 AM 04:00 AM 05:00 AM 06:00 AM 07:00 AM 08:00 A…" at bounding box center [888, 831] width 210 height 25
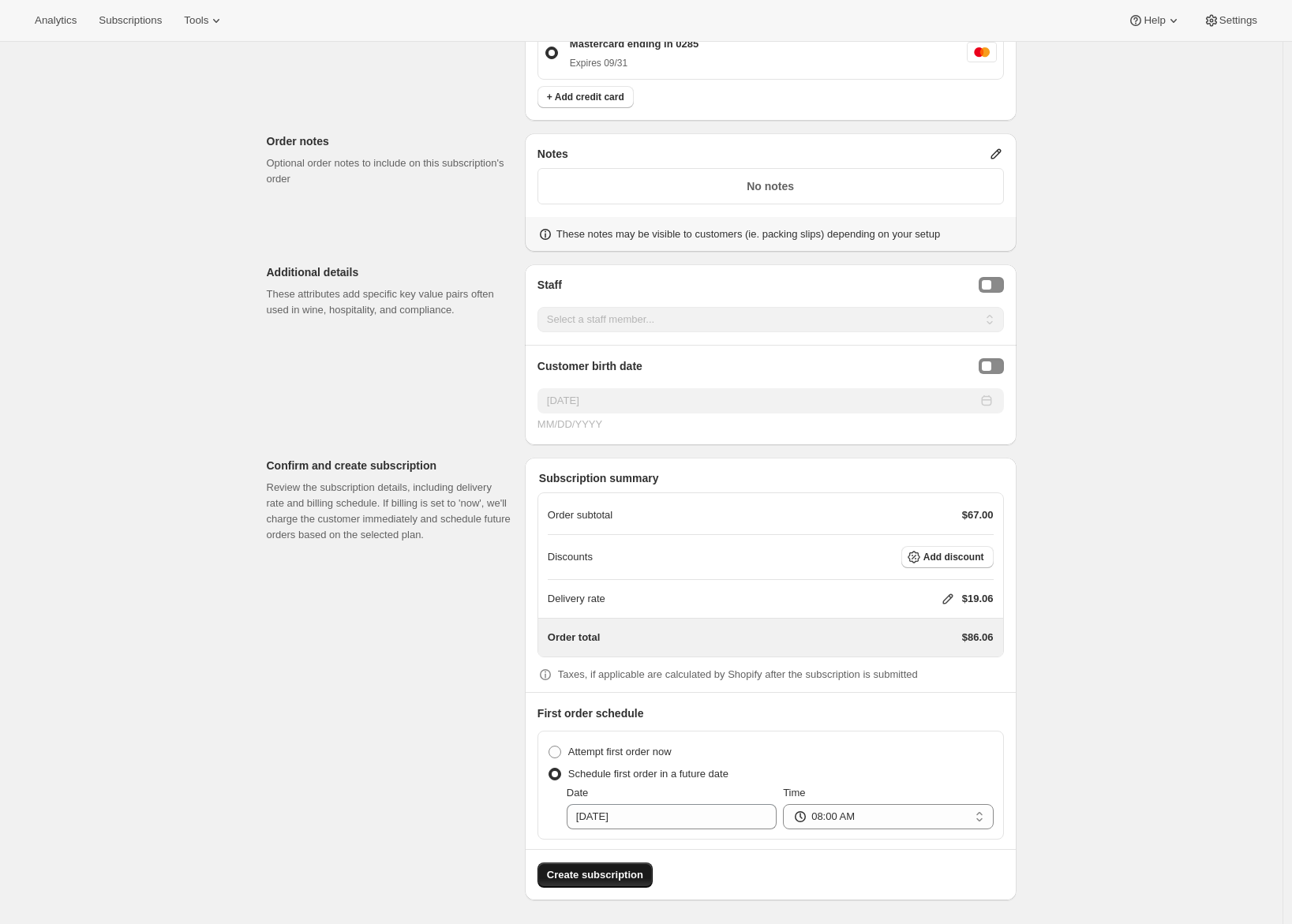
click at [581, 869] on span "Create subscription" at bounding box center [595, 875] width 96 height 16
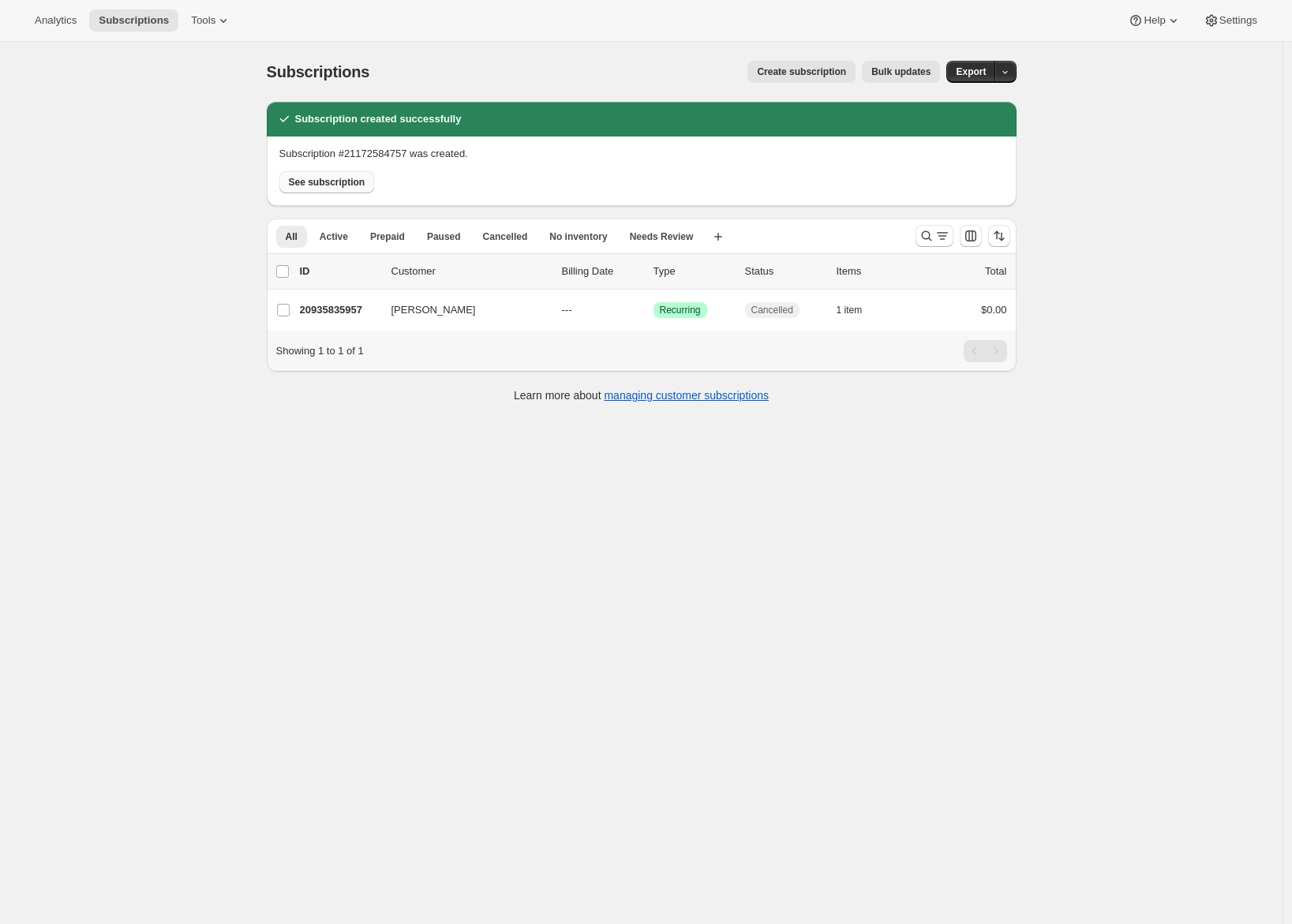
click at [343, 186] on span "See subscription" at bounding box center [327, 181] width 76 height 12
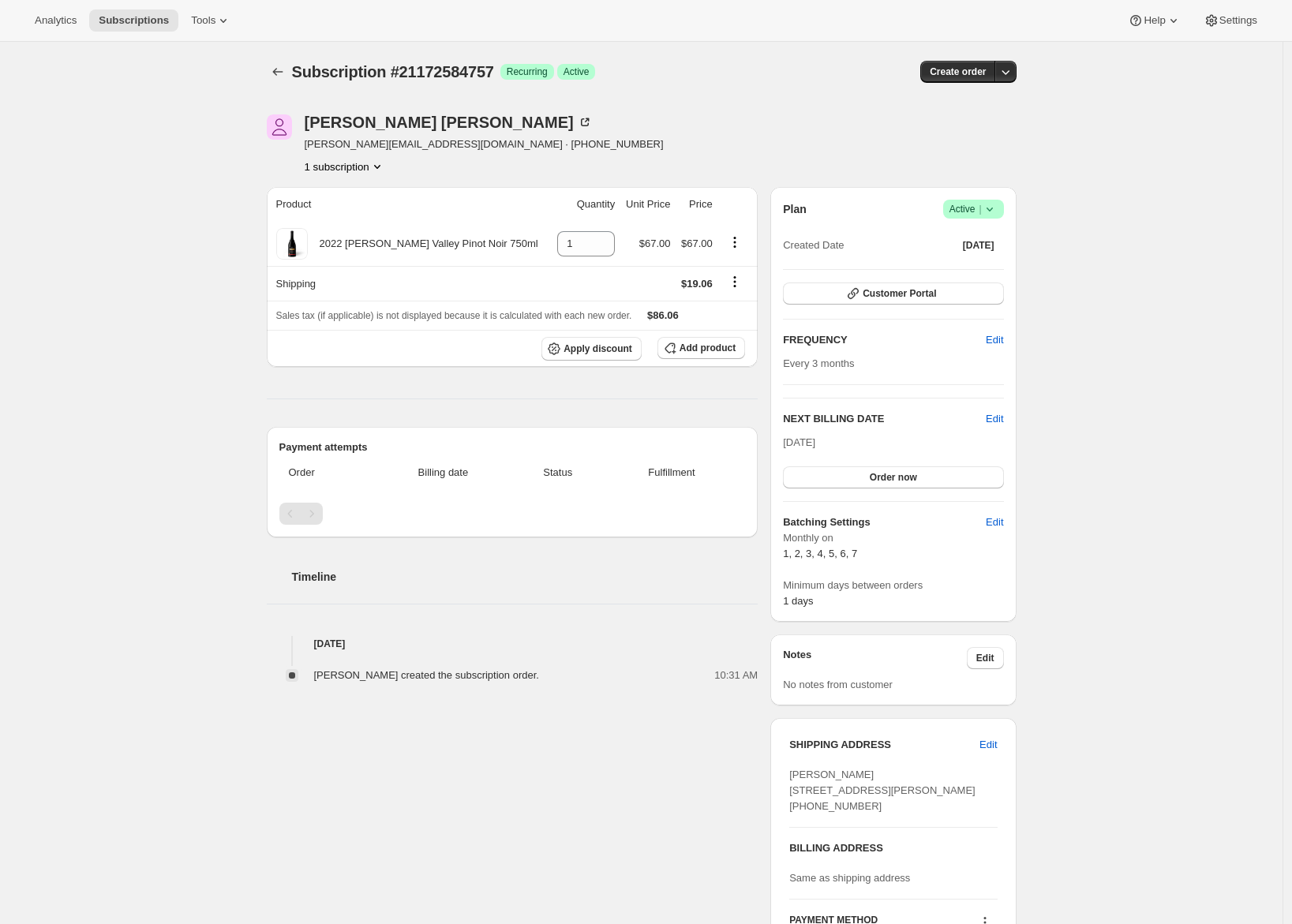
click at [612, 781] on div "Adrian Andrade adrian@awtomic.com · +14156296612 1 subscription Product Quantit…" at bounding box center [636, 590] width 762 height 1001
click at [736, 285] on icon "Shipping actions" at bounding box center [734, 282] width 16 height 16
click at [738, 320] on span "Edit shipping rate" at bounding box center [733, 312] width 79 height 16
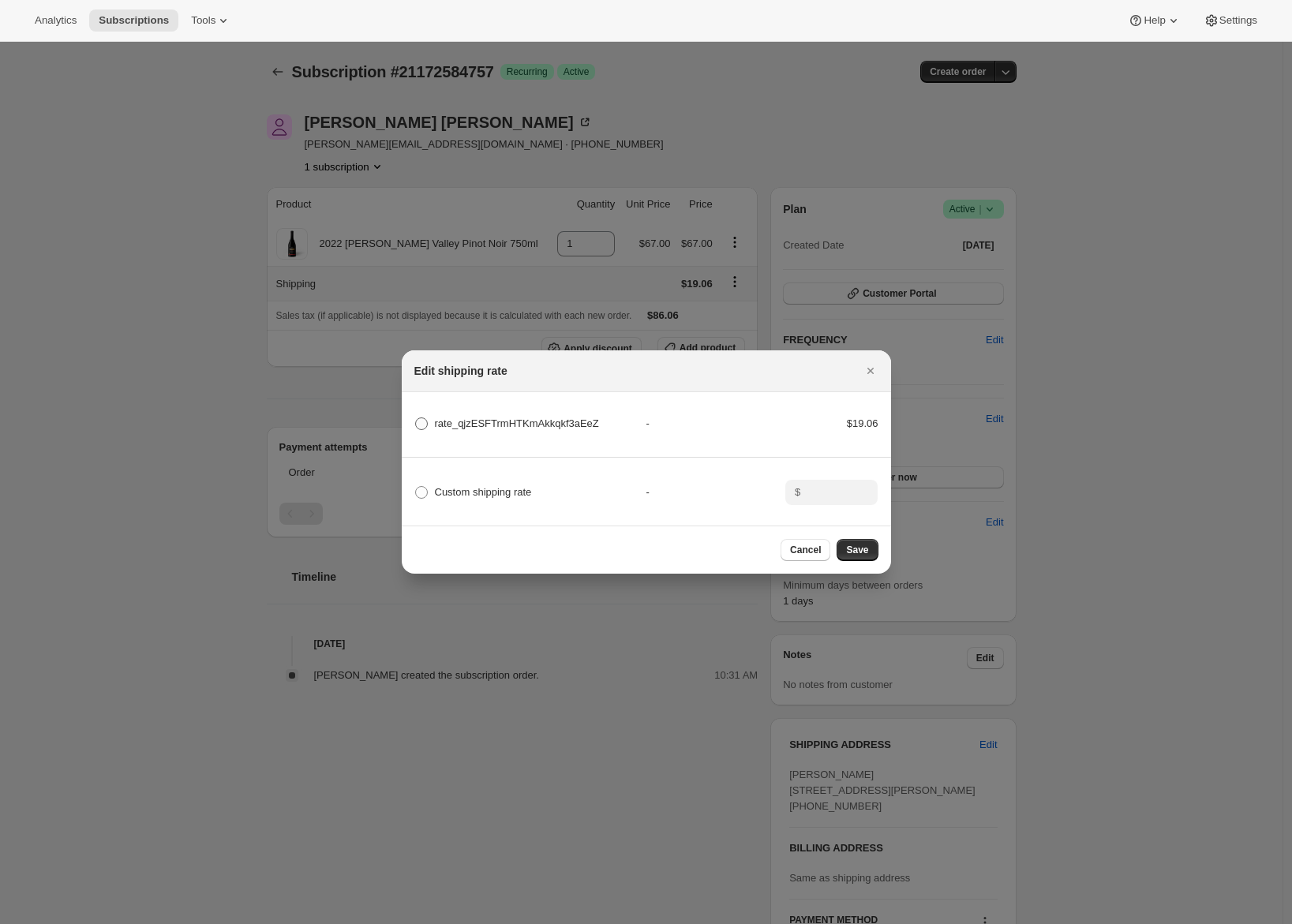
click at [421, 423] on span ":r33:" at bounding box center [421, 423] width 12 height 12
click at [416, 418] on input "rate_qjzESFTrmHTKmAkkqkf3aEeZ" at bounding box center [415, 418] width 1 height 1
radio input "true"
drag, startPoint x: 433, startPoint y: 421, endPoint x: 602, endPoint y: 428, distance: 169.1
click at [599, 428] on label "rate_qjzESFTrmHTKmAkkqkf3aEeZ" at bounding box center [506, 423] width 185 height 22
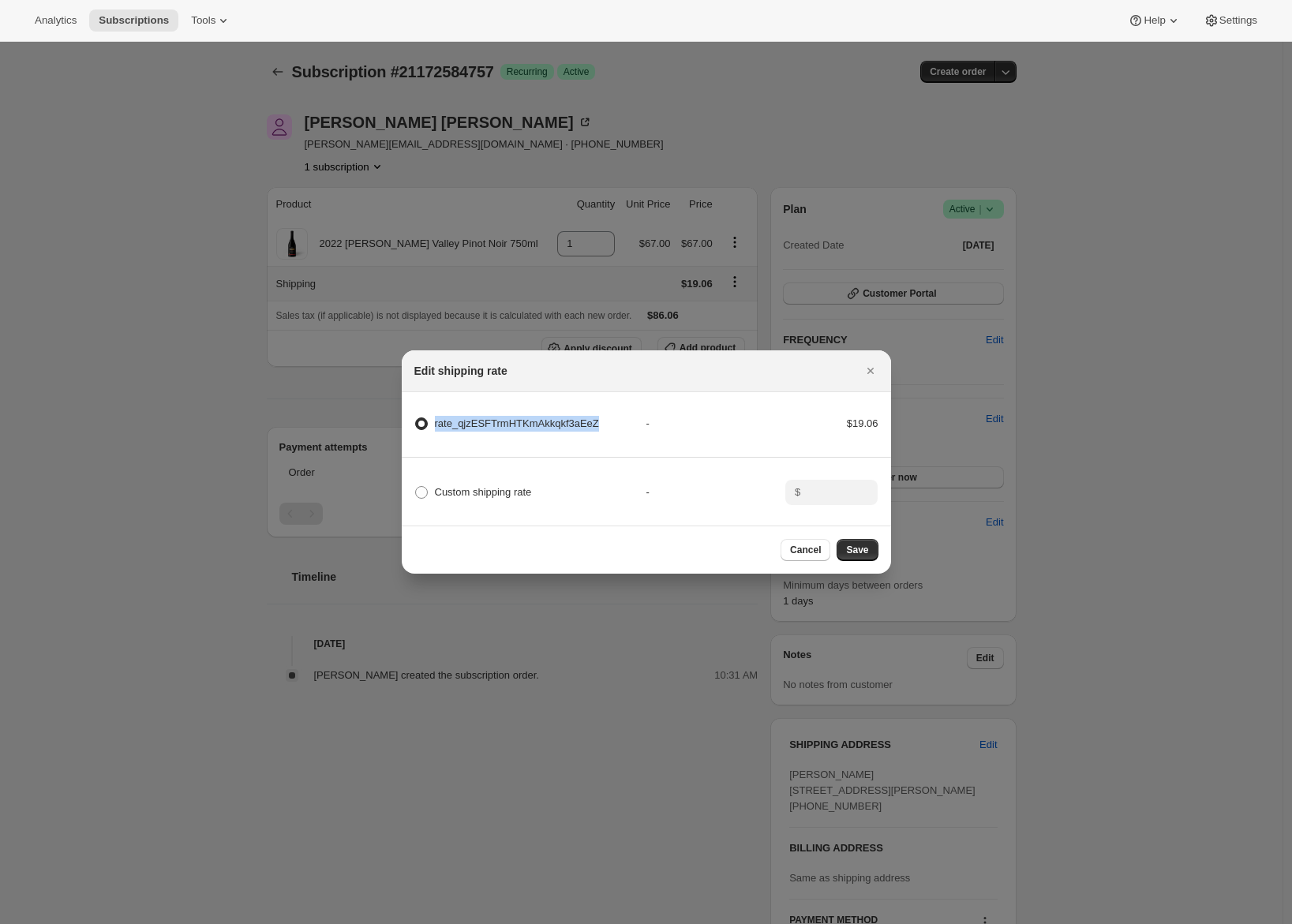
click at [479, 423] on span "rate_qjzESFTrmHTKmAkkqkf3aEeZ" at bounding box center [517, 423] width 164 height 12
click at [416, 418] on input "rate_qjzESFTrmHTKmAkkqkf3aEeZ" at bounding box center [415, 418] width 1 height 1
click at [479, 423] on span "rate_qjzESFTrmHTKmAkkqkf3aEeZ" at bounding box center [517, 423] width 164 height 12
click at [416, 418] on input "rate_qjzESFTrmHTKmAkkqkf3aEeZ" at bounding box center [415, 418] width 1 height 1
click at [457, 440] on div "rate_qjzESFTrmHTKmAkkqkf3aEeZ - $19.06" at bounding box center [646, 432] width 494 height 53
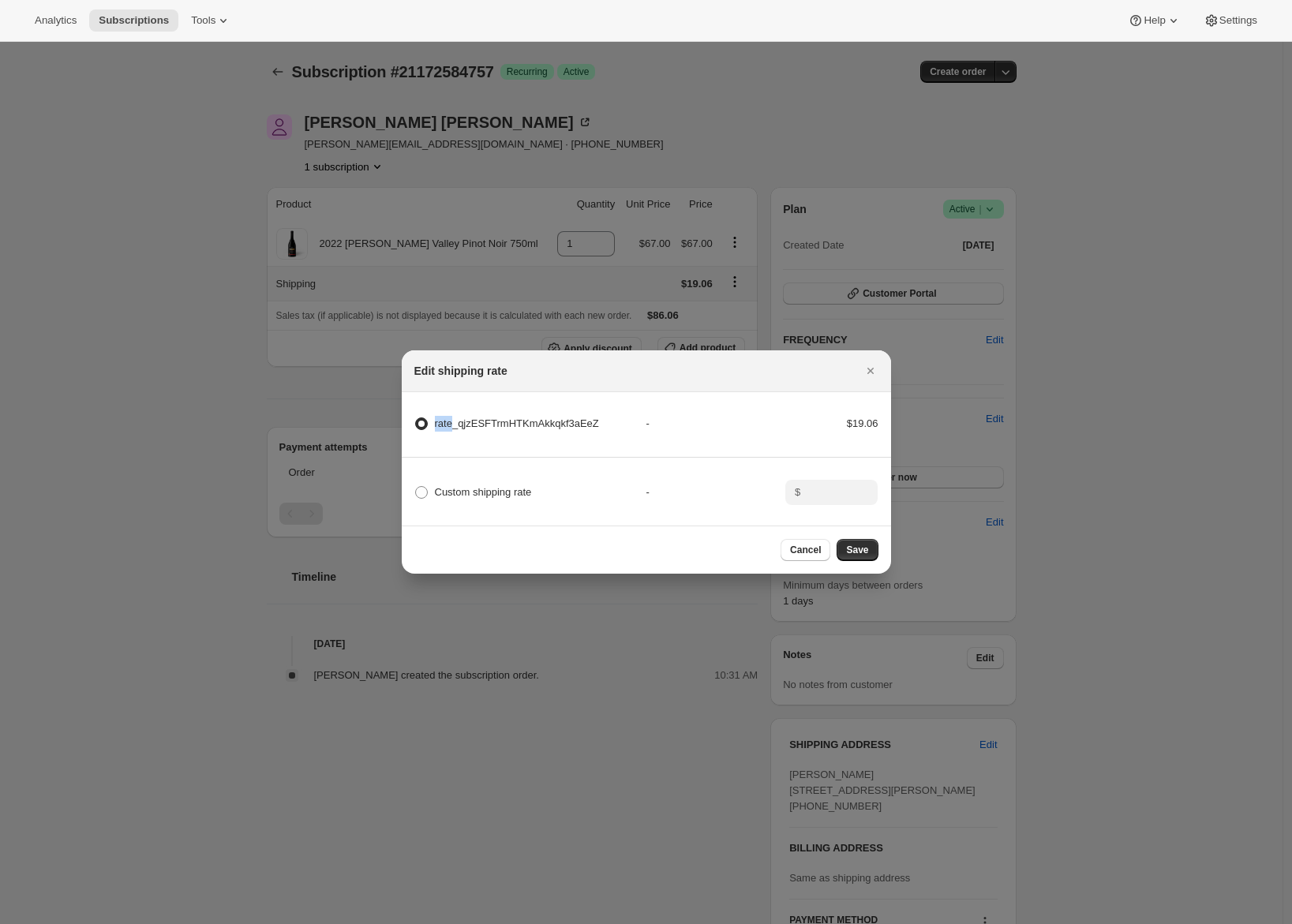
drag, startPoint x: 436, startPoint y: 424, endPoint x: 456, endPoint y: 424, distance: 20.0
click at [456, 424] on span "rate_qjzESFTrmHTKmAkkqkf3aEeZ" at bounding box center [517, 423] width 164 height 12
drag, startPoint x: 615, startPoint y: 416, endPoint x: 430, endPoint y: 424, distance: 185.2
click at [430, 424] on div "rate_qjzESFTrmHTKmAkkqkf3aEeZ" at bounding box center [530, 423] width 232 height 22
click at [432, 429] on label "rate_qjzESFTrmHTKmAkkqkf3aEeZ" at bounding box center [506, 423] width 185 height 22
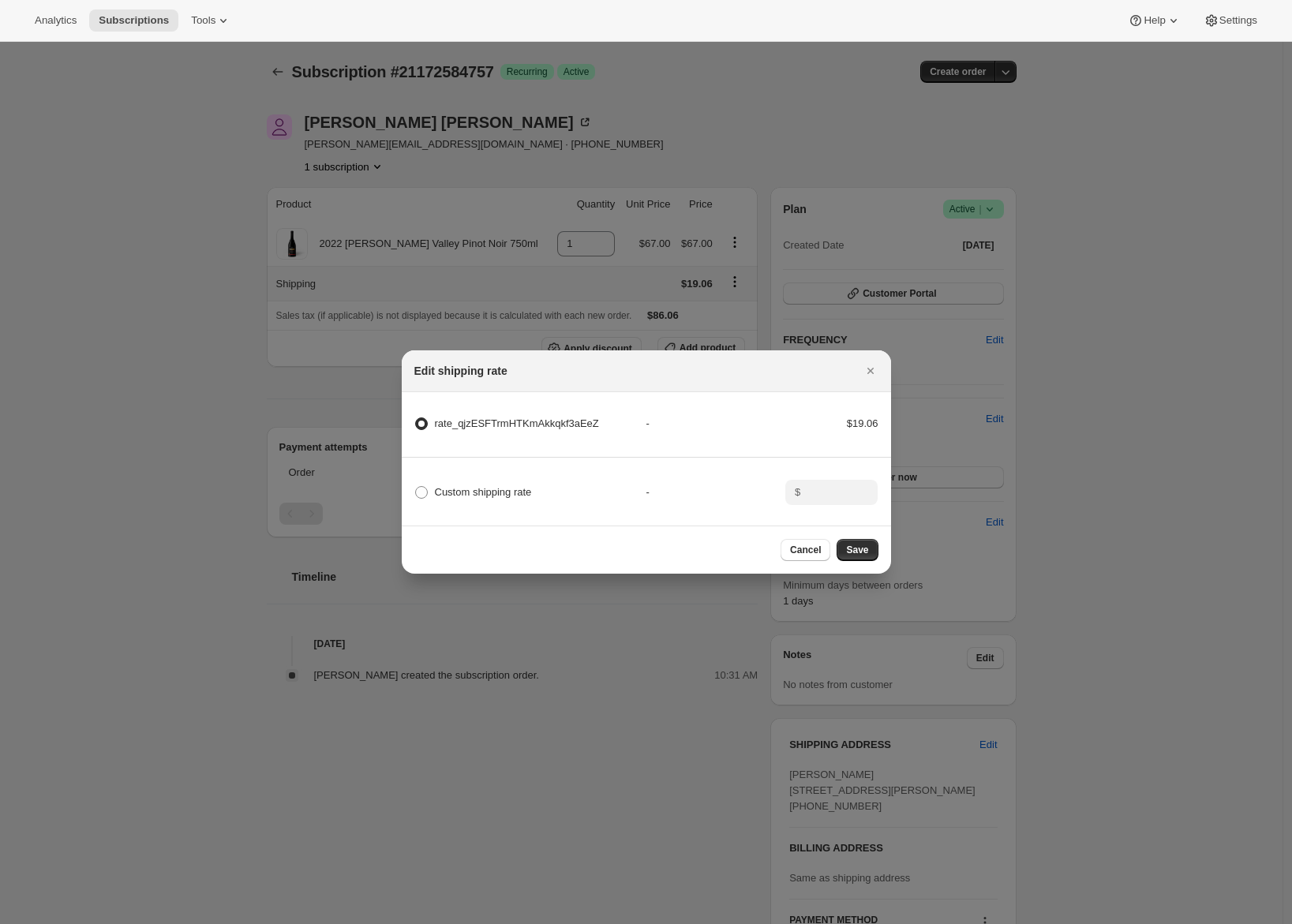
click at [416, 418] on input "rate_qjzESFTrmHTKmAkkqkf3aEeZ" at bounding box center [415, 418] width 1 height 1
drag, startPoint x: 433, startPoint y: 426, endPoint x: 486, endPoint y: 423, distance: 53.1
click at [486, 423] on span "rate_qjzESFTrmHTKmAkkqkf3aEeZ" at bounding box center [517, 423] width 164 height 16
click at [446, 429] on label "rate_qjzESFTrmHTKmAkkqkf3aEeZ" at bounding box center [506, 423] width 185 height 22
click at [416, 418] on input "rate_qjzESFTrmHTKmAkkqkf3aEeZ" at bounding box center [415, 418] width 1 height 1
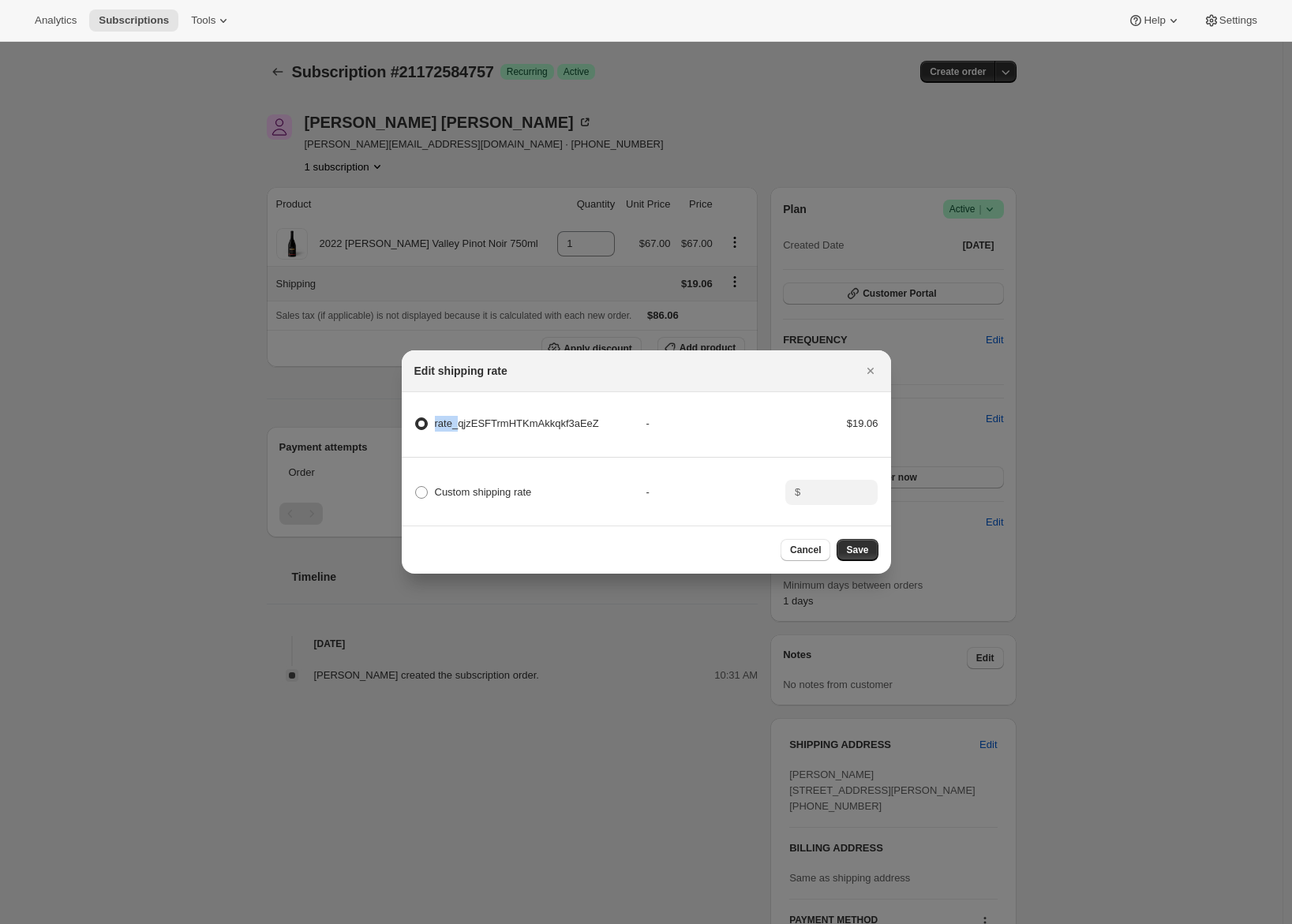
drag, startPoint x: 434, startPoint y: 422, endPoint x: 461, endPoint y: 423, distance: 27.0
click at [461, 423] on span "rate_qjzESFTrmHTKmAkkqkf3aEeZ" at bounding box center [517, 423] width 164 height 12
click at [458, 426] on span "rate_qjzESFTrmHTKmAkkqkf3aEeZ" at bounding box center [517, 423] width 164 height 16
click at [416, 418] on input "rate_qjzESFTrmHTKmAkkqkf3aEeZ" at bounding box center [415, 418] width 1 height 1
drag, startPoint x: 457, startPoint y: 422, endPoint x: 485, endPoint y: 422, distance: 28.0
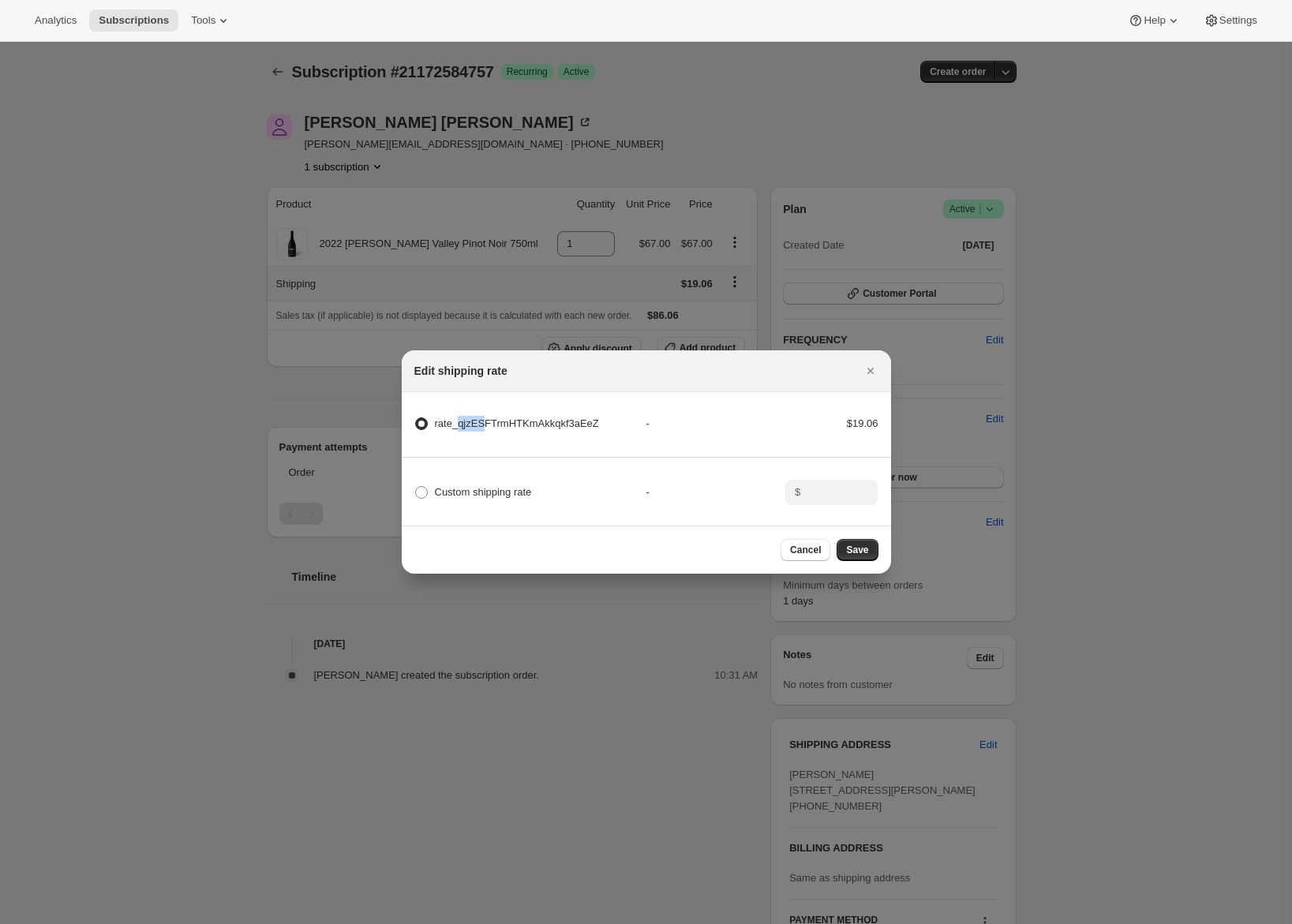
click at [485, 422] on span "rate_qjzESFTrmHTKmAkkqkf3aEeZ" at bounding box center [517, 423] width 164 height 12
drag, startPoint x: 433, startPoint y: 421, endPoint x: 460, endPoint y: 424, distance: 27.2
click at [460, 424] on label "rate_qjzESFTrmHTKmAkkqkf3aEeZ" at bounding box center [506, 423] width 185 height 22
click at [874, 367] on icon "Close" at bounding box center [870, 370] width 16 height 16
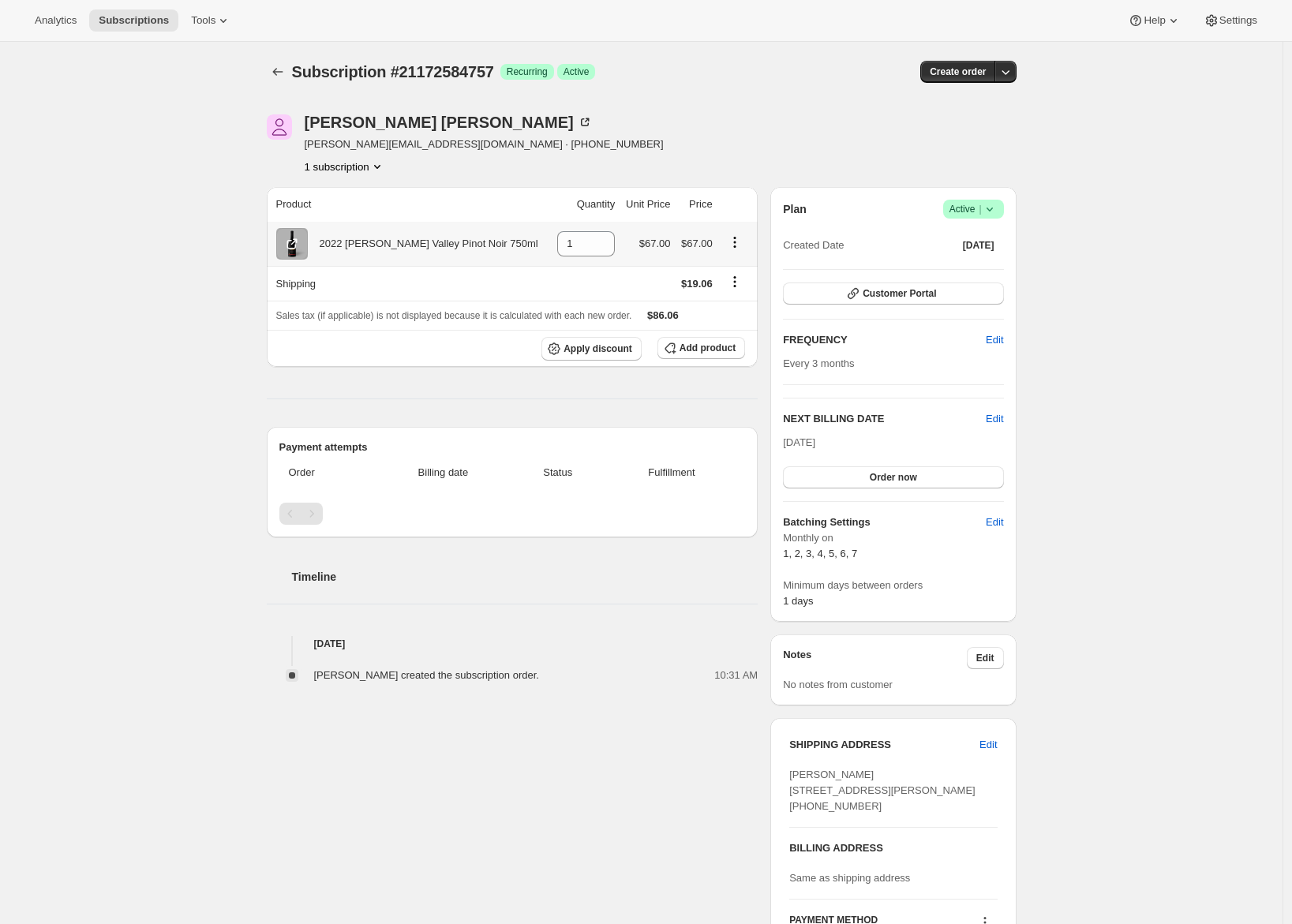
click at [325, 245] on div "2022 Anderson Valley Pinot Noir 750ml" at bounding box center [423, 244] width 230 height 16
drag, startPoint x: 516, startPoint y: 245, endPoint x: 317, endPoint y: 246, distance: 199.0
click at [317, 246] on div "2022 Anderson Valley Pinot Noir 750ml" at bounding box center [411, 244] width 270 height 31
copy div "2022 Anderson Valley Pinot Noir 750ml"
drag, startPoint x: 170, startPoint y: 282, endPoint x: 188, endPoint y: 191, distance: 92.8
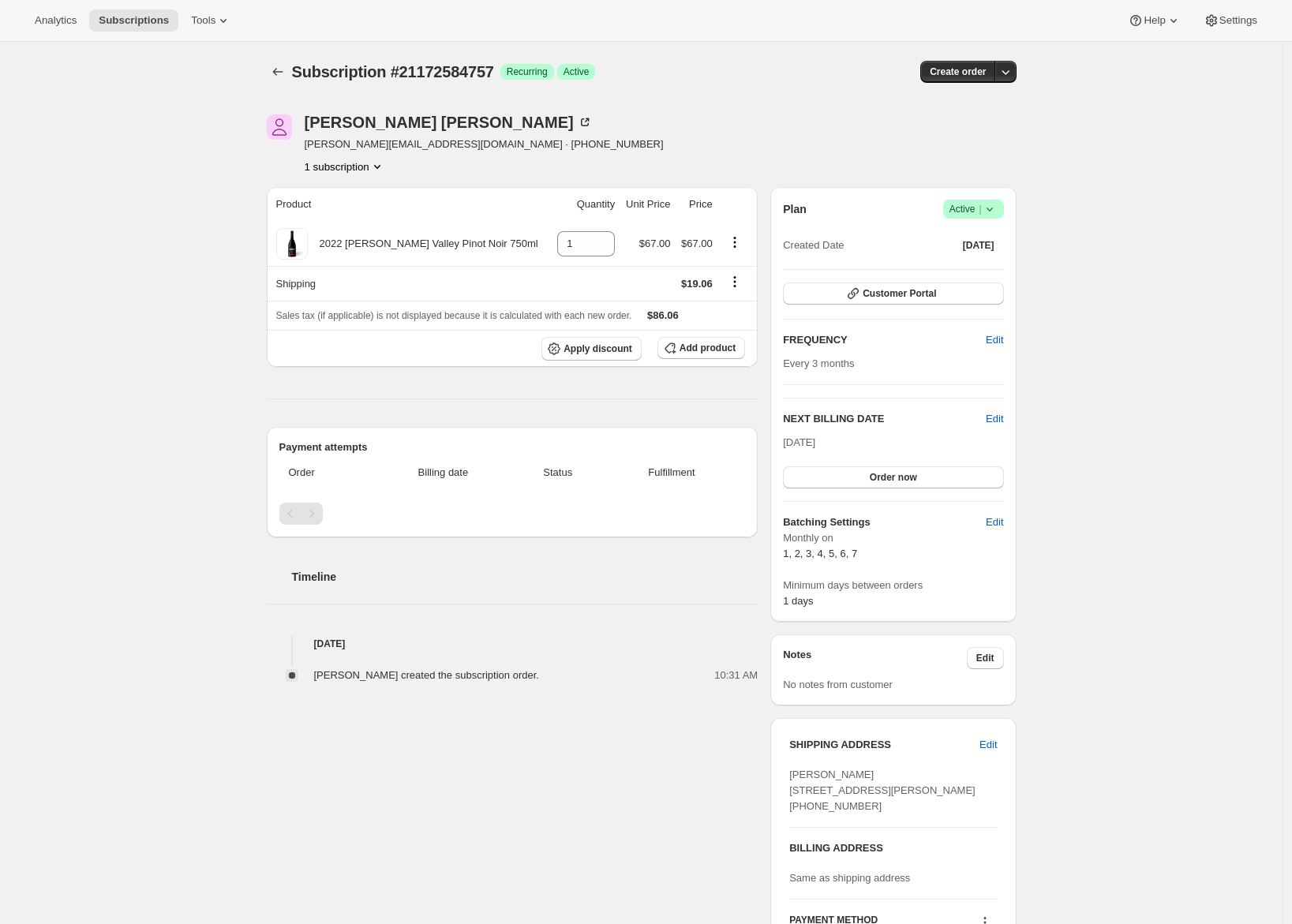
click at [170, 280] on div "Subscription #21172584757. This page is ready Subscription #21172584757 Success…" at bounding box center [641, 589] width 1283 height 1096
click at [213, 16] on span "Tools" at bounding box center [204, 20] width 25 height 12
click at [221, 161] on span "Campaign links" at bounding box center [186, 161] width 70 height 12
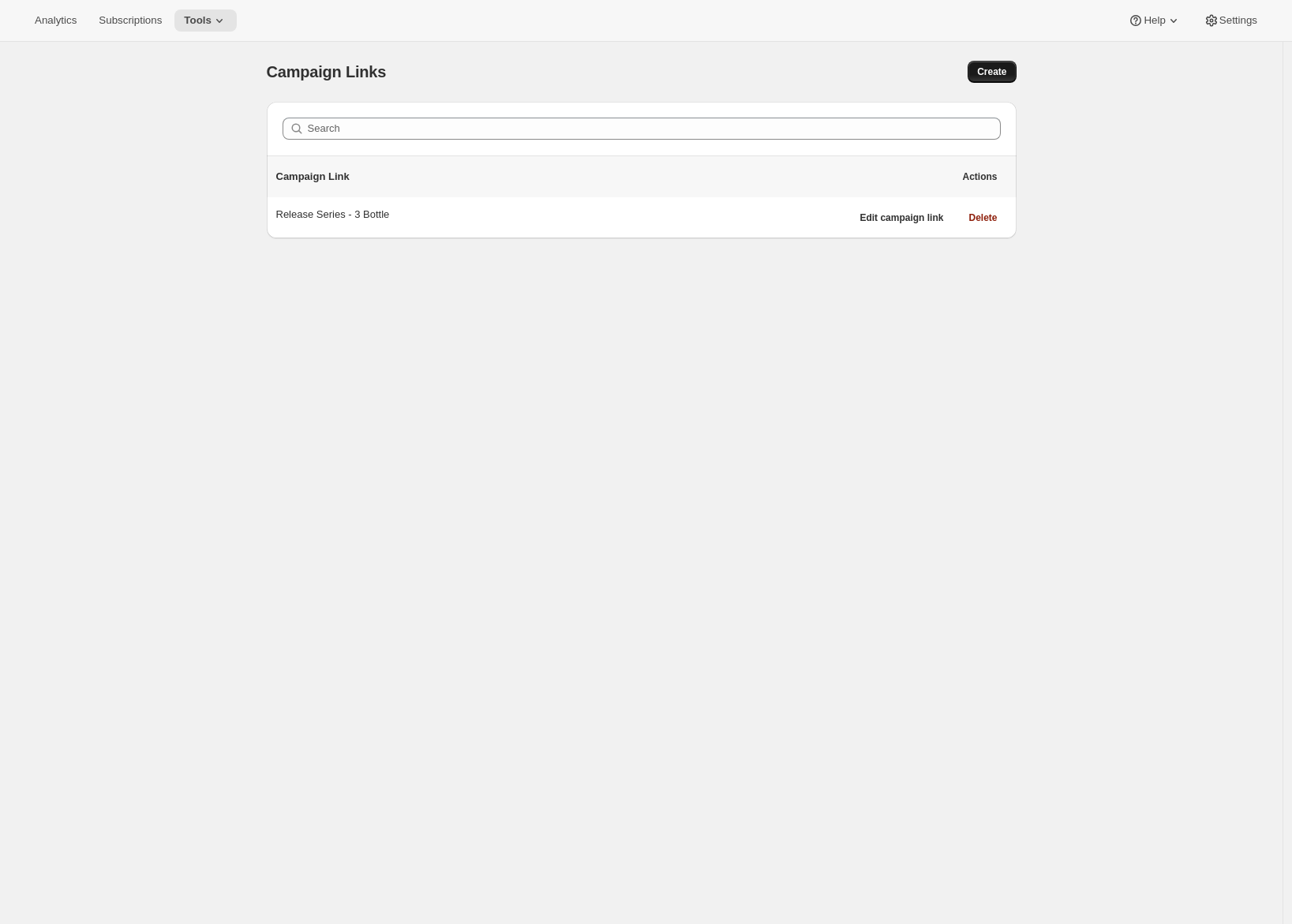
click at [990, 70] on span "Create" at bounding box center [991, 71] width 29 height 12
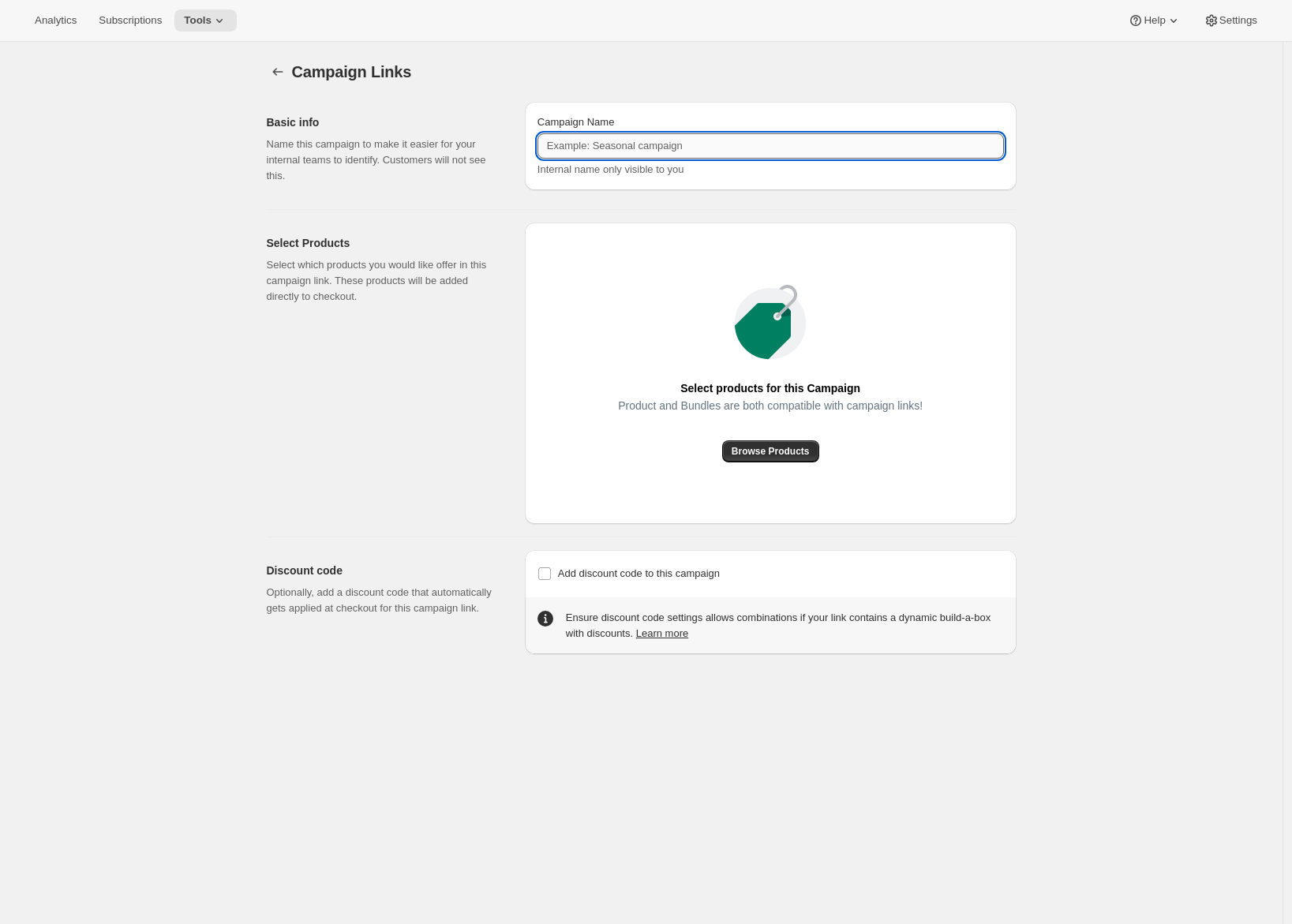
click at [648, 143] on input "Campaign Name" at bounding box center [771, 146] width 467 height 25
type input "Awtomic Test"
drag, startPoint x: 440, startPoint y: 412, endPoint x: 554, endPoint y: 424, distance: 114.6
click at [443, 414] on div "Select Products Select which products you would like offer in this campaign lin…" at bounding box center [390, 374] width 245 height 302
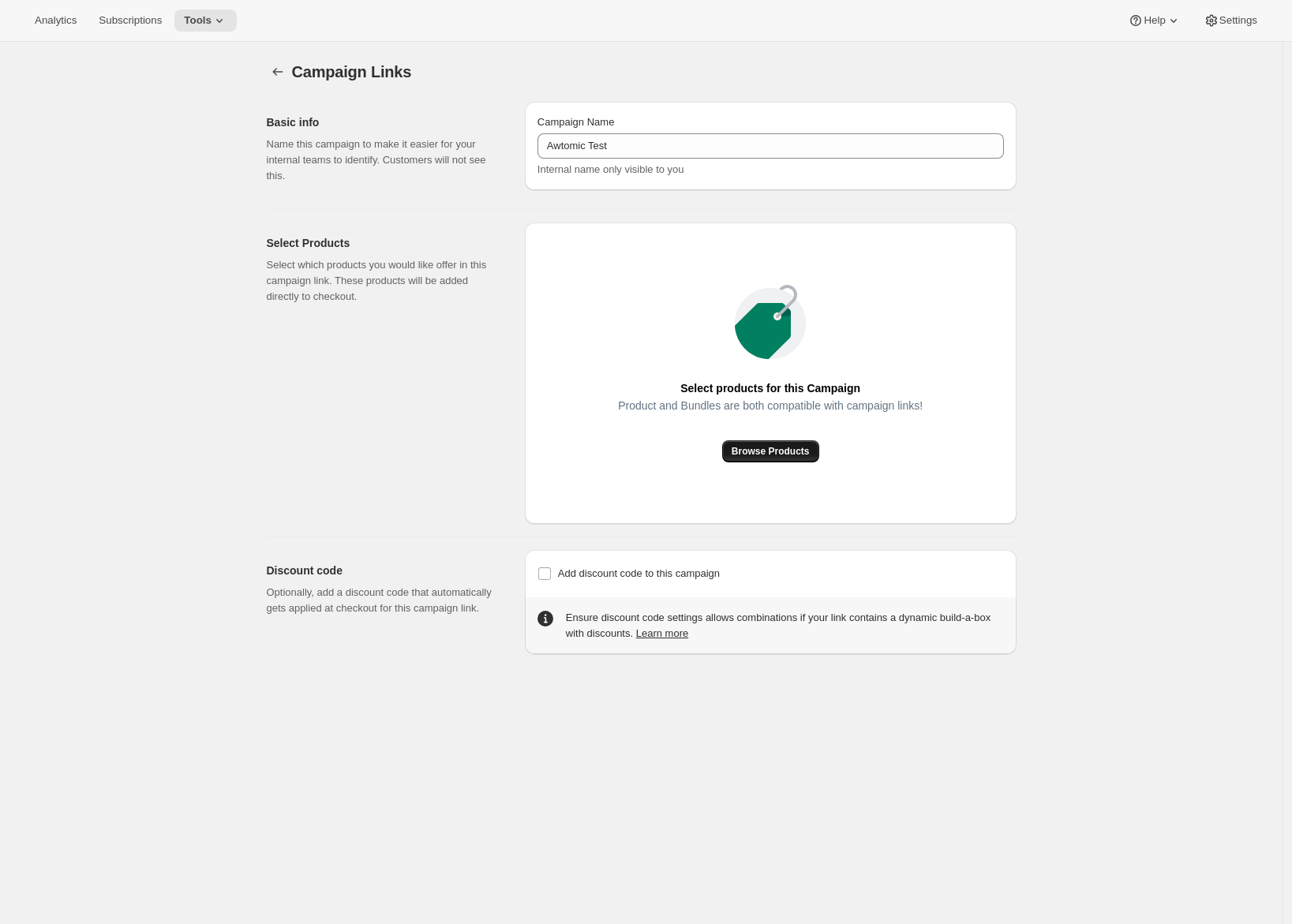
click at [756, 449] on span "Browse Products" at bounding box center [771, 451] width 78 height 12
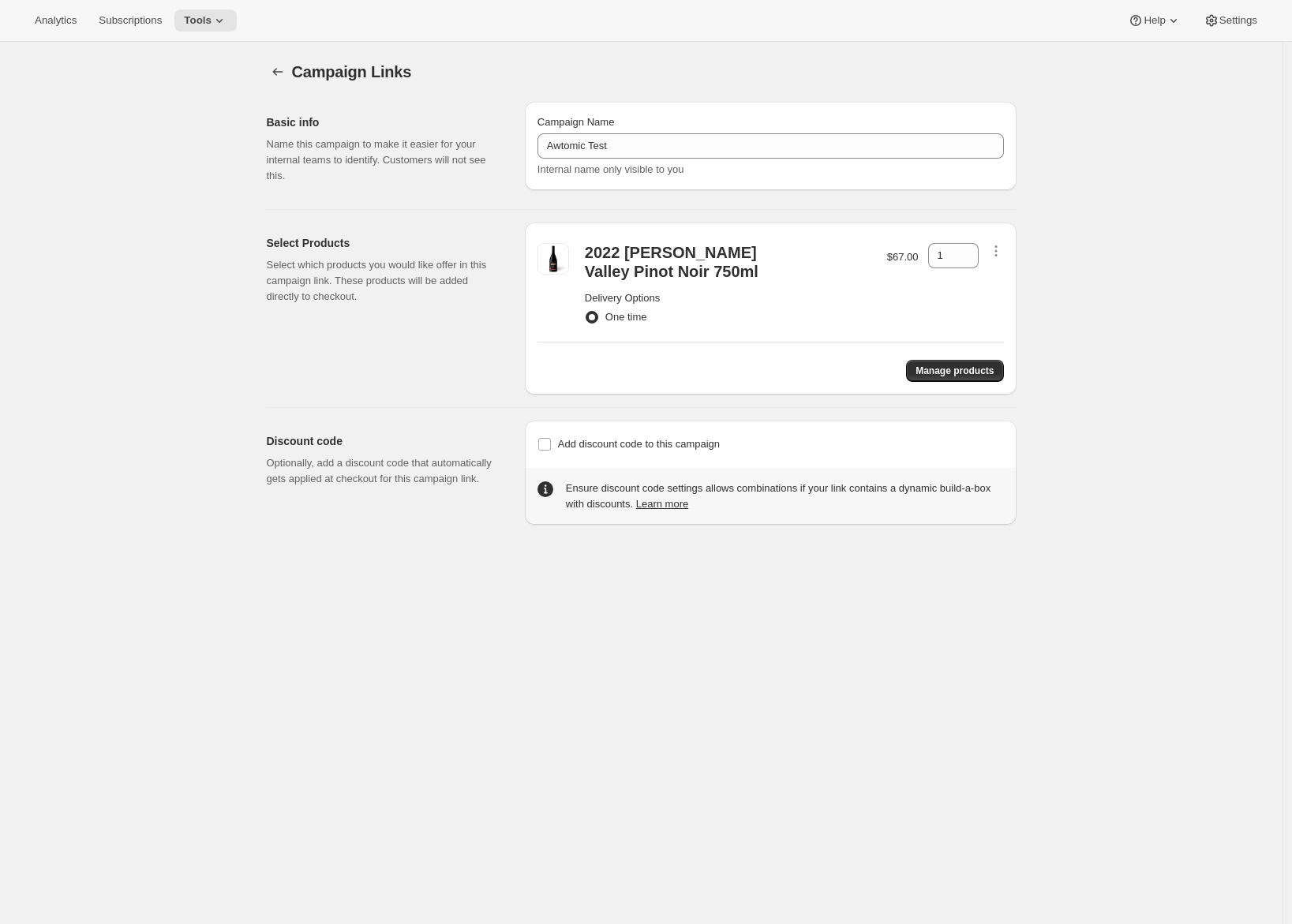
click at [359, 354] on div "Select Products Select which products you would like offer in this campaign lin…" at bounding box center [390, 309] width 245 height 172
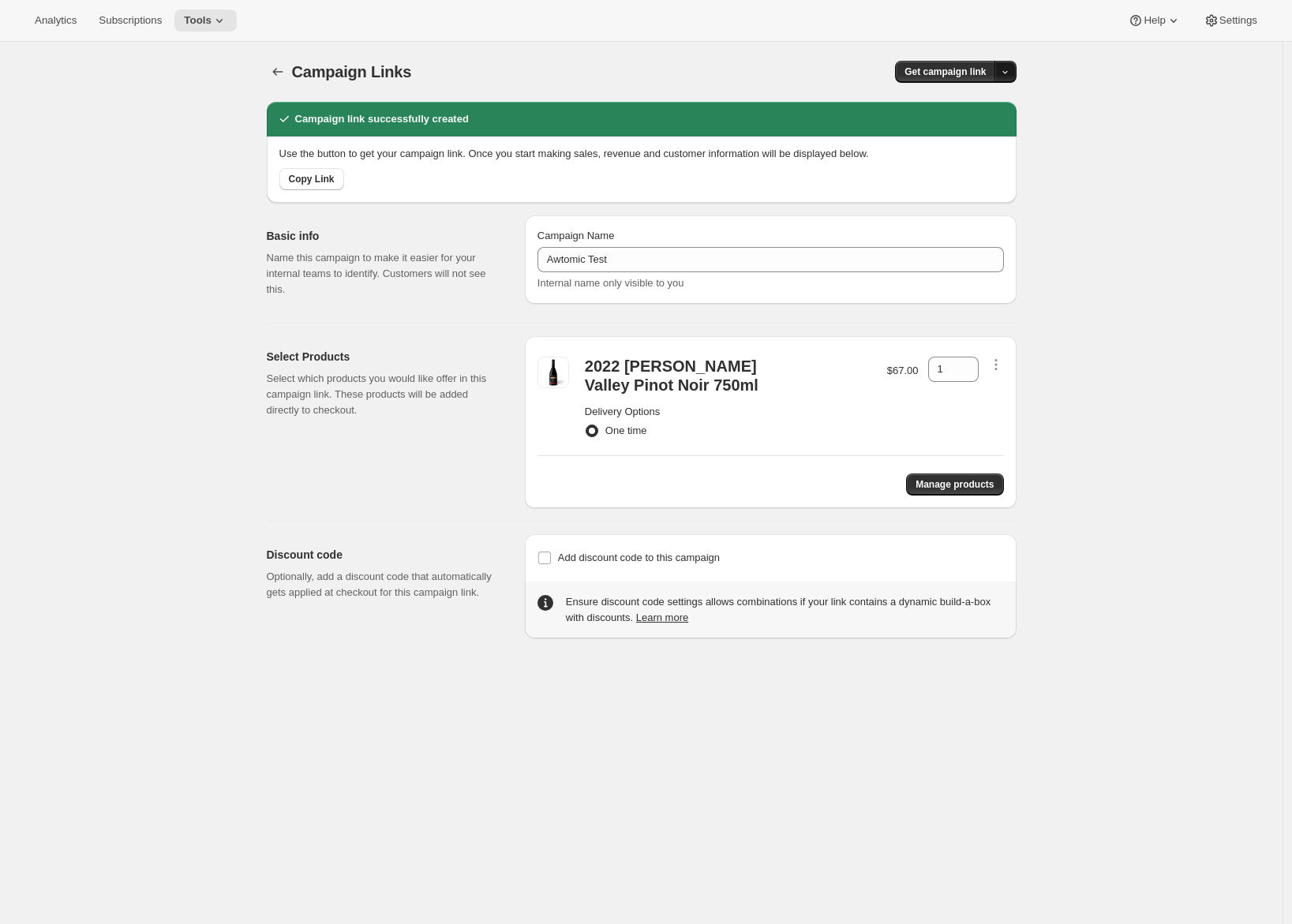
click at [1010, 74] on icon "button" at bounding box center [1005, 72] width 10 height 10
click at [990, 105] on span "Copy Link" at bounding box center [988, 104] width 46 height 12
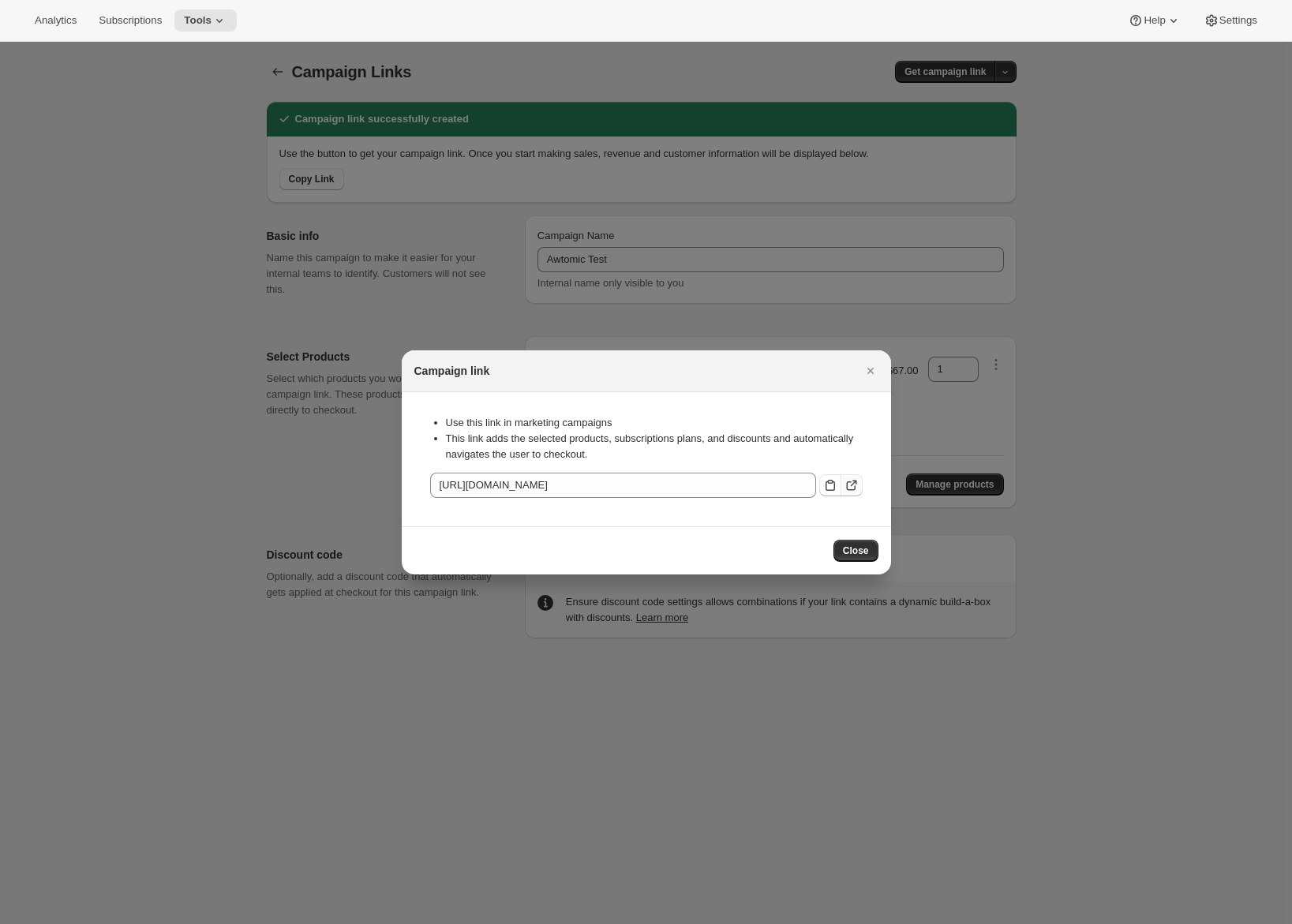
click at [851, 482] on icon ":r5d:" at bounding box center [851, 485] width 16 height 16
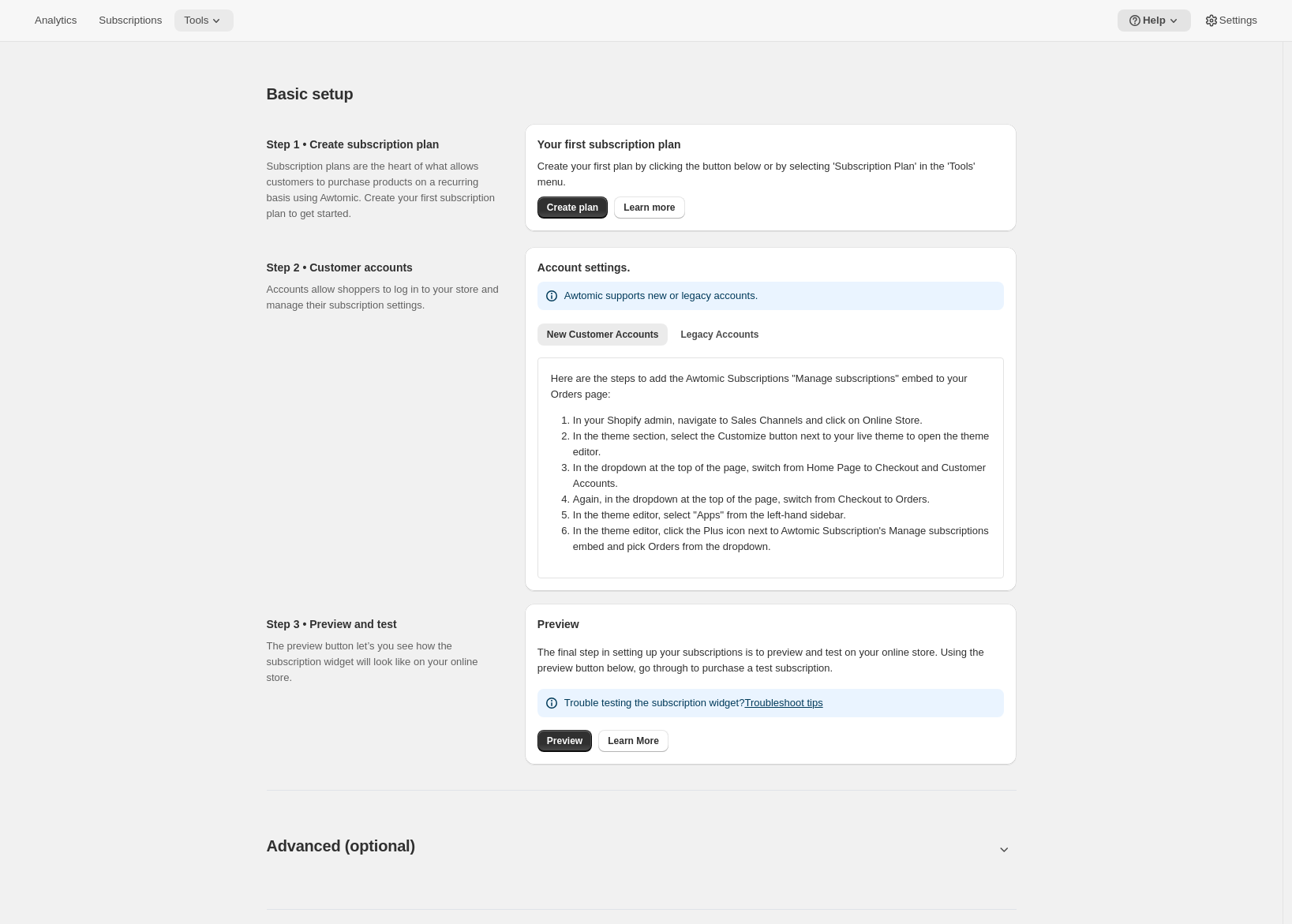
click at [208, 22] on span "Tools" at bounding box center [196, 20] width 25 height 12
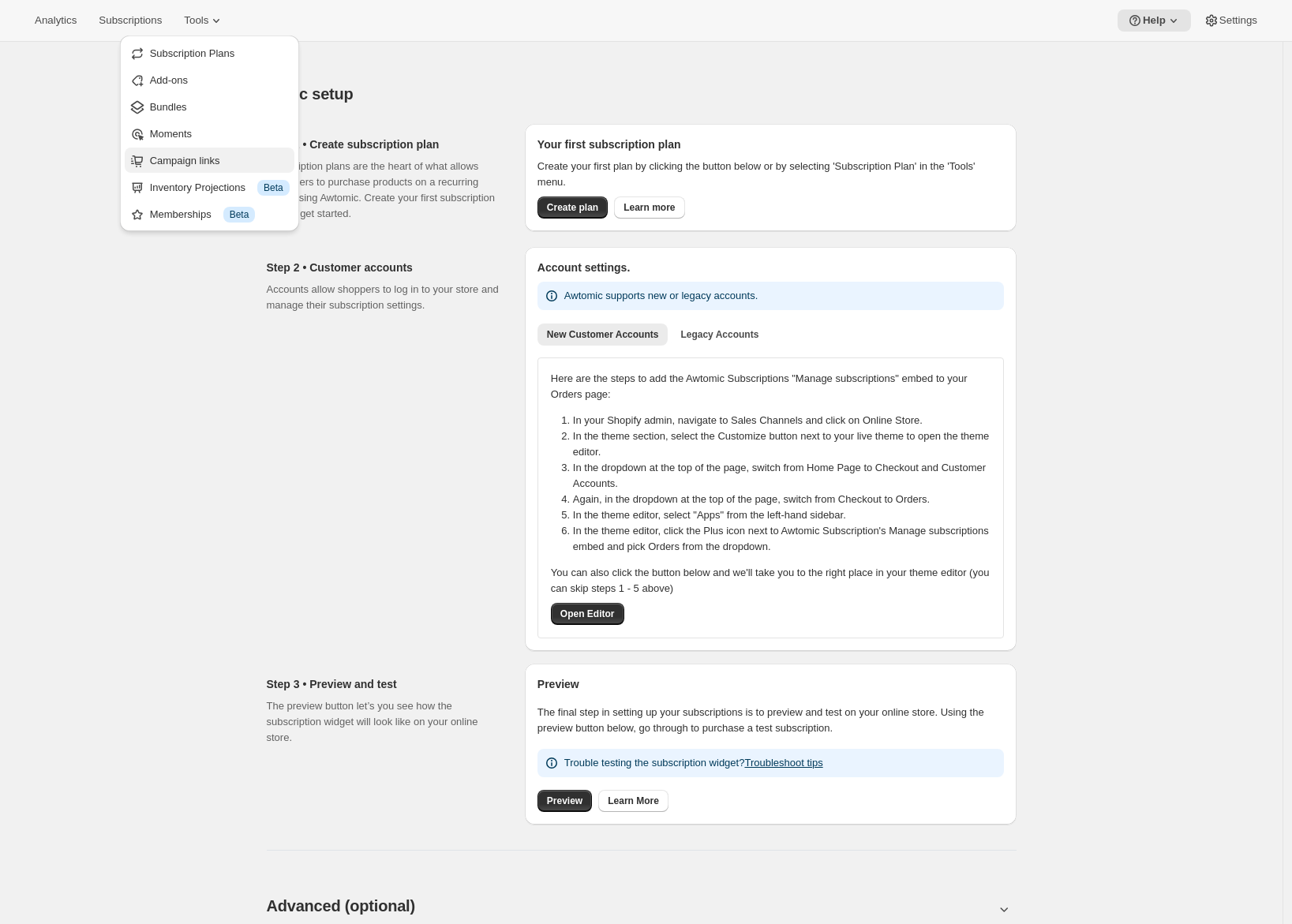
click at [195, 157] on span "Campaign links" at bounding box center [185, 161] width 70 height 12
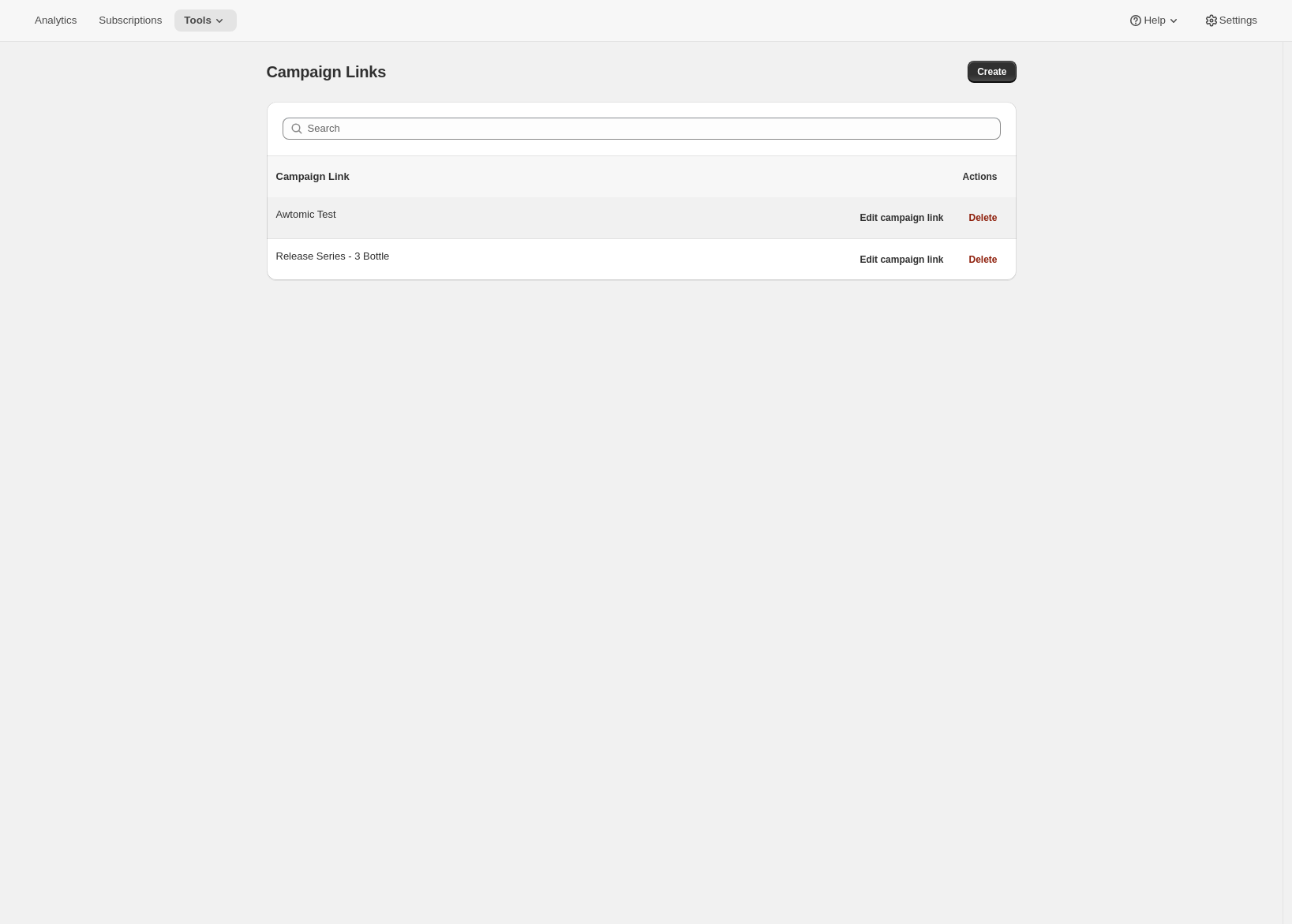
click at [375, 220] on div "Awtomic Test" at bounding box center [563, 215] width 574 height 16
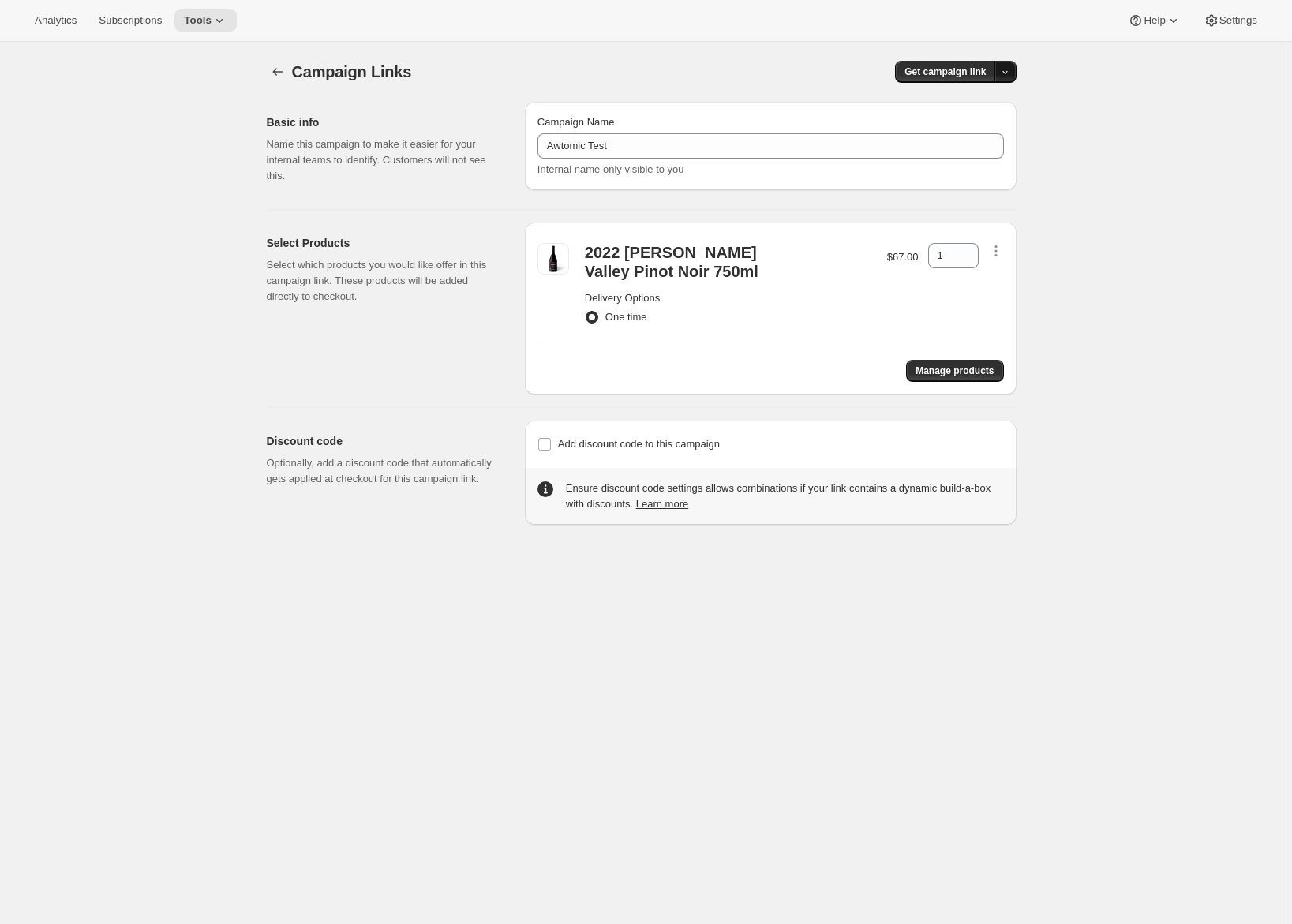
click at [1010, 76] on icon "button" at bounding box center [1005, 72] width 10 height 10
click at [986, 109] on span "Copy Link" at bounding box center [988, 104] width 46 height 12
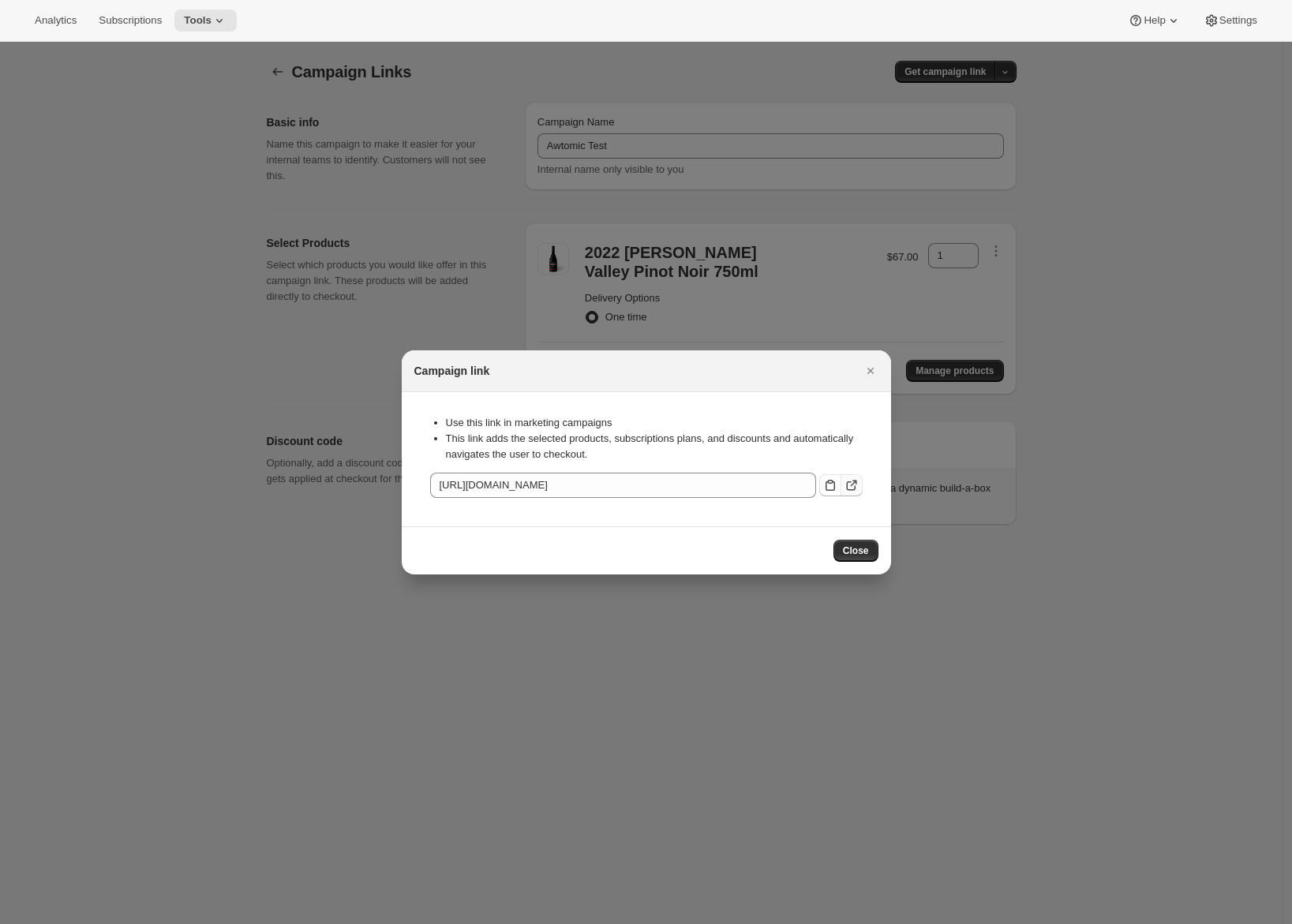
click at [855, 485] on icon ":rq:" at bounding box center [851, 485] width 16 height 16
click at [848, 484] on icon ":rq:" at bounding box center [851, 485] width 16 height 16
click at [831, 486] on icon ":rq:" at bounding box center [830, 485] width 16 height 16
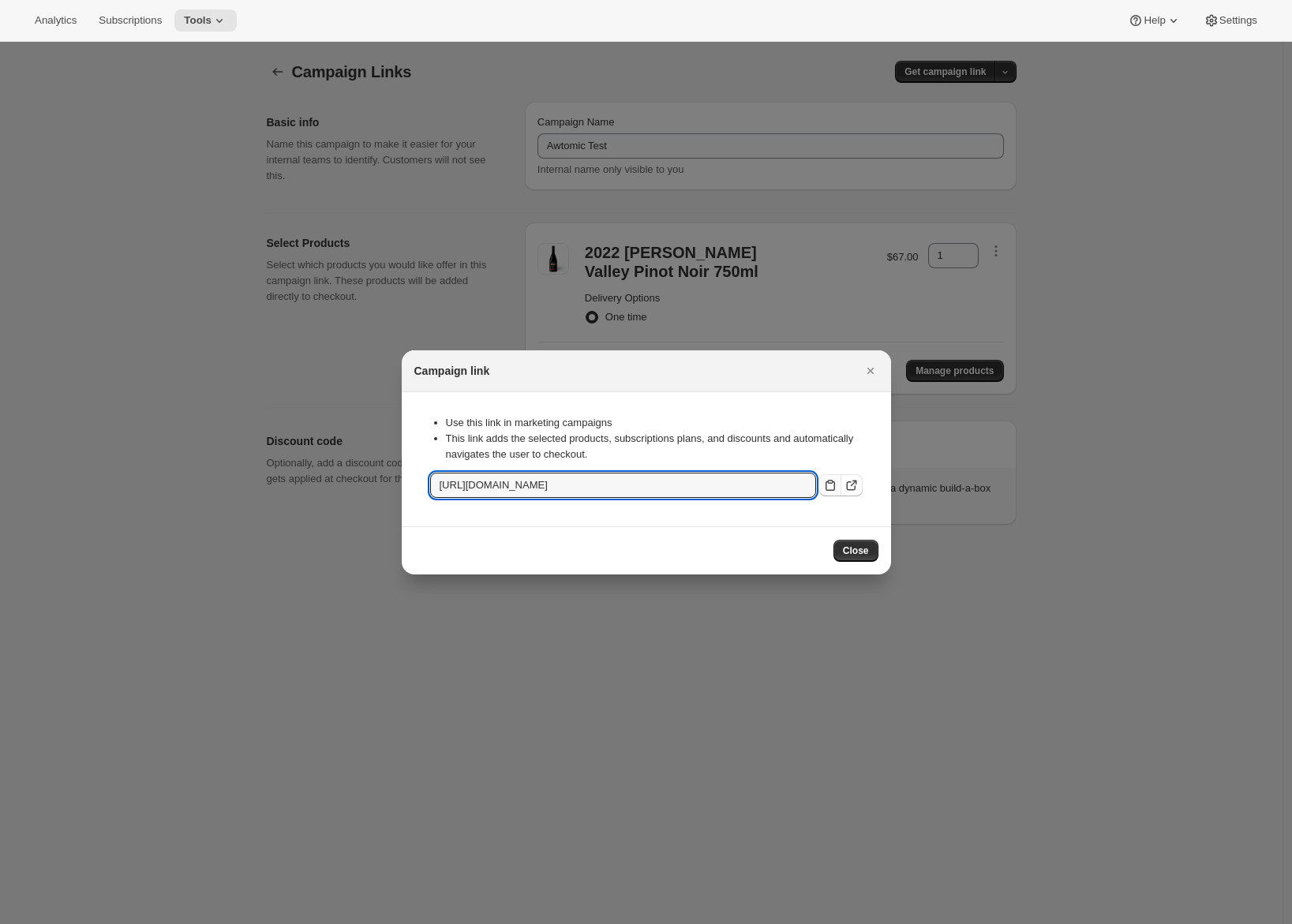
click at [873, 385] on div "Campaign link" at bounding box center [646, 371] width 490 height 41
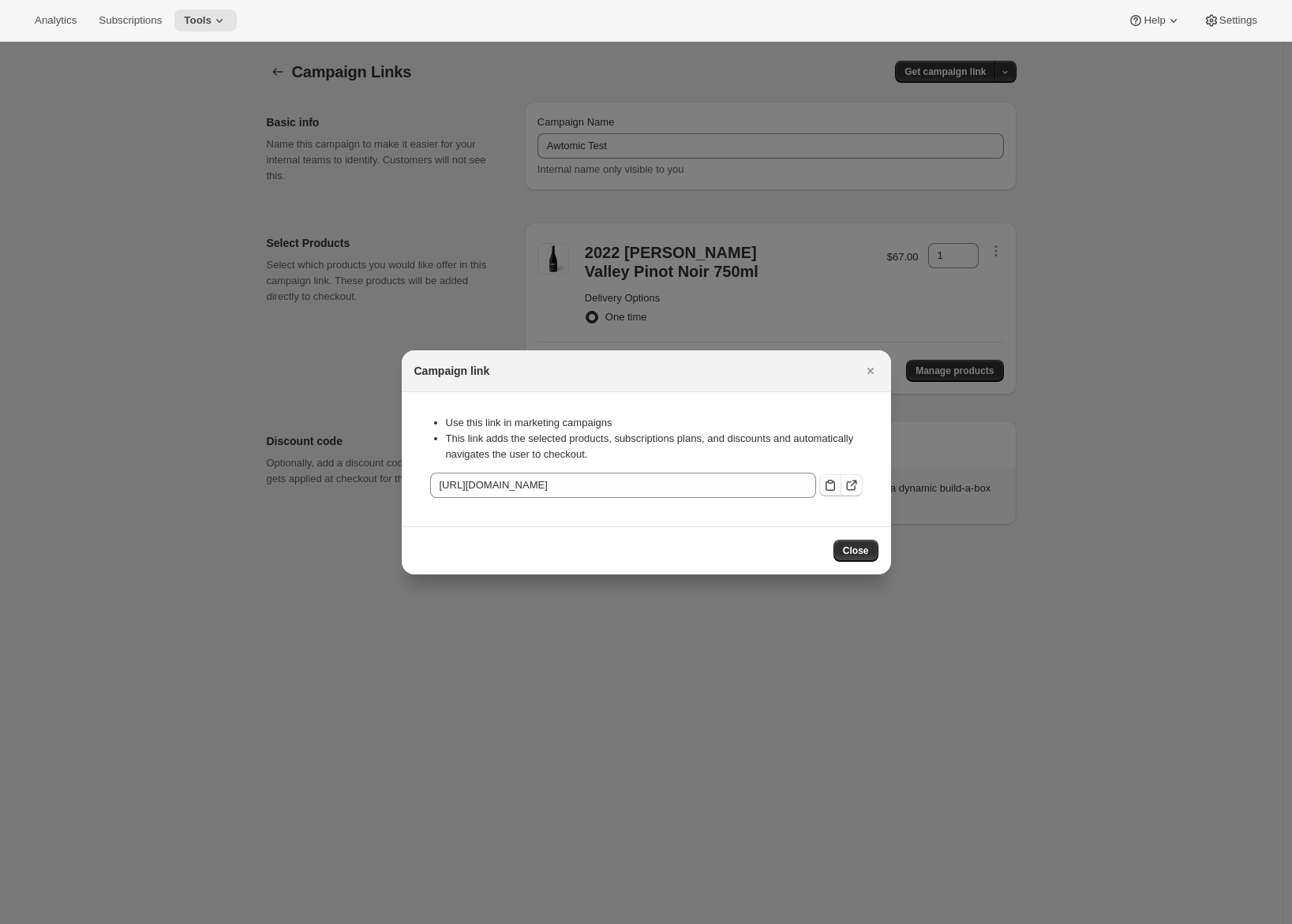
drag, startPoint x: 871, startPoint y: 370, endPoint x: 848, endPoint y: 359, distance: 25.5
click at [871, 370] on icon "Close" at bounding box center [870, 371] width 7 height 7
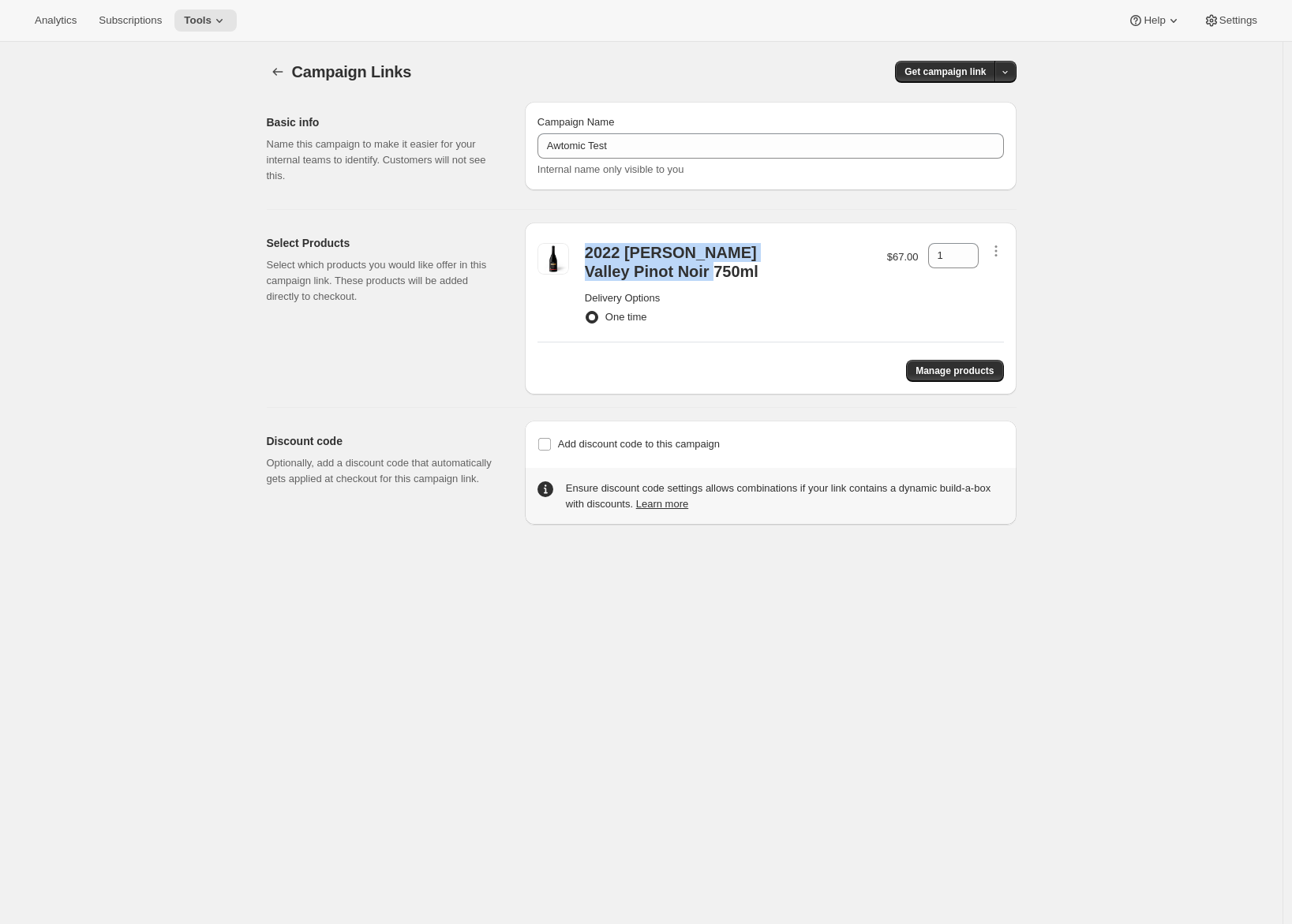
drag, startPoint x: 597, startPoint y: 250, endPoint x: 723, endPoint y: 271, distance: 127.7
click at [724, 269] on div "2022 [PERSON_NAME] Valley Pinot Noir 750ml" at bounding box center [688, 262] width 206 height 38
copy div "2022 [PERSON_NAME] Valley Pinot Noir 750ml"
click at [201, 28] on button "Tools" at bounding box center [206, 20] width 62 height 22
click at [145, 25] on span "Subscriptions" at bounding box center [130, 20] width 63 height 12
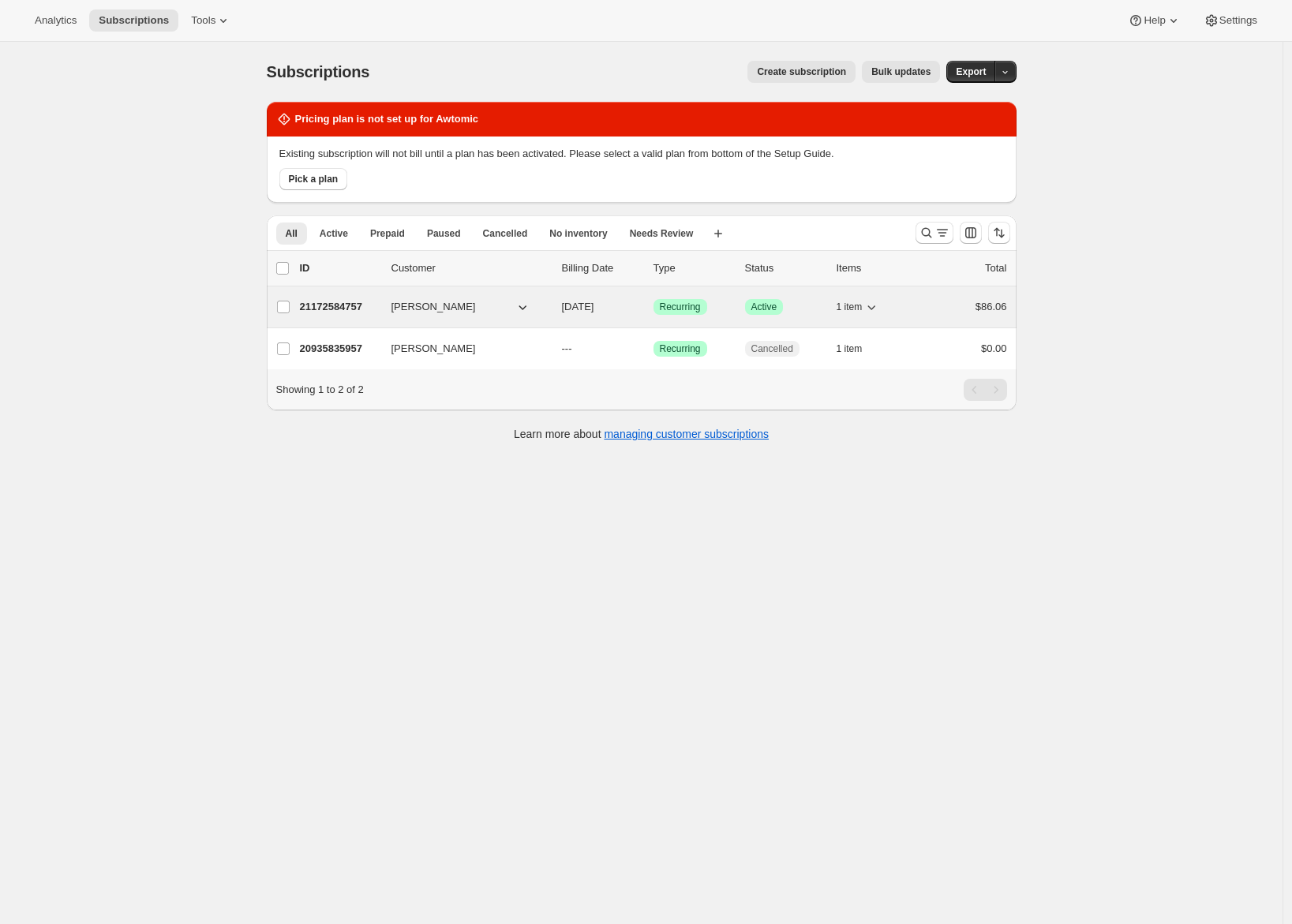
click at [337, 305] on p "21172584757" at bounding box center [339, 307] width 79 height 16
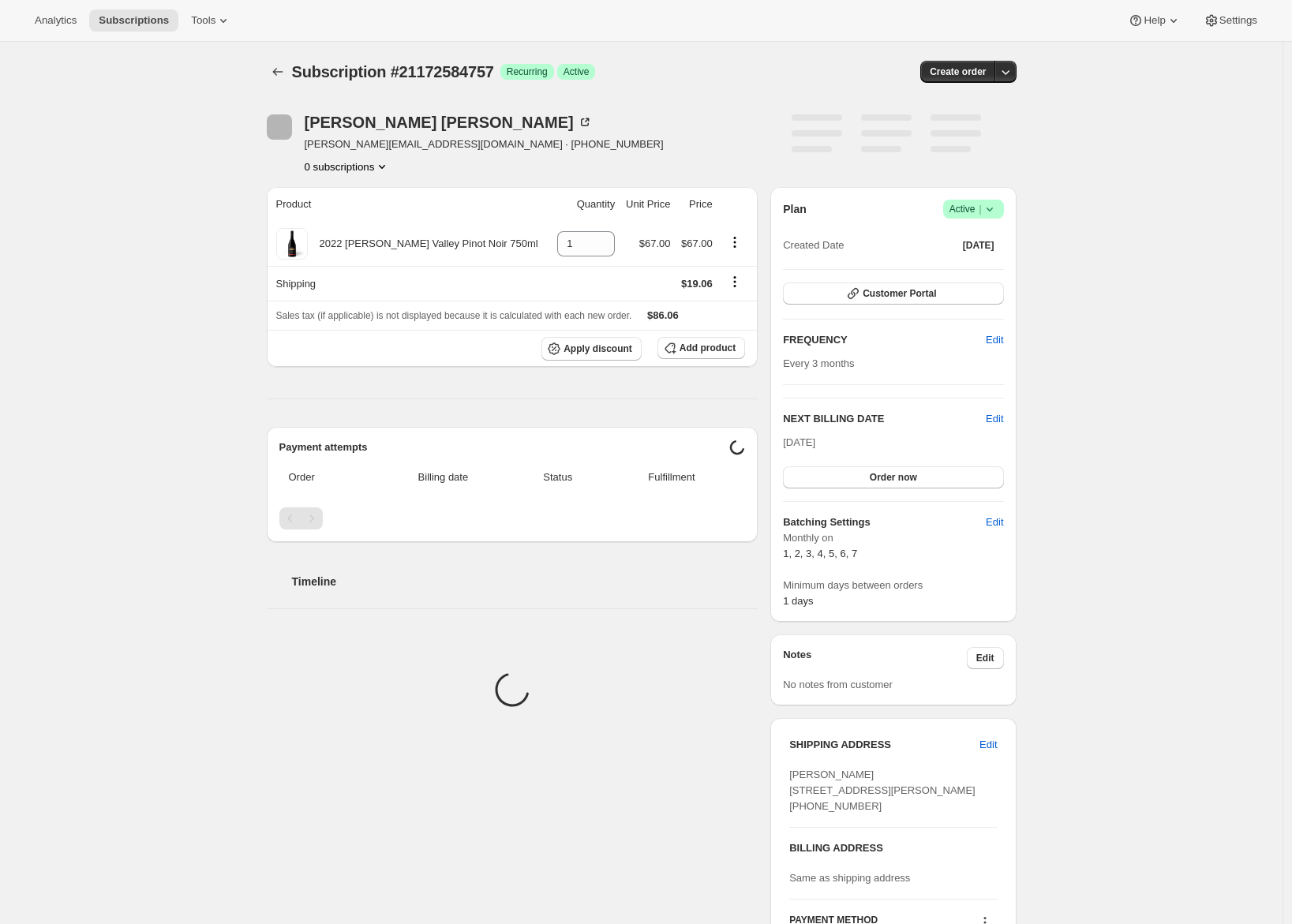
click at [147, 331] on div "Subscription #21172584757. This page is ready Subscription #21172584757 Success…" at bounding box center [641, 589] width 1283 height 1096
click at [735, 354] on span "Add product" at bounding box center [708, 347] width 56 height 12
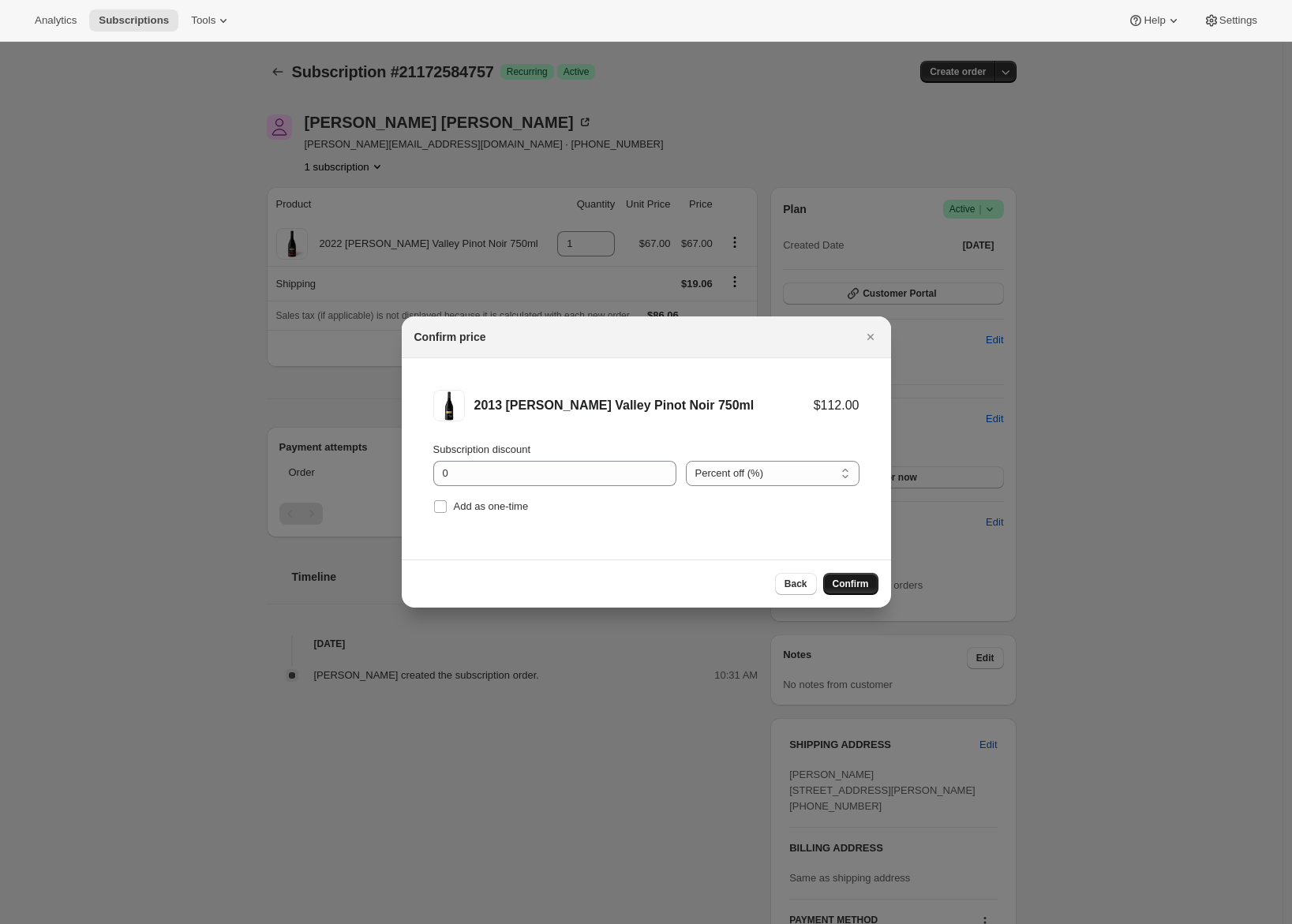
click at [859, 583] on span "Confirm" at bounding box center [851, 583] width 36 height 12
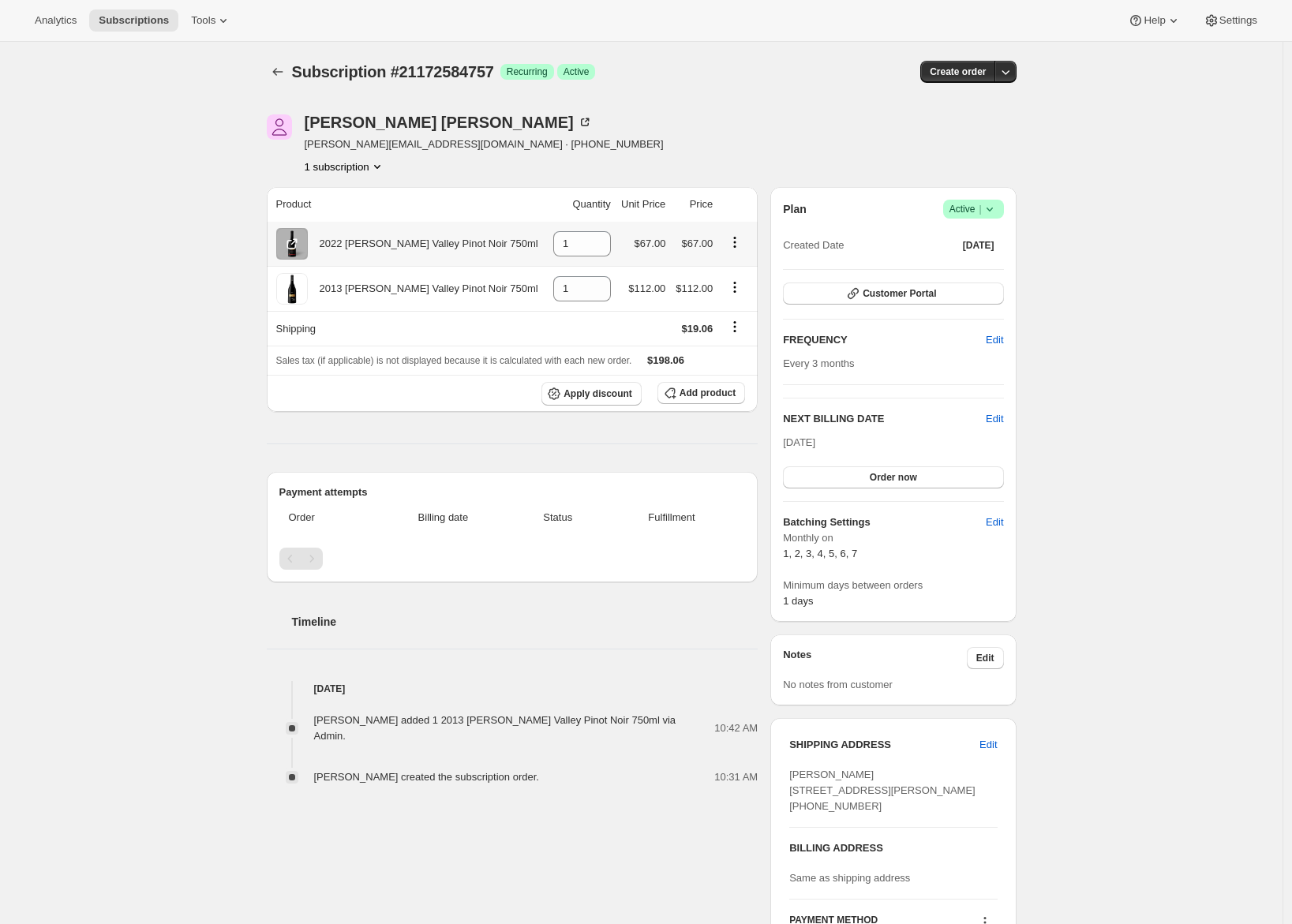
click at [737, 243] on icon "Product actions" at bounding box center [735, 242] width 2 height 2
click at [564, 238] on input "1" at bounding box center [570, 244] width 34 height 25
click at [601, 247] on div "1" at bounding box center [583, 244] width 58 height 25
click at [595, 248] on icon at bounding box center [598, 249] width 16 height 16
type input "0"
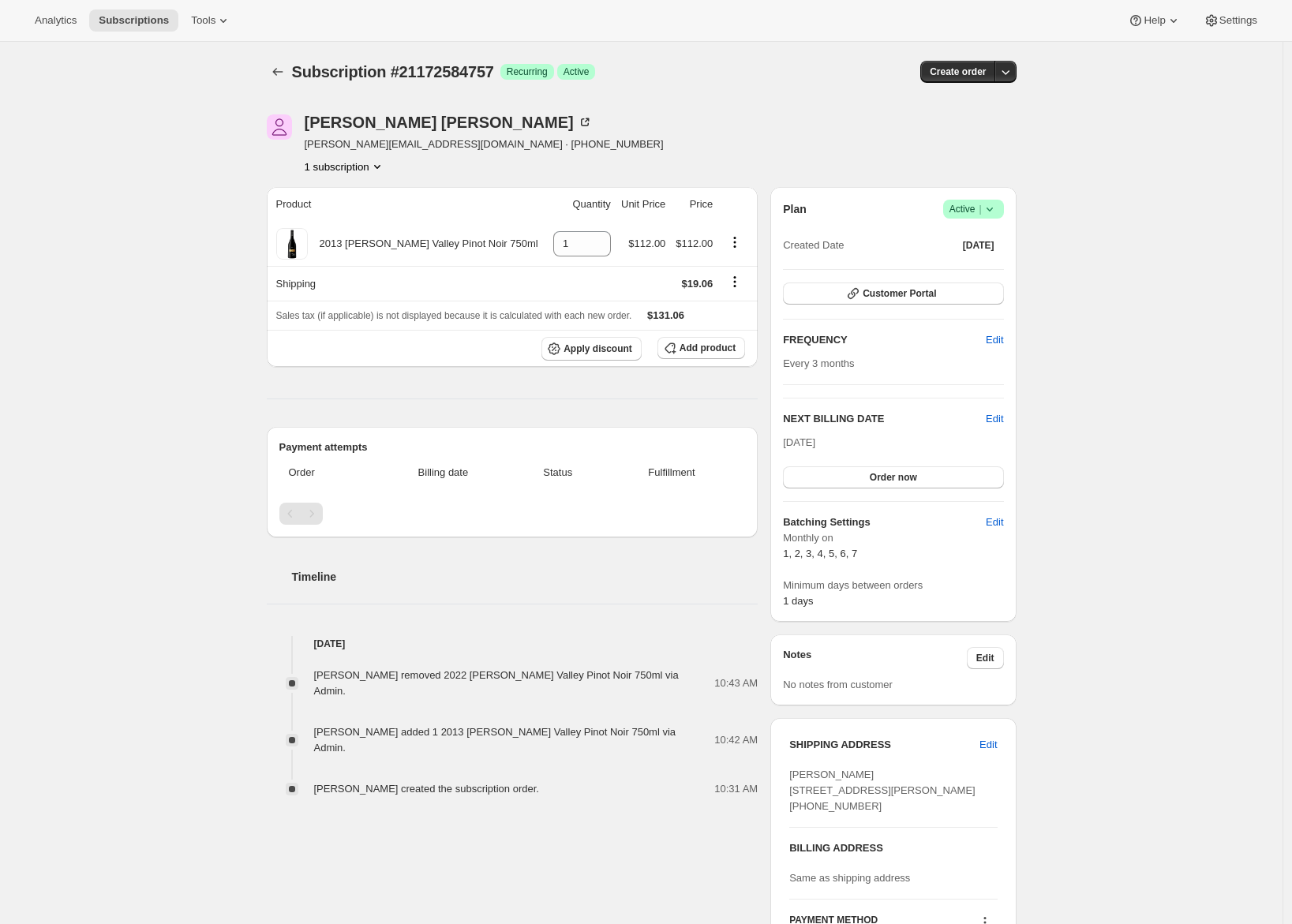
click at [189, 380] on div "Subscription #21172584757. This page is ready Subscription #21172584757 Success…" at bounding box center [641, 589] width 1283 height 1096
click at [737, 282] on icon "Shipping actions" at bounding box center [735, 282] width 2 height 2
click at [736, 309] on span "Edit shipping rate" at bounding box center [733, 312] width 79 height 12
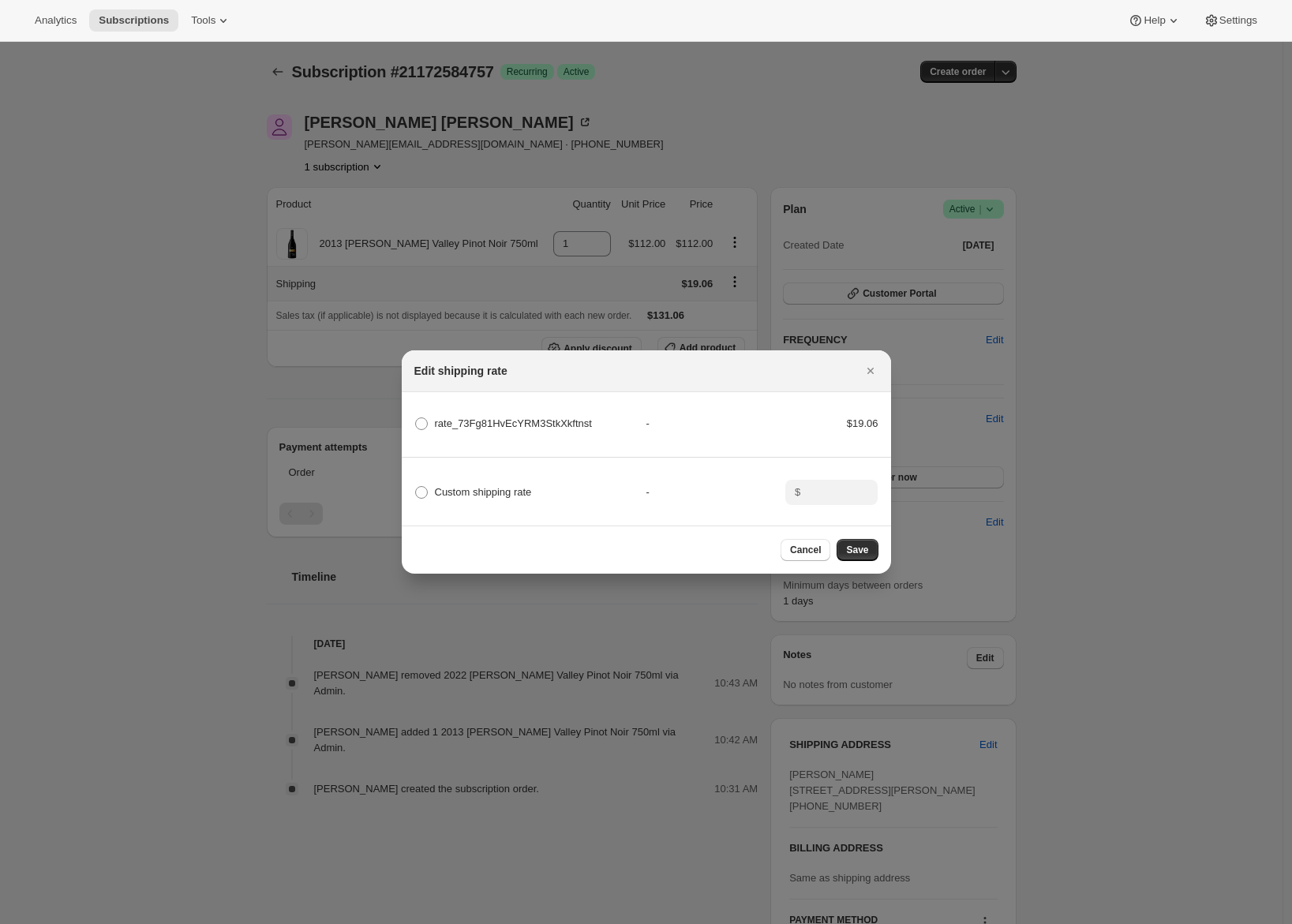
drag, startPoint x: 867, startPoint y: 373, endPoint x: 698, endPoint y: 401, distance: 171.3
click at [698, 401] on div "Edit shipping rate rate_73Fg81HvEcYRM3StkXkftnst - $19.06 Custom shipping rate …" at bounding box center [646, 462] width 490 height 224
drag, startPoint x: 869, startPoint y: 368, endPoint x: 553, endPoint y: 394, distance: 317.1
click at [573, 390] on div "Edit shipping rate rate_73Fg81HvEcYRM3StkXkftnst - $19.06 Custom shipping rate …" at bounding box center [646, 462] width 490 height 224
click at [866, 373] on icon "Close" at bounding box center [870, 370] width 16 height 16
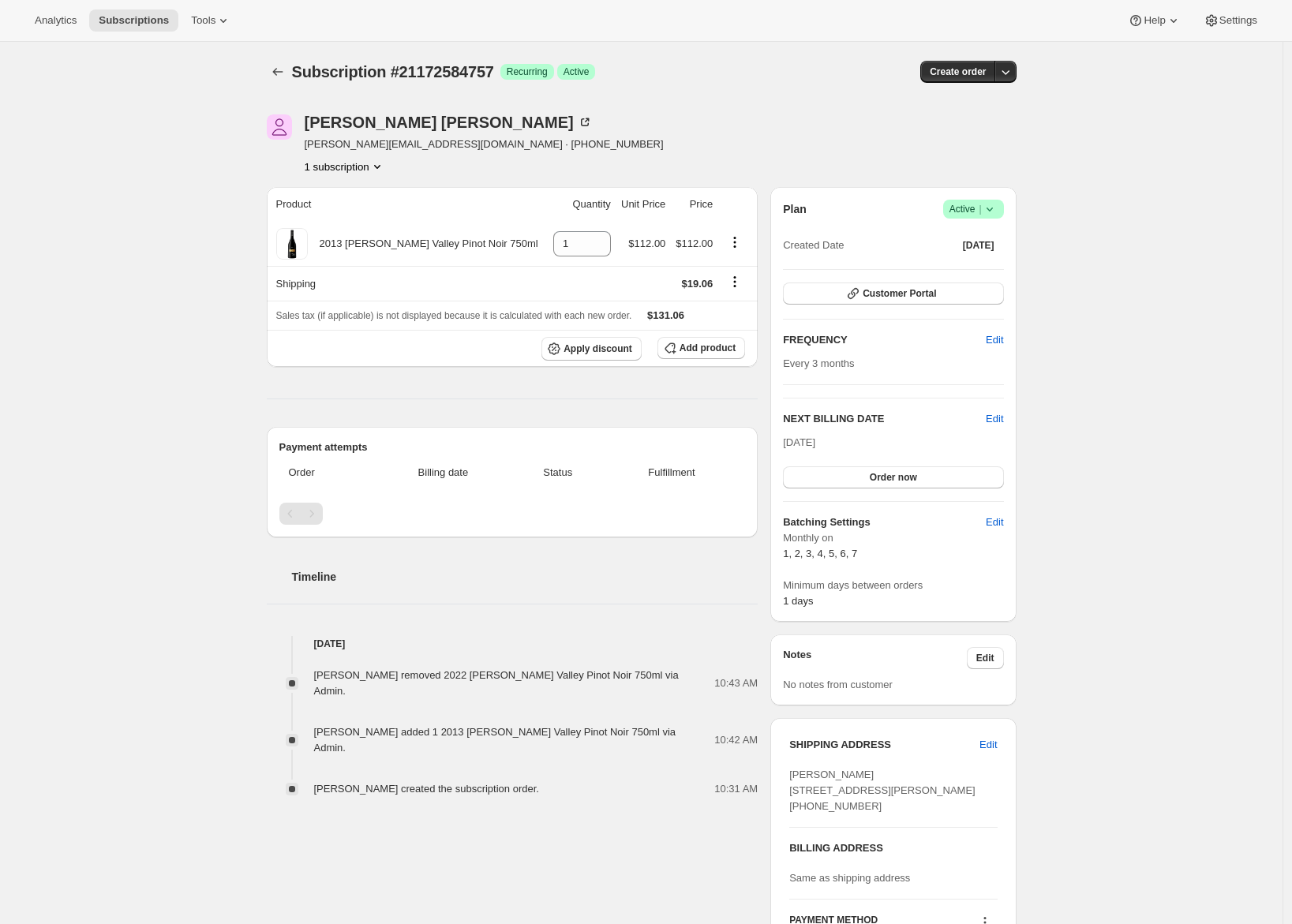
click at [194, 365] on div "Subscription #21172584757. This page is ready Subscription #21172584757 Success…" at bounding box center [641, 589] width 1283 height 1096
click at [618, 349] on span "Apply discount" at bounding box center [598, 348] width 69 height 12
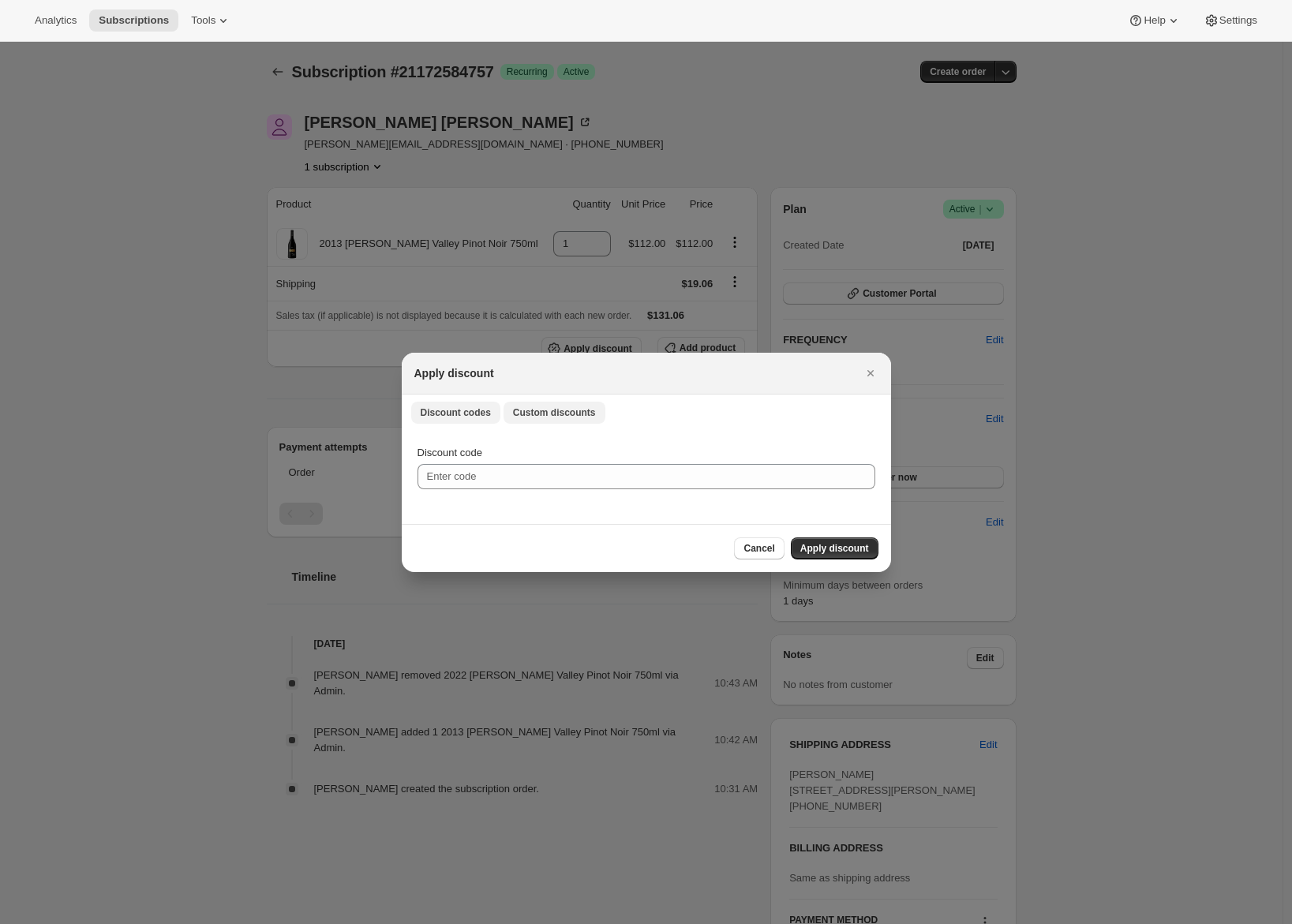
click at [532, 412] on span "Custom discounts" at bounding box center [554, 413] width 83 height 12
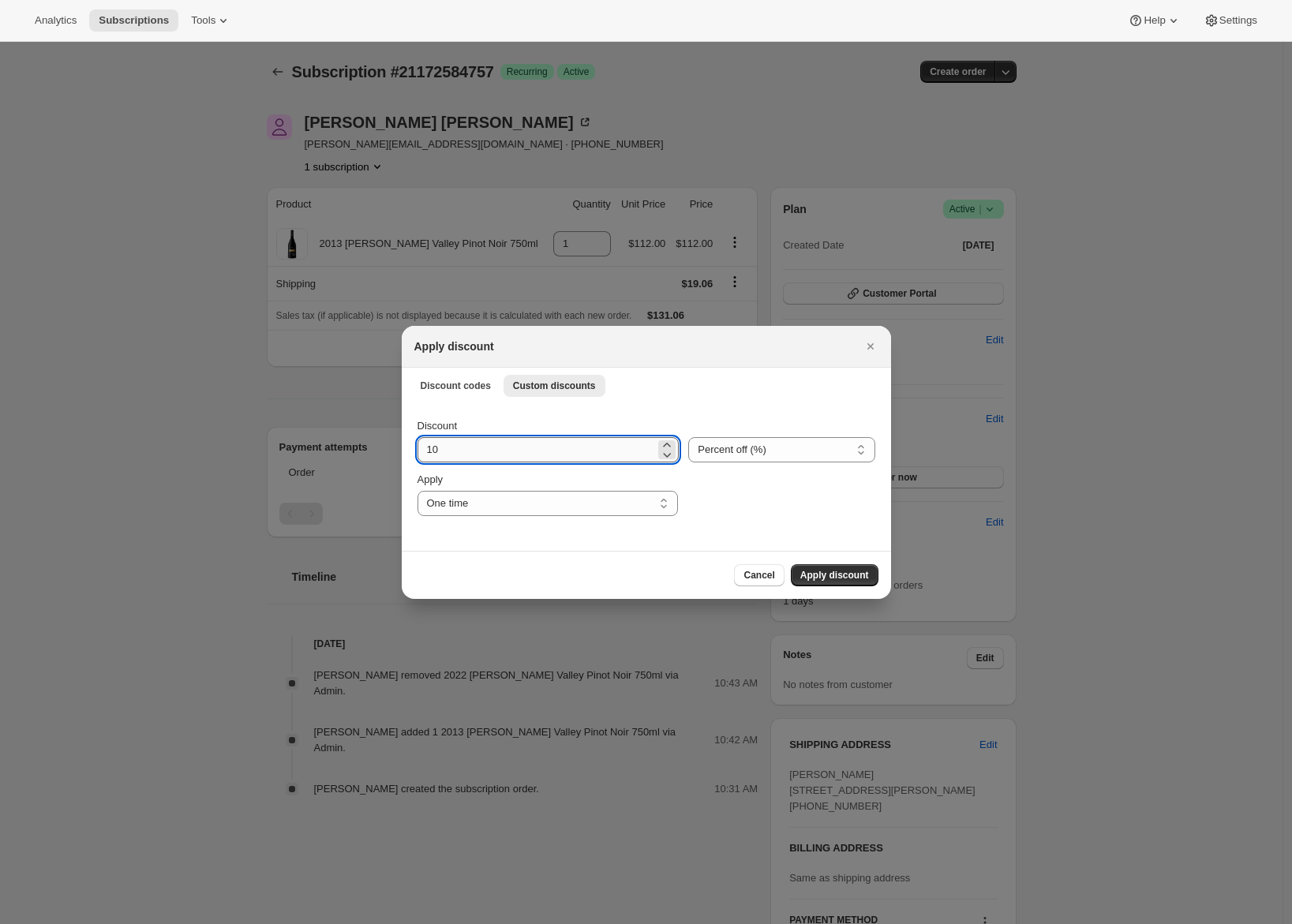
click at [451, 457] on input "10" at bounding box center [537, 450] width 239 height 25
type input "100"
click at [493, 508] on select "One time Specify instances... Indefinitely" at bounding box center [548, 504] width 260 height 25
select select "indefinitely"
click at [418, 491] on select "One time Specify instances... Indefinitely" at bounding box center [548, 504] width 260 height 25
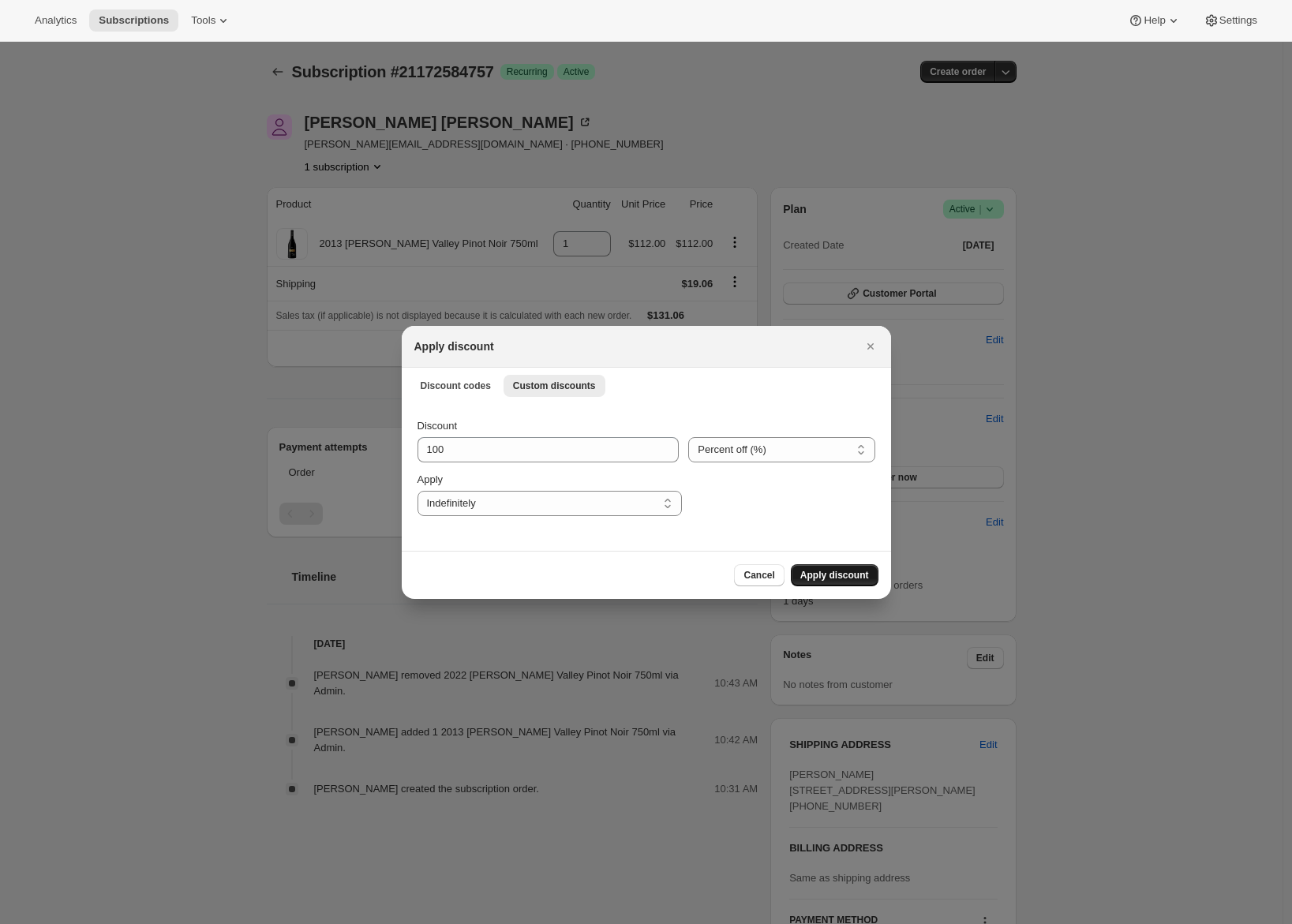
click at [823, 576] on span "Apply discount" at bounding box center [835, 575] width 69 height 12
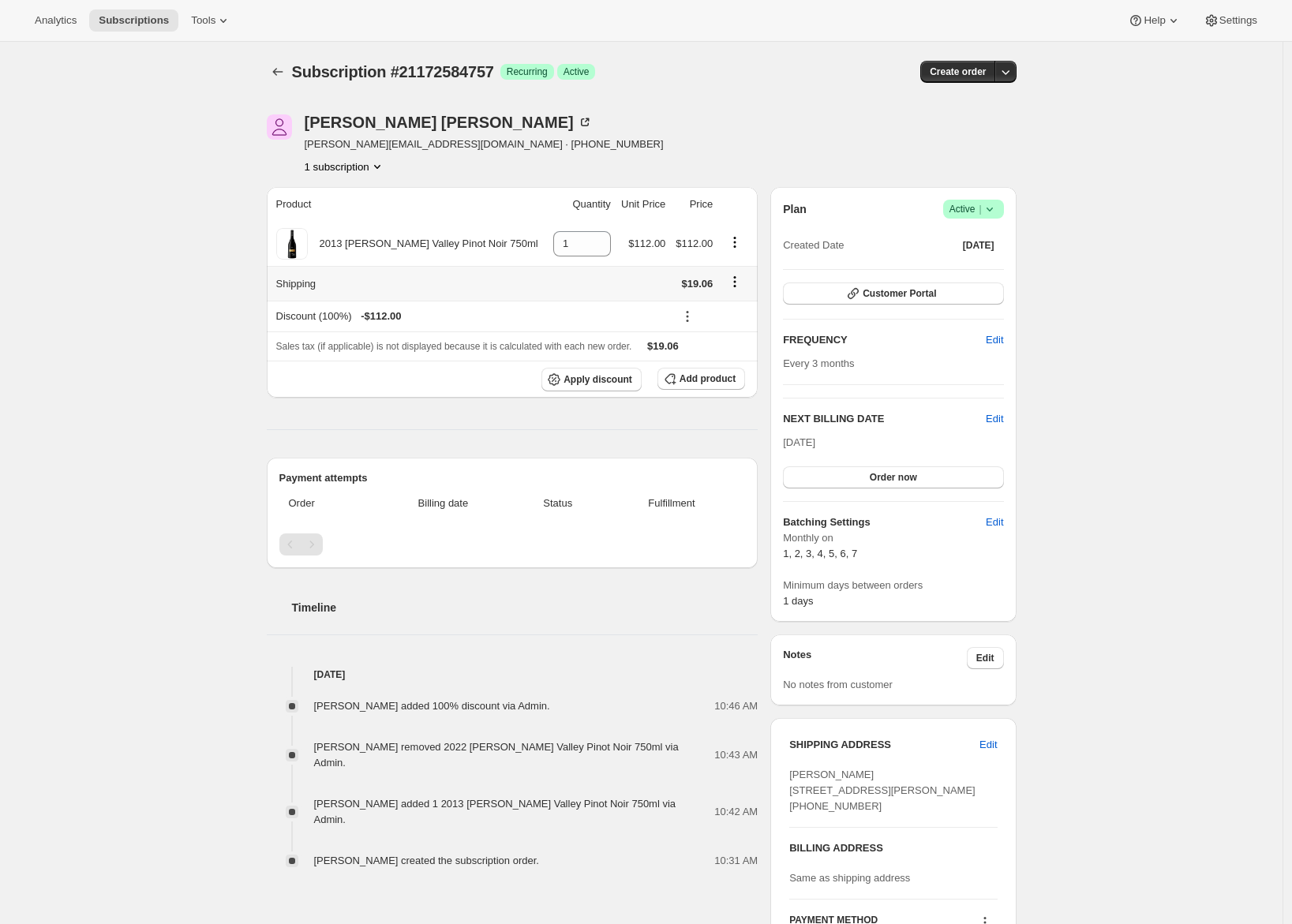
click at [734, 278] on icon "Shipping actions" at bounding box center [734, 282] width 16 height 16
click at [732, 308] on span "Edit shipping rate" at bounding box center [733, 312] width 79 height 12
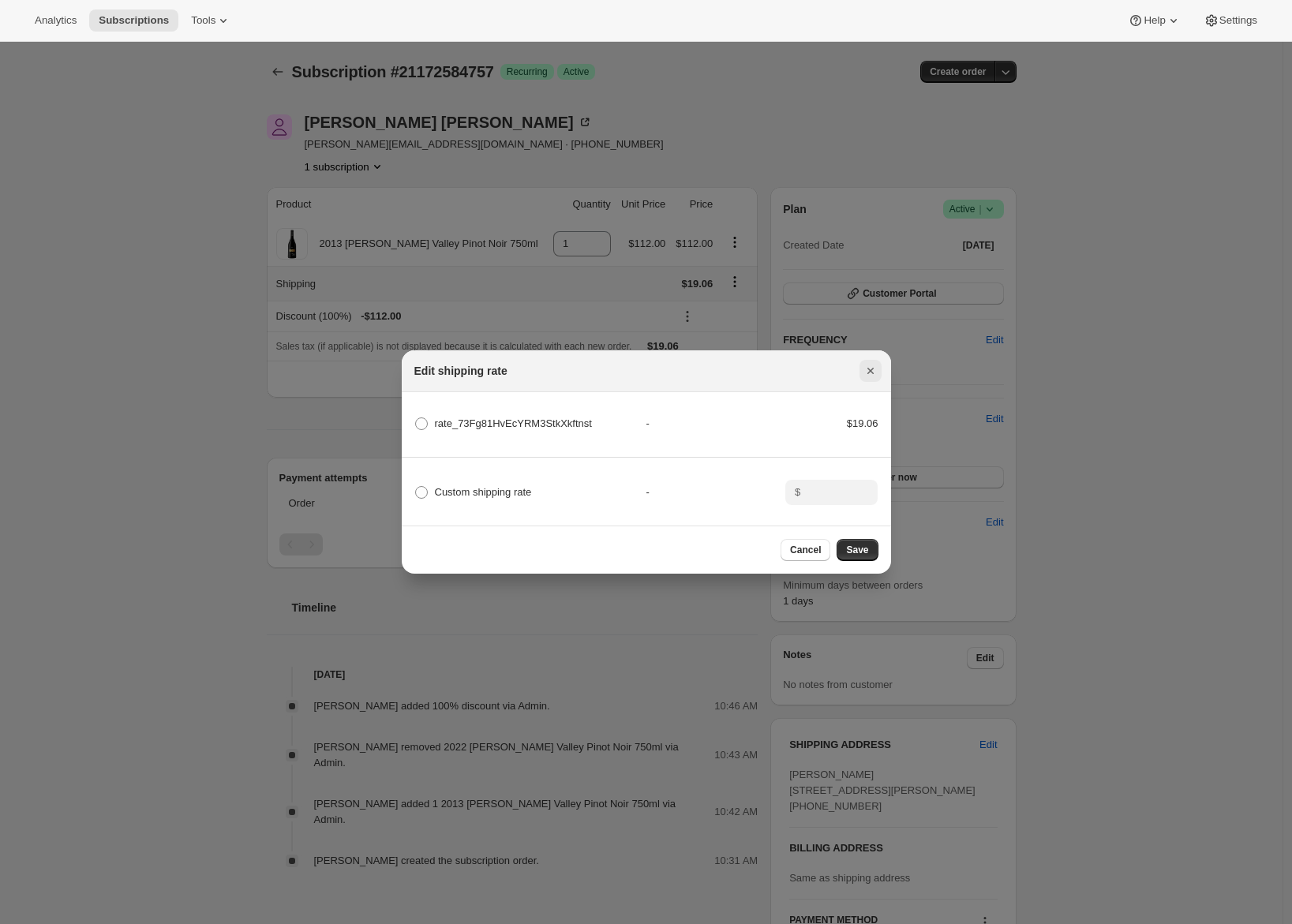
click at [871, 368] on icon "Close" at bounding box center [870, 371] width 7 height 7
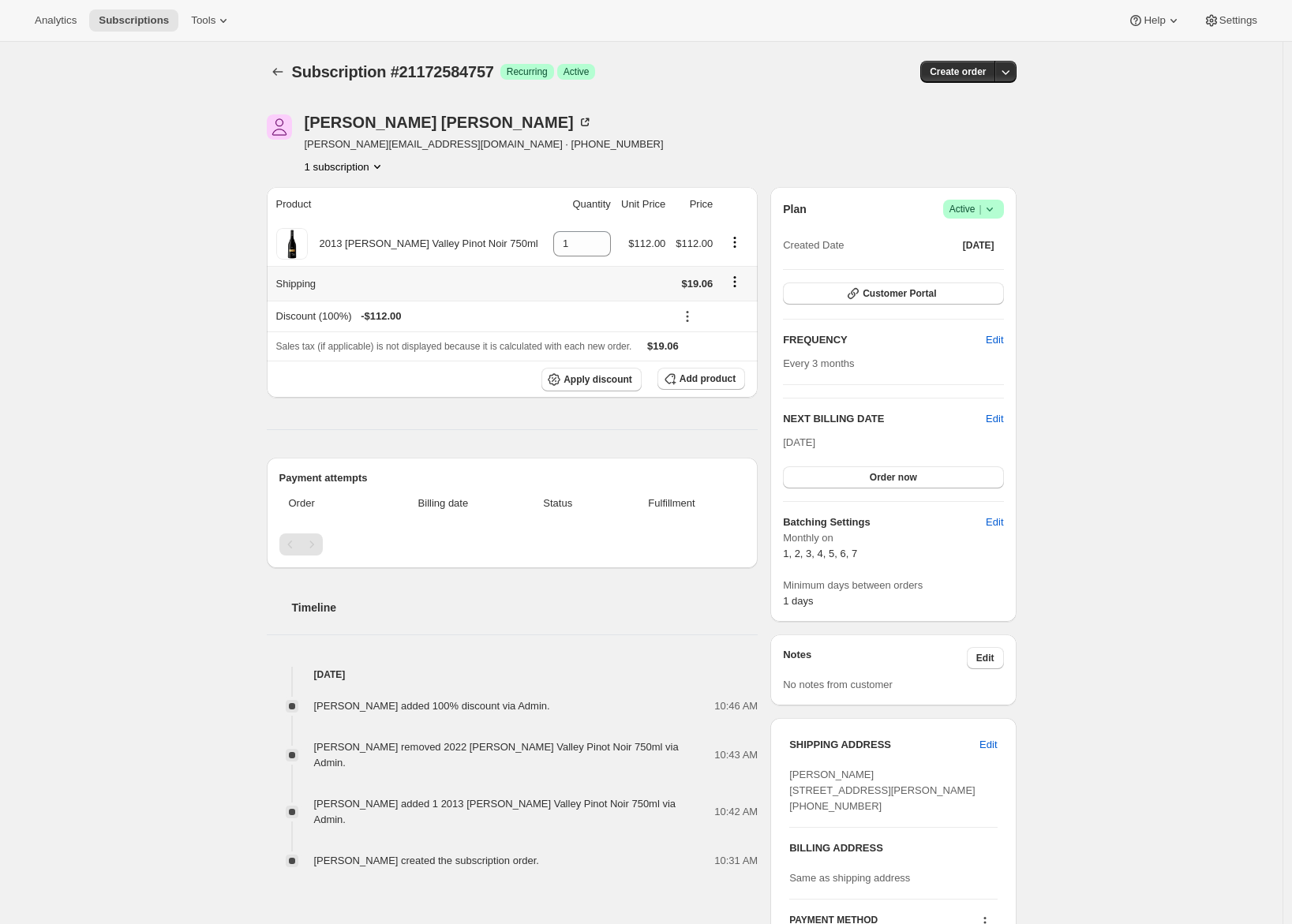
click at [739, 280] on icon "Shipping actions" at bounding box center [734, 282] width 16 height 16
click at [716, 316] on span "Edit shipping rate" at bounding box center [733, 312] width 79 height 12
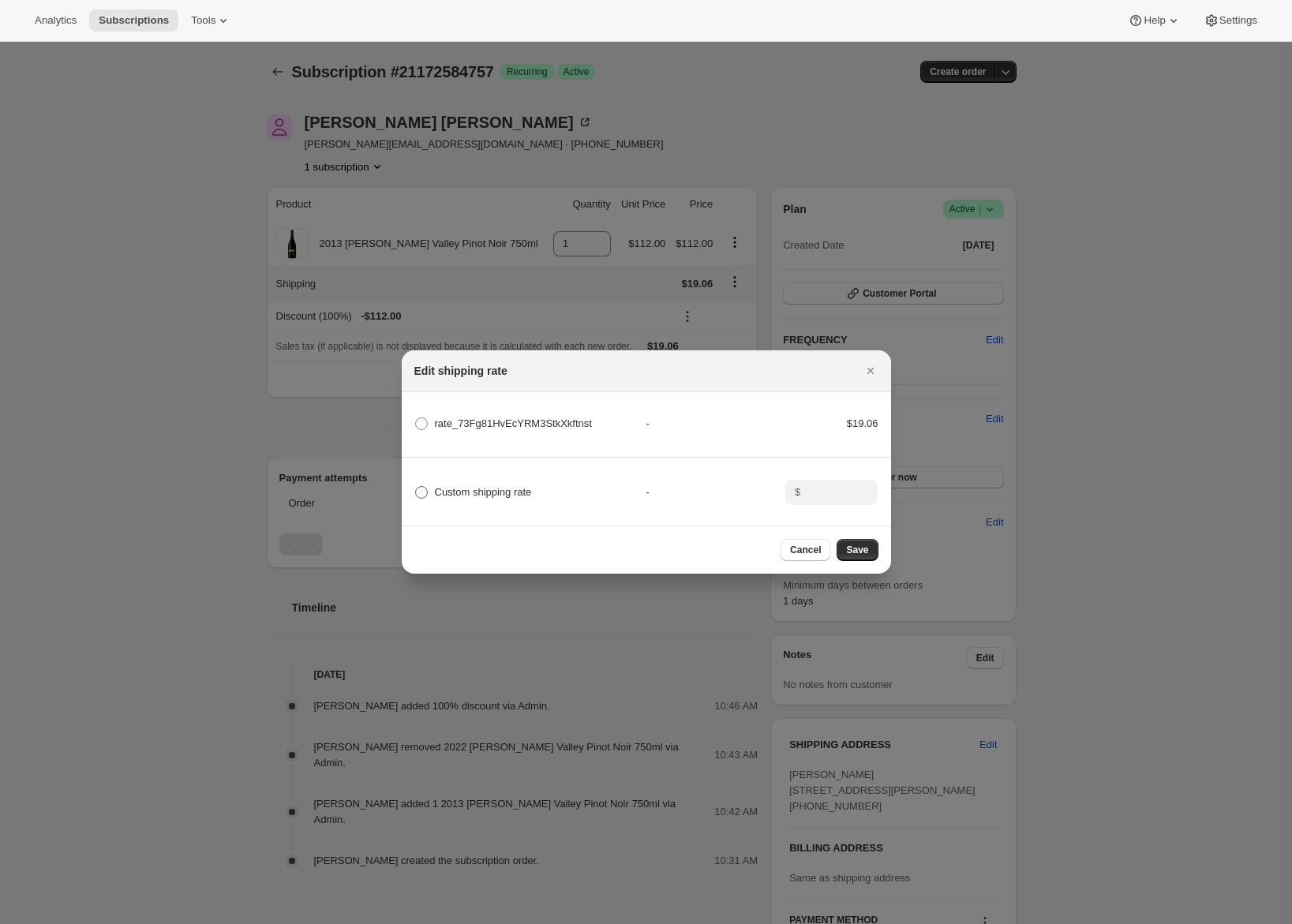
click at [473, 491] on span "Custom shipping rate" at bounding box center [483, 492] width 97 height 12
click at [416, 487] on input "Custom shipping rate" at bounding box center [415, 486] width 1 height 1
radio input "true"
click at [829, 487] on input ":r37:" at bounding box center [830, 492] width 49 height 25
type input "0"
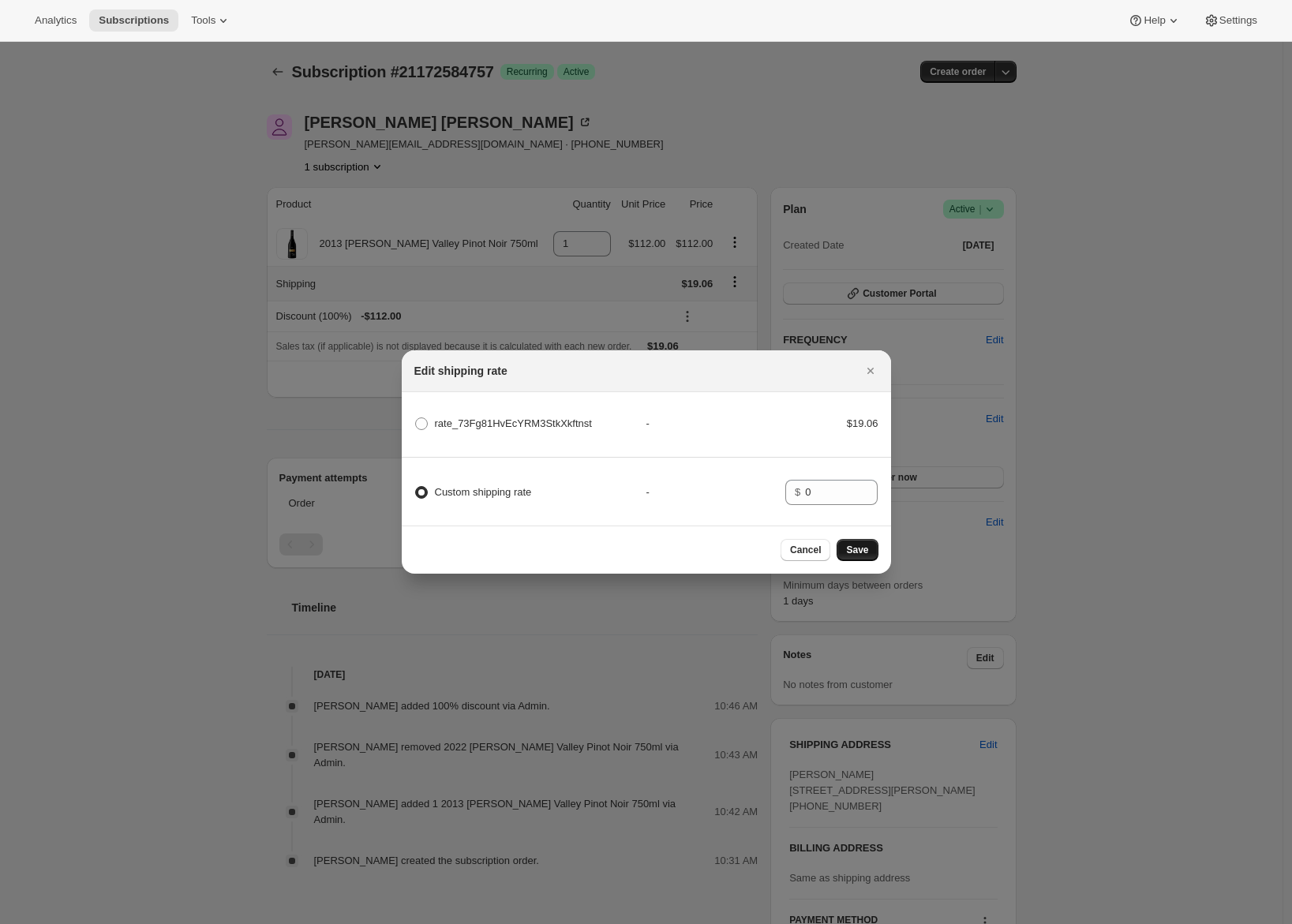
click at [862, 557] on span "Save" at bounding box center [857, 549] width 22 height 12
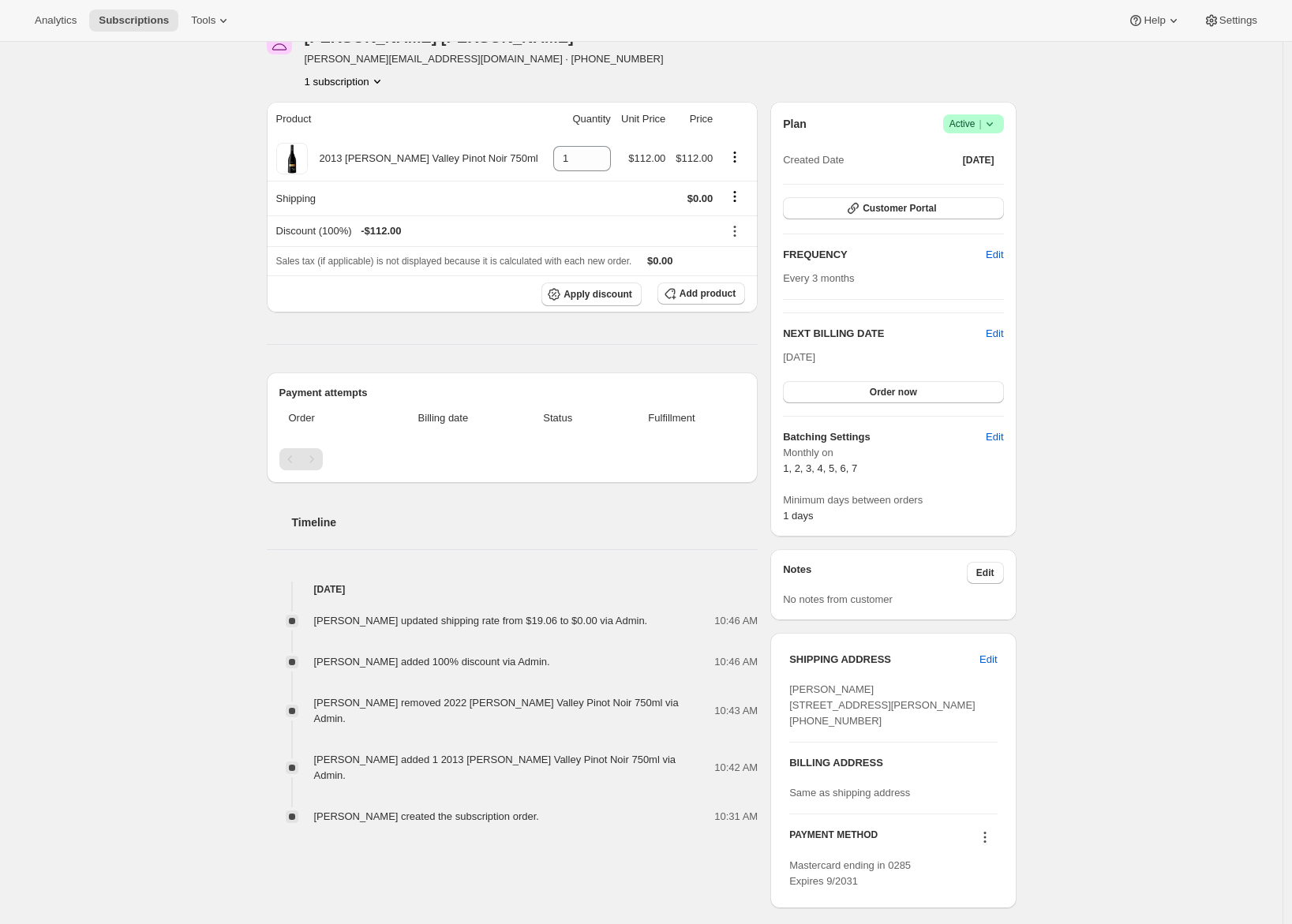
scroll to position [168, 0]
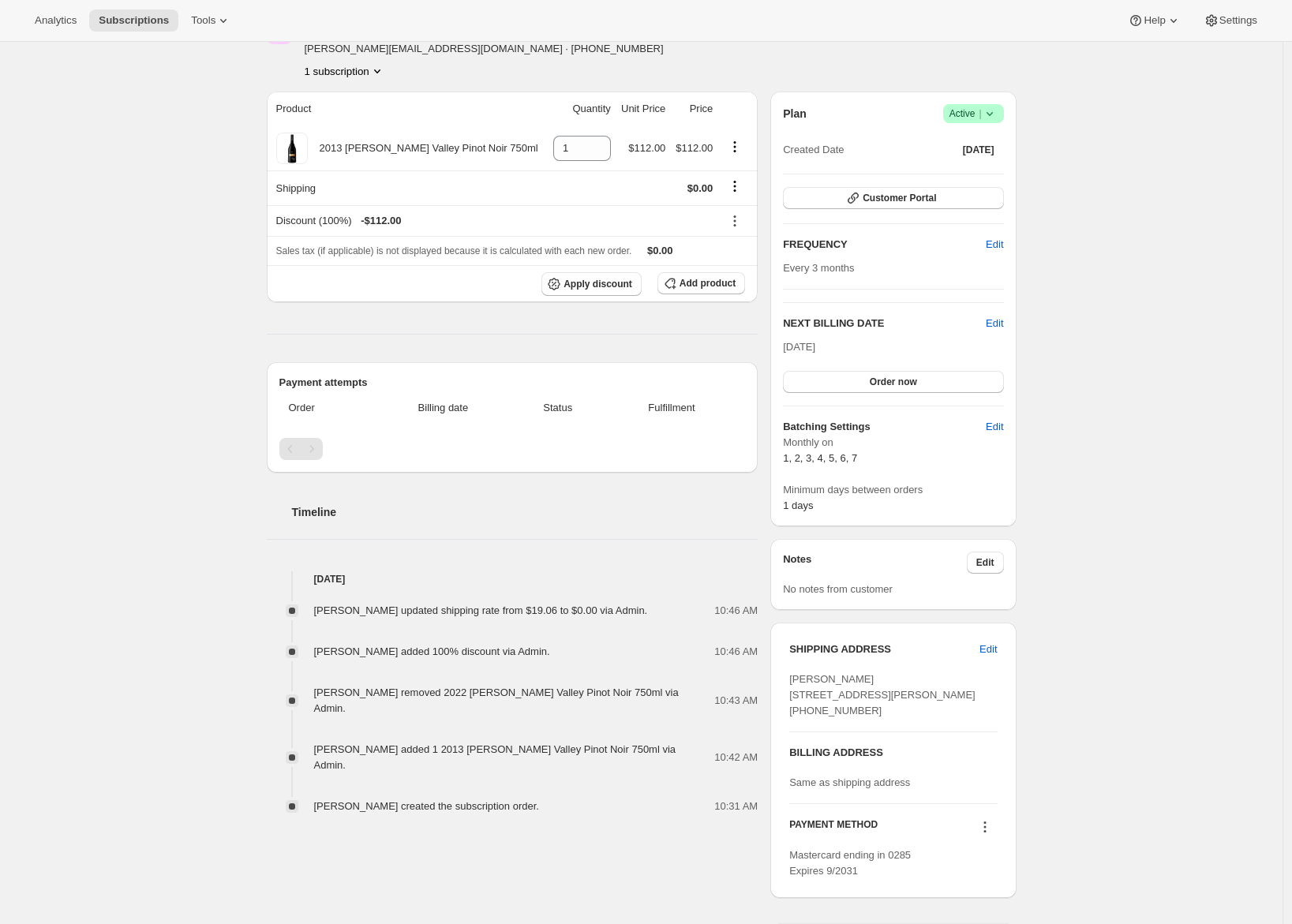
click at [900, 397] on div "Plan Success Active | Created Date Sep 8, 2025 Customer Portal FREQUENCY Edit E…" at bounding box center [893, 309] width 220 height 409
click at [897, 389] on button "Order now" at bounding box center [893, 382] width 220 height 22
click at [897, 389] on button "Click to confirm" at bounding box center [893, 382] width 220 height 22
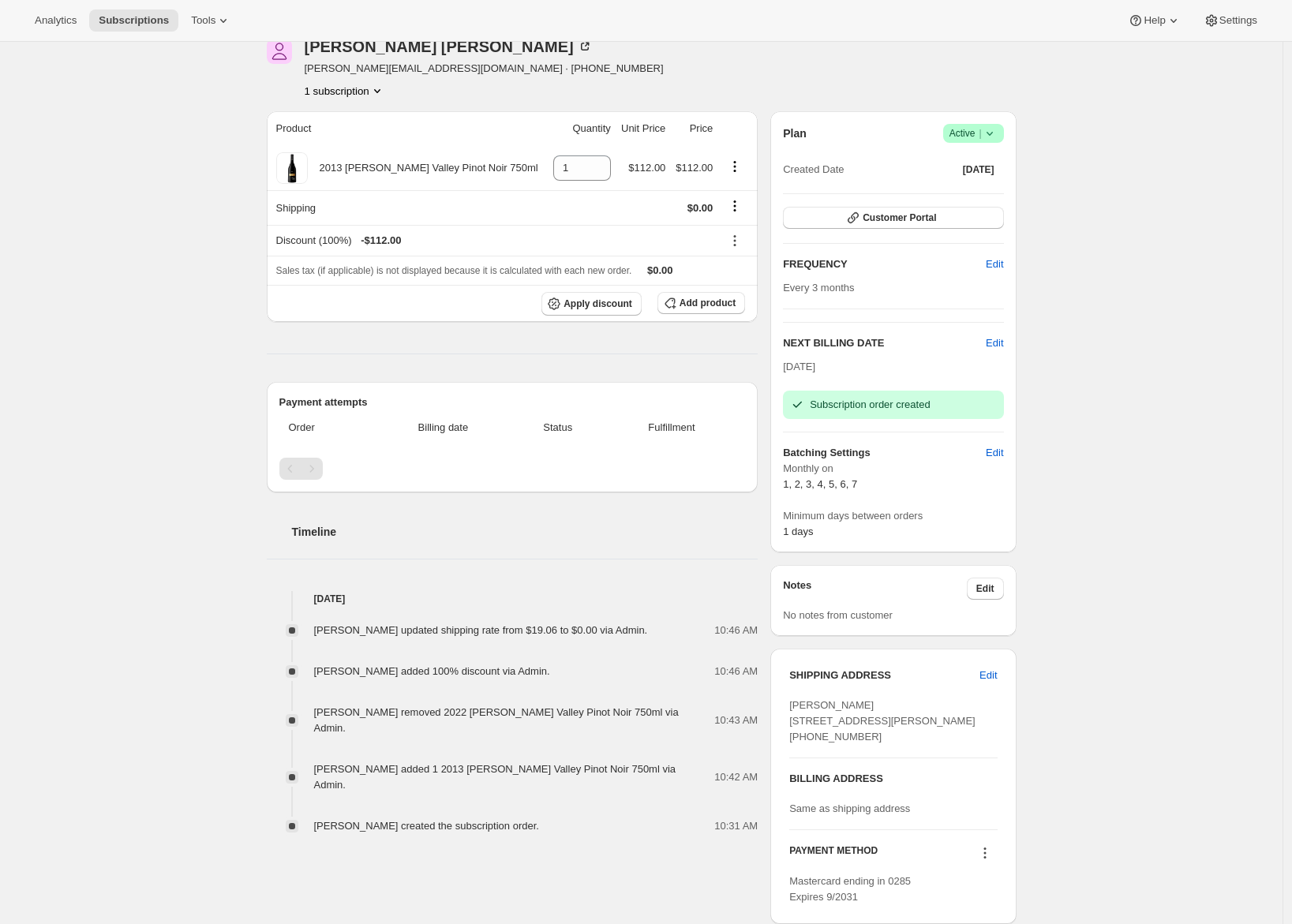
scroll to position [138, 0]
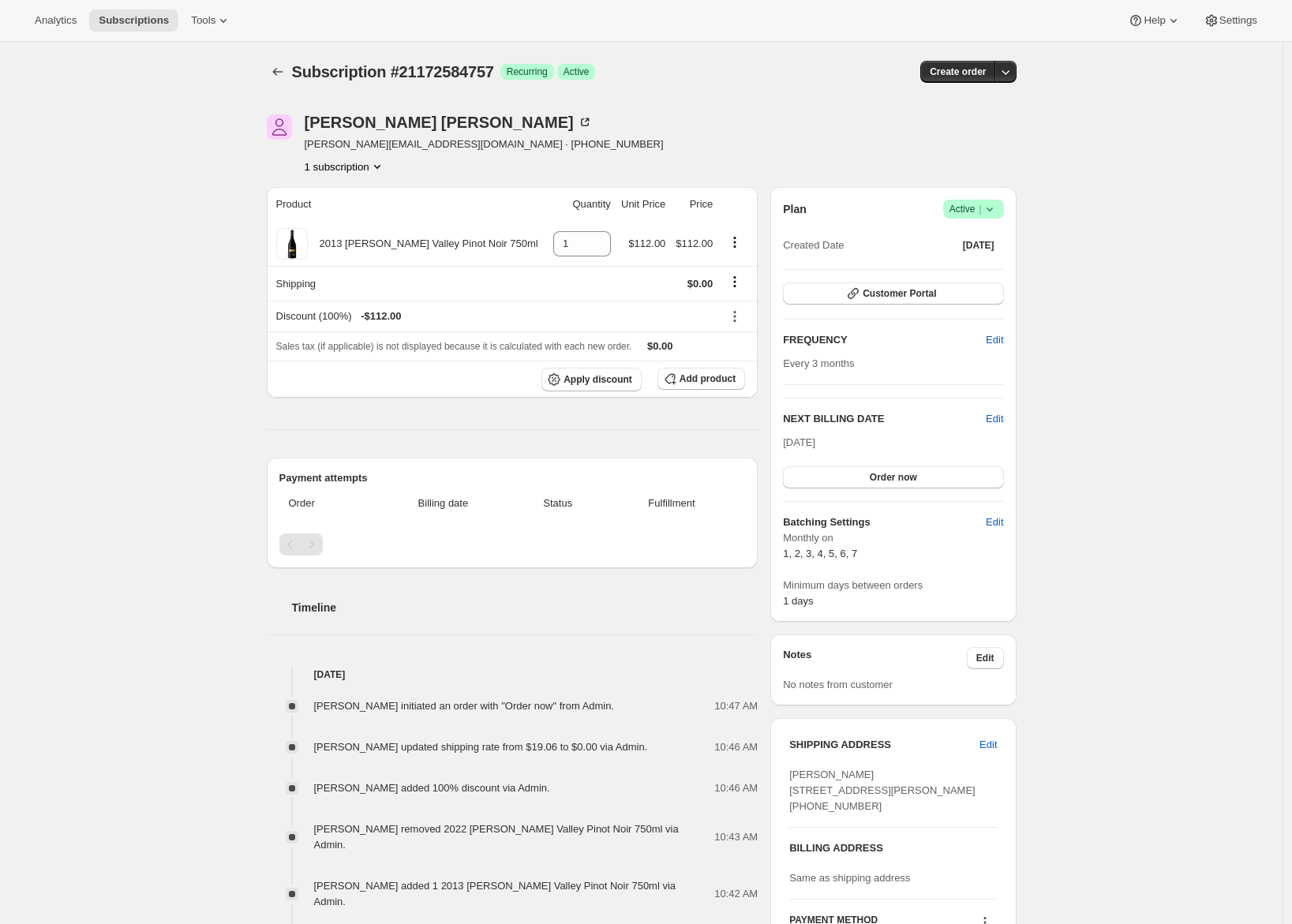
click at [147, 305] on div "Subscription #21172584757. This page is ready Subscription #21172584757 Success…" at bounding box center [641, 589] width 1283 height 1096
click at [138, 302] on div "Subscription #21172584757. This page is ready Subscription #21172584757 Success…" at bounding box center [641, 589] width 1283 height 1096
click at [191, 285] on div "Subscription #21172584757. This page is ready Subscription #21172584757 Success…" at bounding box center [641, 589] width 1283 height 1096
click at [146, 206] on div "Subscription #21172584757. This page is ready Subscription #21172584757 Success…" at bounding box center [641, 589] width 1283 height 1096
click at [167, 297] on div "Subscription #21172584757. This page is ready Subscription #21172584757 Success…" at bounding box center [641, 589] width 1283 height 1096
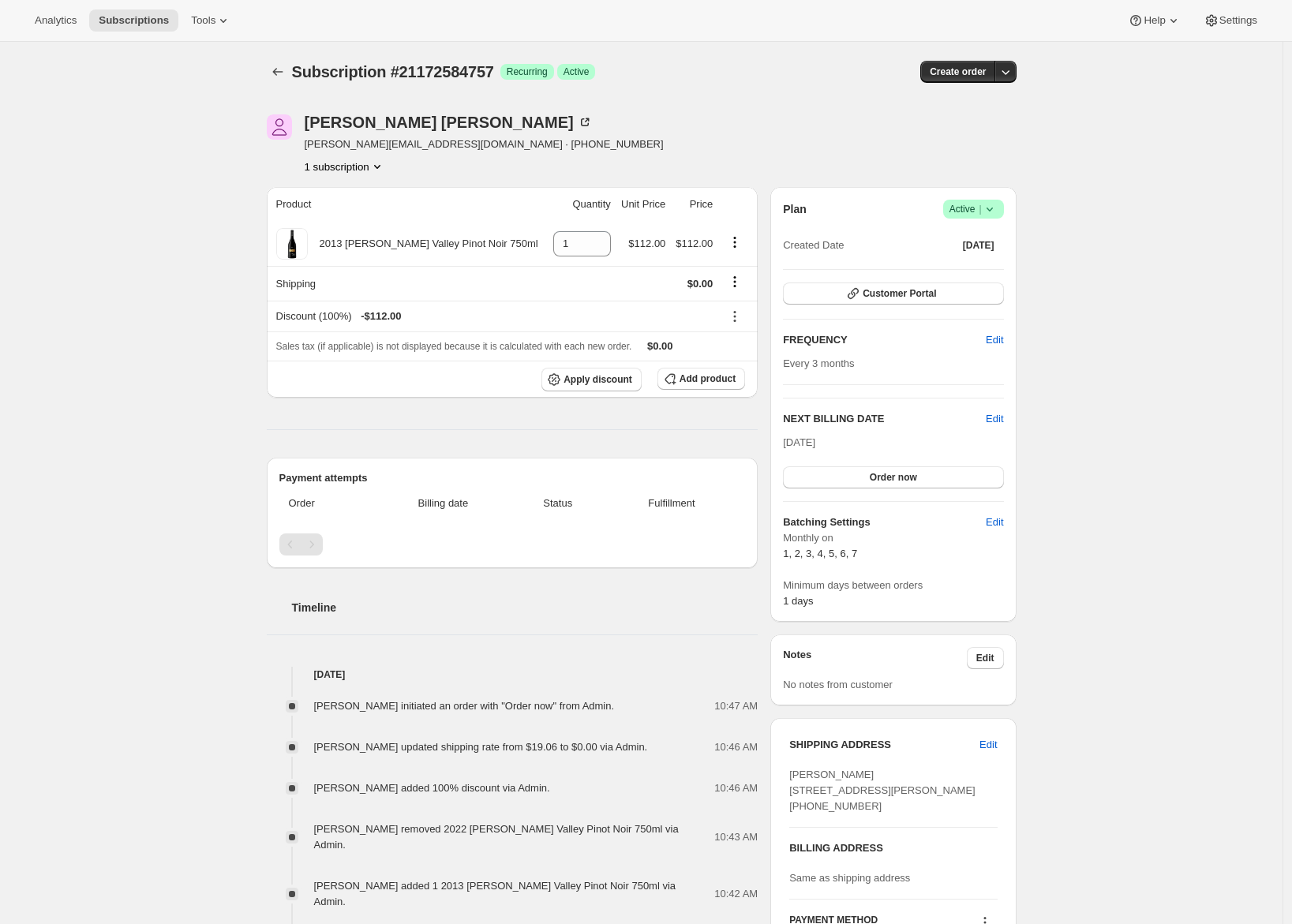
click at [183, 220] on div "Subscription #21172584757. This page is ready Subscription #21172584757 Success…" at bounding box center [641, 589] width 1283 height 1096
click at [192, 387] on div "Subscription #21172584757. This page is ready Subscription #21172584757 Success…" at bounding box center [641, 589] width 1283 height 1096
click at [172, 147] on div "Subscription #21172584757. This page is ready Subscription #21172584757 Success…" at bounding box center [641, 589] width 1283 height 1096
click at [732, 280] on icon "Shipping actions" at bounding box center [734, 282] width 16 height 16
click at [736, 312] on span "Edit shipping rate" at bounding box center [733, 312] width 79 height 12
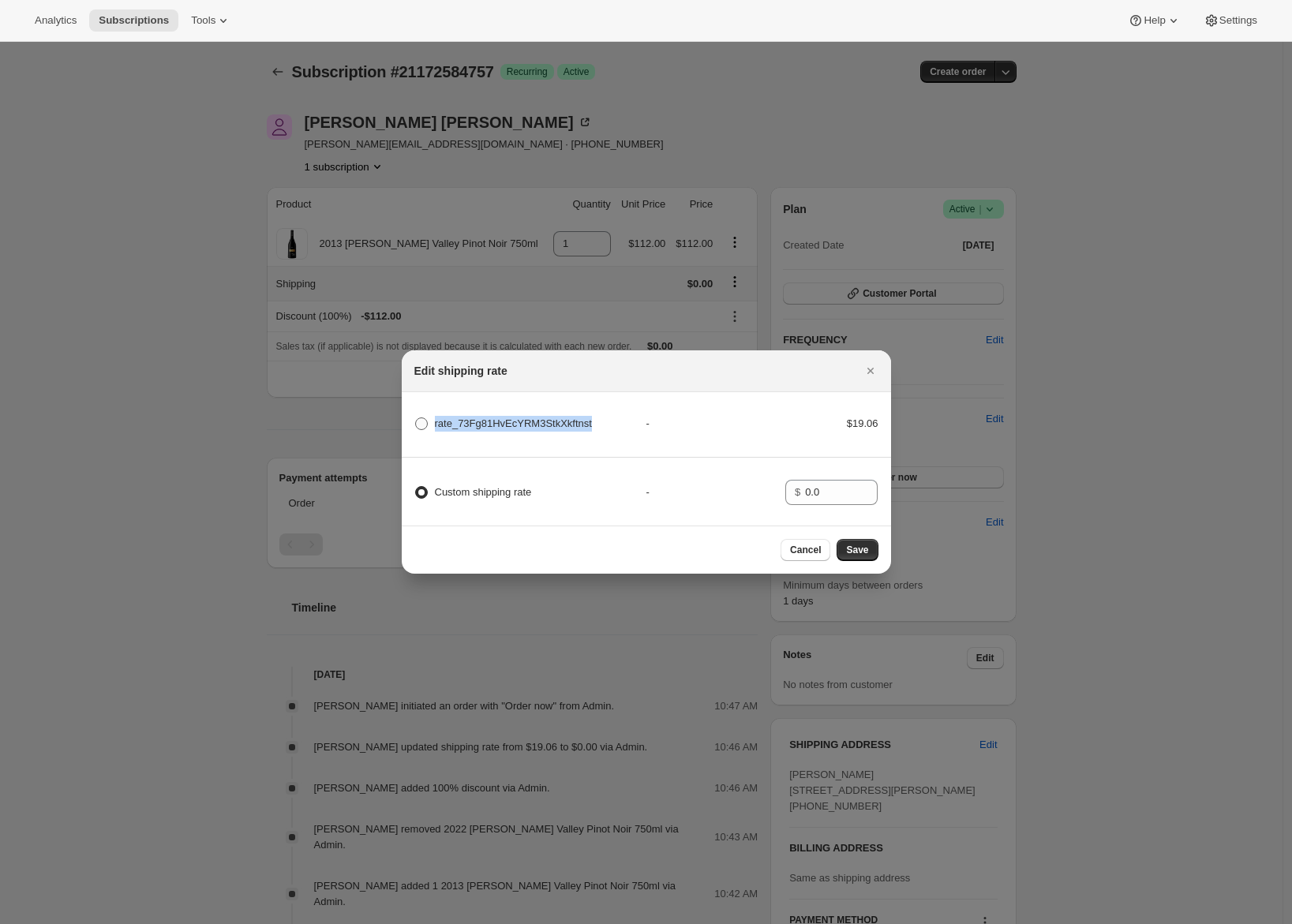
drag, startPoint x: 579, startPoint y: 418, endPoint x: 436, endPoint y: 421, distance: 143.0
click at [436, 421] on div "rate_73Fg81HvEcYRM3StkXkftnst" at bounding box center [530, 423] width 232 height 22
copy span "rate_73Fg81HvEcYRM3StkXkftnst"
click at [873, 363] on icon "Close" at bounding box center [870, 370] width 16 height 16
